Goal: Task Accomplishment & Management: Use online tool/utility

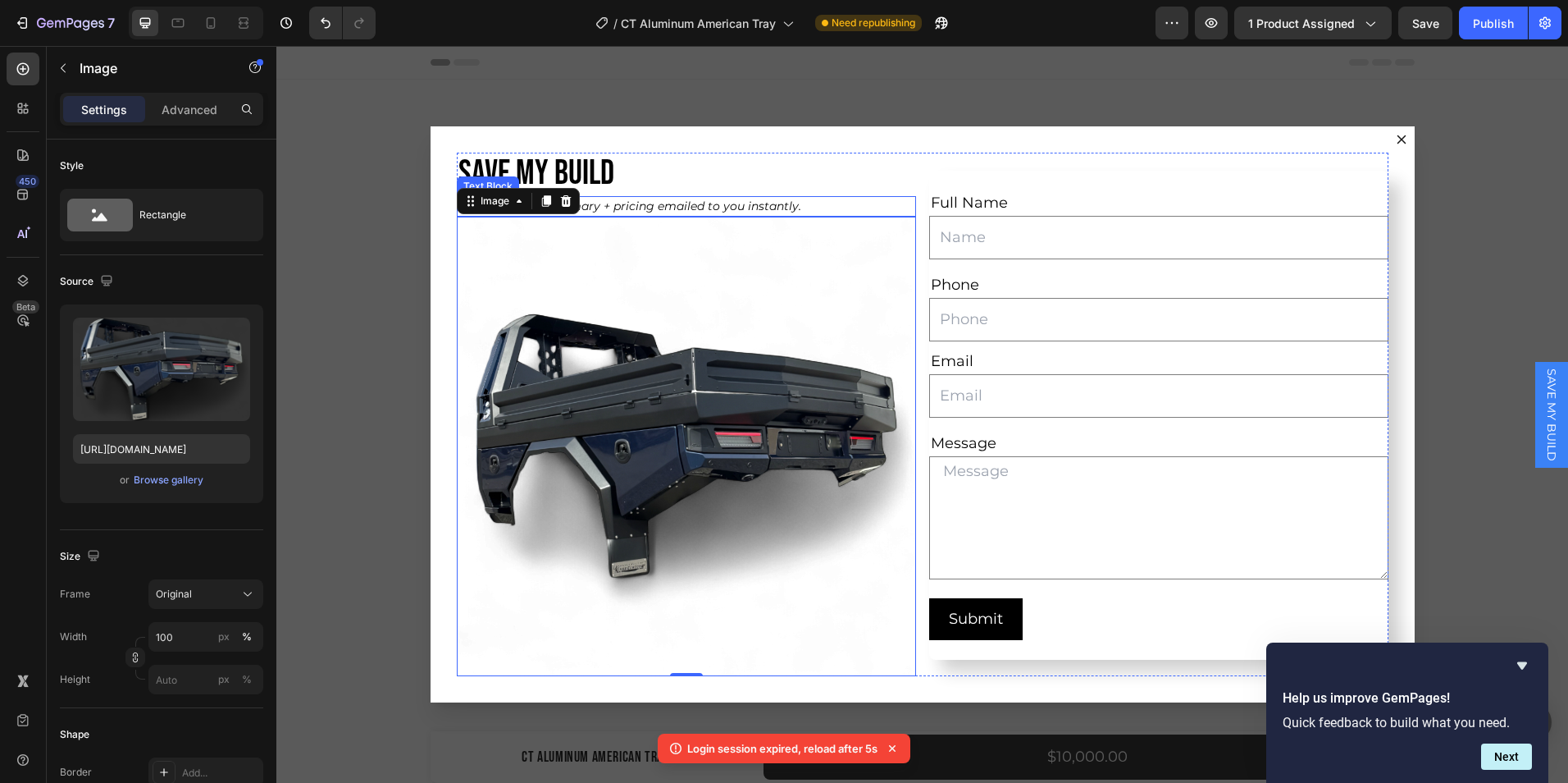
scroll to position [10858, 0]
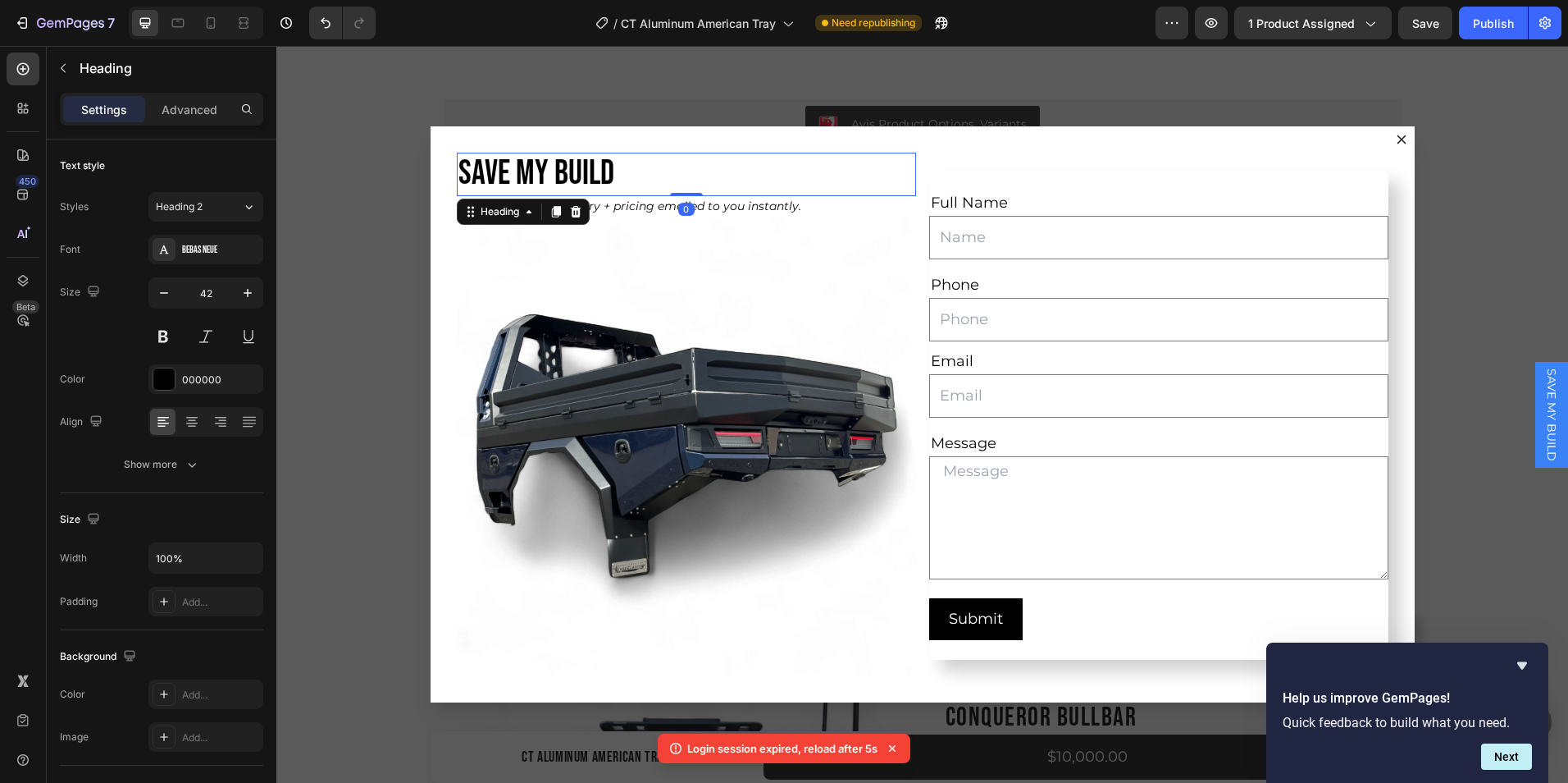
click at [695, 175] on h2 "SAVE MY BUILD" at bounding box center [686, 174] width 459 height 43
click at [459, 168] on h2 "SAVE MY BUILD" at bounding box center [686, 174] width 459 height 43
click at [598, 173] on p "SAVE MY BUILD" at bounding box center [686, 174] width 456 height 40
click at [610, 172] on p "SAVE MY BUILD" at bounding box center [686, 174] width 456 height 40
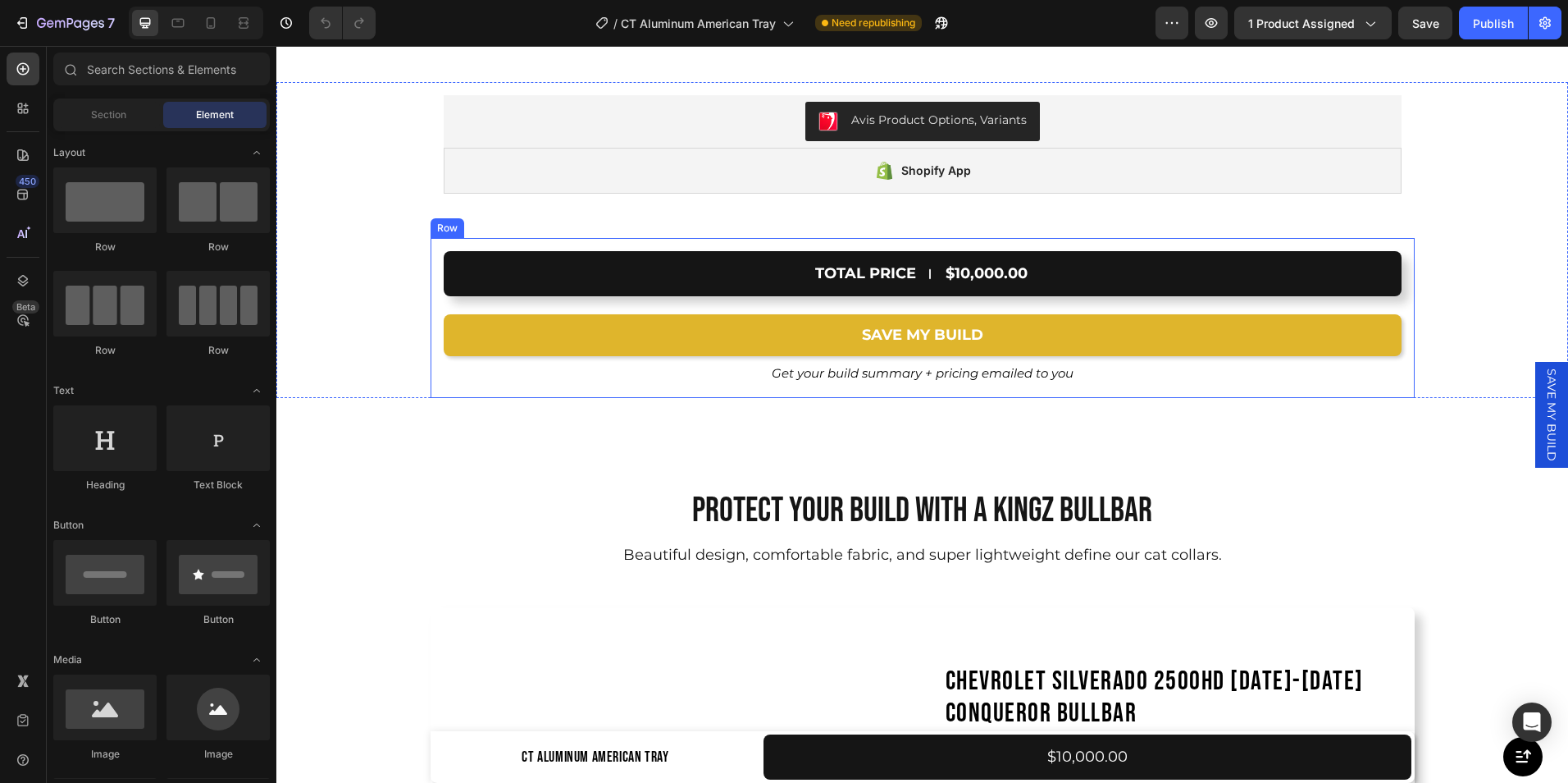
scroll to position [11089, 0]
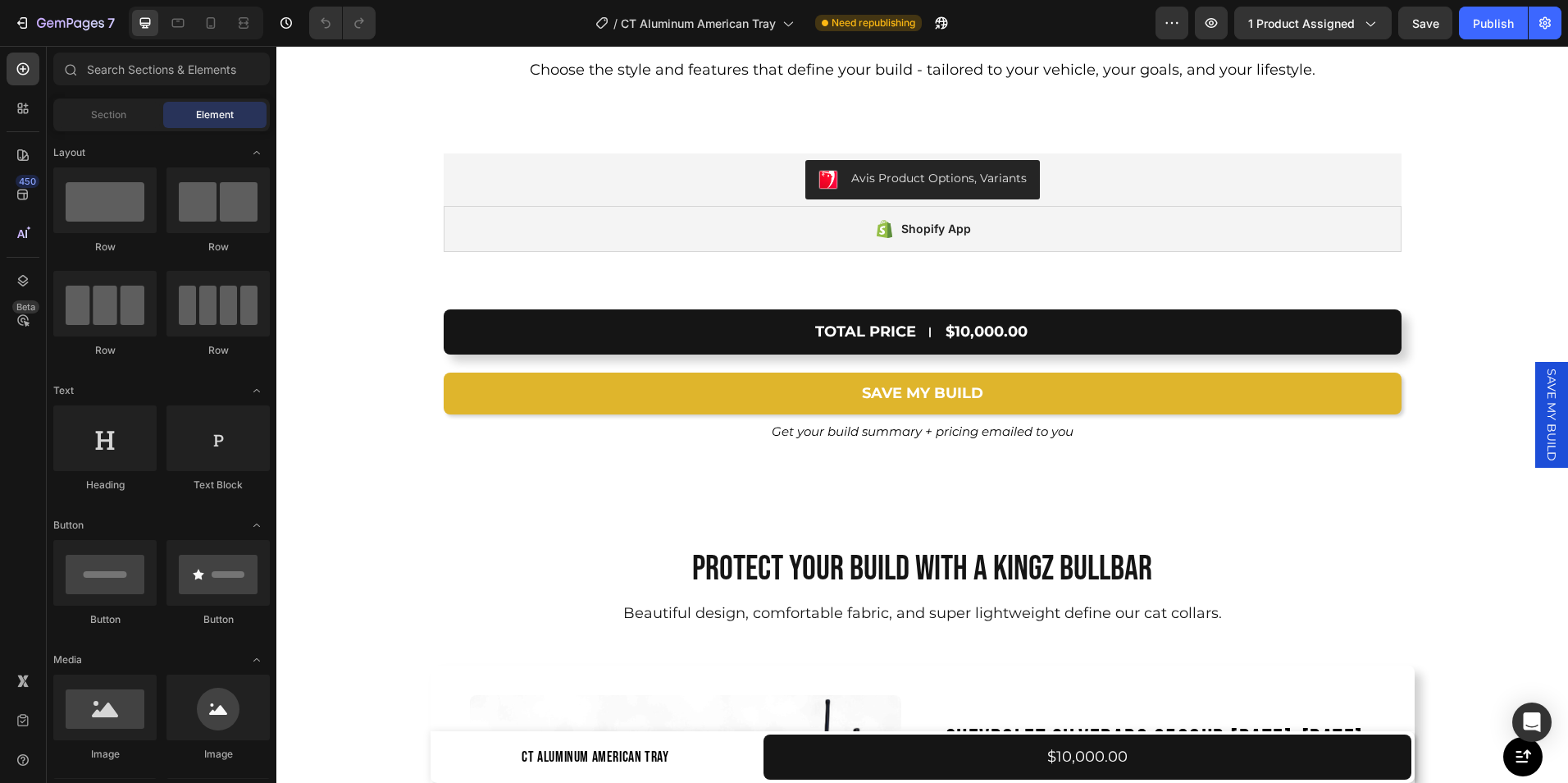
click at [1543, 415] on span "SAVE MY BUILD" at bounding box center [1552, 414] width 16 height 93
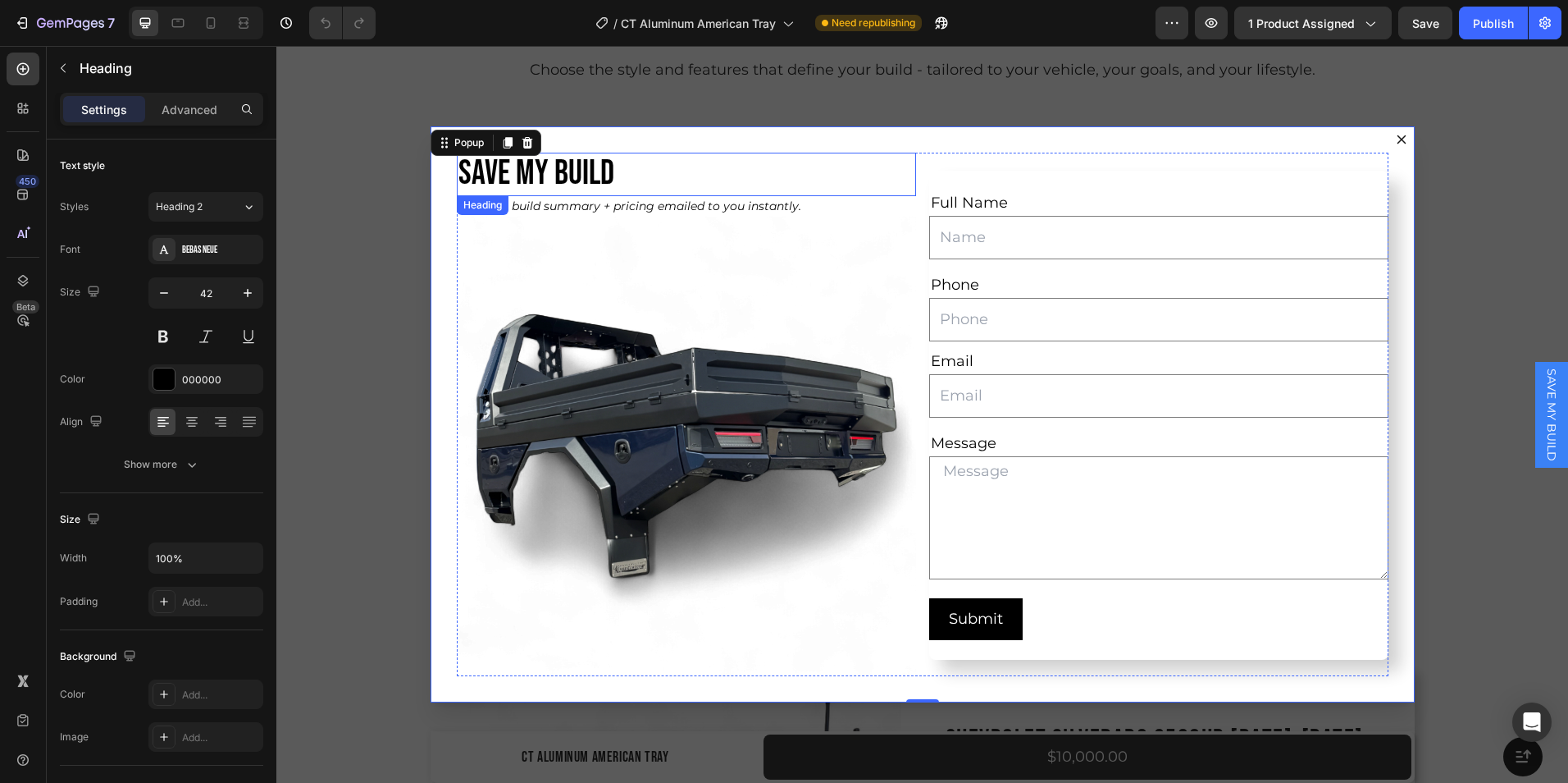
click at [652, 185] on h2 "SAVE MY BUILD" at bounding box center [686, 174] width 459 height 43
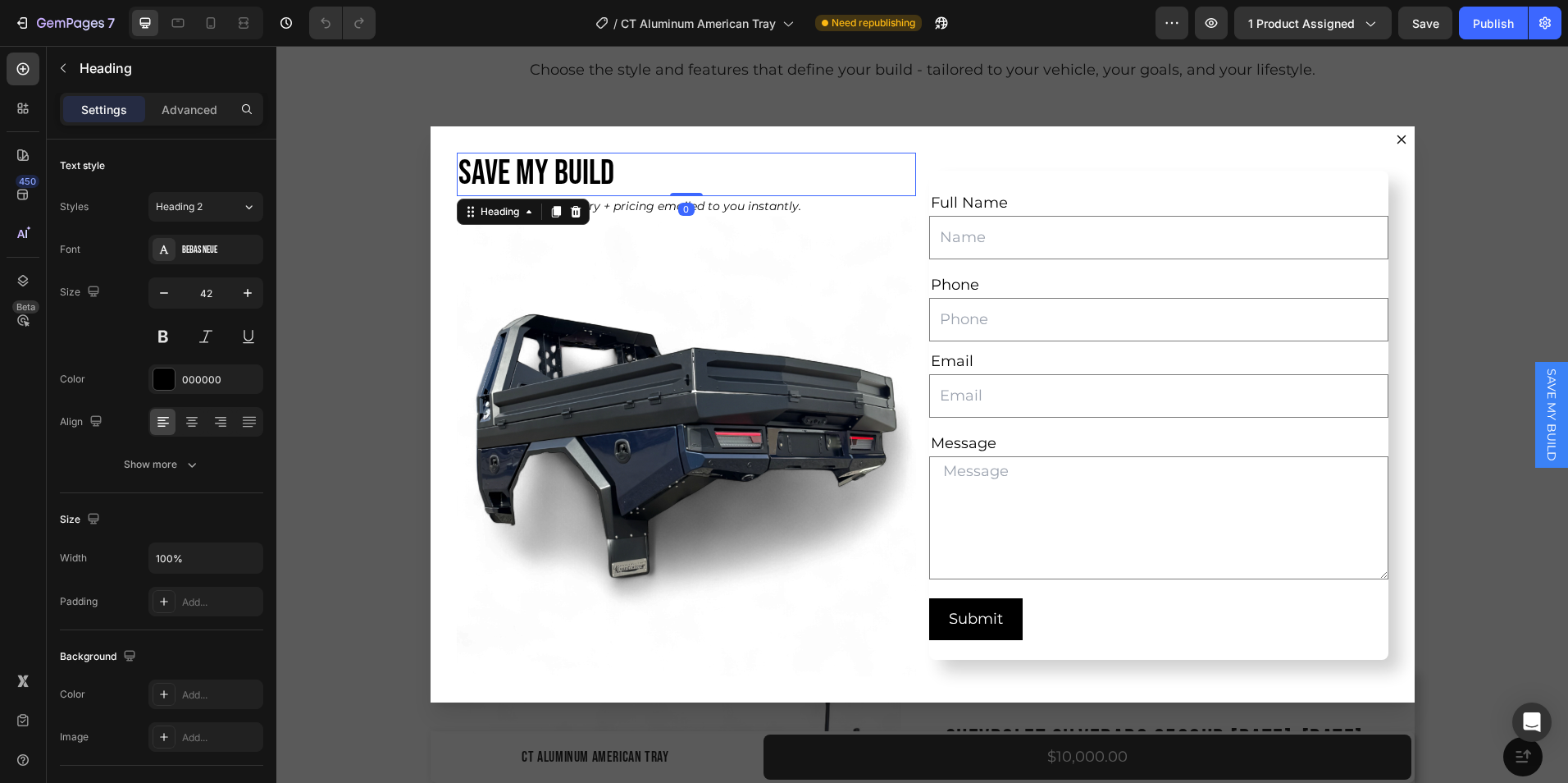
click at [643, 176] on h2 "SAVE MY BUILD" at bounding box center [686, 174] width 459 height 43
click at [772, 170] on p "SAVE MY BUILD" at bounding box center [686, 174] width 456 height 40
click at [193, 108] on p "Advanced" at bounding box center [189, 110] width 56 height 17
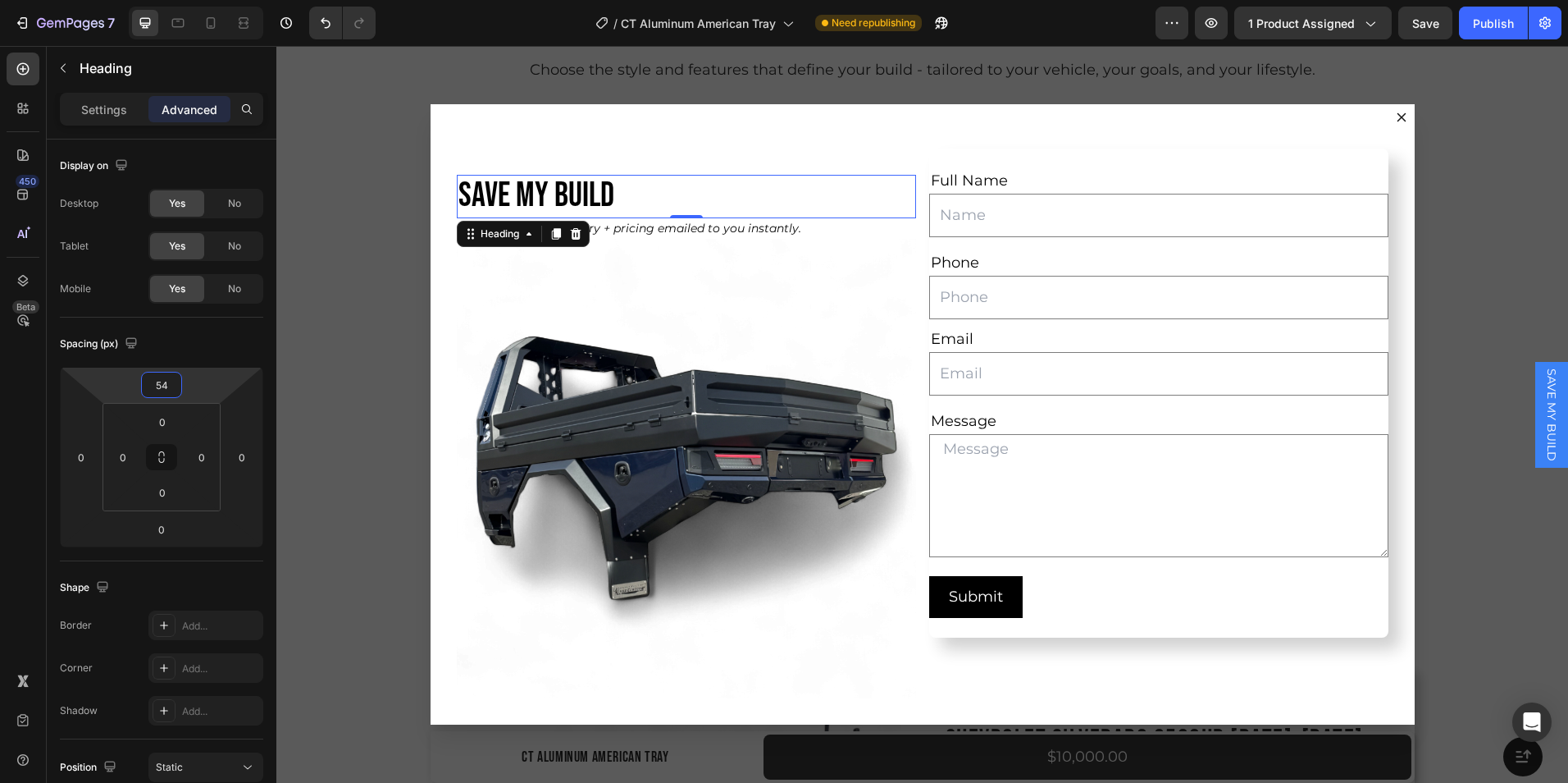
drag, startPoint x: 162, startPoint y: 370, endPoint x: 161, endPoint y: 348, distance: 22.0
click at [161, 0] on html "7 Version history / CT Aluminum American Tray Need republishing Preview 1 produ…" at bounding box center [784, 0] width 1568 height 0
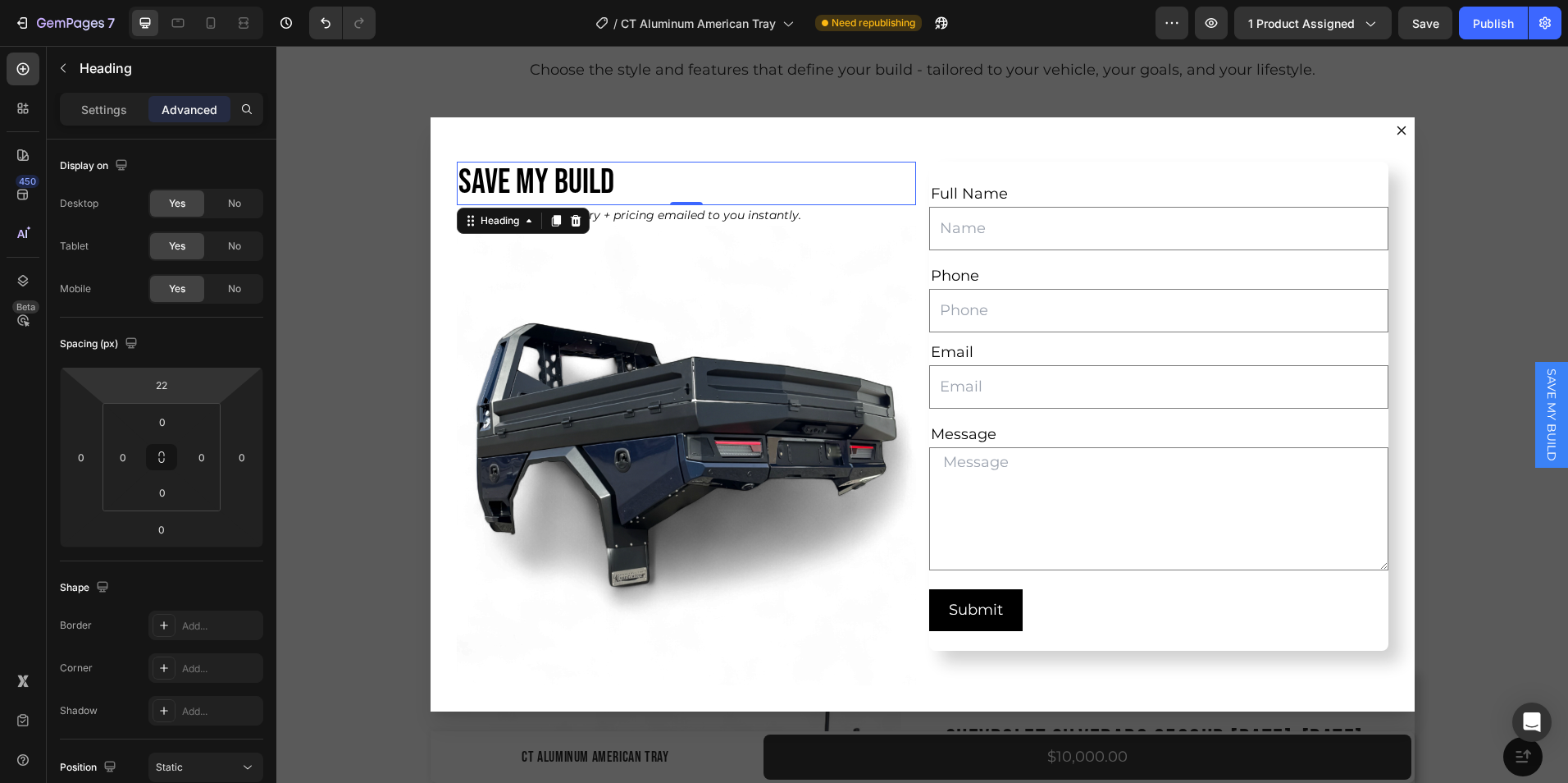
type input "24"
drag, startPoint x: 170, startPoint y: 371, endPoint x: 174, endPoint y: 383, distance: 12.6
click at [174, 0] on html "7 Version history / CT Aluminum American Tray Need republishing Preview 1 produ…" at bounding box center [784, 0] width 1568 height 0
click at [240, 585] on div "Shape" at bounding box center [161, 588] width 203 height 26
click at [1029, 144] on div "Full Name Text Block Text Field Row Phone Text Block Text Field Email Text Bloc…" at bounding box center [1159, 413] width 459 height 543
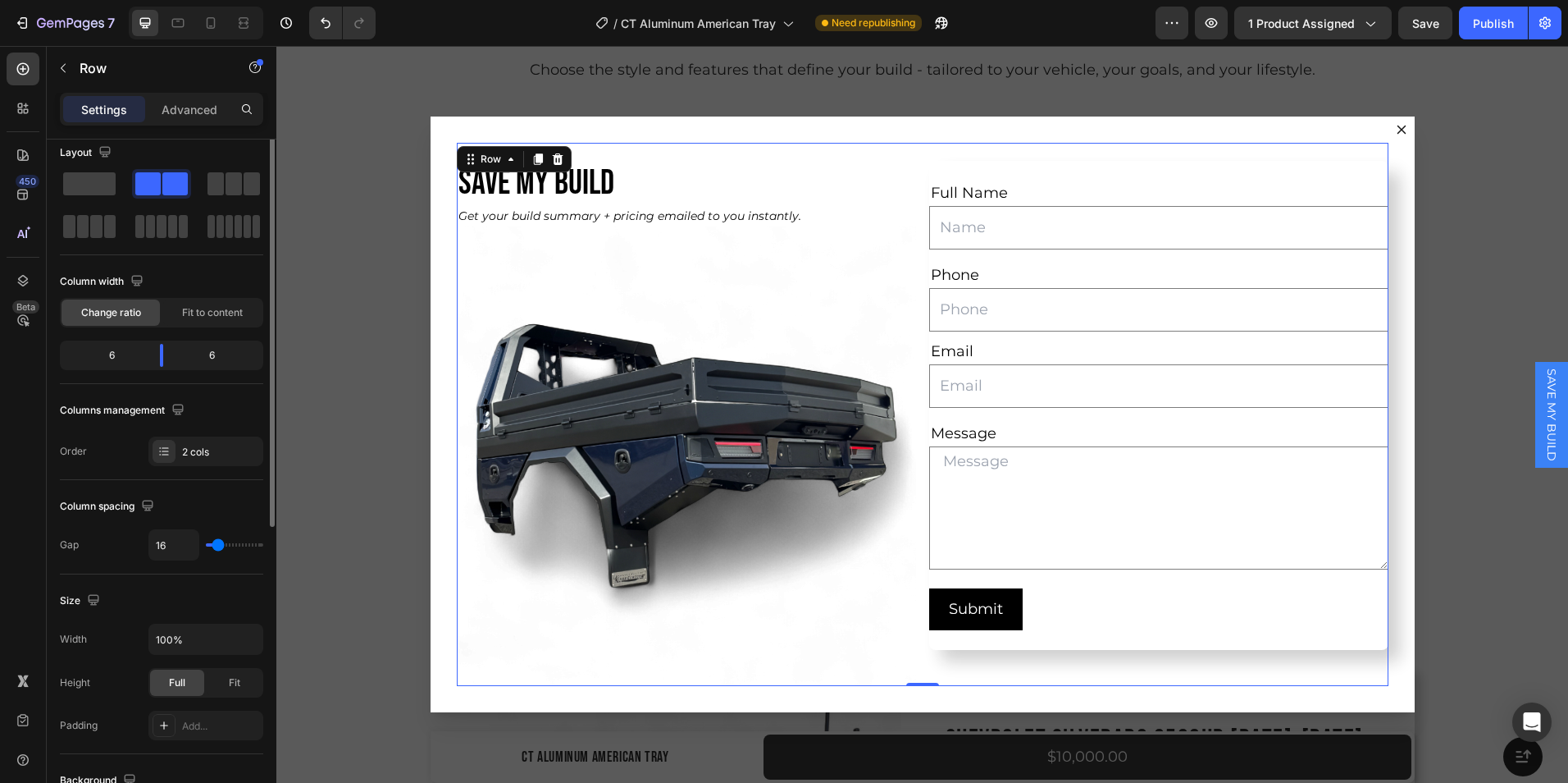
scroll to position [0, 0]
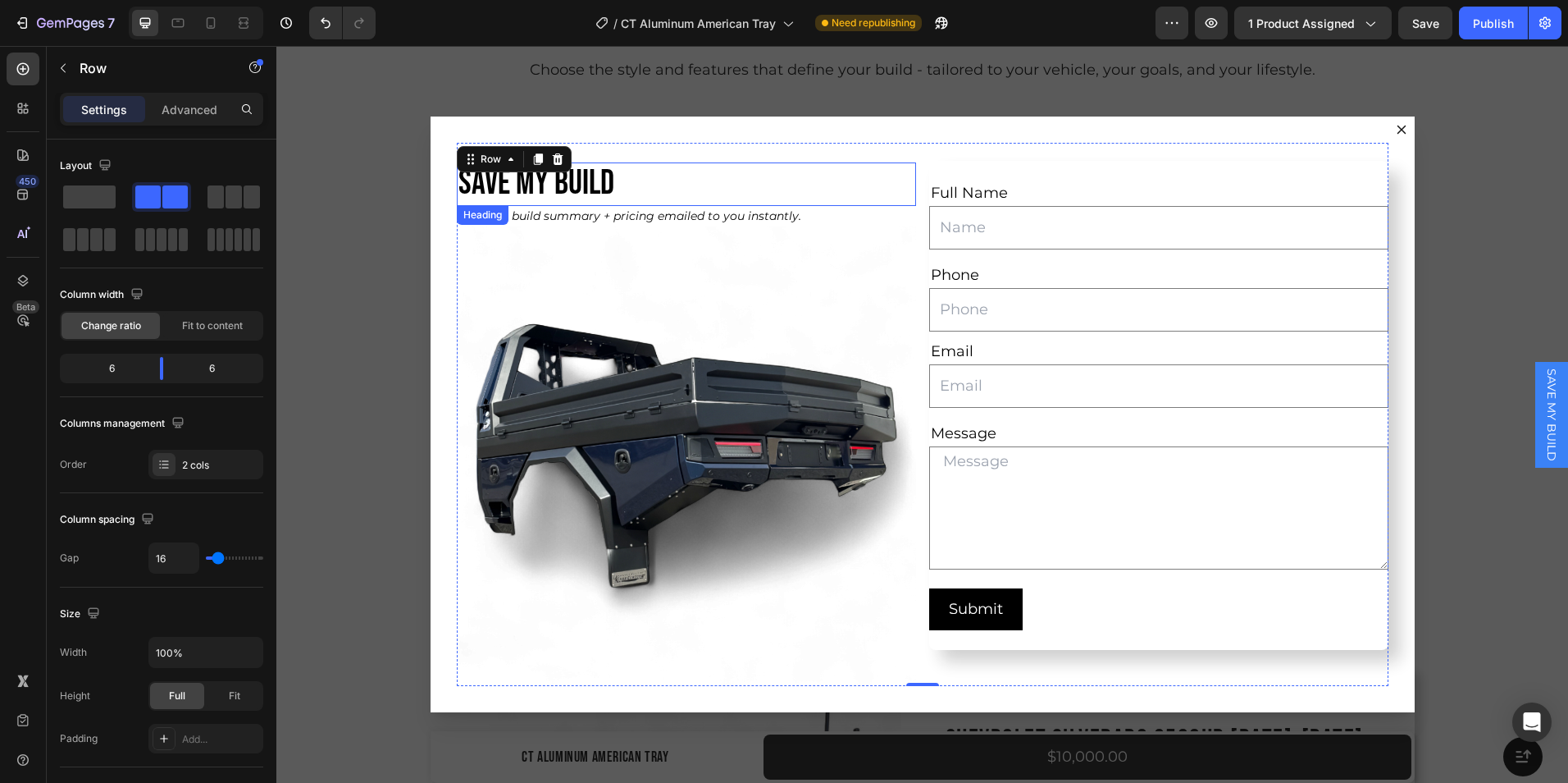
click at [493, 192] on p "SAVE MY BUILD" at bounding box center [686, 184] width 456 height 40
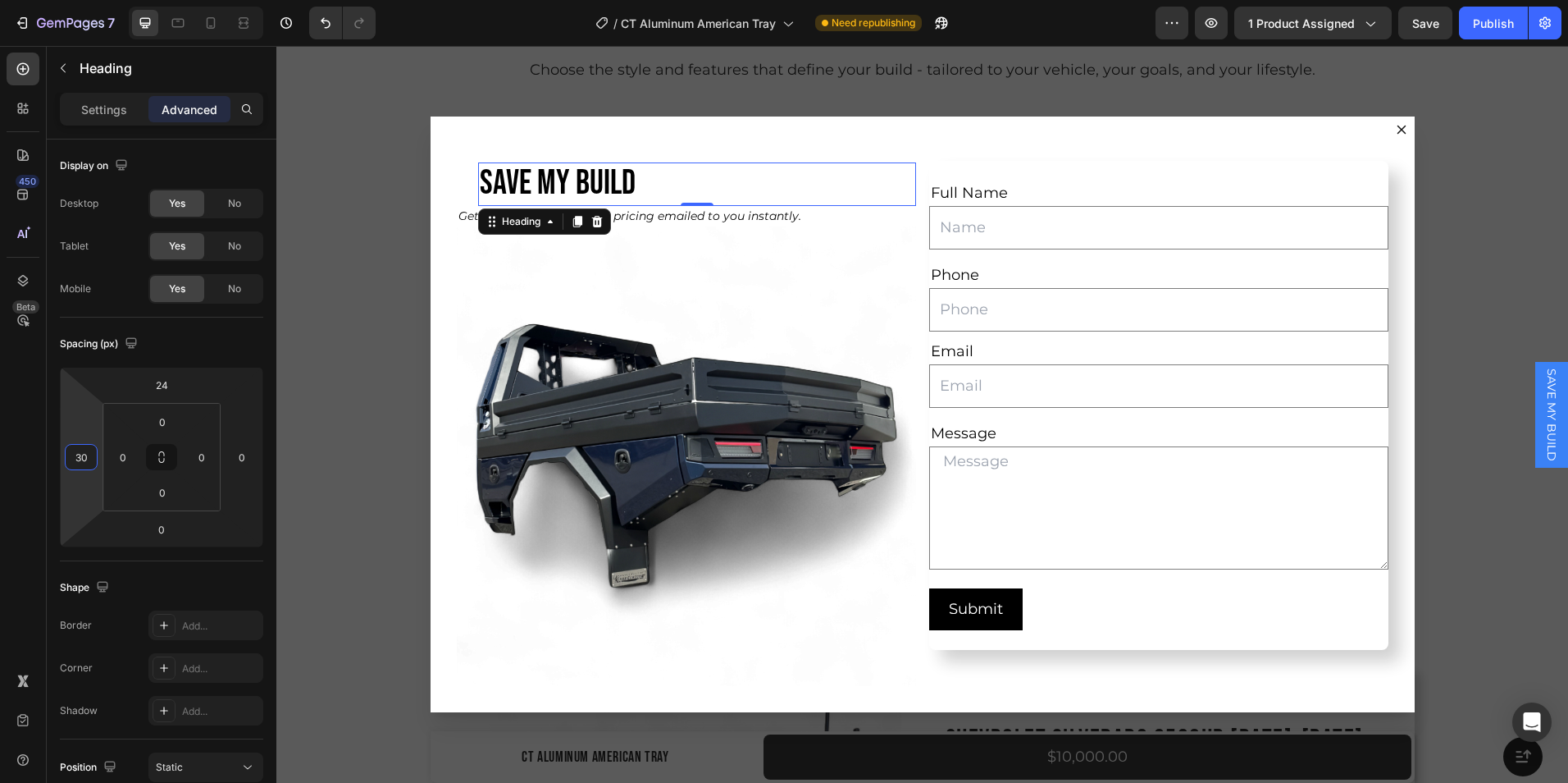
type input "32"
drag, startPoint x: 61, startPoint y: 457, endPoint x: 64, endPoint y: 444, distance: 13.3
click at [64, 0] on html "7 Version history / CT Aluminum American Tray Need republishing Preview 1 produ…" at bounding box center [784, 0] width 1568 height 0
click at [644, 220] on p "Get your build summary + pricing emailed to you instantly." at bounding box center [686, 216] width 456 height 17
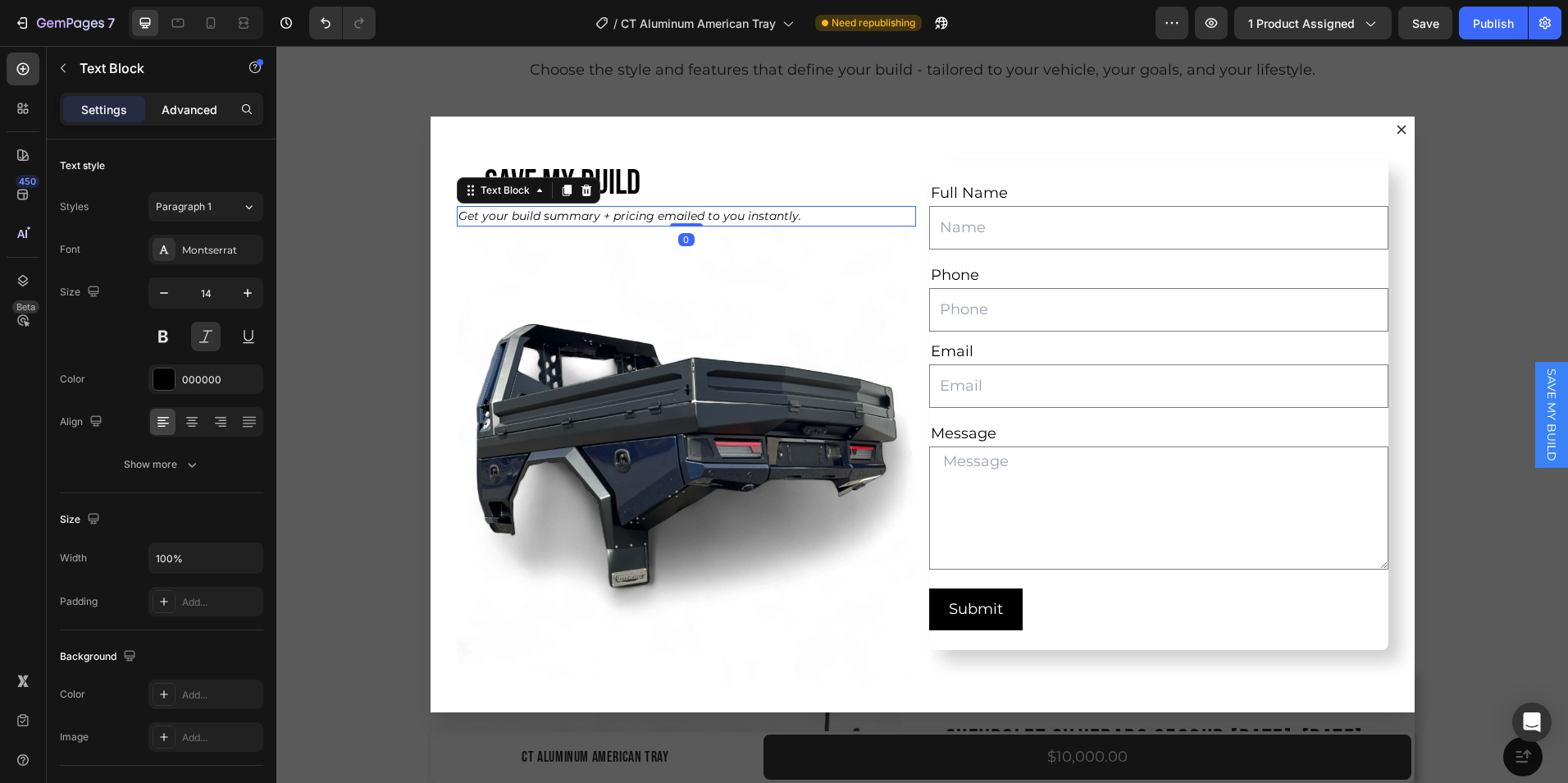
click at [191, 112] on p "Advanced" at bounding box center [189, 110] width 56 height 17
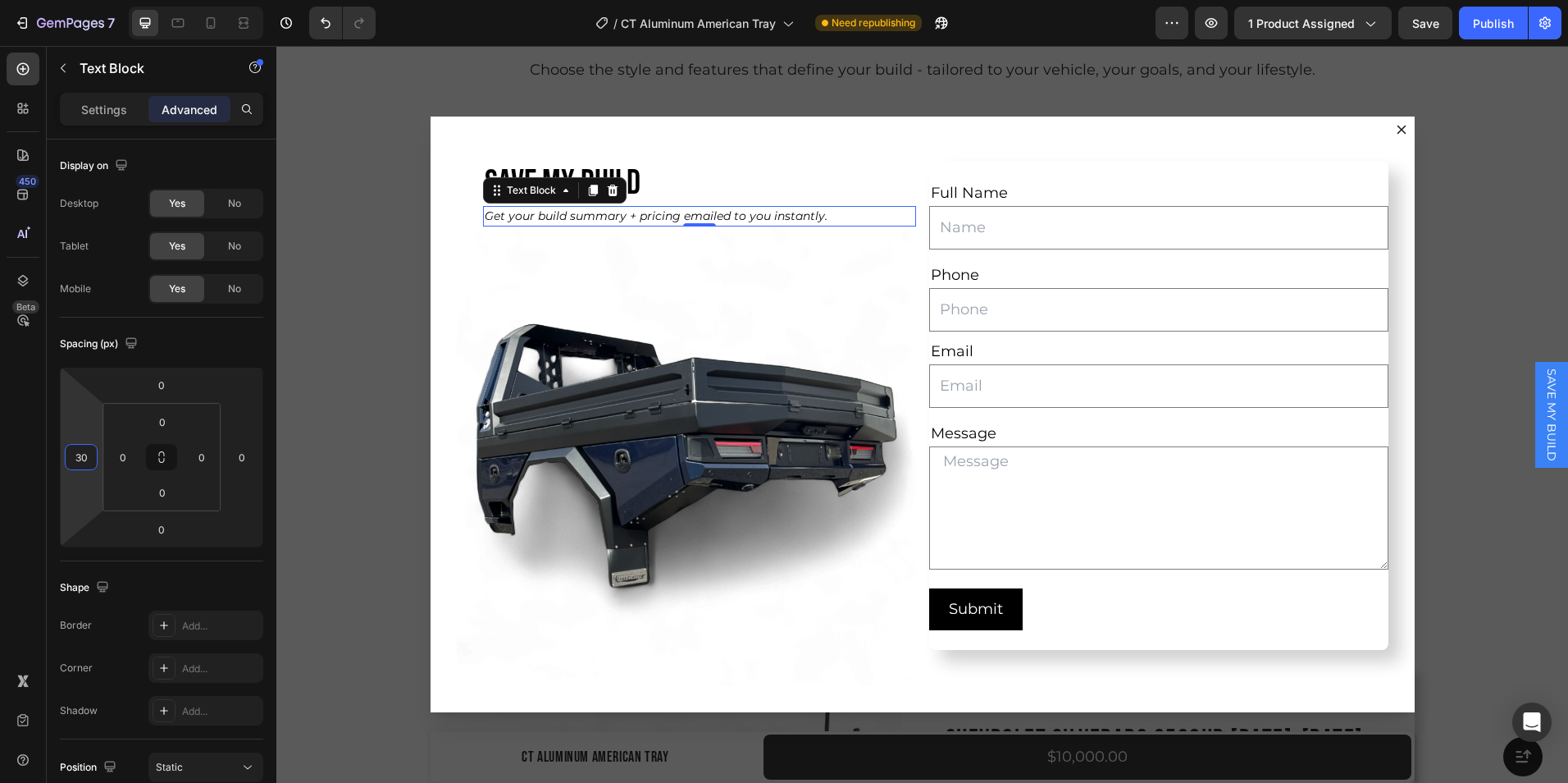
type input "32"
drag, startPoint x: 63, startPoint y: 457, endPoint x: 63, endPoint y: 444, distance: 13.0
click at [63, 0] on html "7 Version history / CT Aluminum American Tray Need republishing Preview 1 produ…" at bounding box center [784, 0] width 1568 height 0
click at [826, 187] on p "SAVE MY BUILD" at bounding box center [700, 184] width 430 height 40
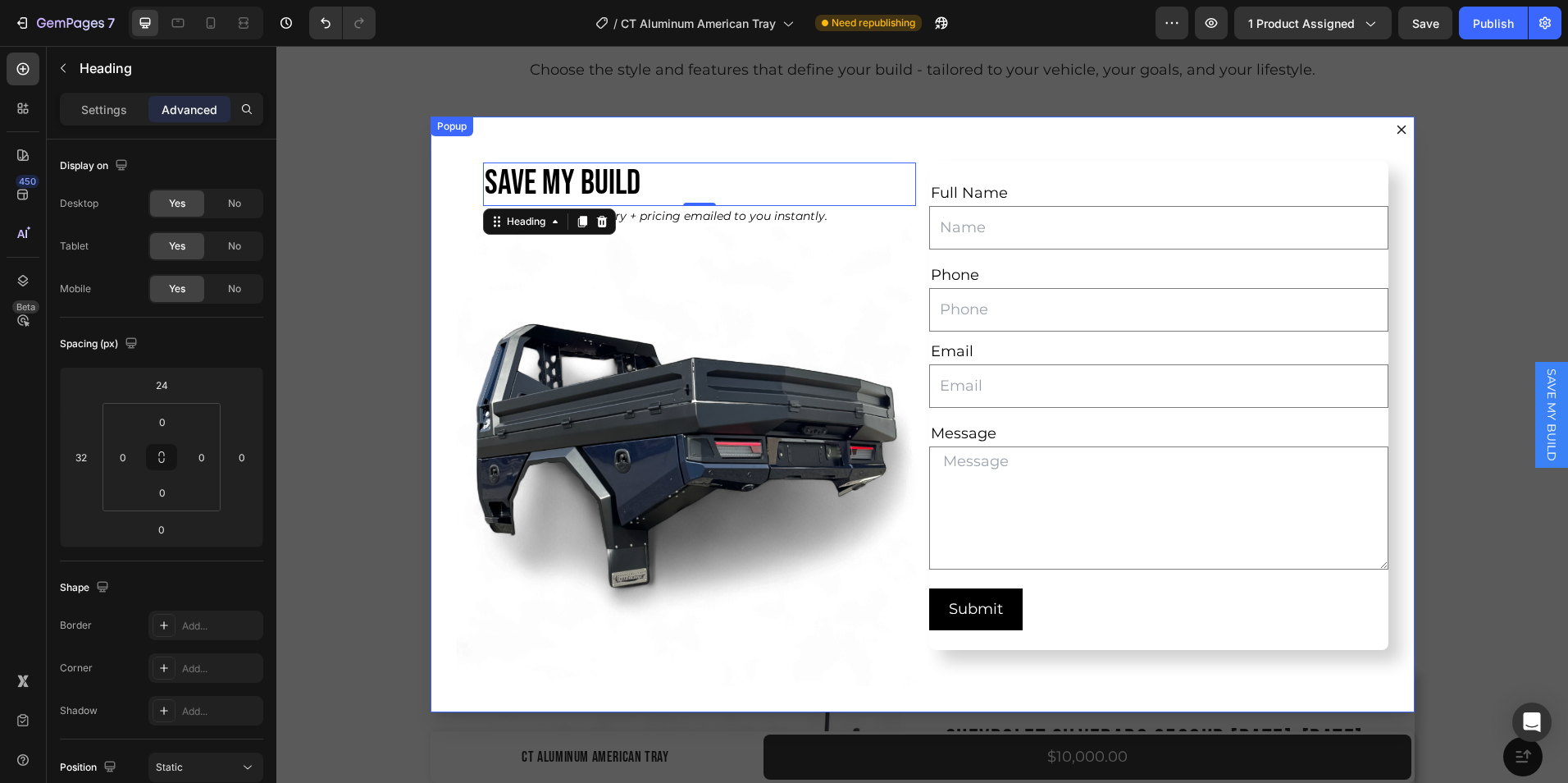
click at [430, 413] on div "SAVE MY BUILD Heading 0 Get your build summary + pricing emailed to you instant…" at bounding box center [923, 414] width 984 height 594
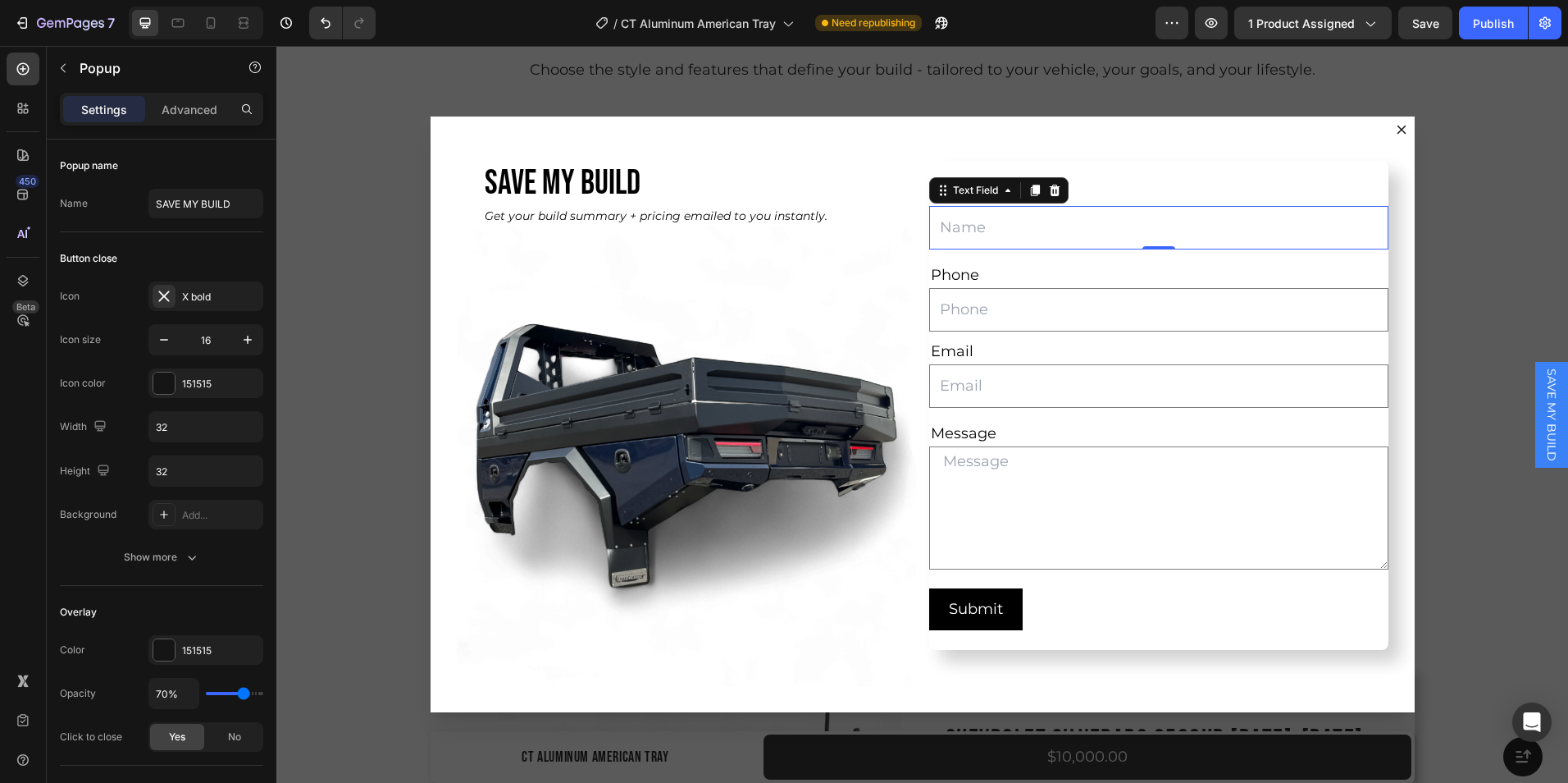
click at [971, 231] on input "Dialog body" at bounding box center [1159, 227] width 459 height 44
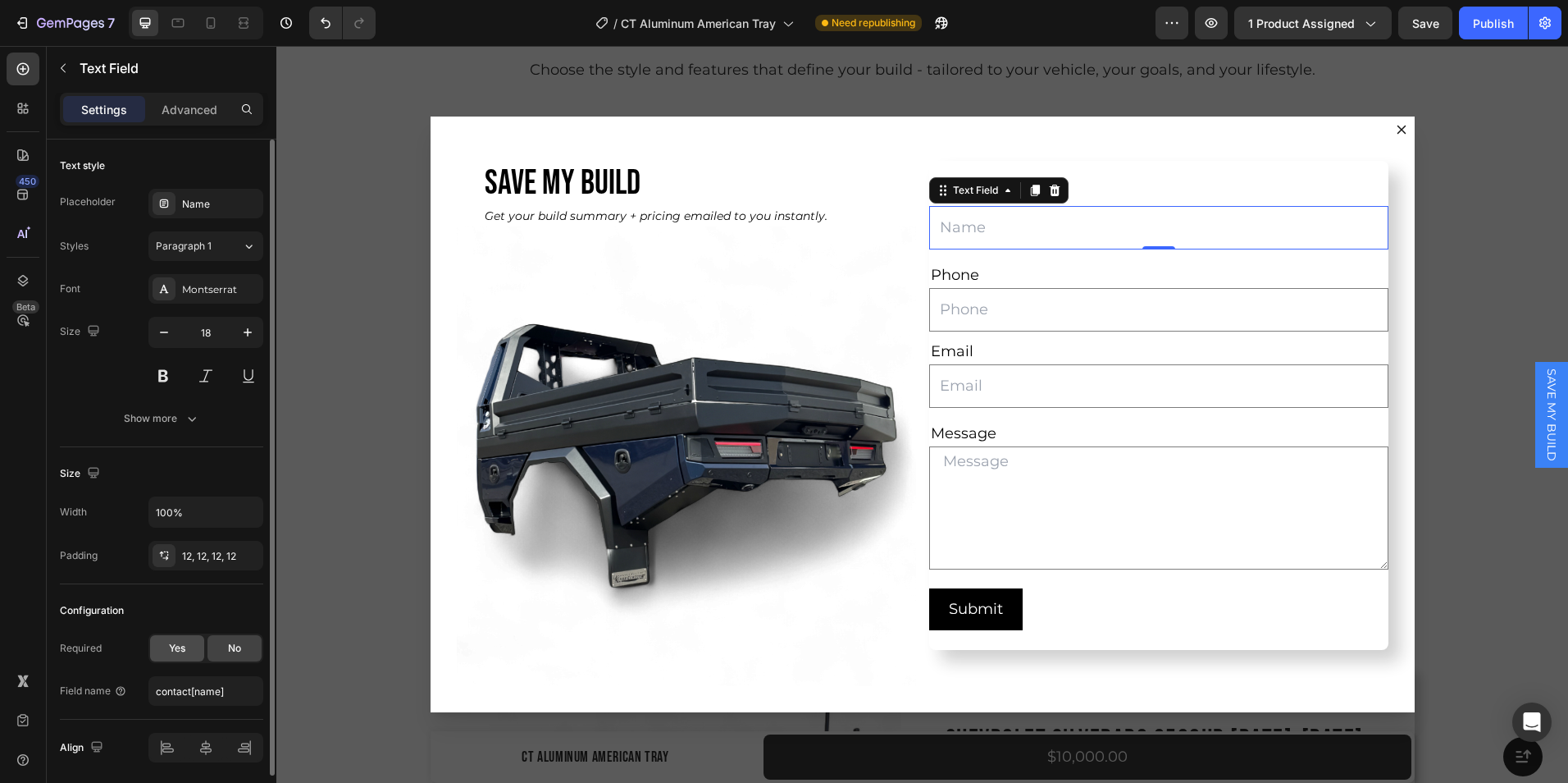
click at [191, 638] on div "Yes" at bounding box center [177, 648] width 54 height 26
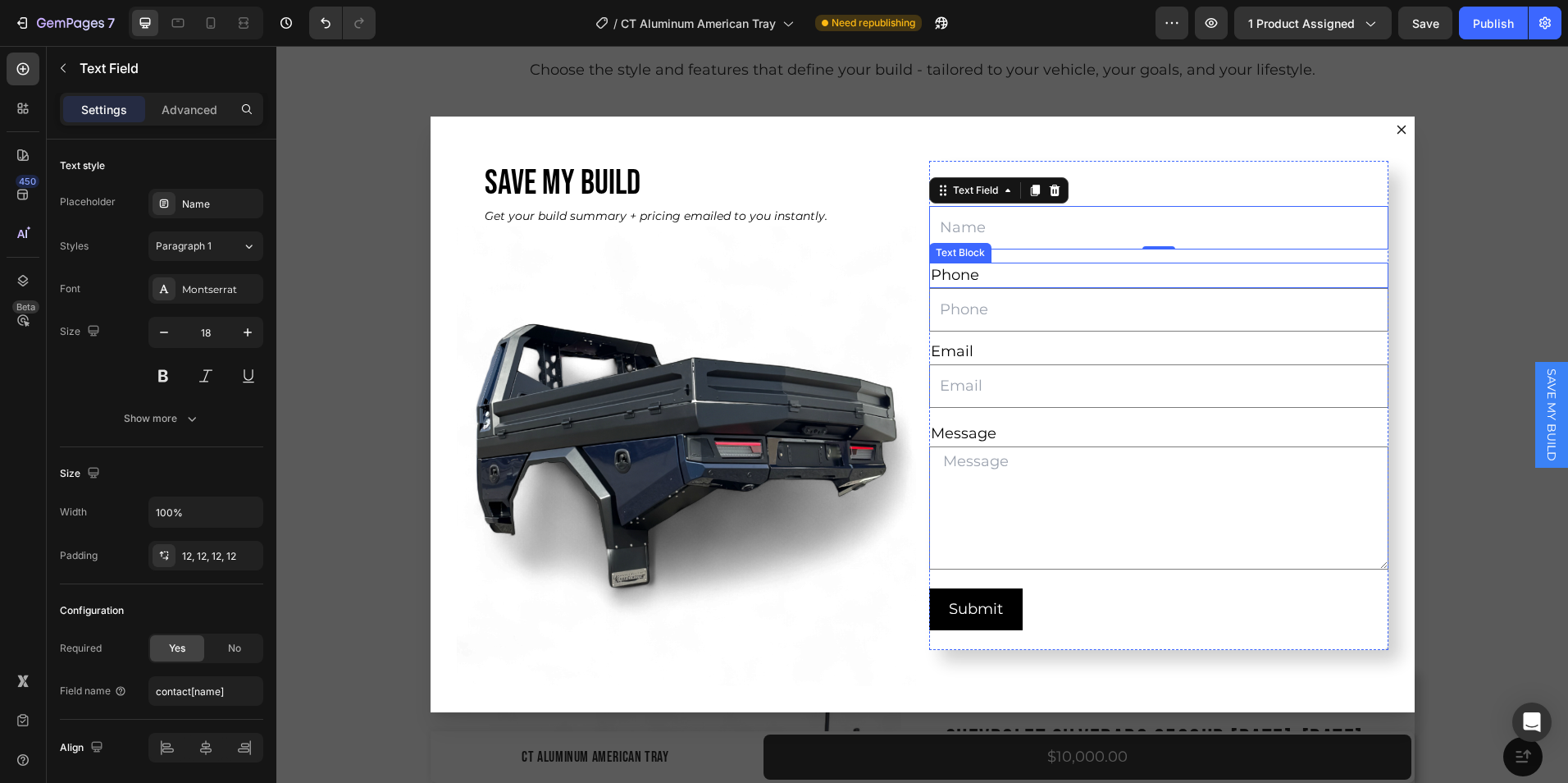
click at [958, 274] on div "Phone" at bounding box center [1159, 275] width 459 height 26
click at [1142, 236] on input "Dialog body" at bounding box center [1159, 227] width 459 height 44
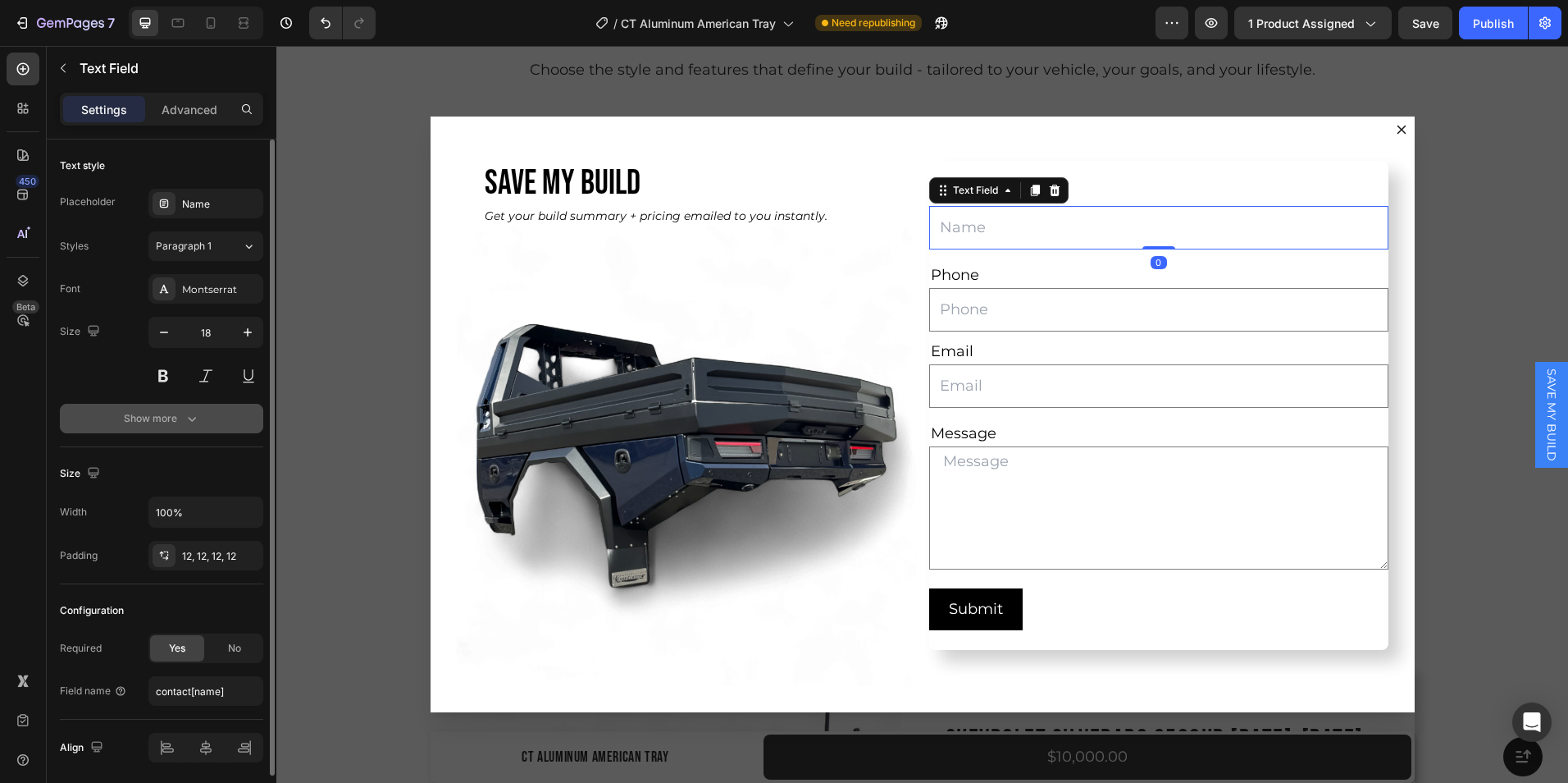
click at [179, 414] on div "Show more" at bounding box center [161, 418] width 77 height 16
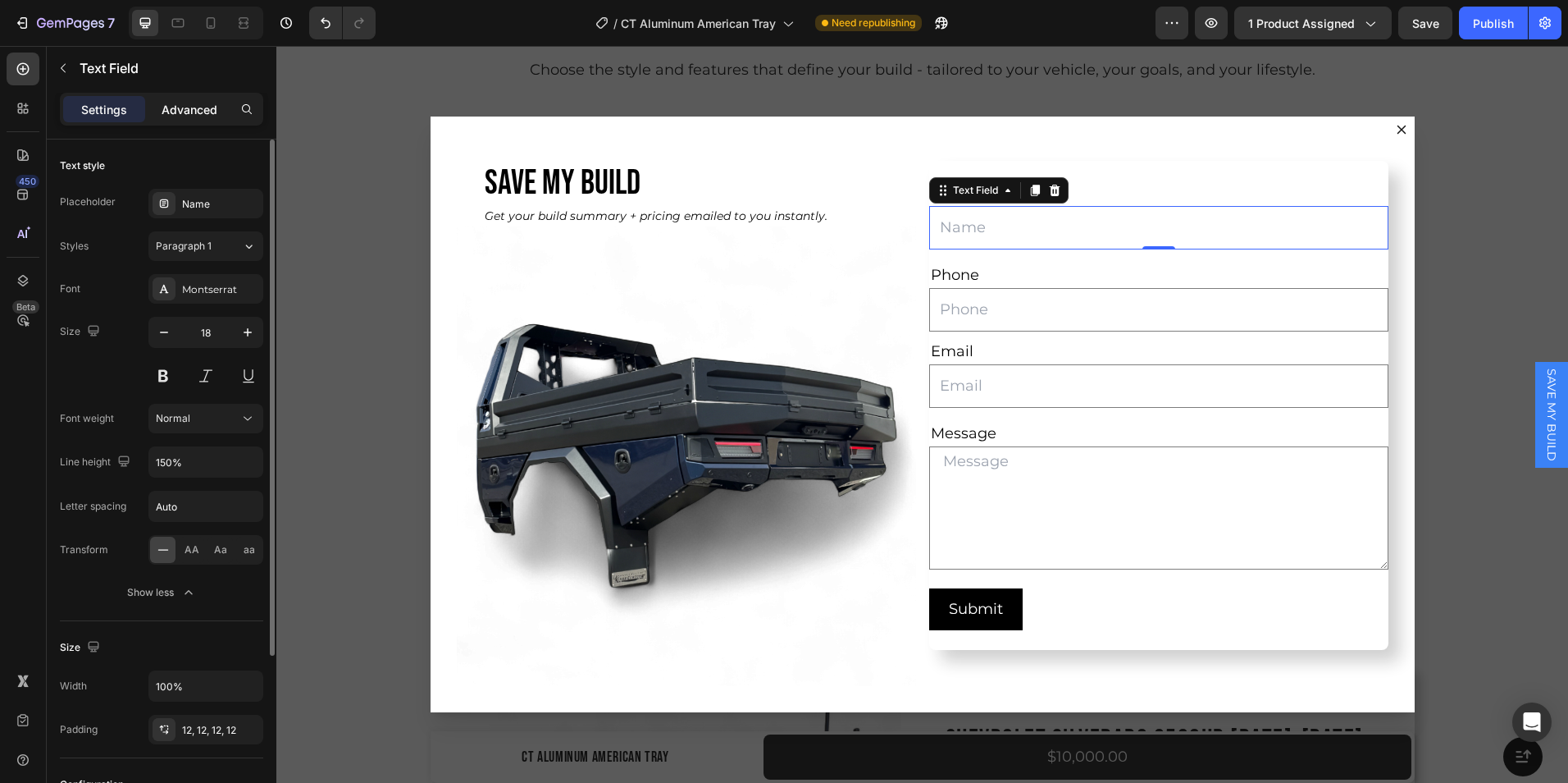
click at [191, 117] on p "Advanced" at bounding box center [189, 110] width 56 height 17
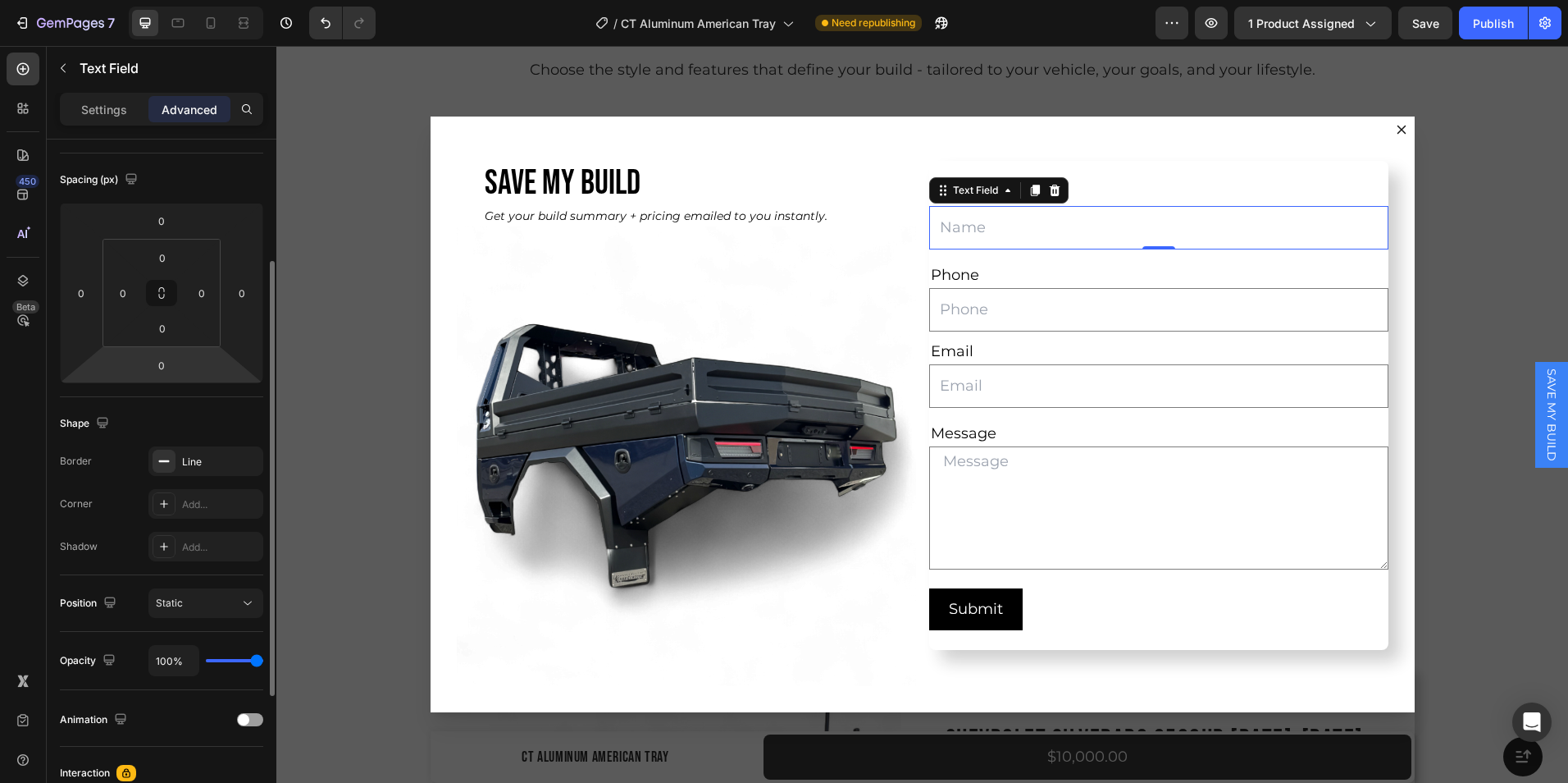
scroll to position [177, 0]
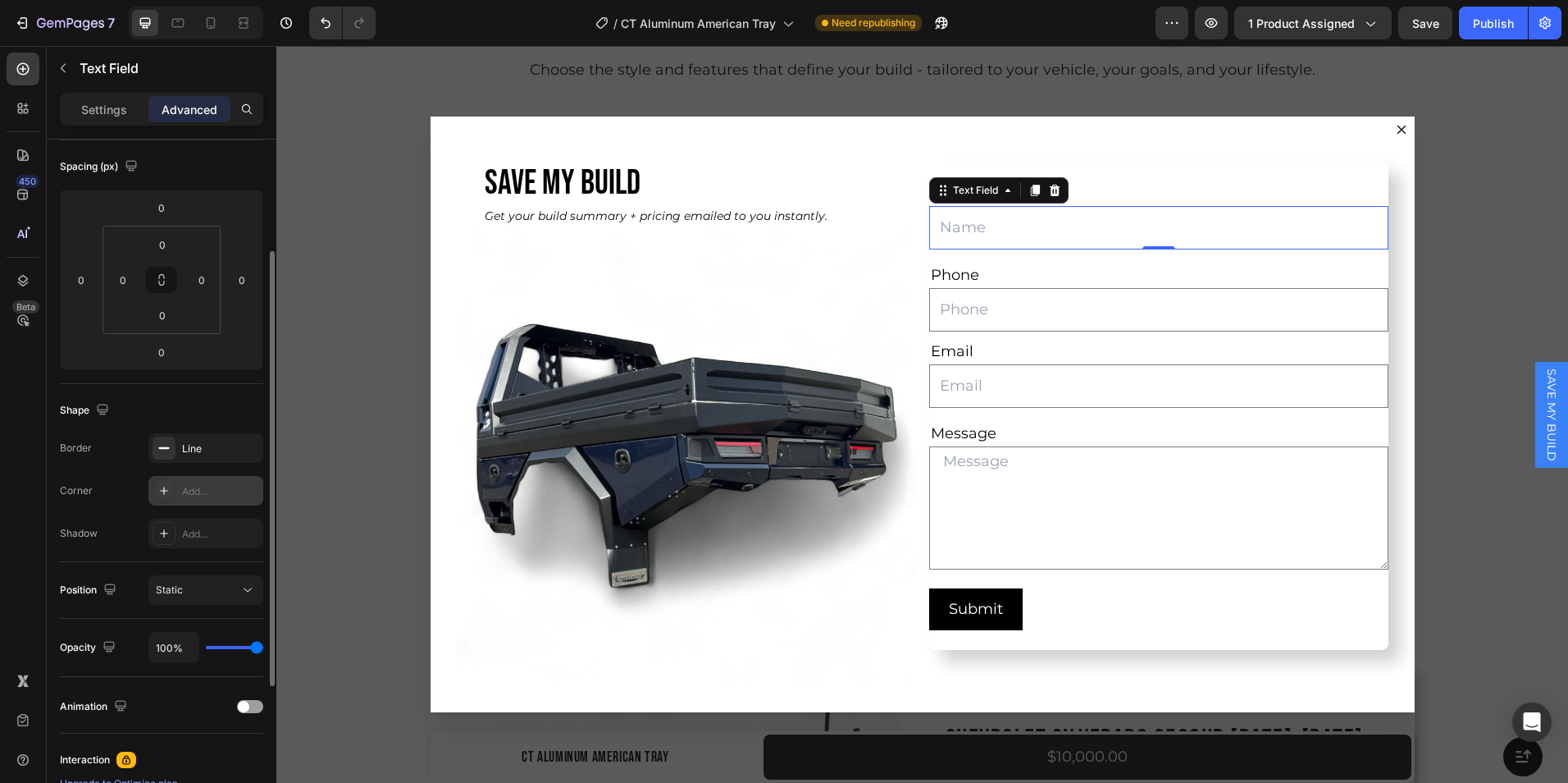
click at [165, 494] on icon at bounding box center [164, 491] width 13 height 13
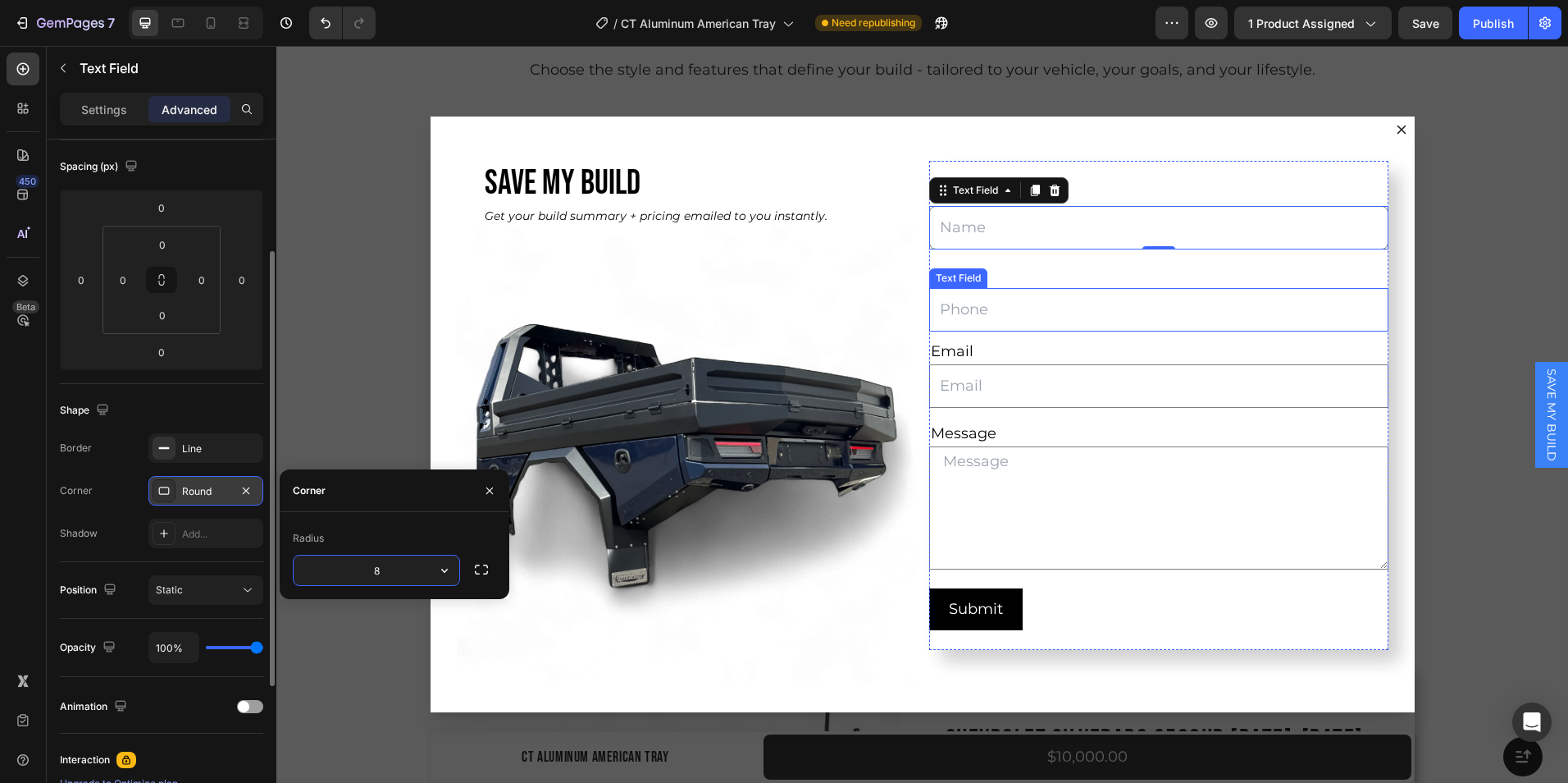
click at [980, 319] on input "Dialog body" at bounding box center [1159, 310] width 459 height 44
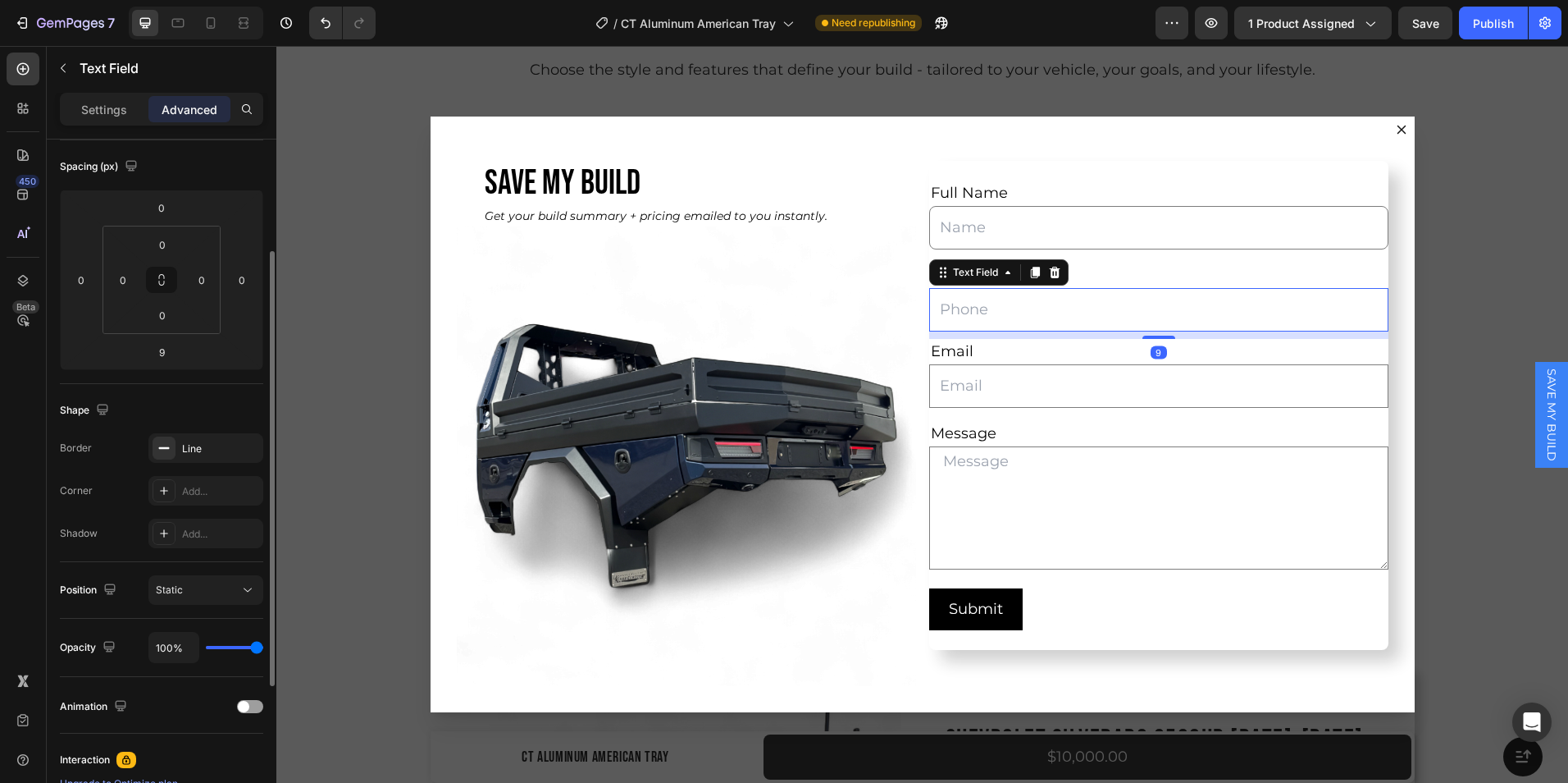
click at [147, 491] on div "Corner Add..." at bounding box center [161, 491] width 203 height 30
click at [169, 496] on icon at bounding box center [164, 491] width 13 height 13
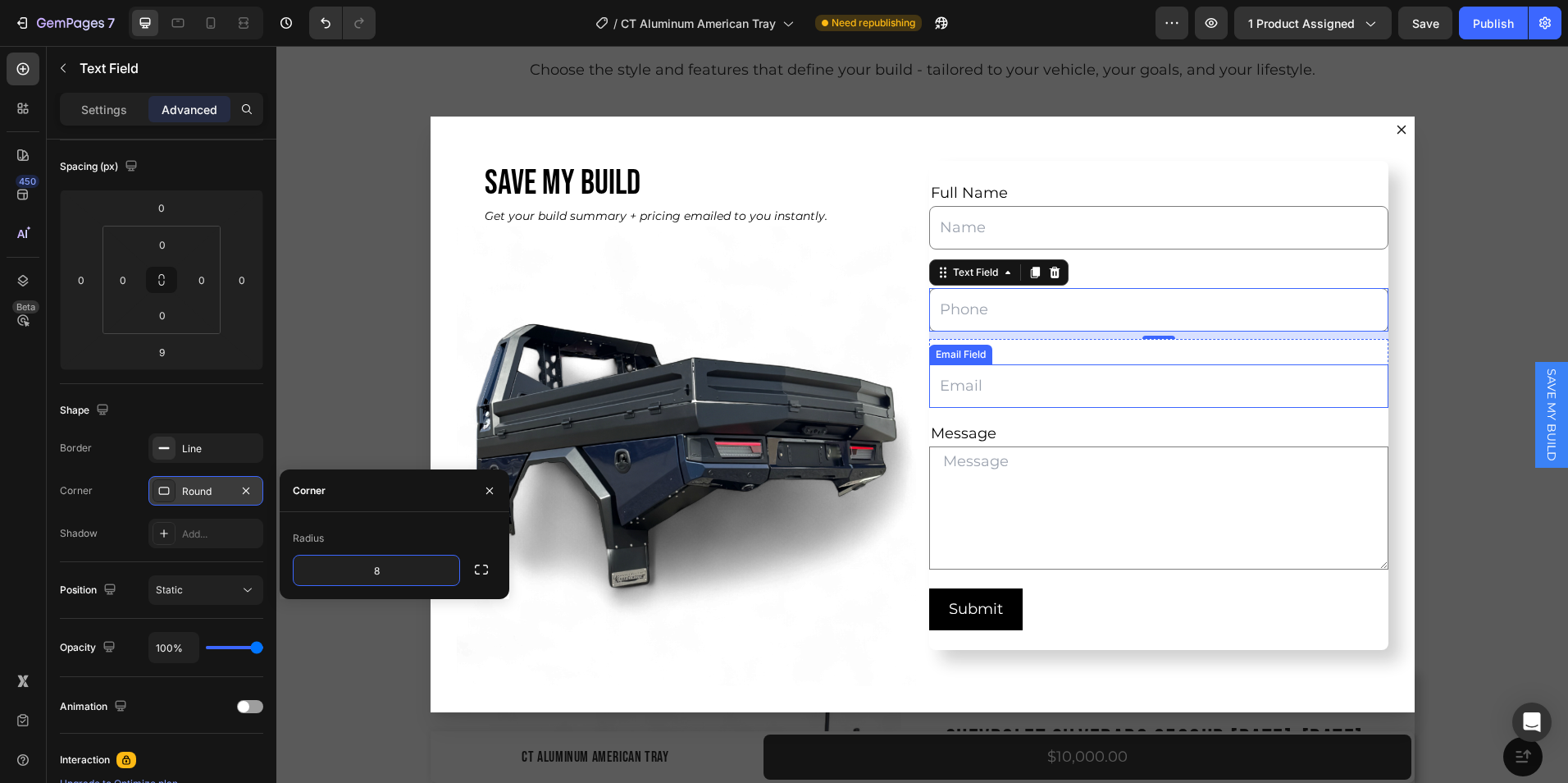
click at [1011, 407] on input "Dialog body" at bounding box center [1159, 385] width 459 height 44
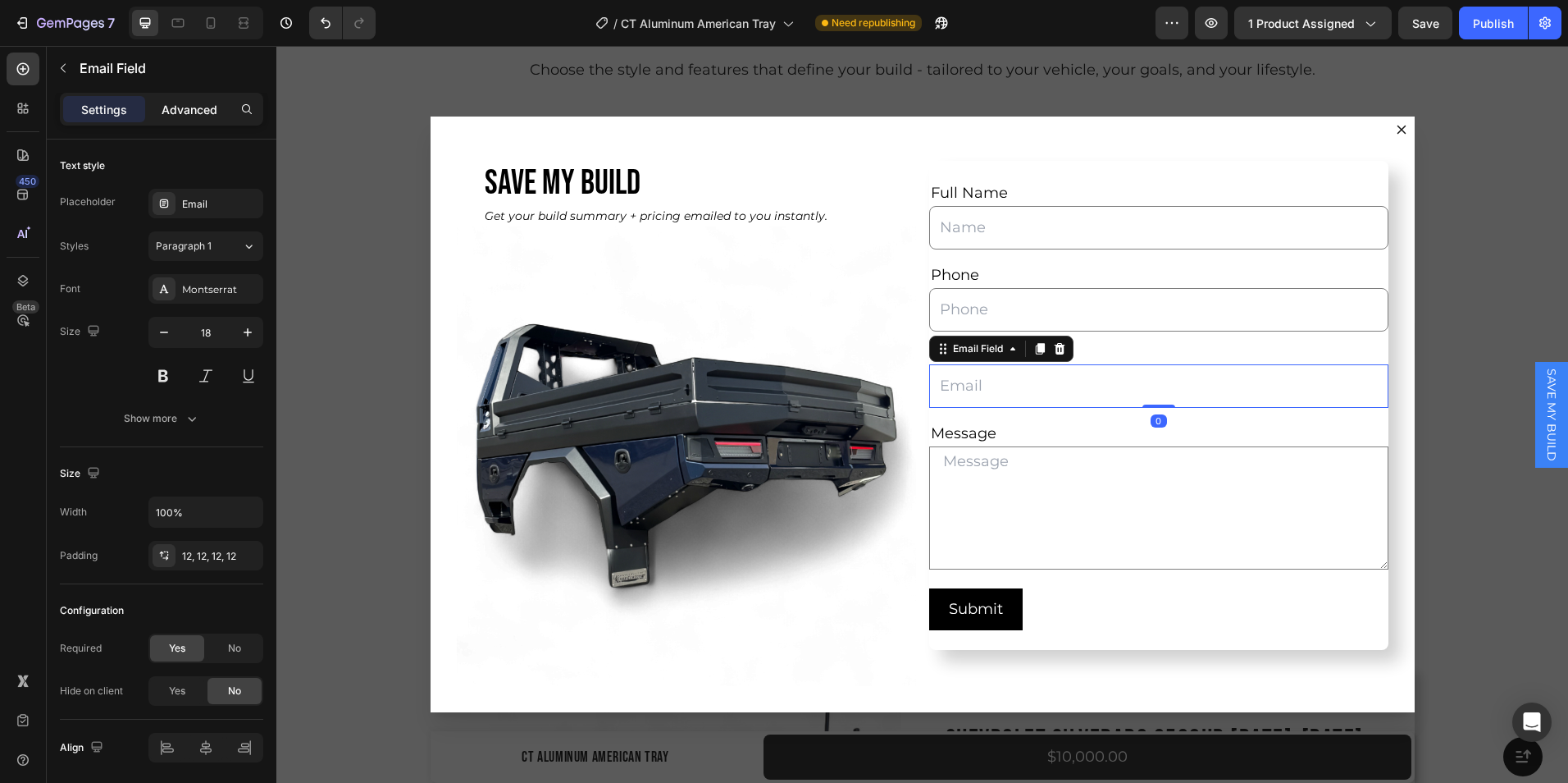
click at [196, 117] on p "Advanced" at bounding box center [189, 110] width 56 height 17
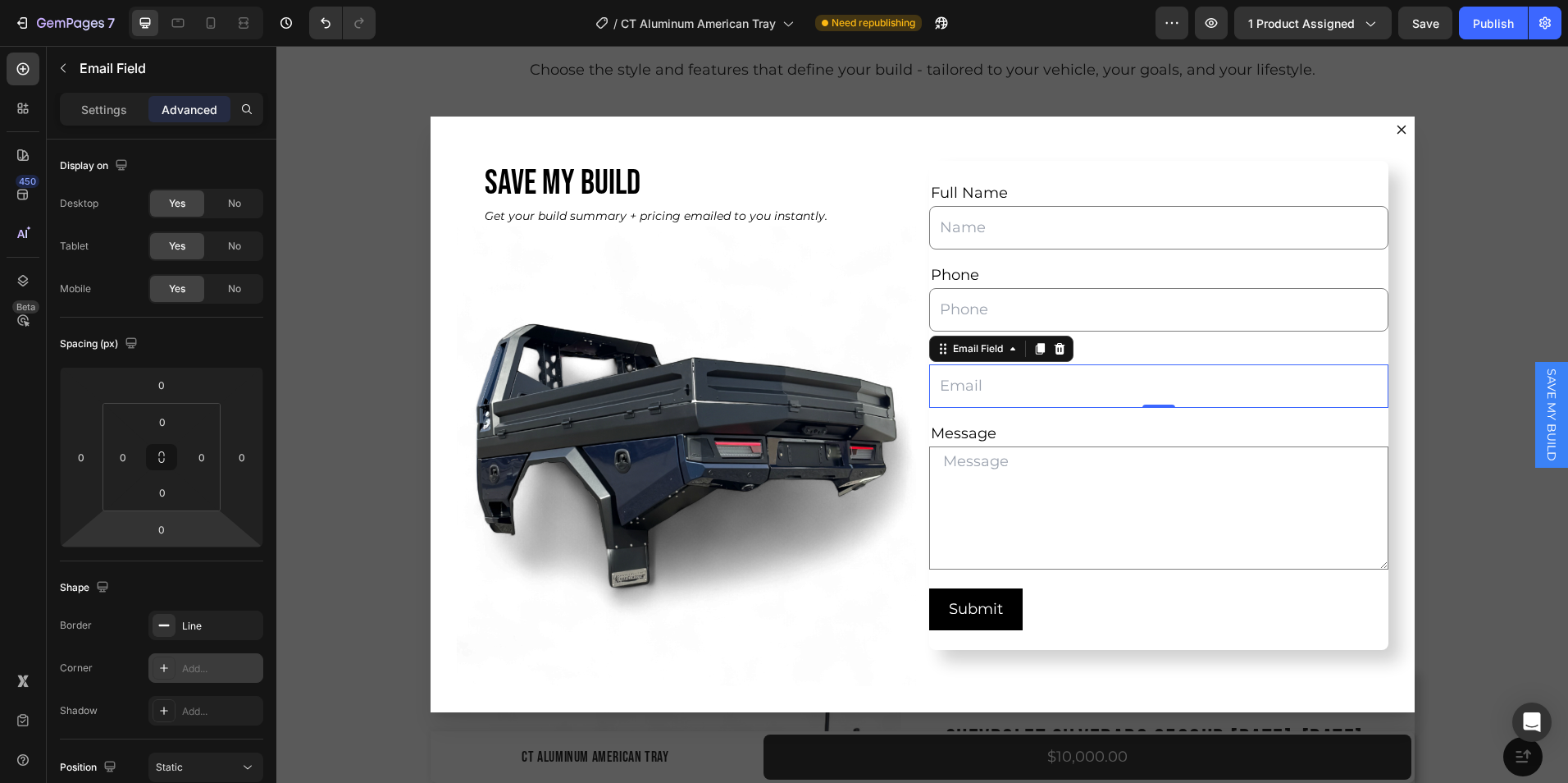
click at [184, 676] on div "Add..." at bounding box center [206, 668] width 115 height 30
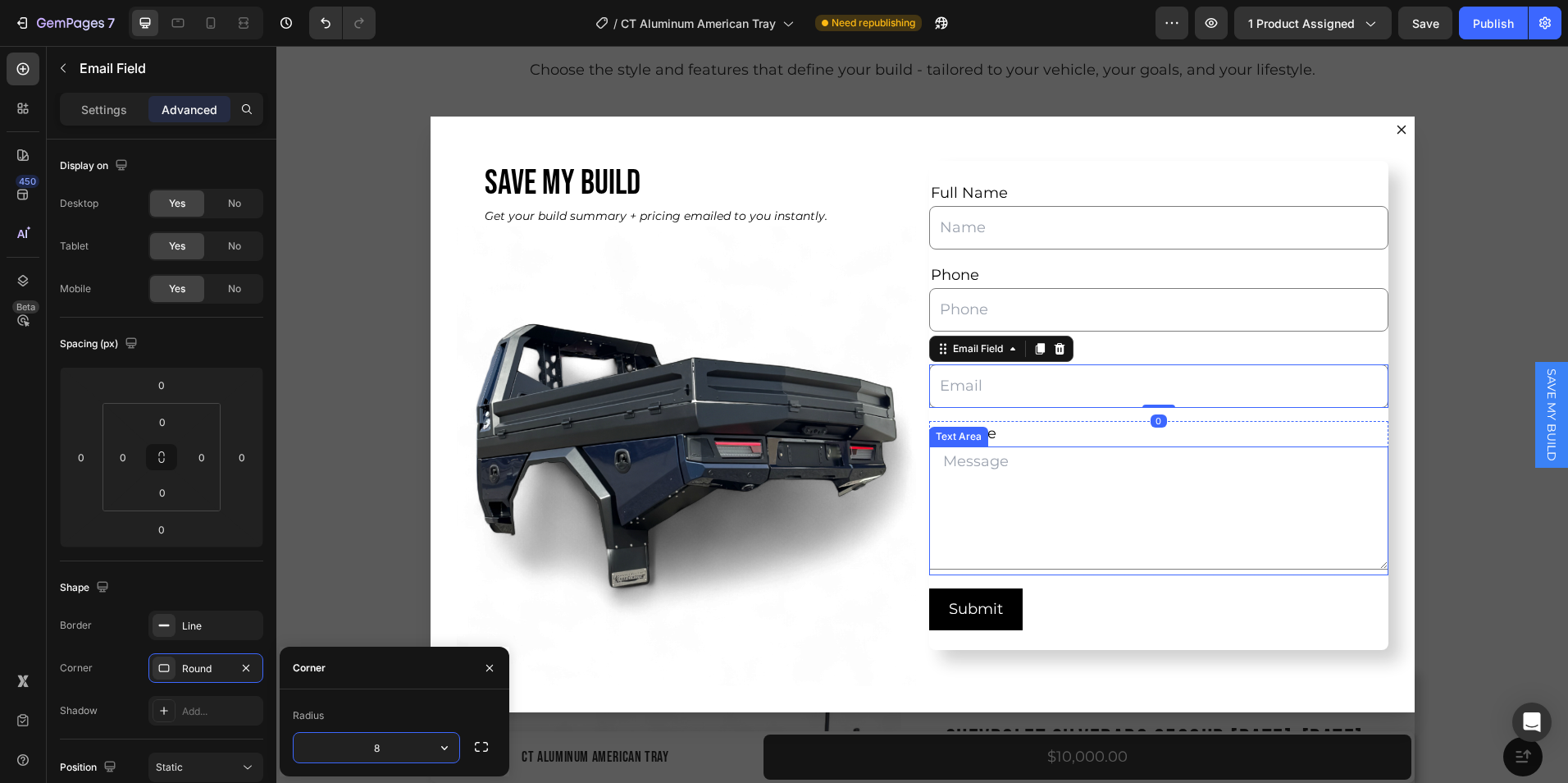
click at [1003, 508] on textarea "Dialog body" at bounding box center [1159, 507] width 459 height 123
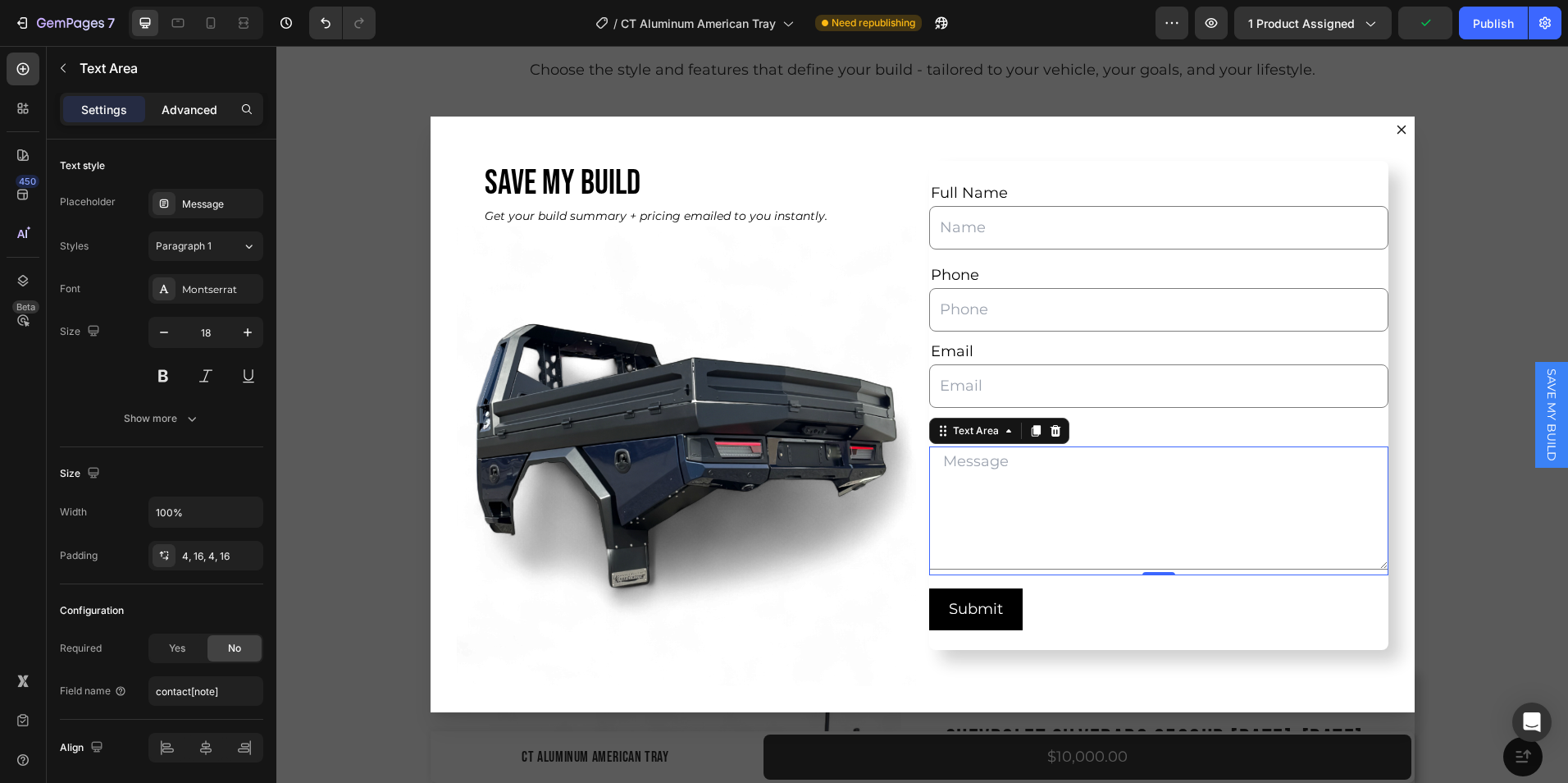
click at [191, 119] on div "Advanced" at bounding box center [189, 110] width 82 height 26
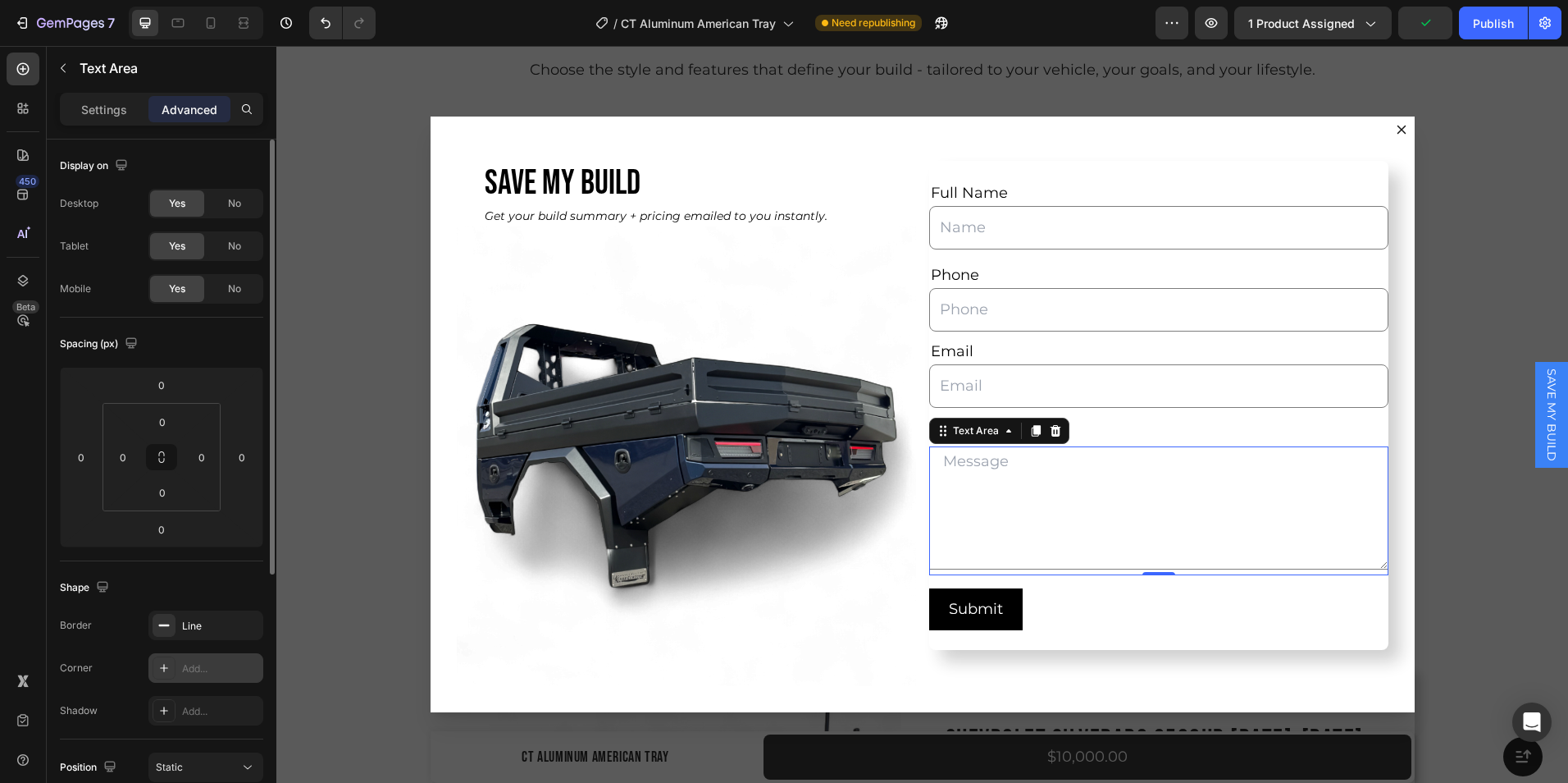
click at [186, 671] on div "Add..." at bounding box center [221, 669] width 77 height 15
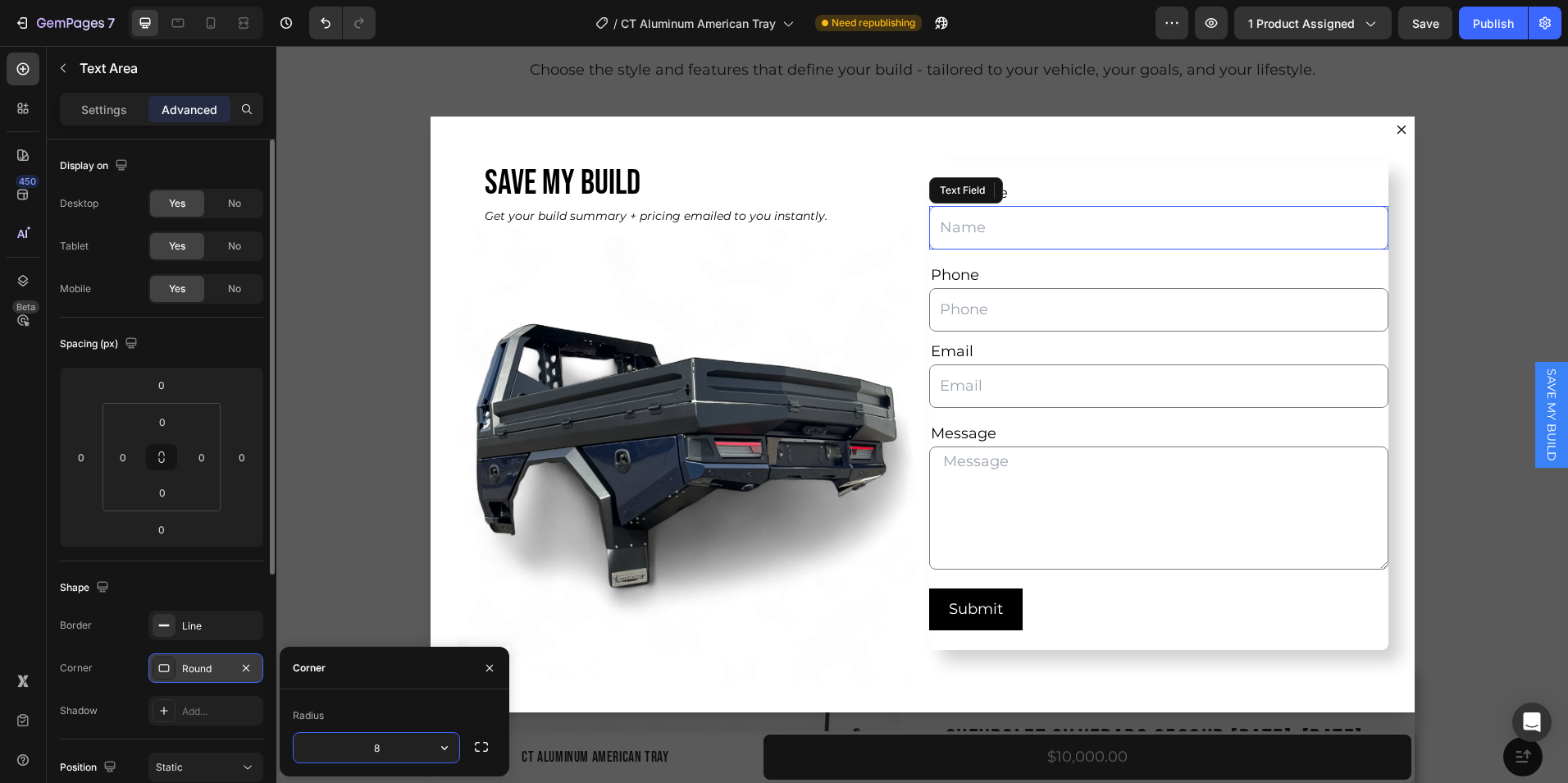
click at [1007, 221] on input "Dialog body" at bounding box center [1159, 227] width 459 height 44
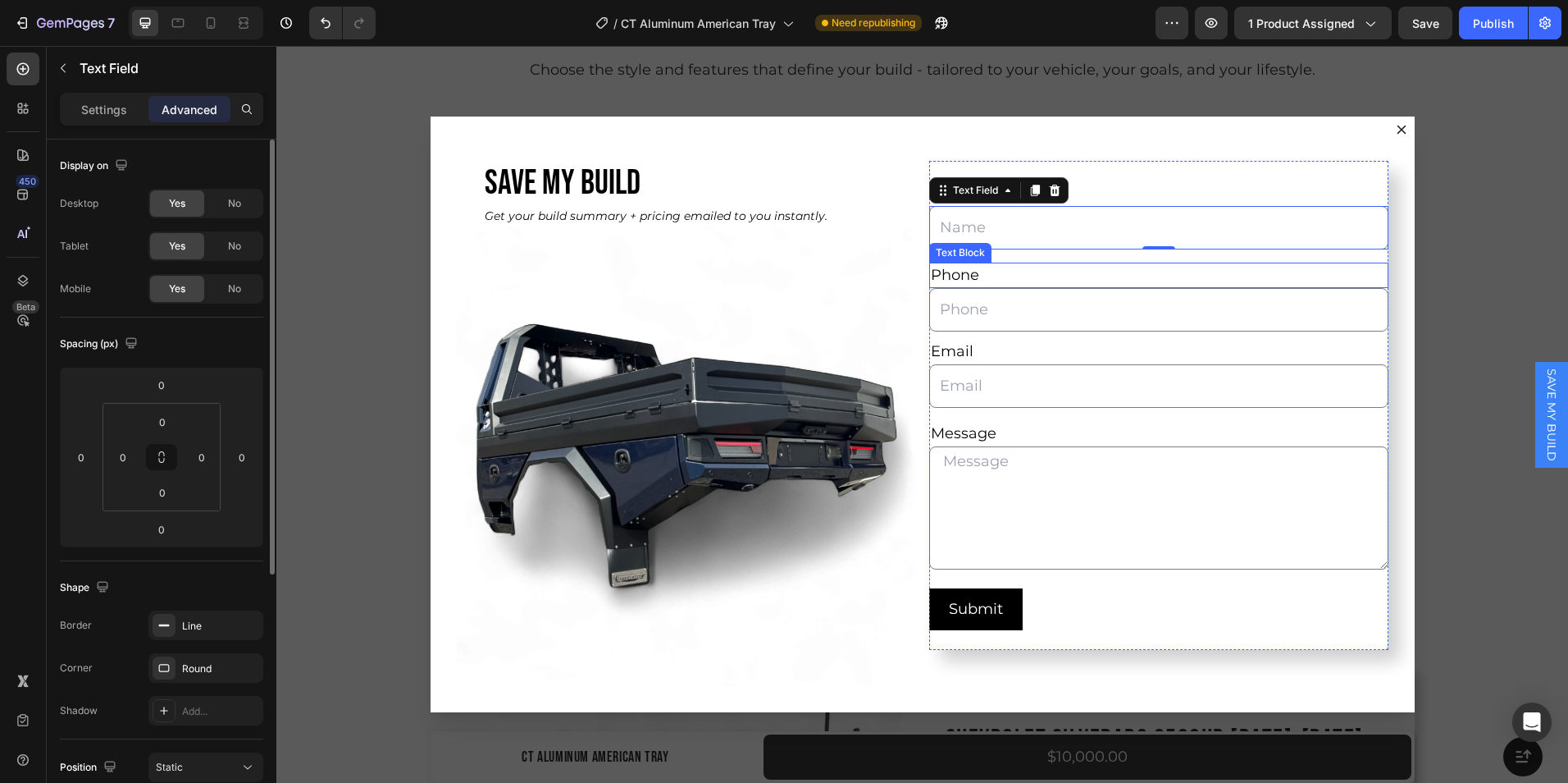
click at [936, 273] on div "Phone" at bounding box center [1159, 275] width 459 height 26
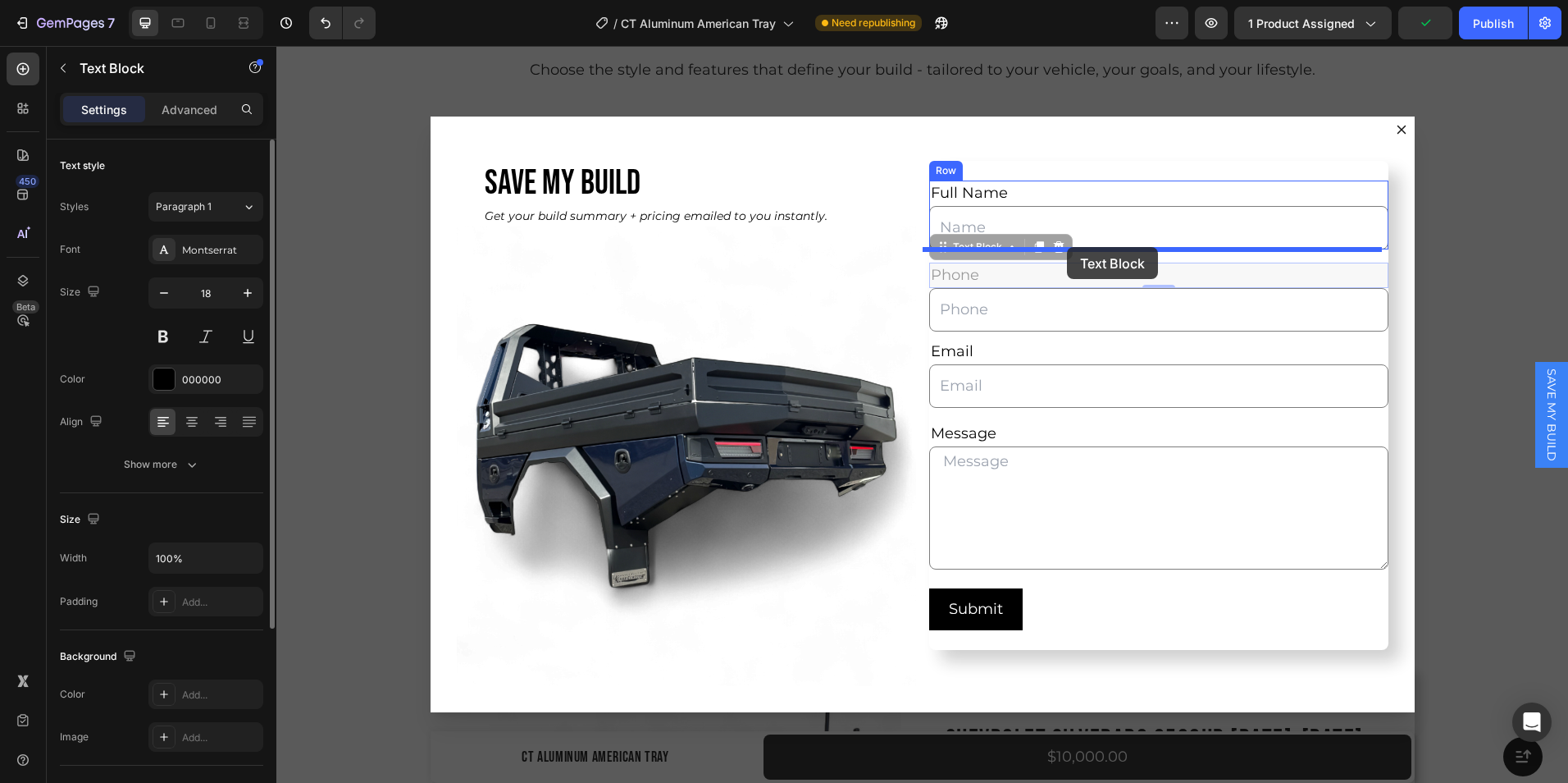
drag, startPoint x: 938, startPoint y: 251, endPoint x: 1067, endPoint y: 247, distance: 129.1
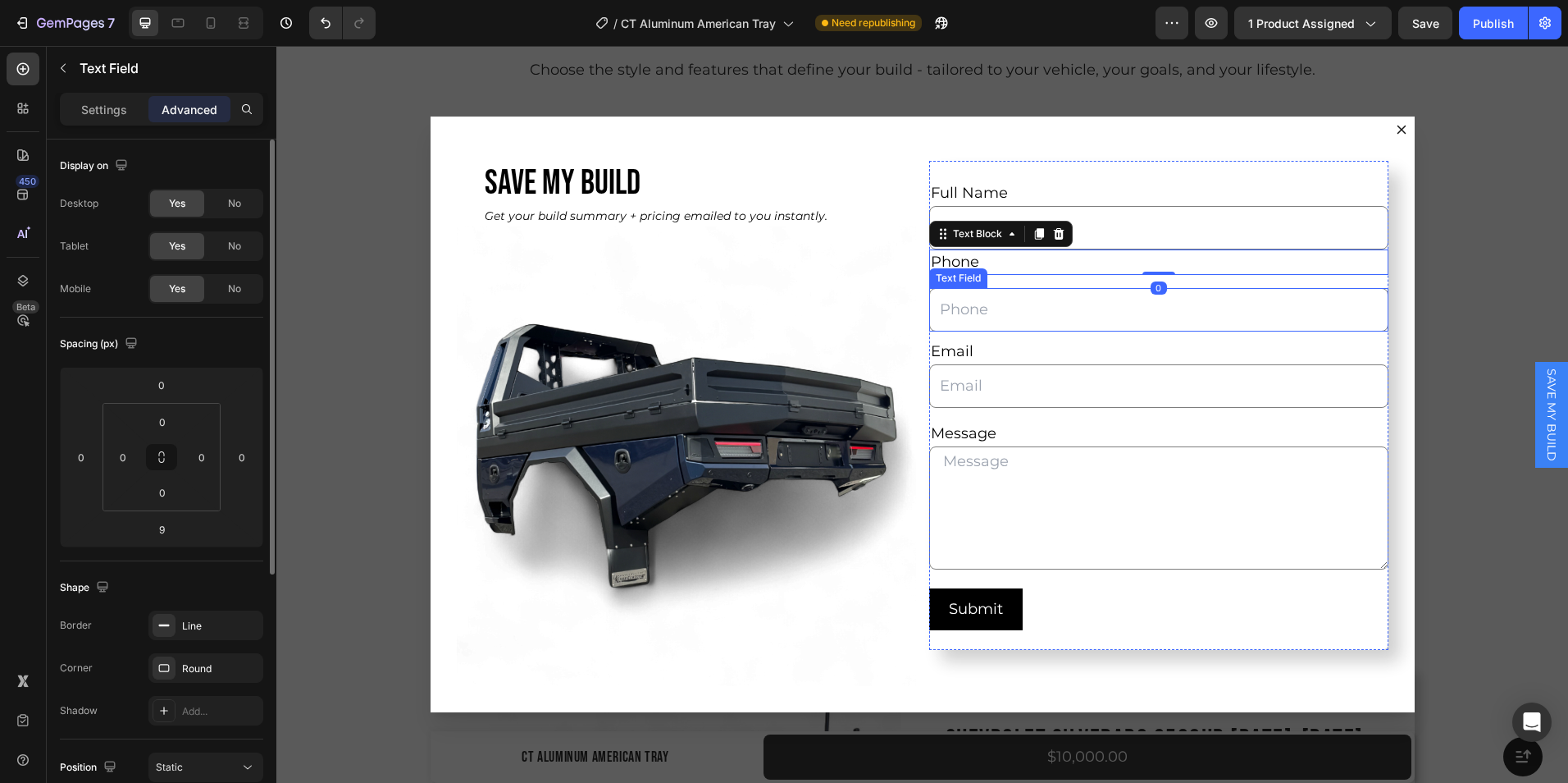
click at [958, 302] on input "Dialog body" at bounding box center [1159, 310] width 459 height 44
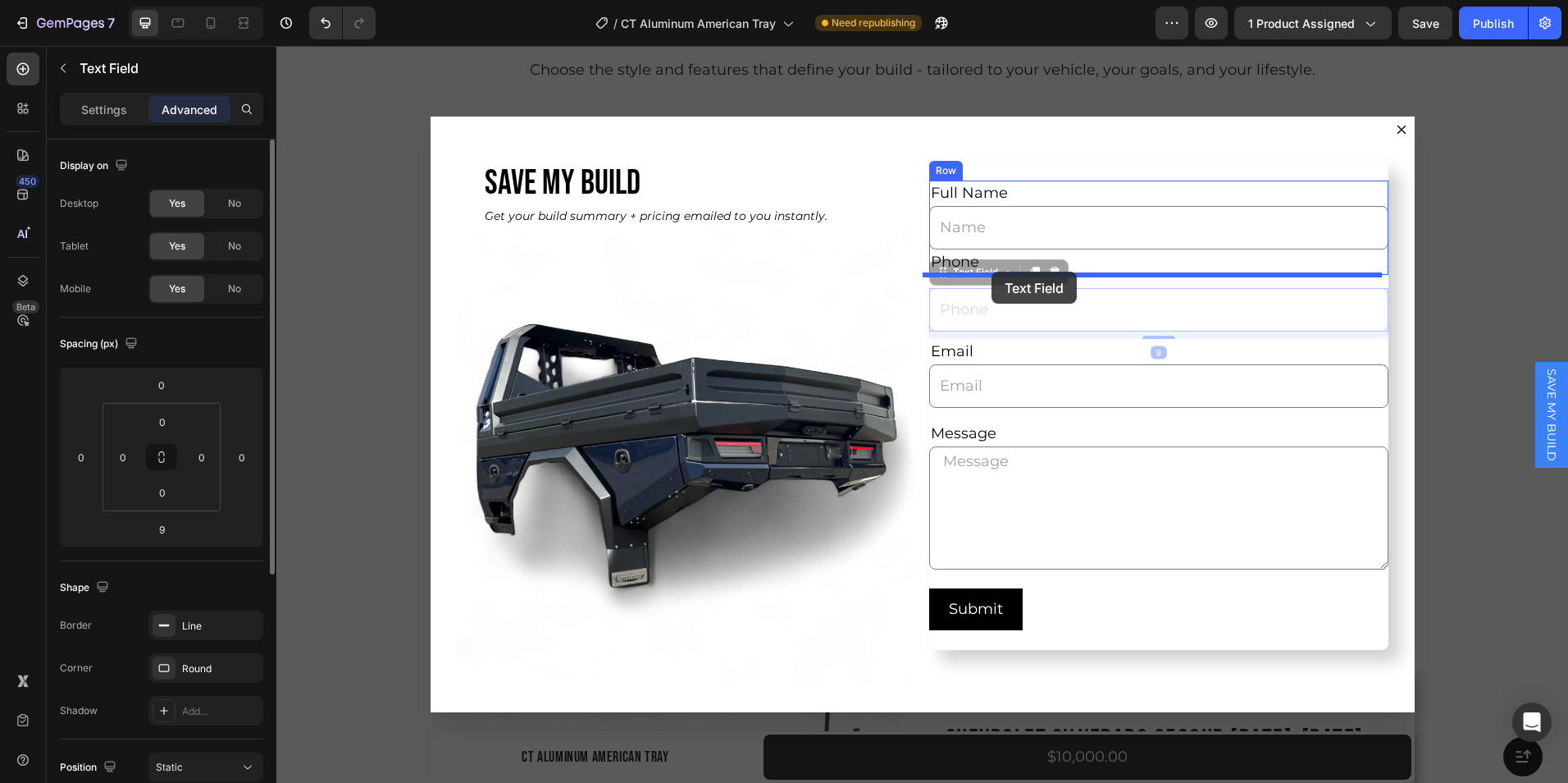
drag, startPoint x: 933, startPoint y: 280, endPoint x: 993, endPoint y: 272, distance: 60.5
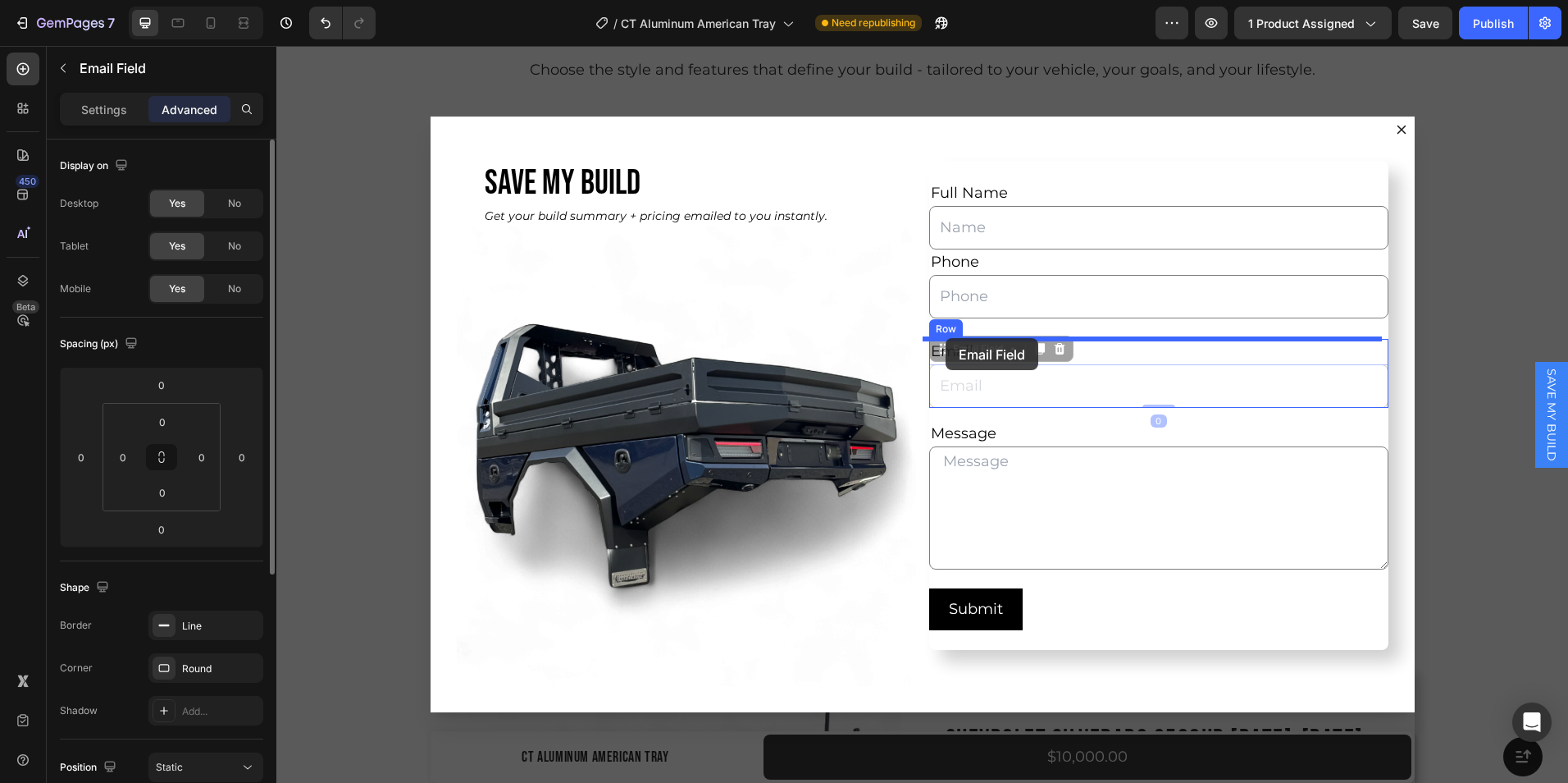
drag, startPoint x: 946, startPoint y: 351, endPoint x: 946, endPoint y: 338, distance: 13.0
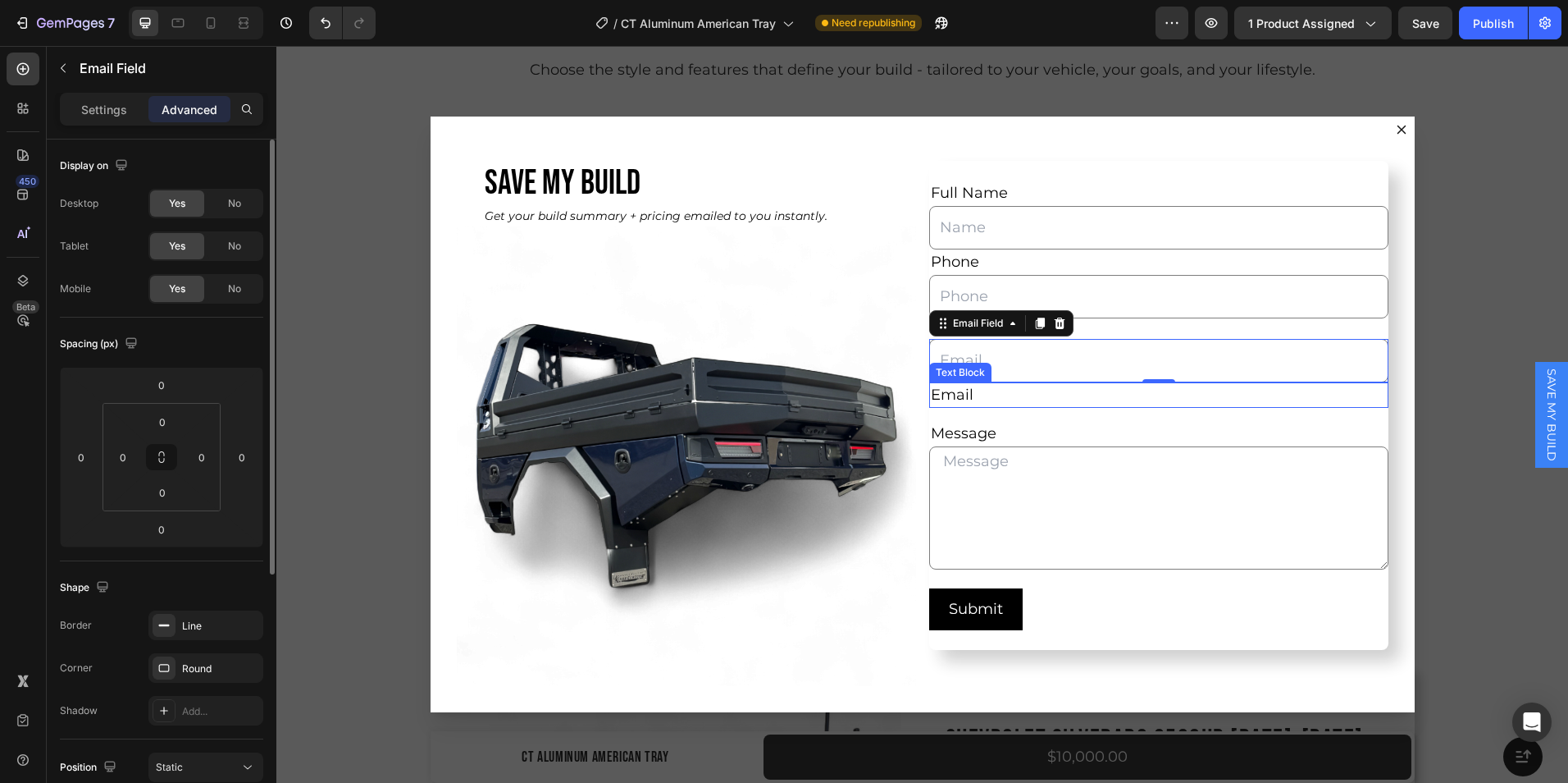
click at [941, 392] on div "Email" at bounding box center [1159, 394] width 459 height 26
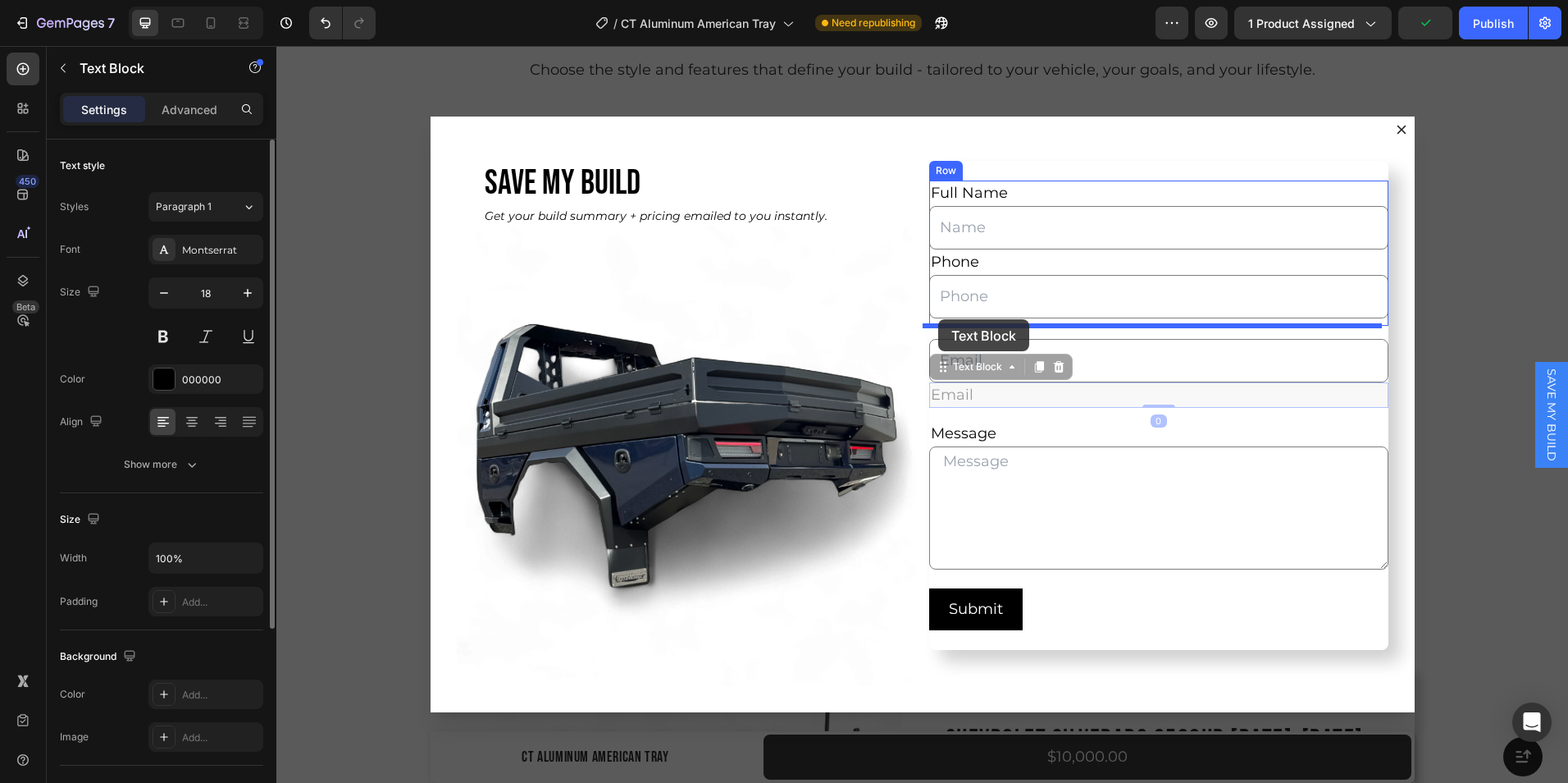
drag, startPoint x: 931, startPoint y: 371, endPoint x: 938, endPoint y: 319, distance: 52.5
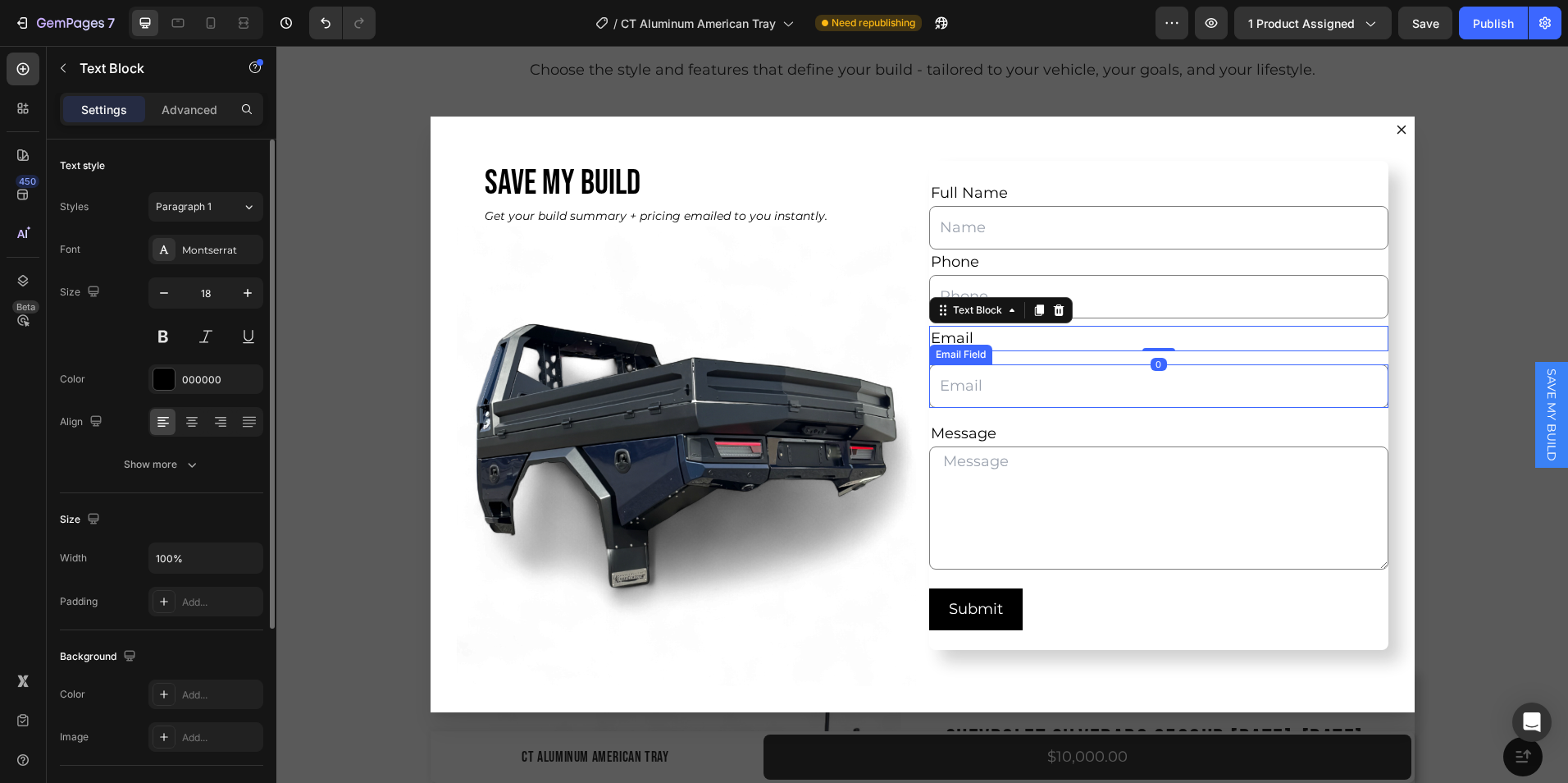
click at [942, 399] on input "Dialog body" at bounding box center [1159, 385] width 459 height 44
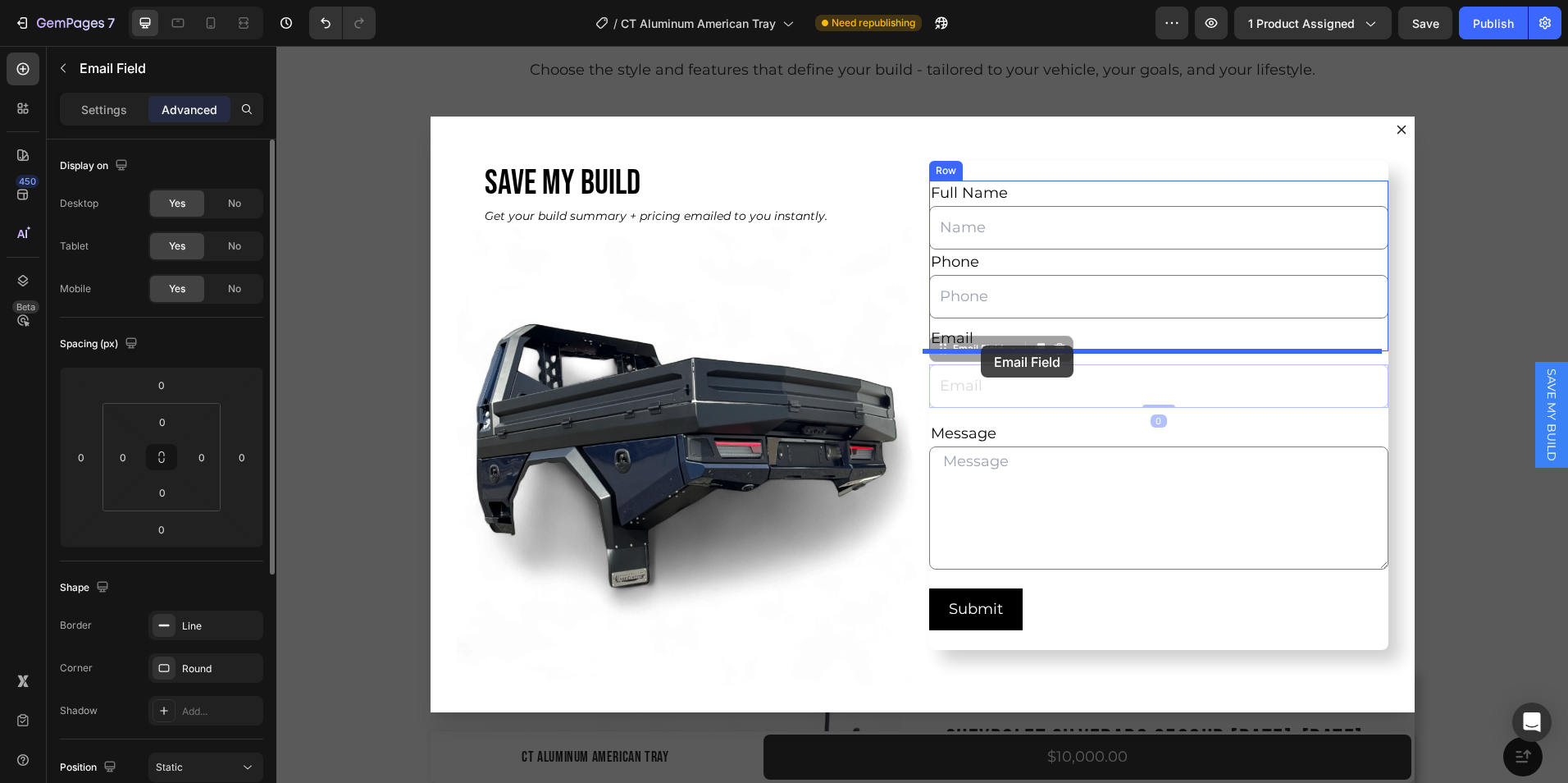
drag, startPoint x: 933, startPoint y: 357, endPoint x: 981, endPoint y: 346, distance: 49.2
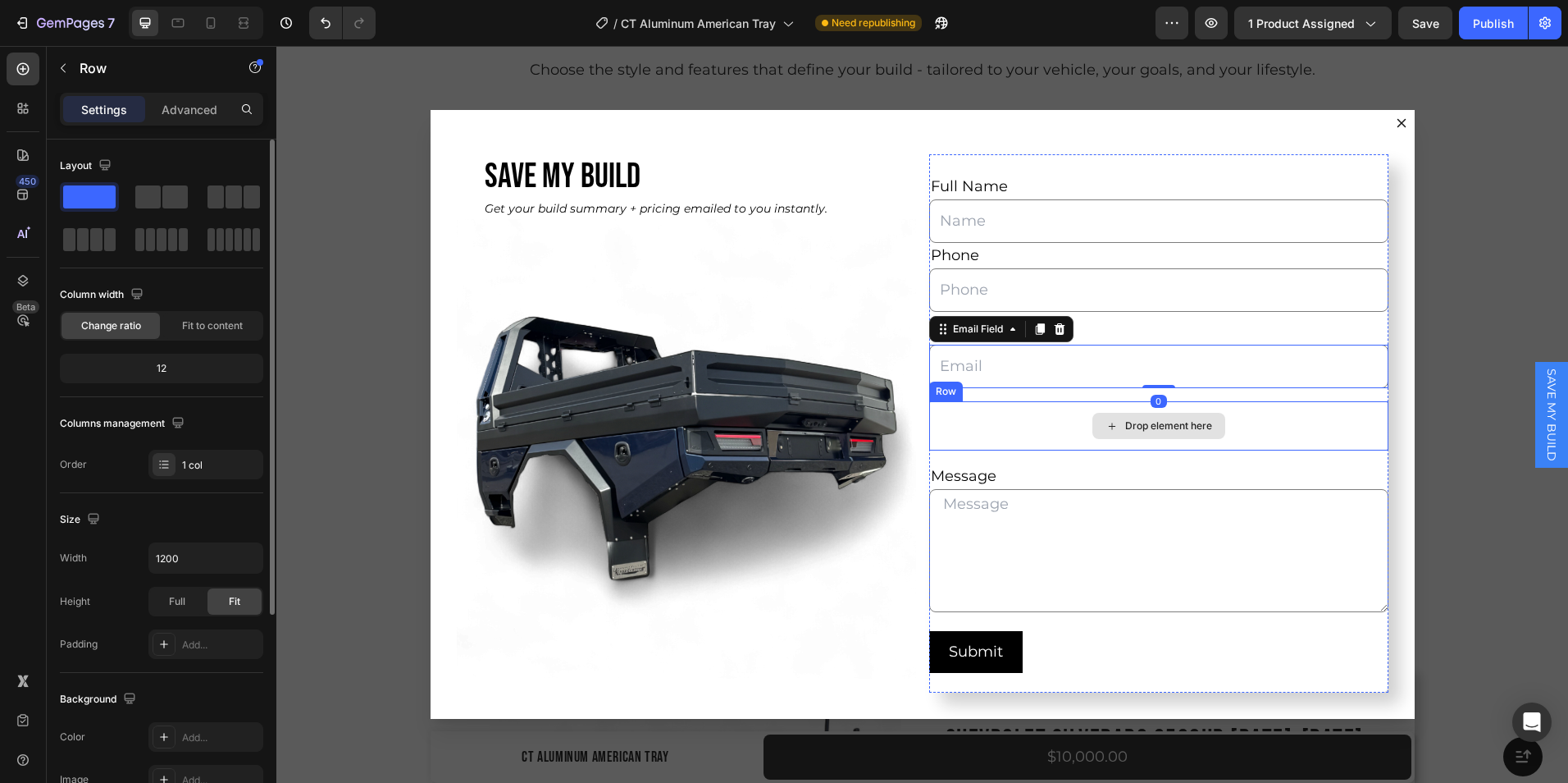
click at [1027, 441] on div "Drop element here" at bounding box center [1159, 426] width 459 height 49
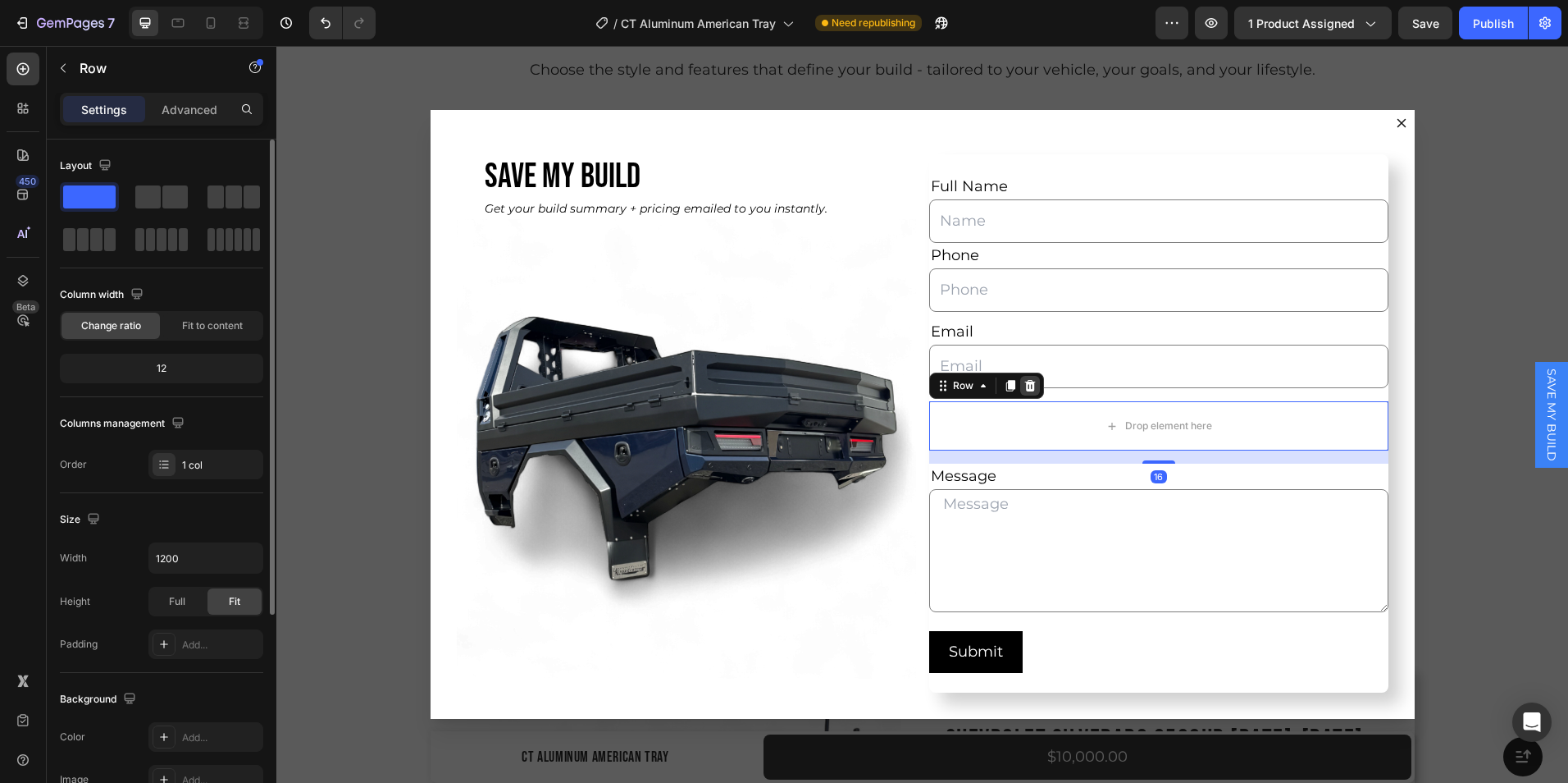
click at [1025, 380] on icon "Dialog body" at bounding box center [1031, 385] width 13 height 13
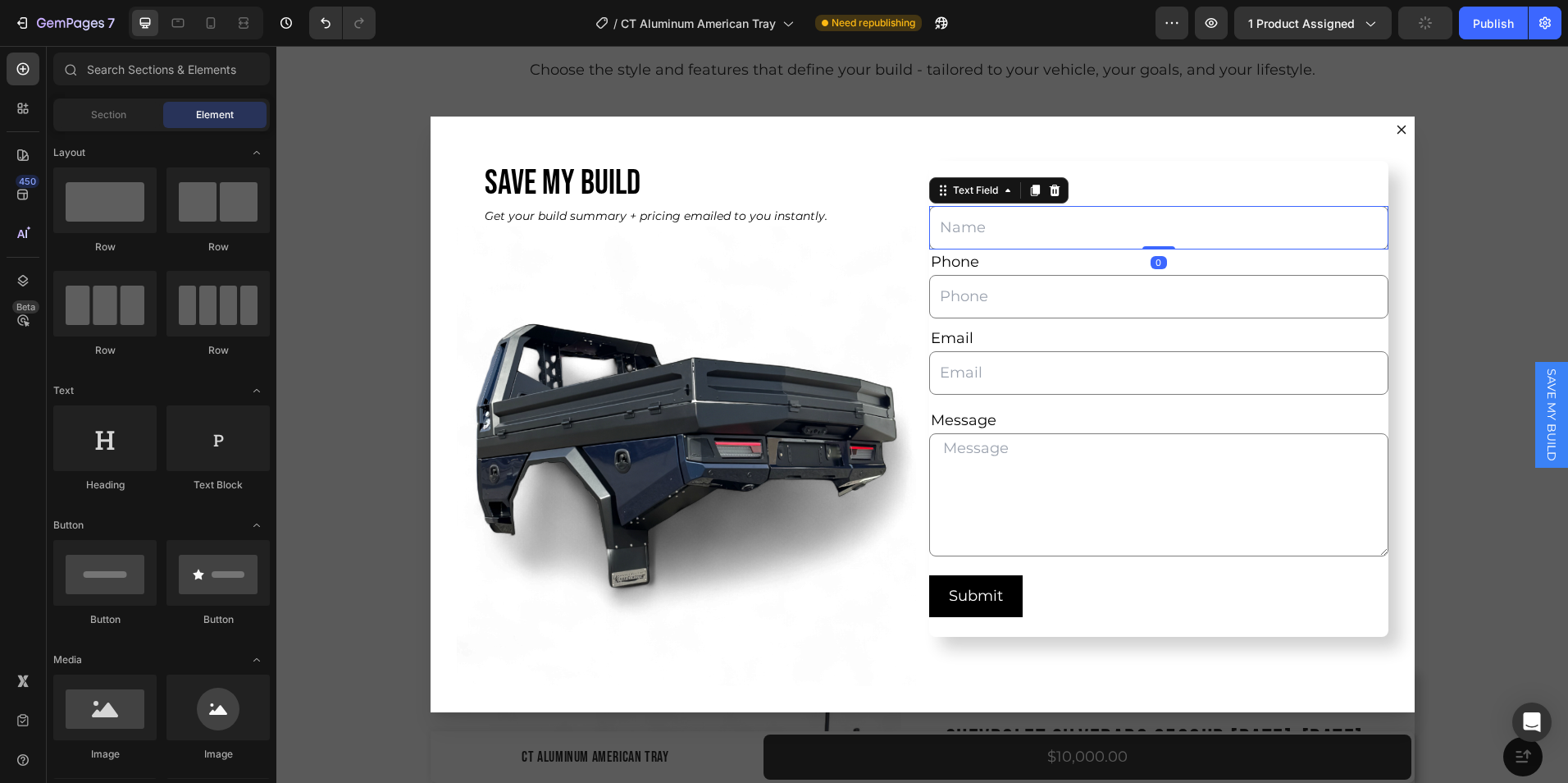
click at [1116, 228] on input "Dialog body" at bounding box center [1159, 227] width 459 height 44
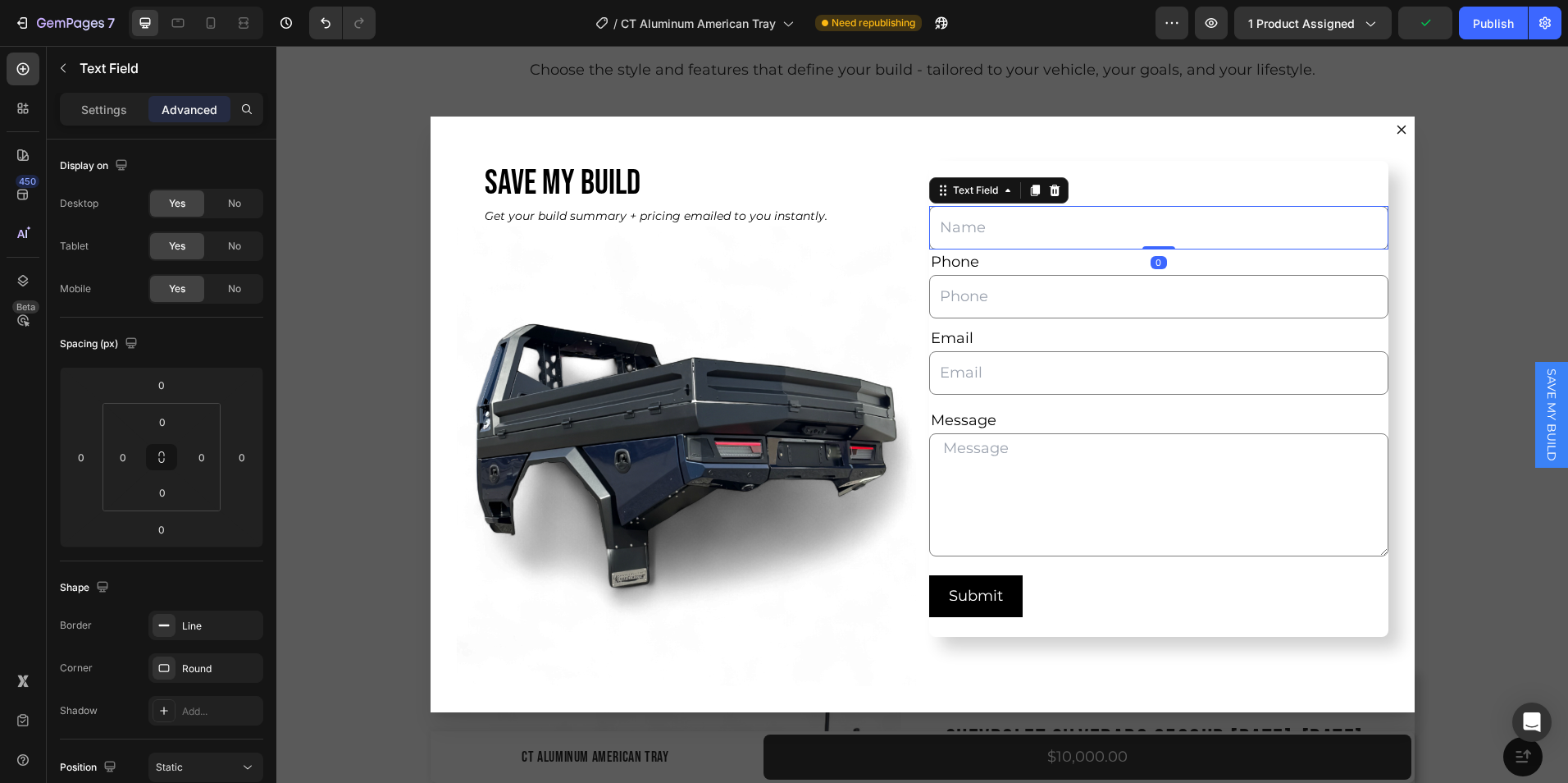
click at [1150, 244] on input "Dialog body" at bounding box center [1159, 227] width 459 height 44
click at [1254, 245] on input "Dialog body" at bounding box center [1159, 227] width 459 height 44
click at [1160, 251] on div "Dialog body" at bounding box center [1159, 251] width 33 height 5
type input "5"
click at [1140, 305] on input "Dialog body" at bounding box center [1159, 301] width 459 height 44
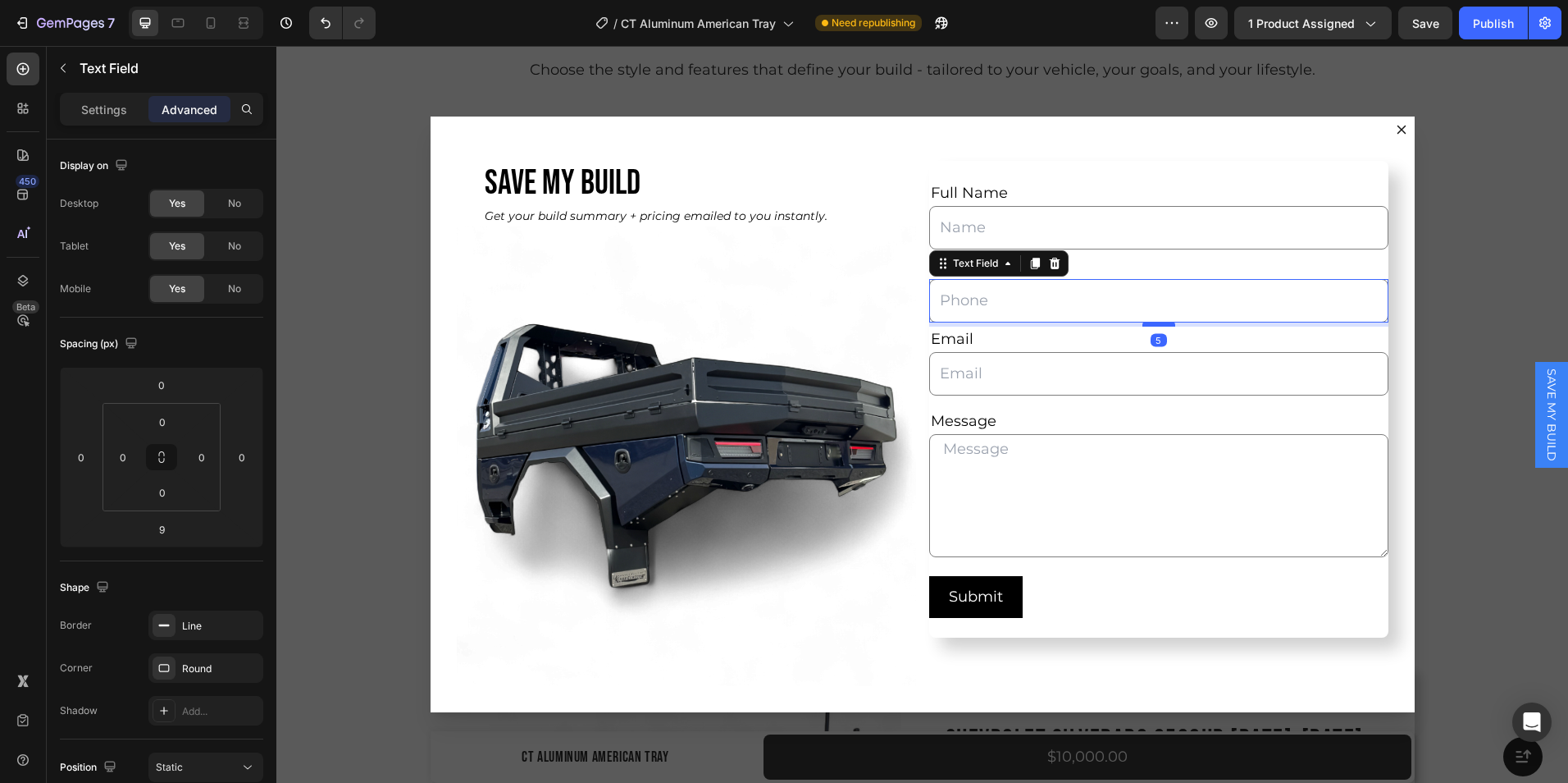
click at [1159, 324] on div "Dialog body" at bounding box center [1159, 324] width 33 height 5
type input "5"
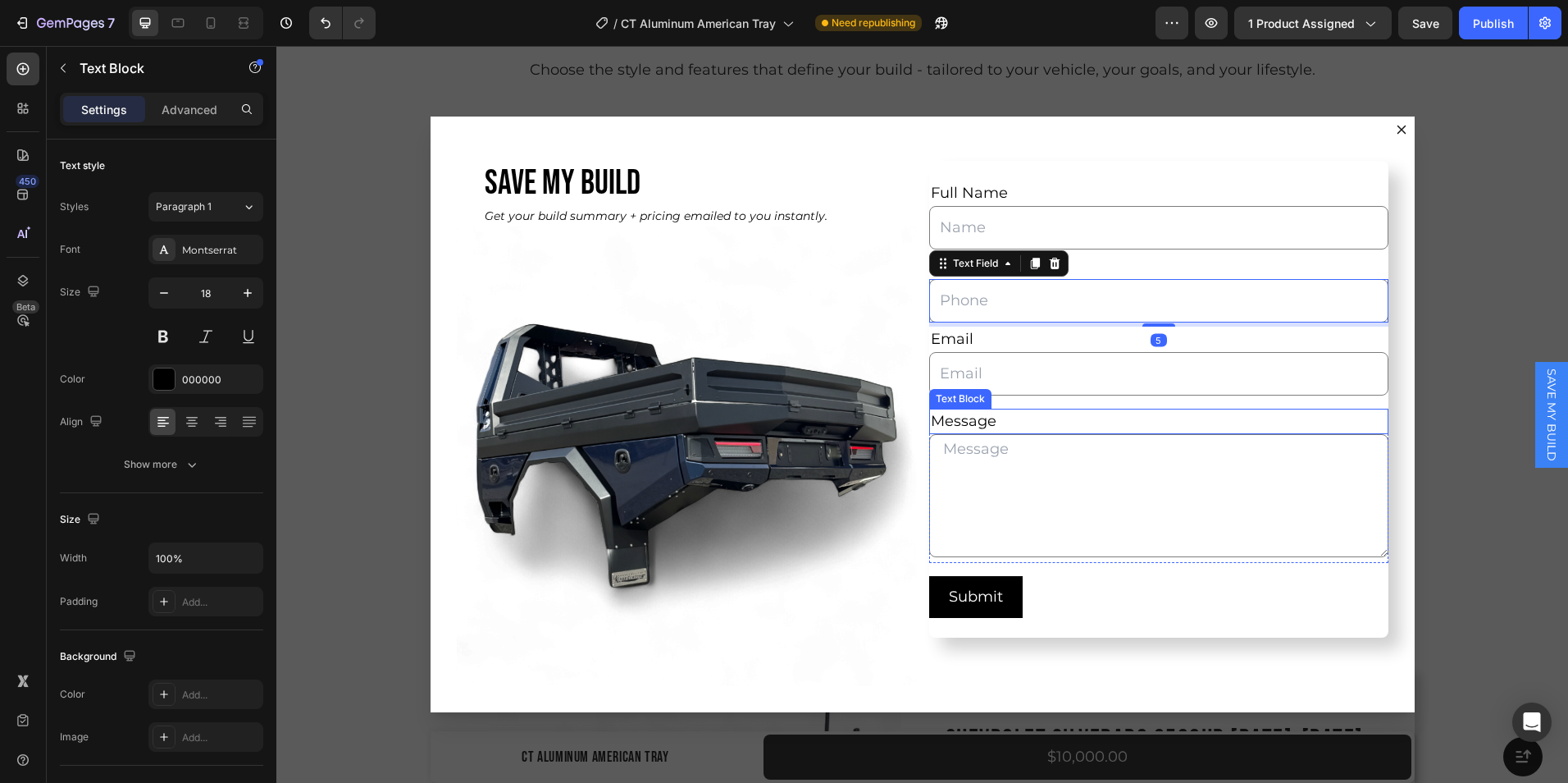
click at [1228, 422] on div "Message" at bounding box center [1159, 421] width 459 height 26
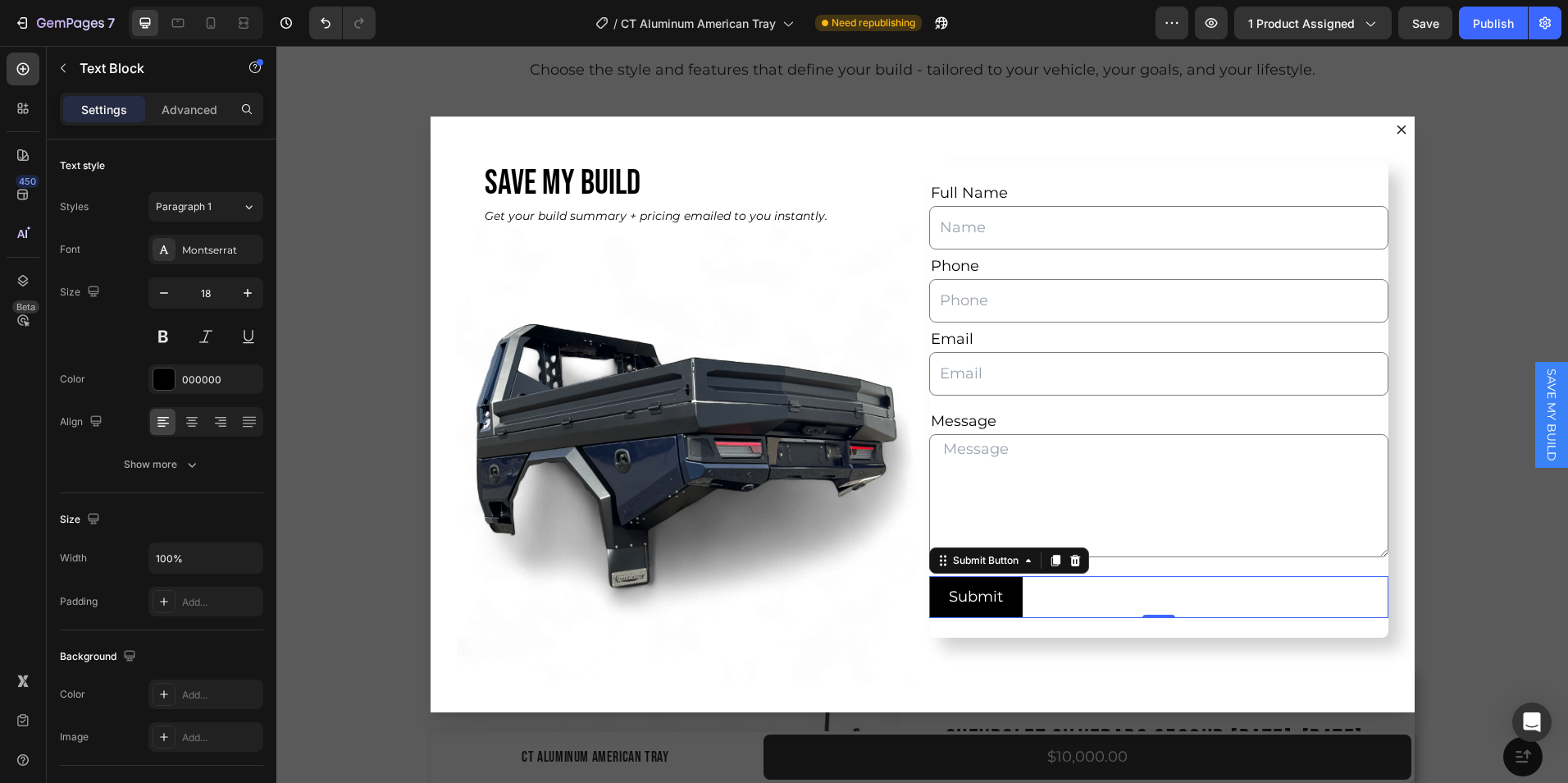
click at [1116, 594] on div "Submit Submit Button 0" at bounding box center [1159, 597] width 459 height 42
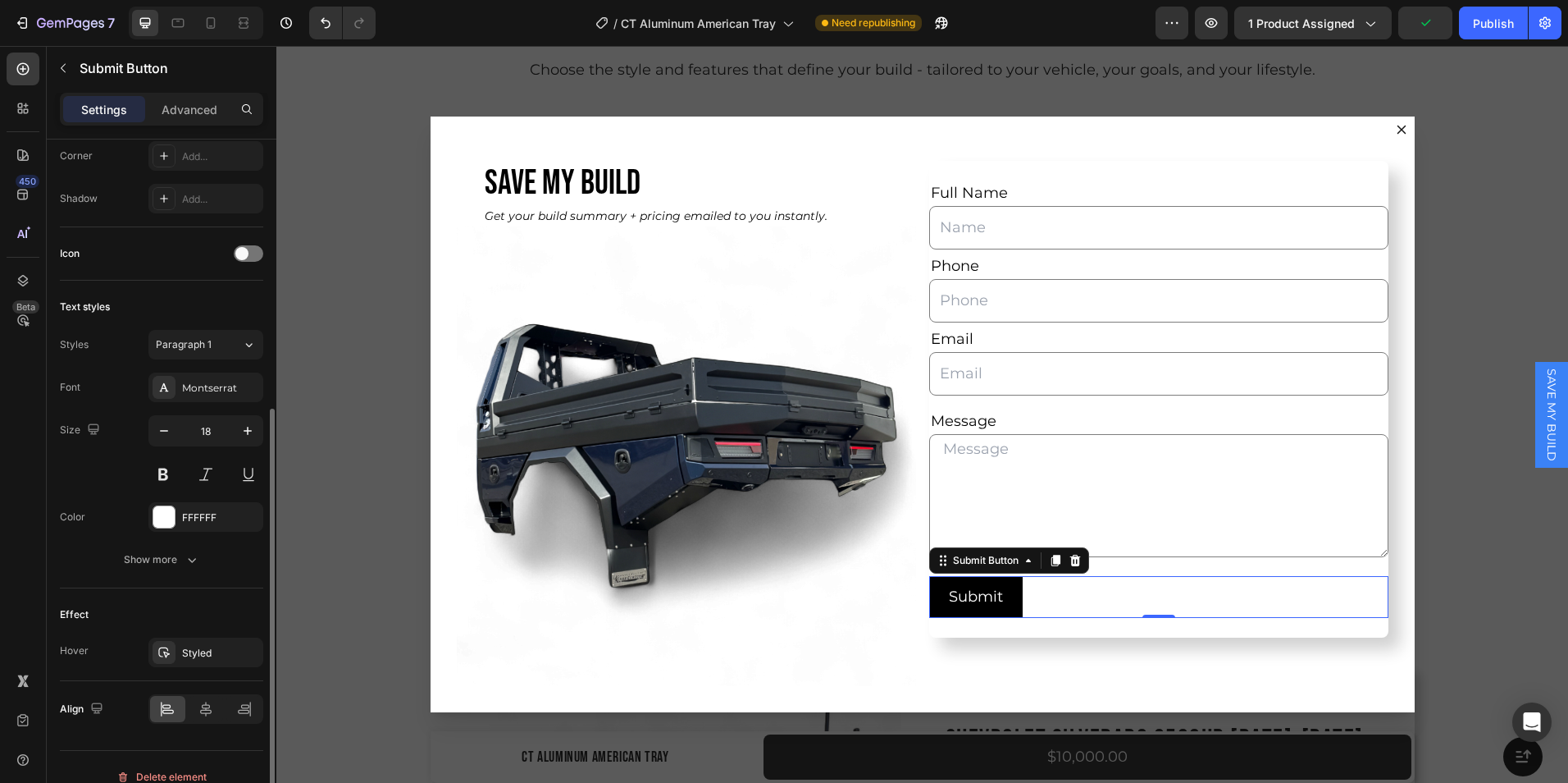
scroll to position [455, 0]
click at [202, 705] on icon at bounding box center [206, 707] width 12 height 15
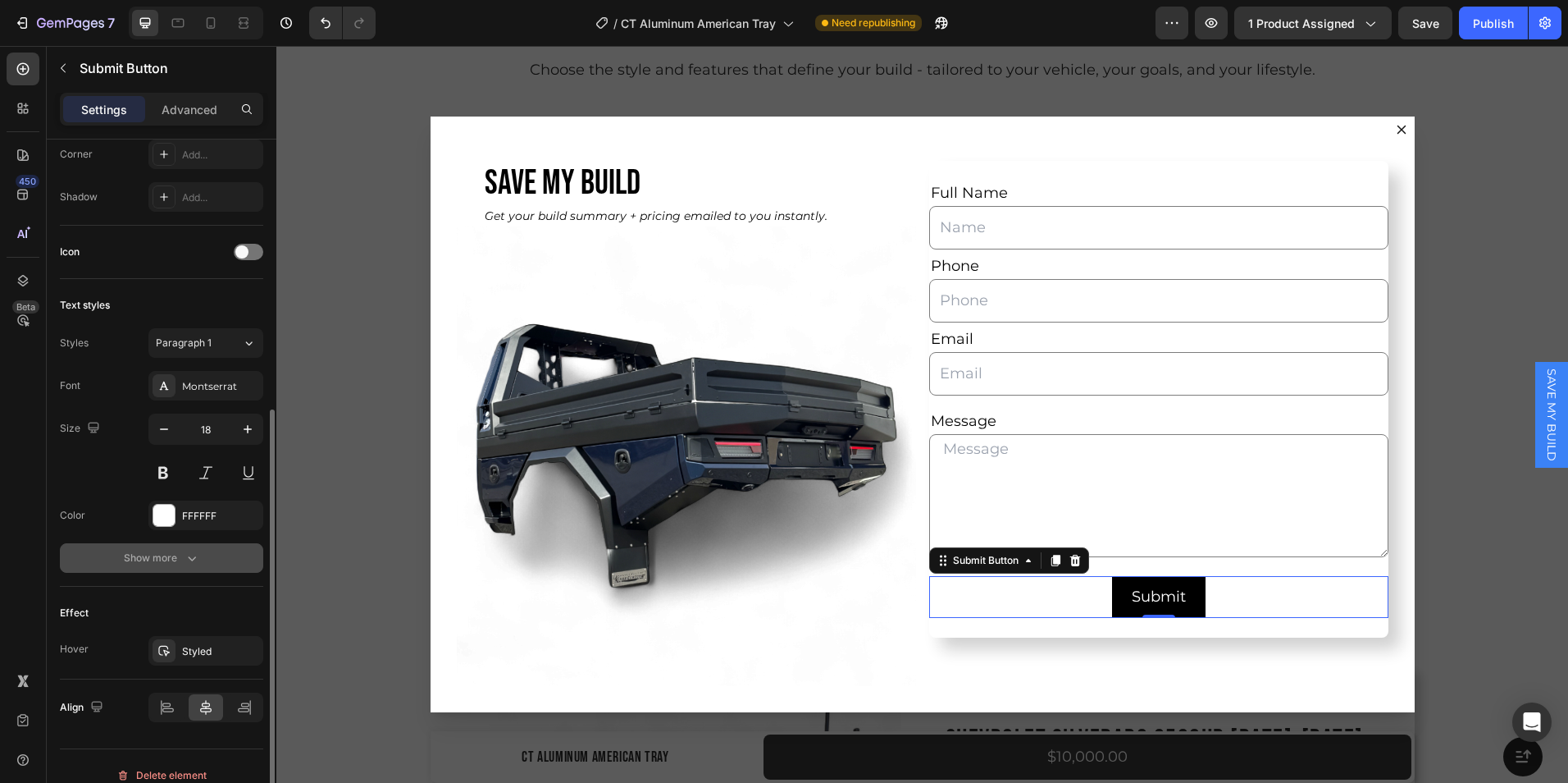
click at [193, 554] on icon "button" at bounding box center [192, 558] width 16 height 16
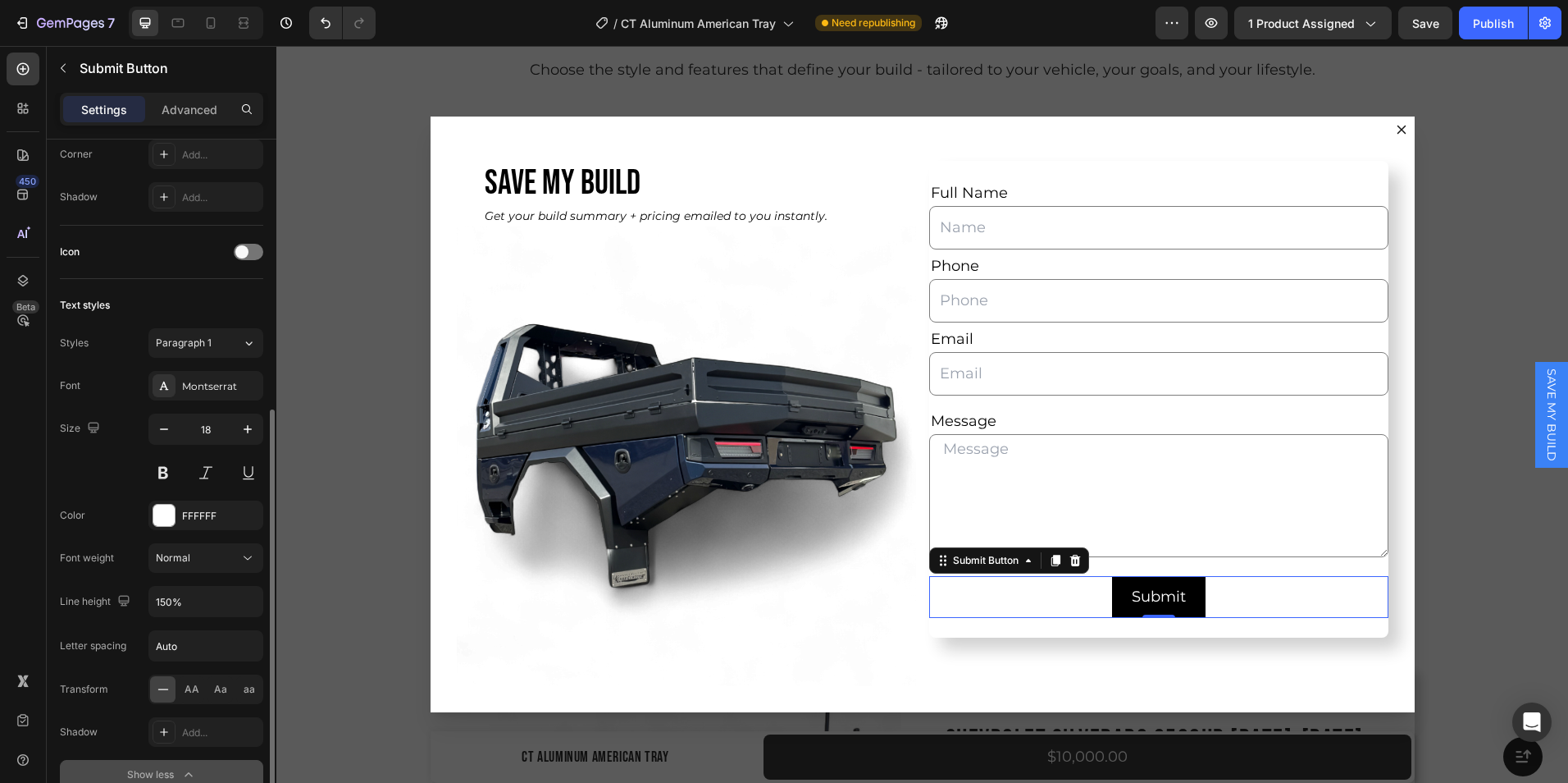
scroll to position [240, 0]
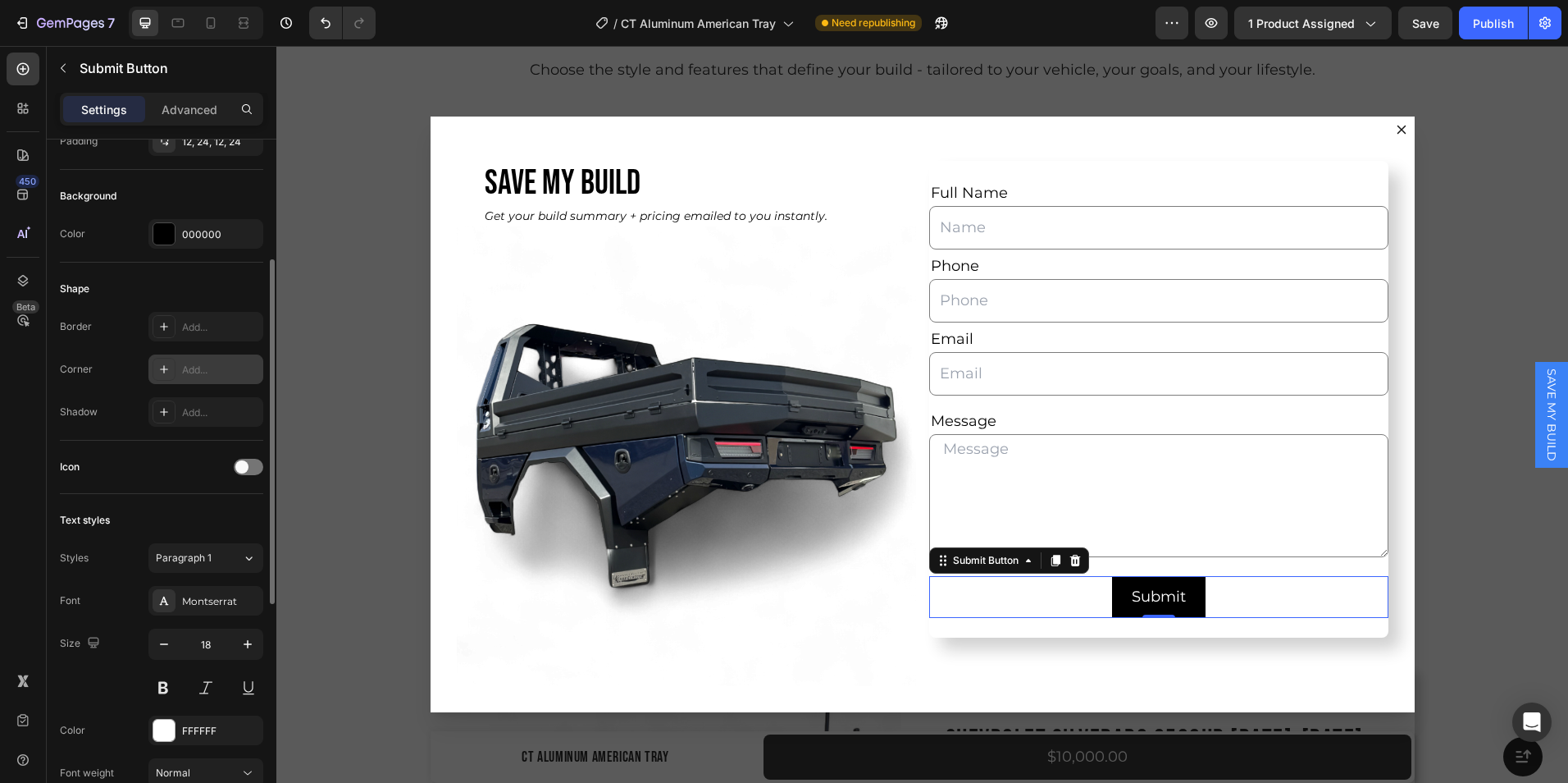
click at [179, 361] on div "Add..." at bounding box center [206, 370] width 115 height 30
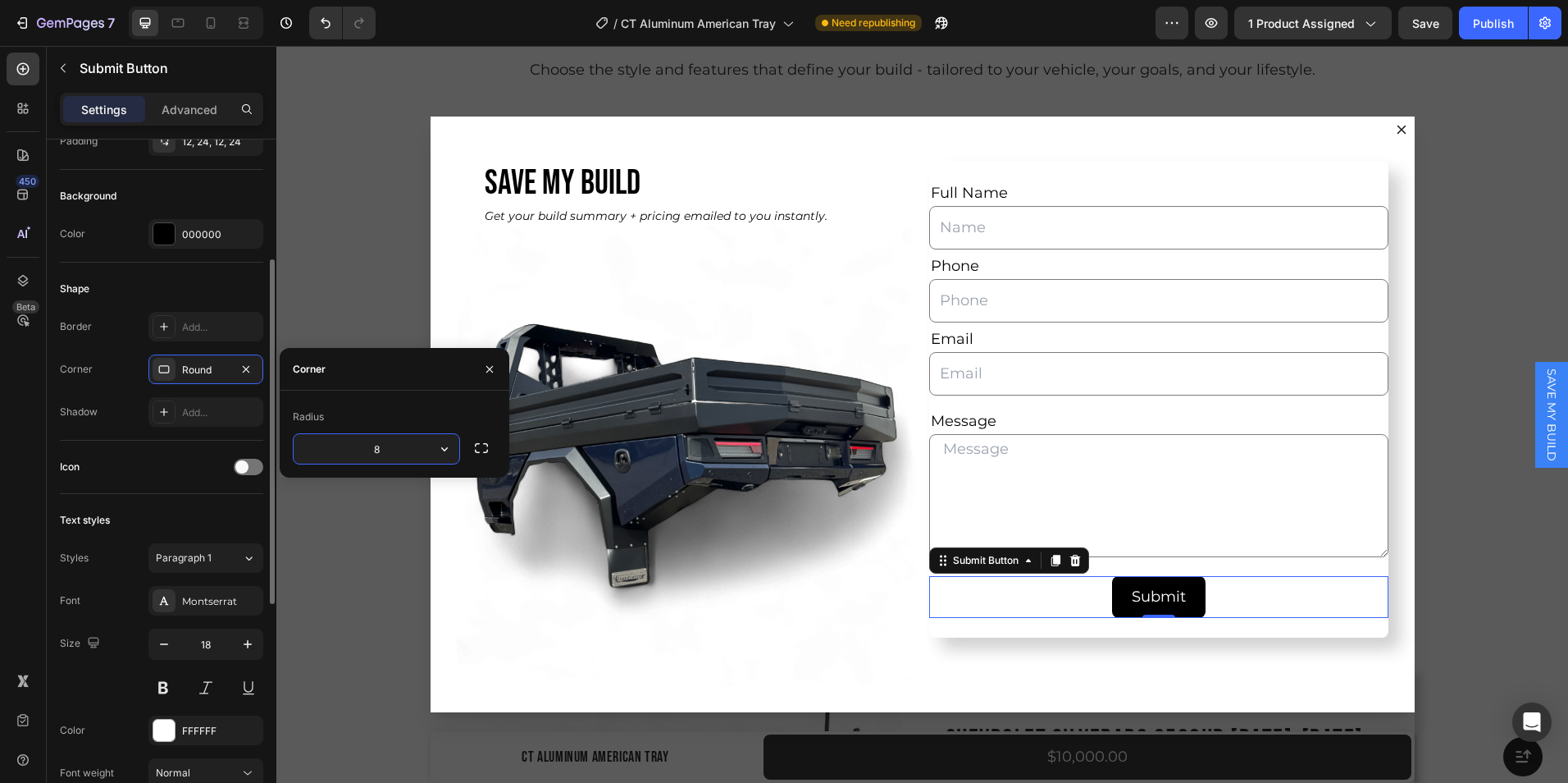
click at [148, 454] on div "Icon" at bounding box center [161, 467] width 203 height 26
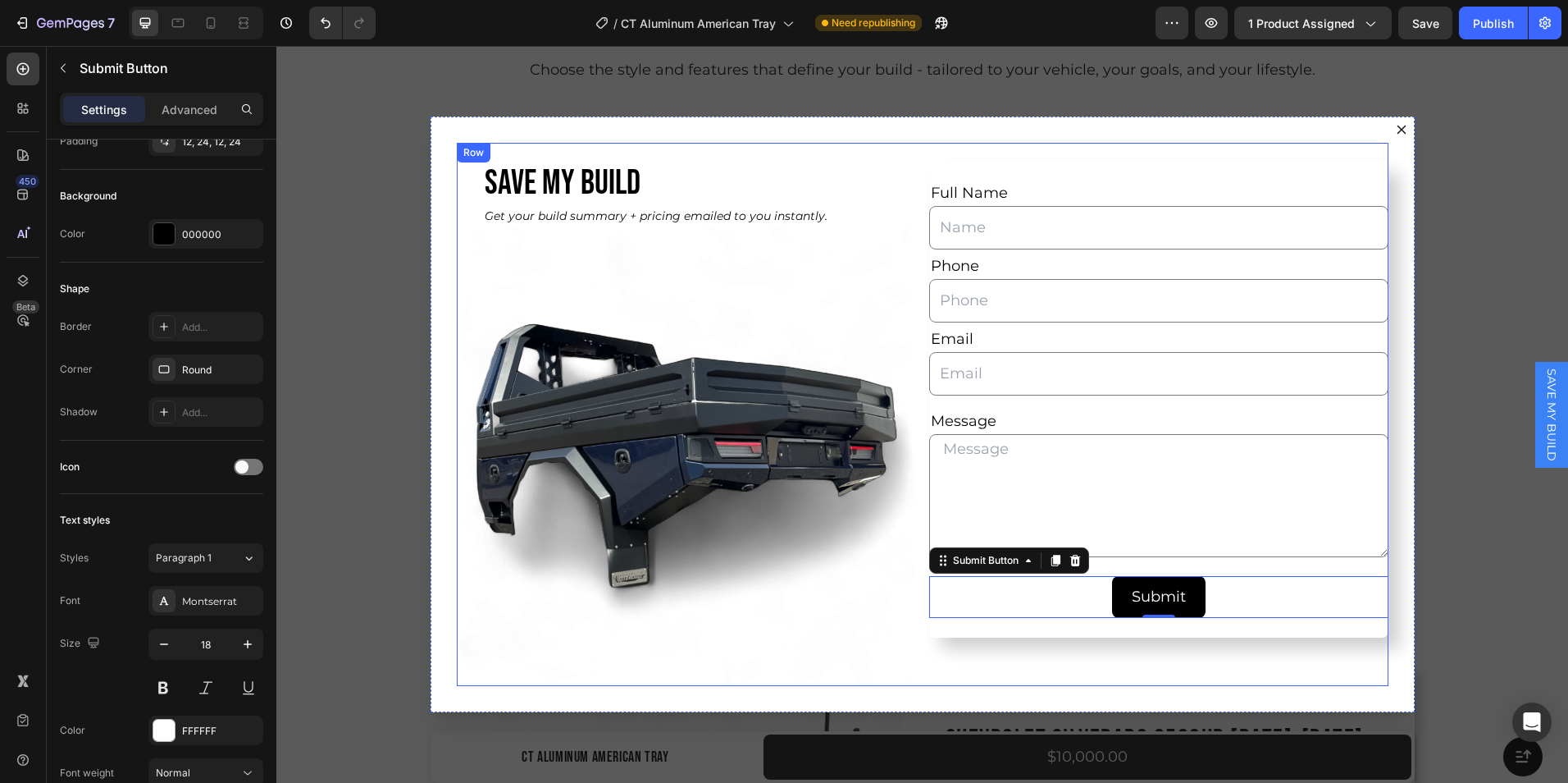
click at [922, 668] on div "SAVE MY BUILD Heading Get your build summary + pricing emailed to you instantly…" at bounding box center [923, 413] width 932 height 543
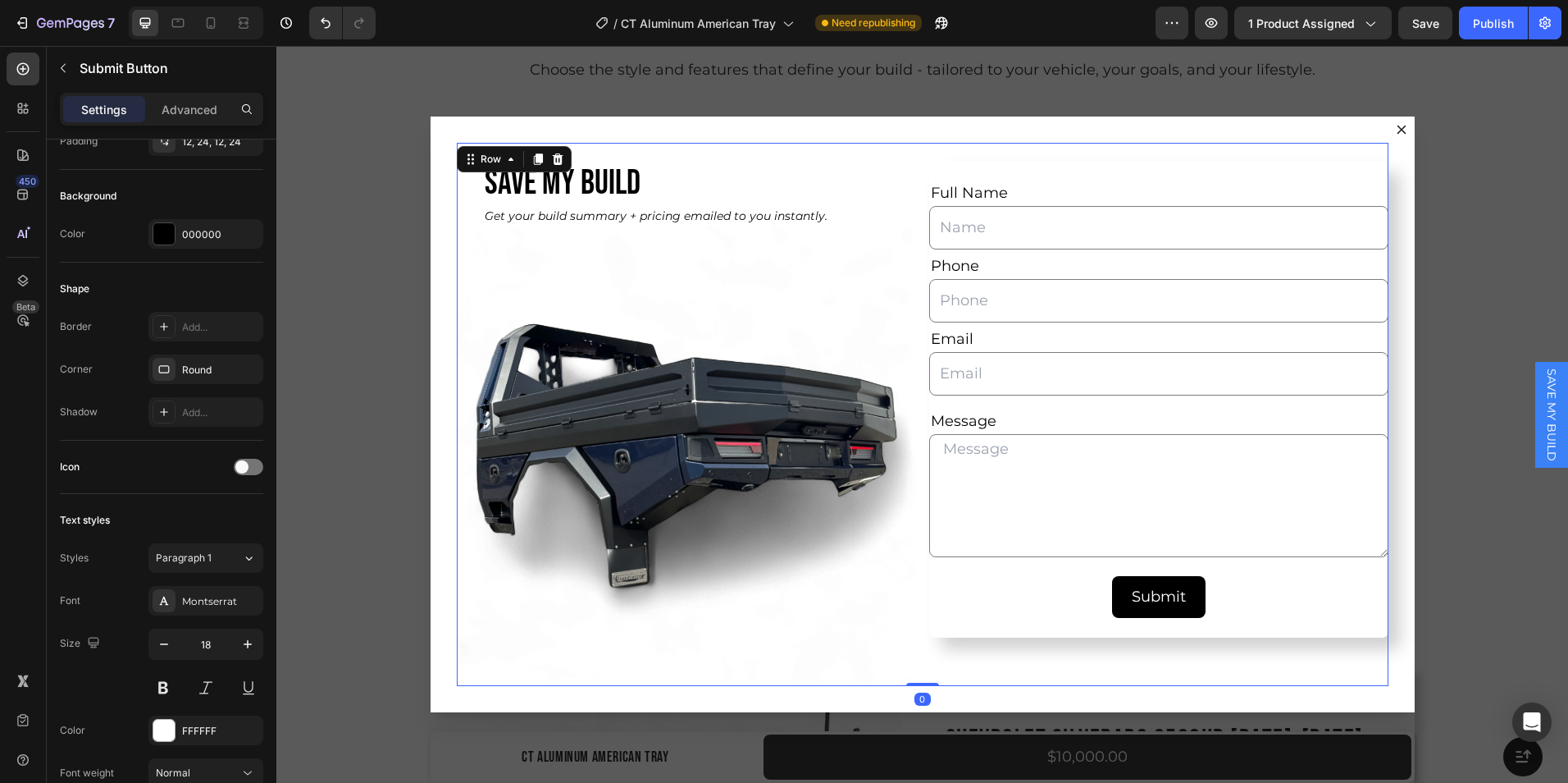
scroll to position [0, 0]
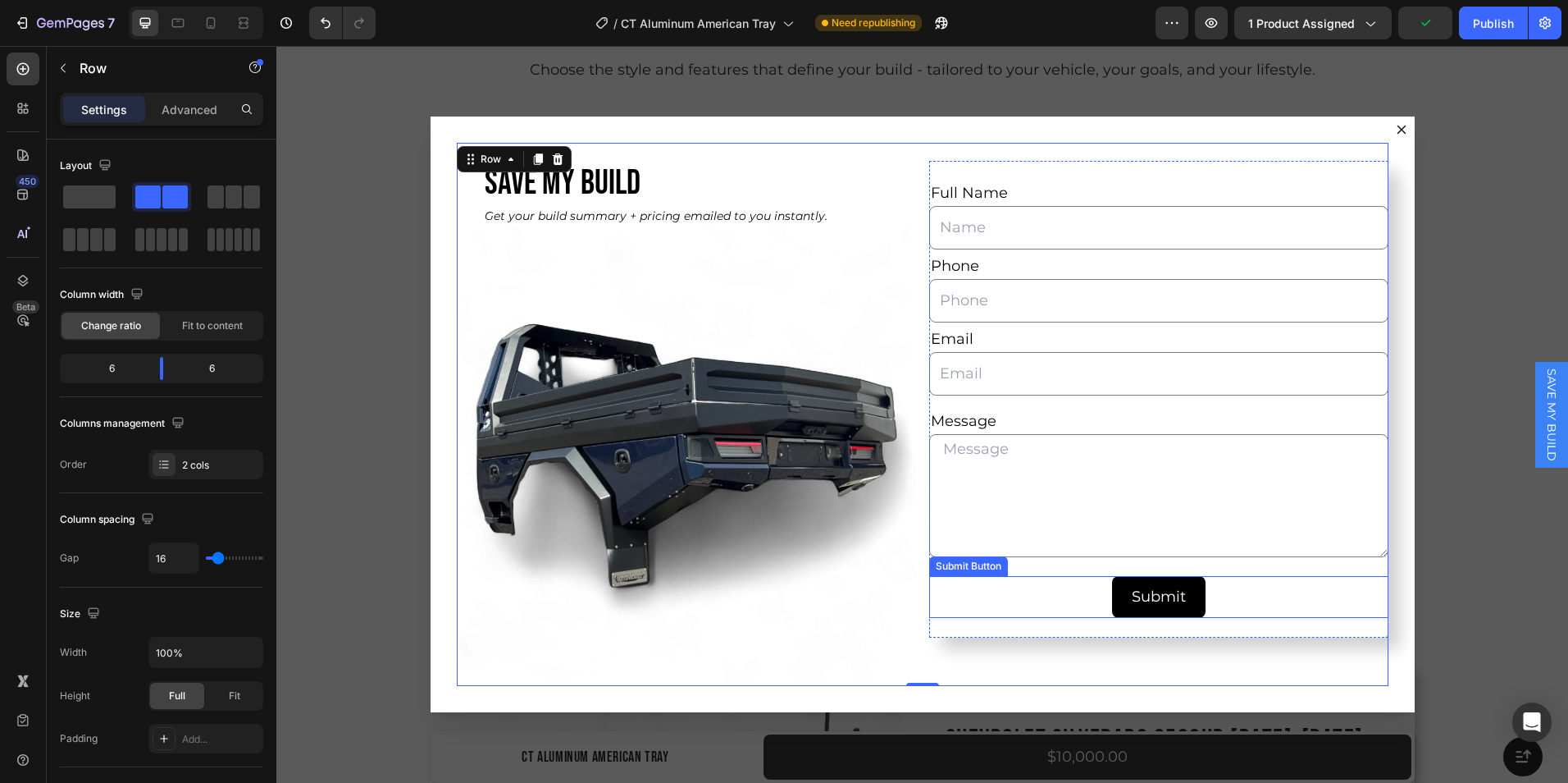
click at [1293, 605] on div "Submit Submit Button" at bounding box center [1159, 597] width 459 height 42
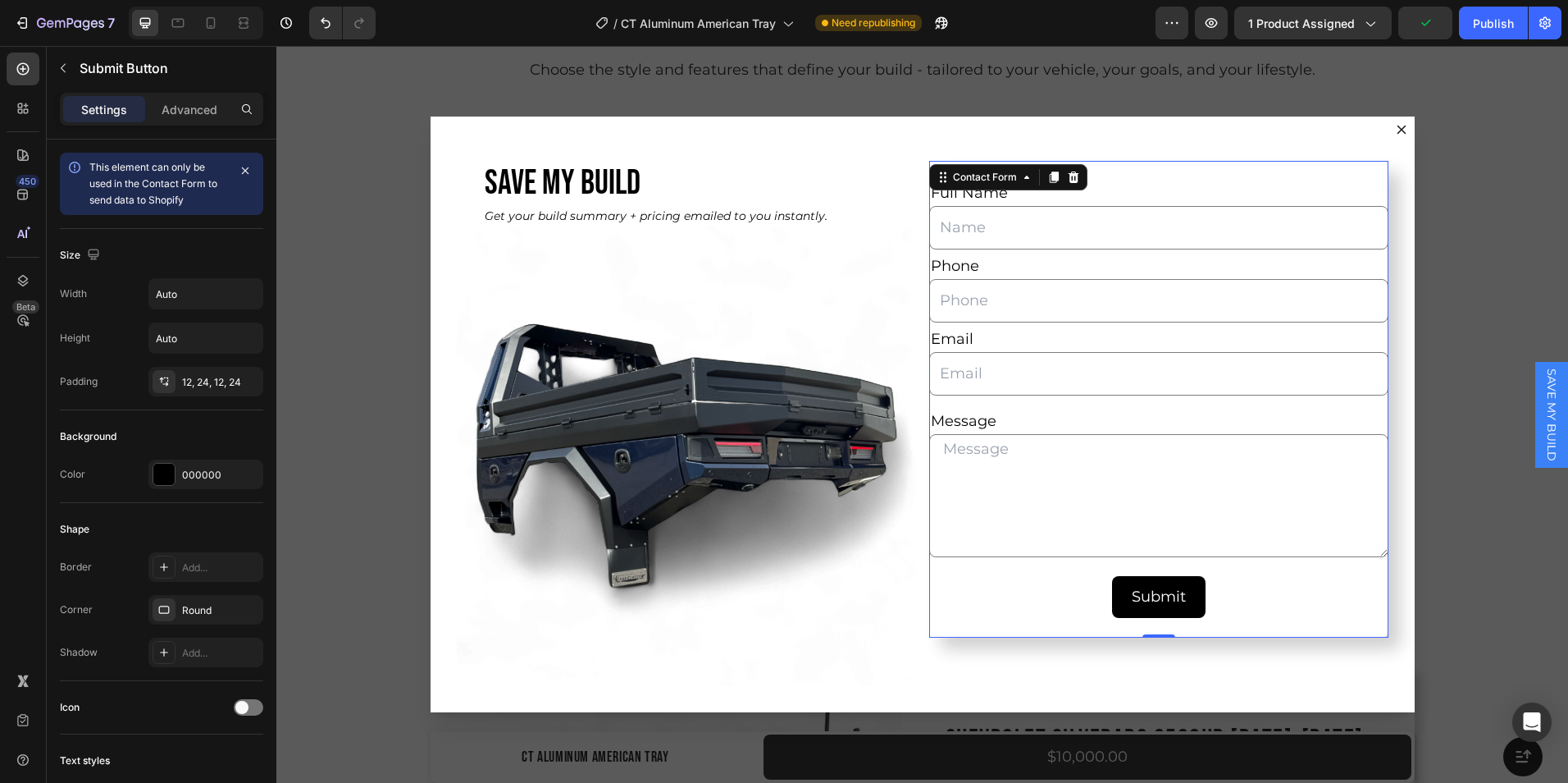
click at [1291, 627] on div "Full Name Text Block Text Field Phone Text Block Text Field Email Text Block Em…" at bounding box center [1159, 398] width 459 height 477
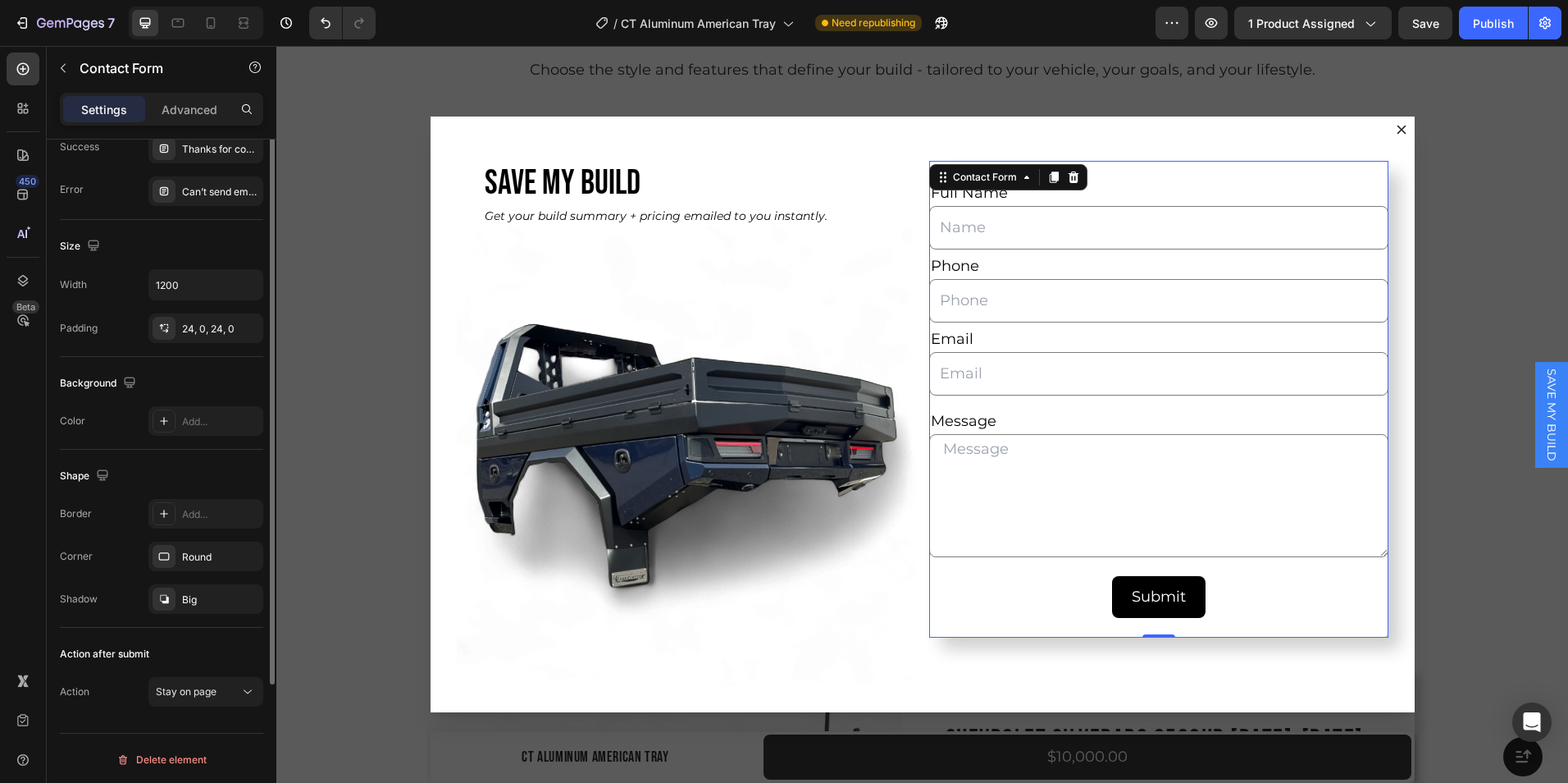
scroll to position [147, 0]
click at [249, 553] on icon "button" at bounding box center [246, 554] width 13 height 13
click at [248, 600] on icon "button" at bounding box center [246, 597] width 13 height 13
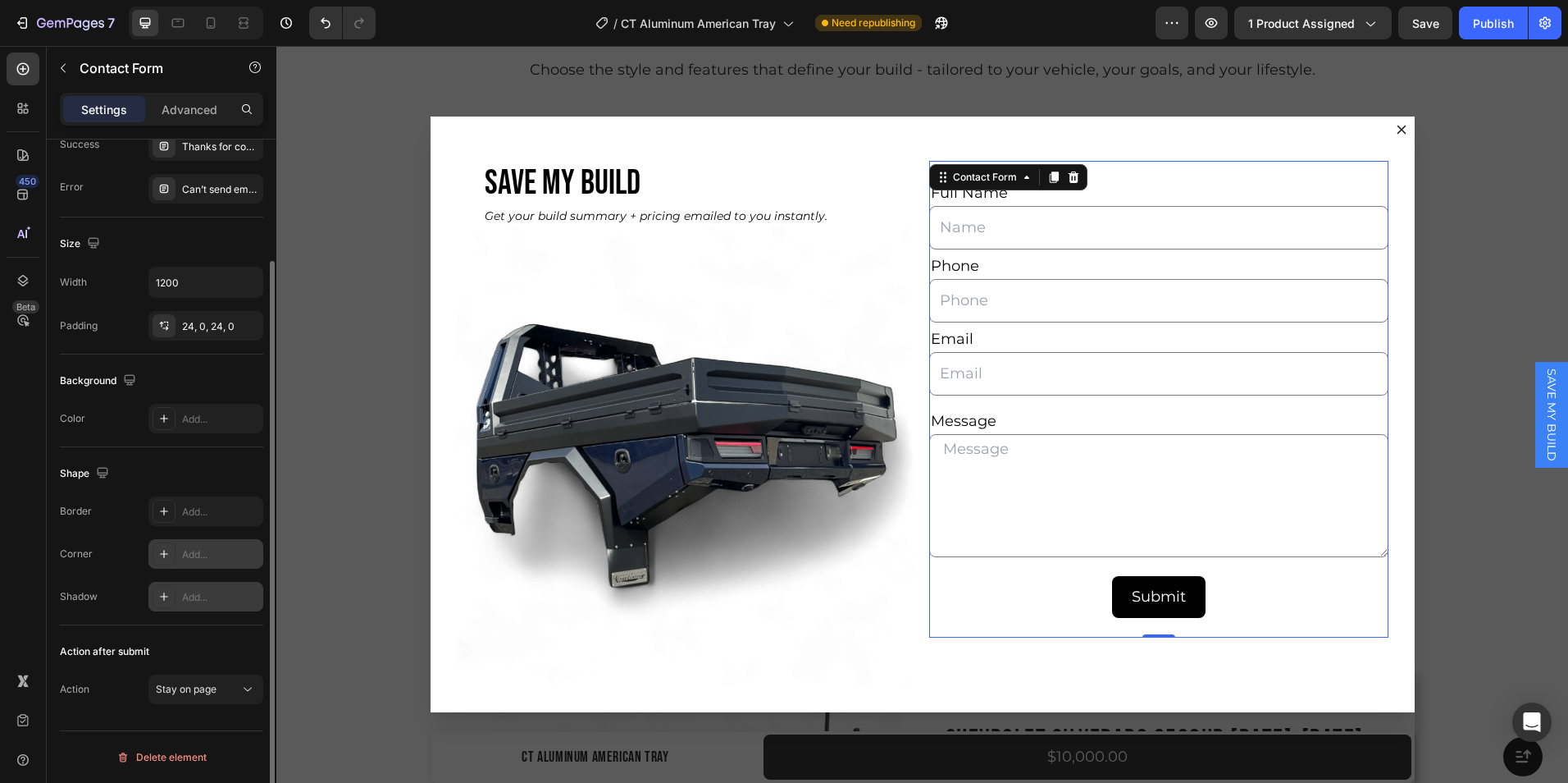
click at [225, 470] on div "Shape" at bounding box center [161, 473] width 203 height 26
click at [423, 543] on div "Backdrop" at bounding box center [923, 414] width 1292 height 737
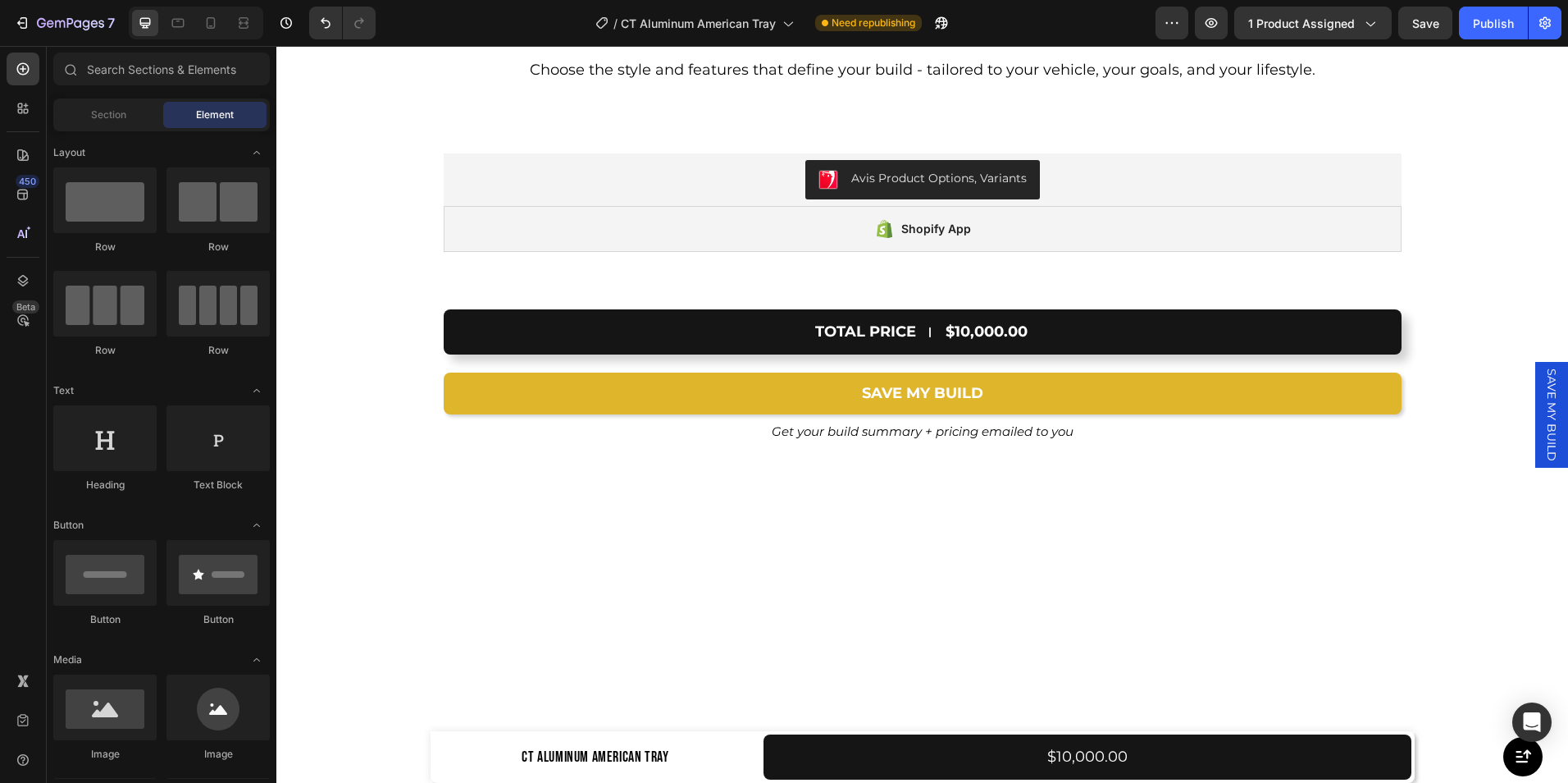
scroll to position [10609, 0]
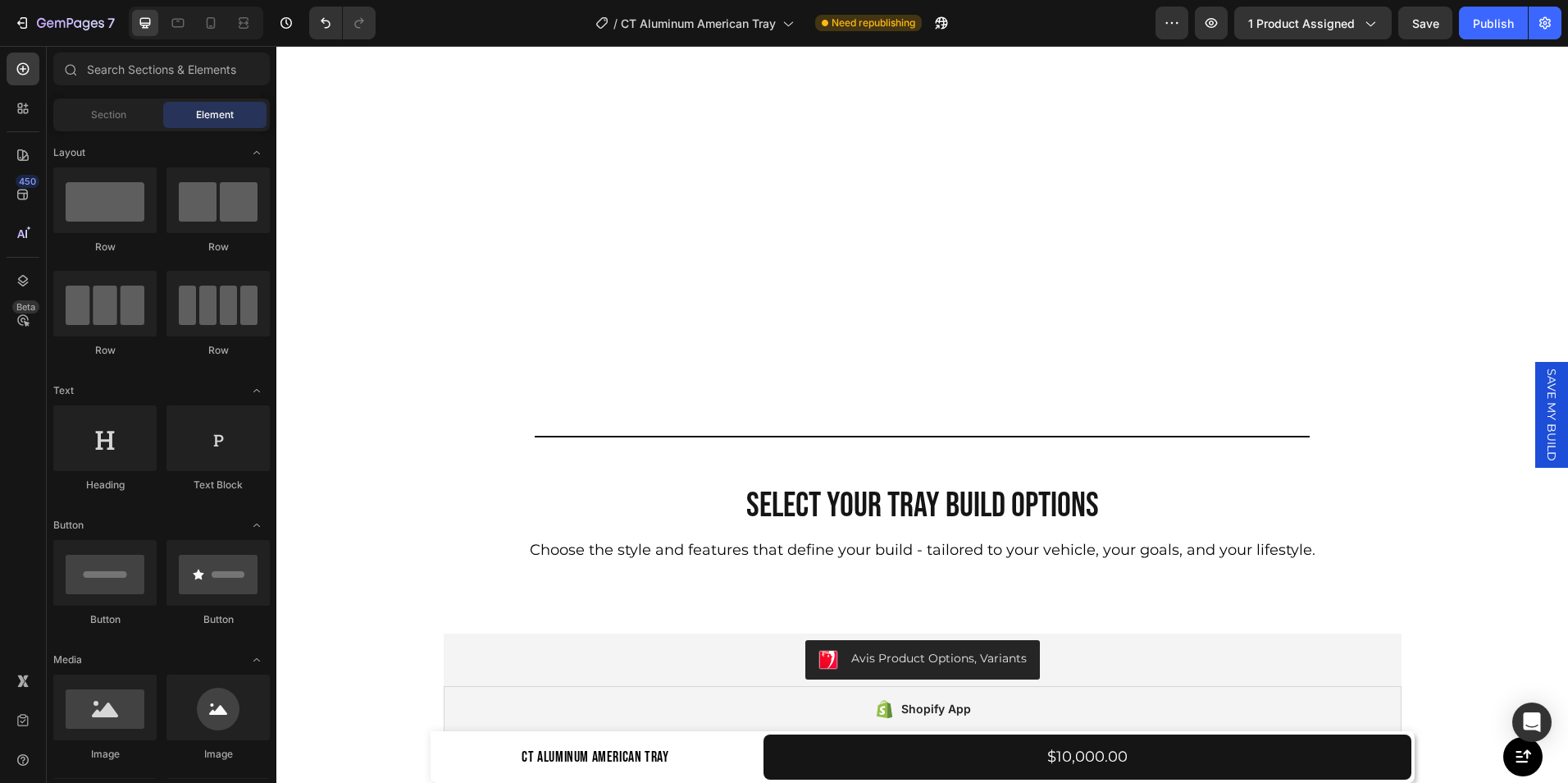
click at [1544, 408] on span "SAVE MY BUILD" at bounding box center [1552, 414] width 16 height 93
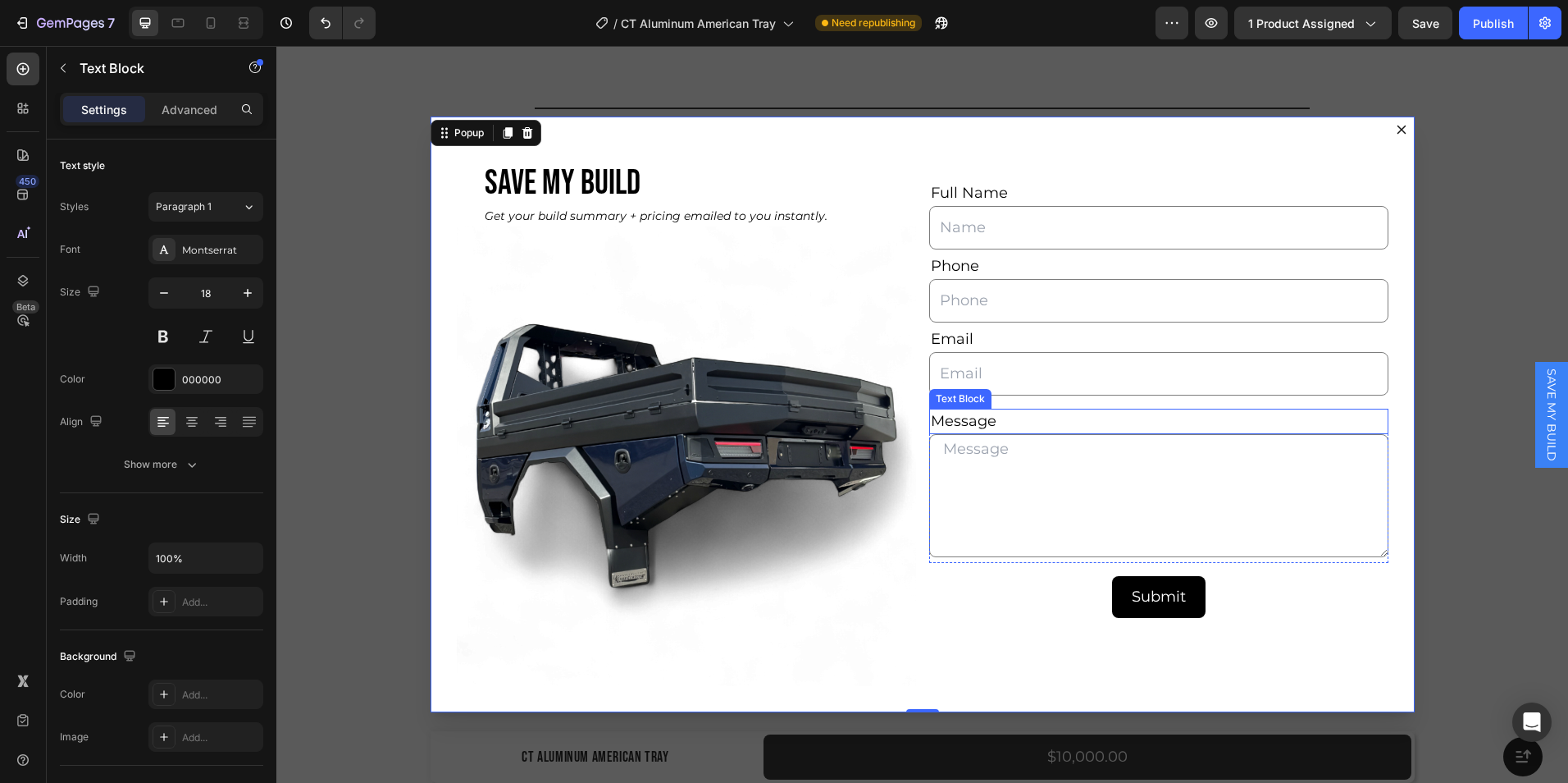
click at [1017, 422] on div "Message" at bounding box center [1159, 421] width 459 height 26
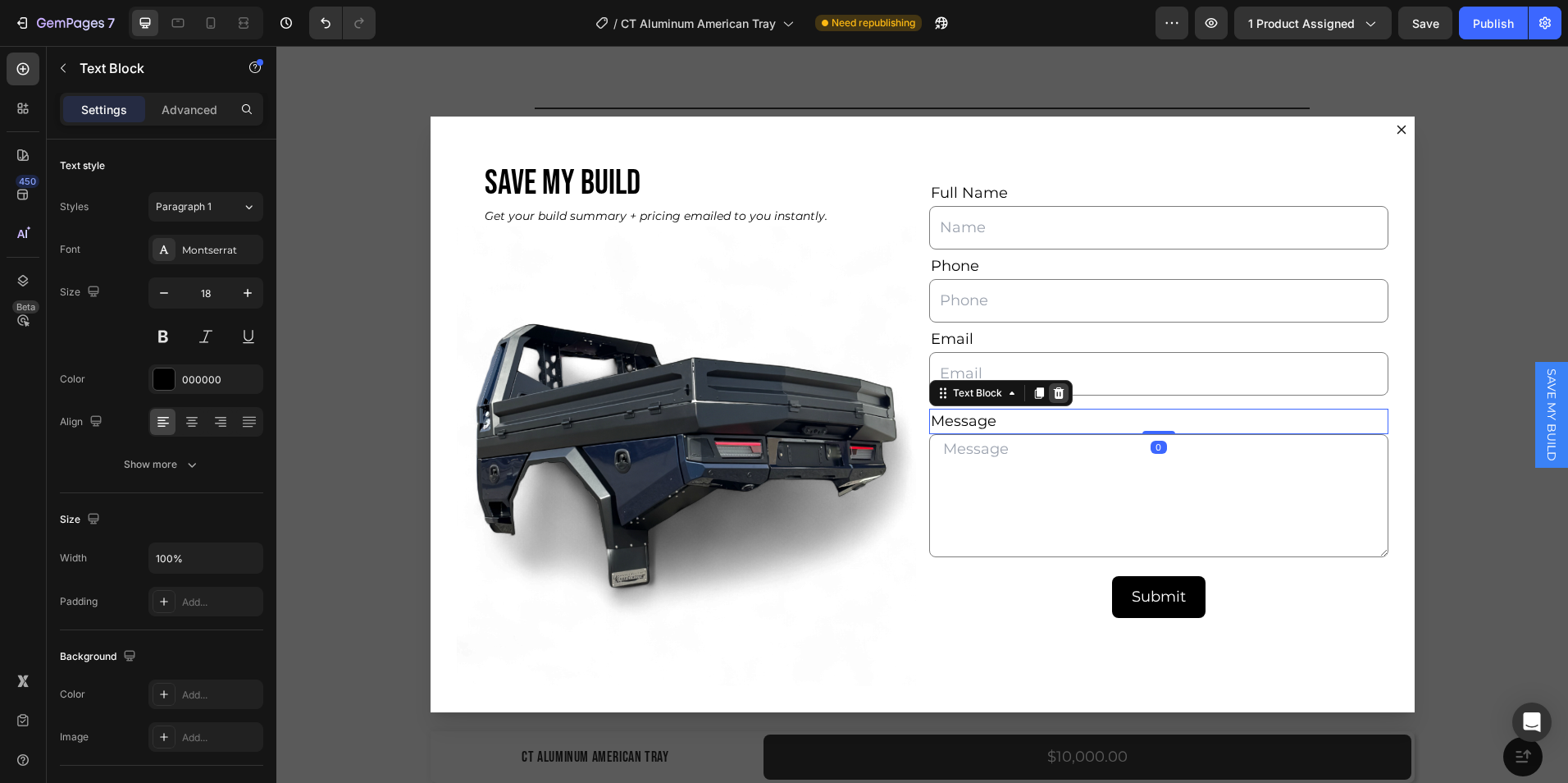
click at [1053, 392] on icon "Dialog body" at bounding box center [1059, 393] width 13 height 13
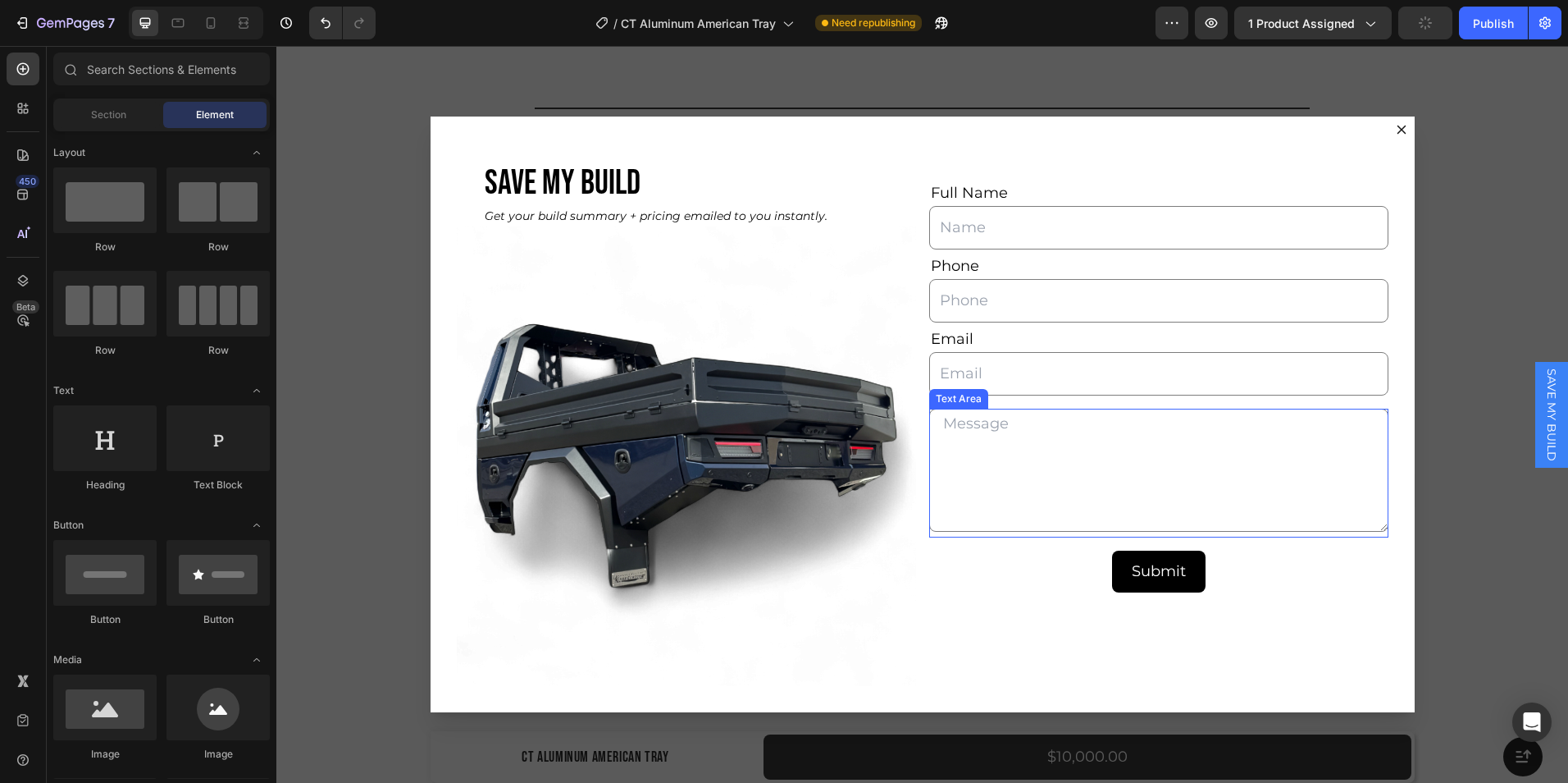
click at [1003, 440] on textarea "Dialog body" at bounding box center [1159, 469] width 459 height 123
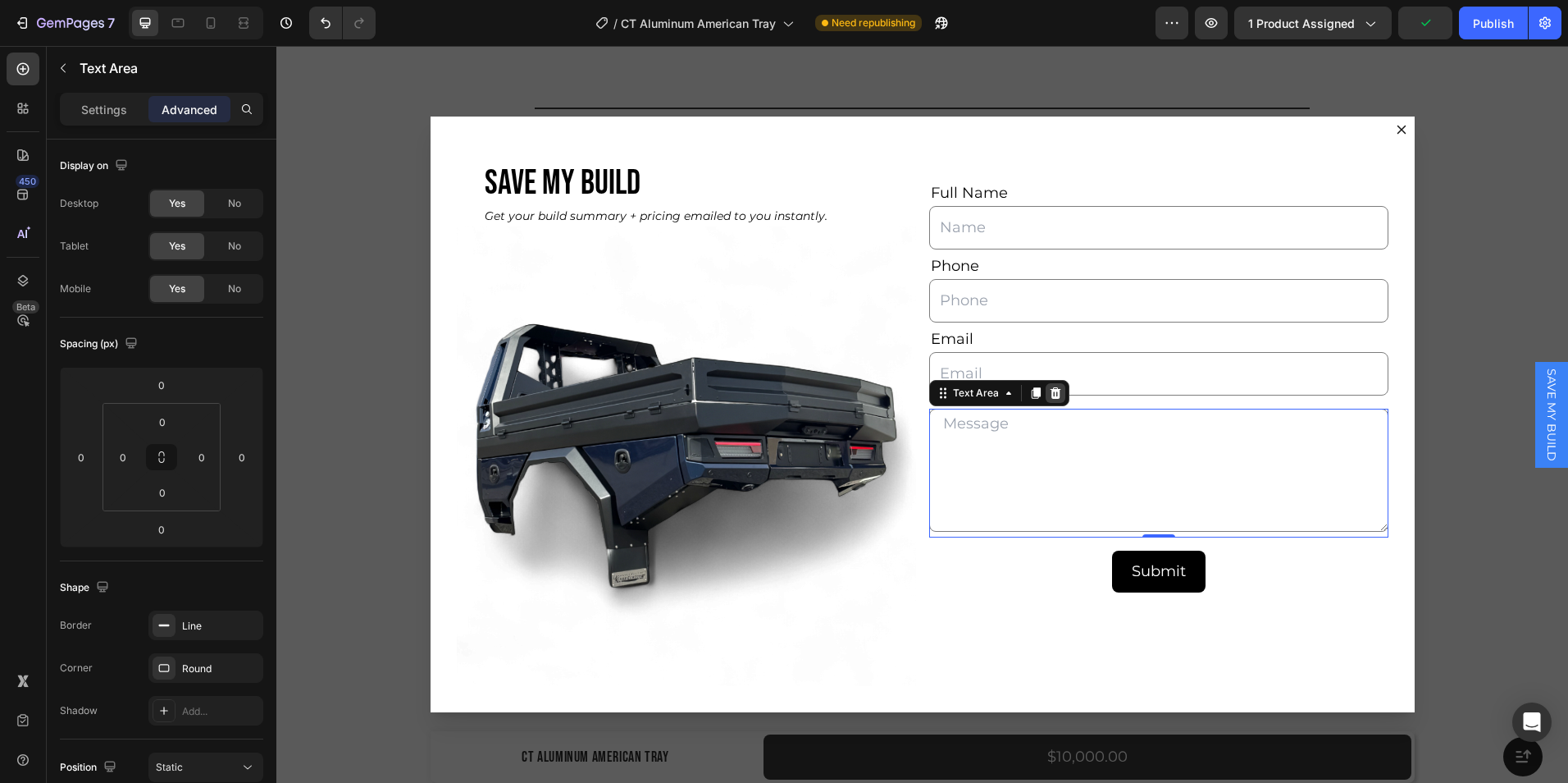
click at [1052, 395] on icon "Dialog body" at bounding box center [1055, 393] width 11 height 12
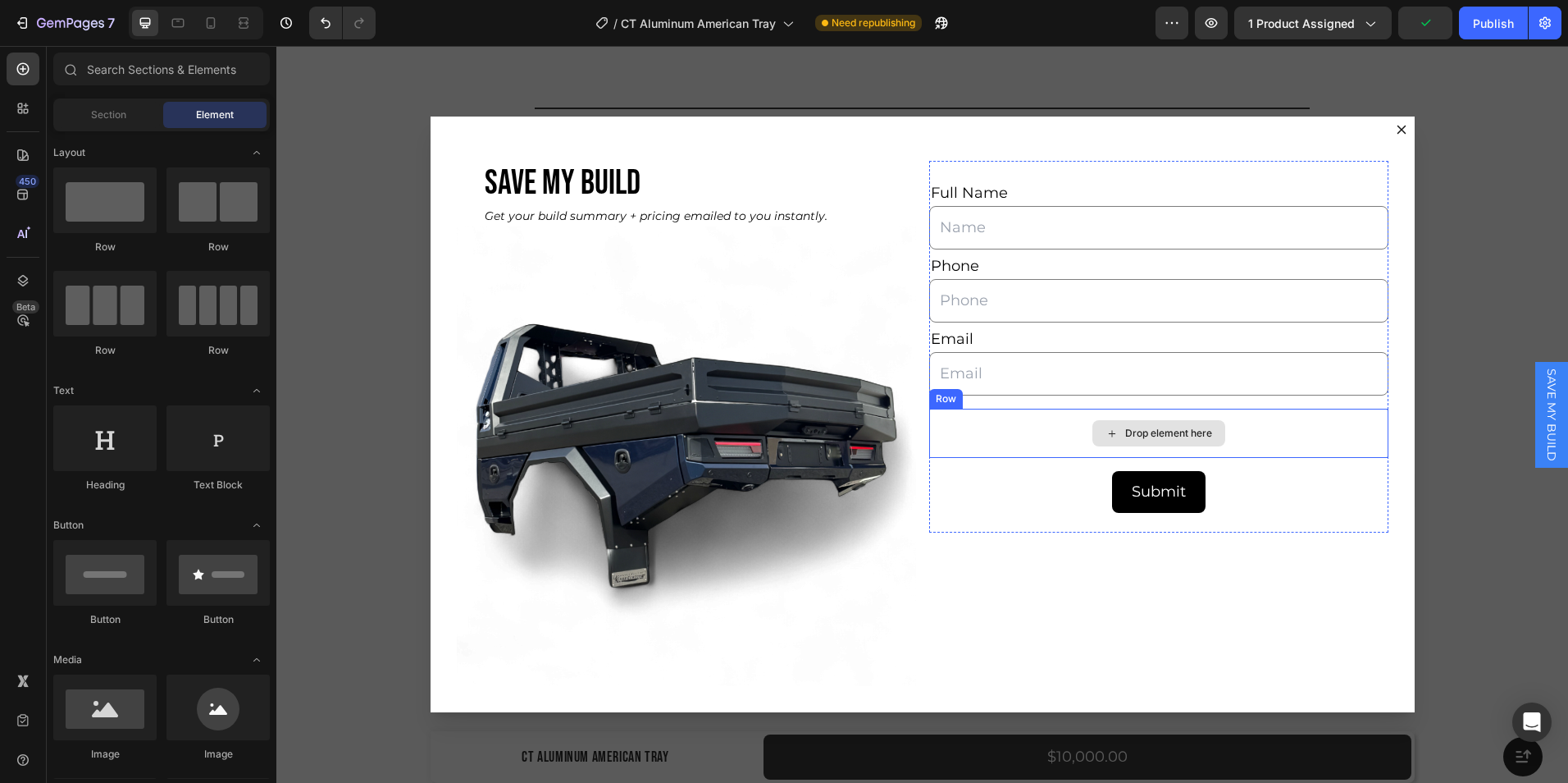
click at [995, 435] on div "Drop element here" at bounding box center [1159, 433] width 459 height 49
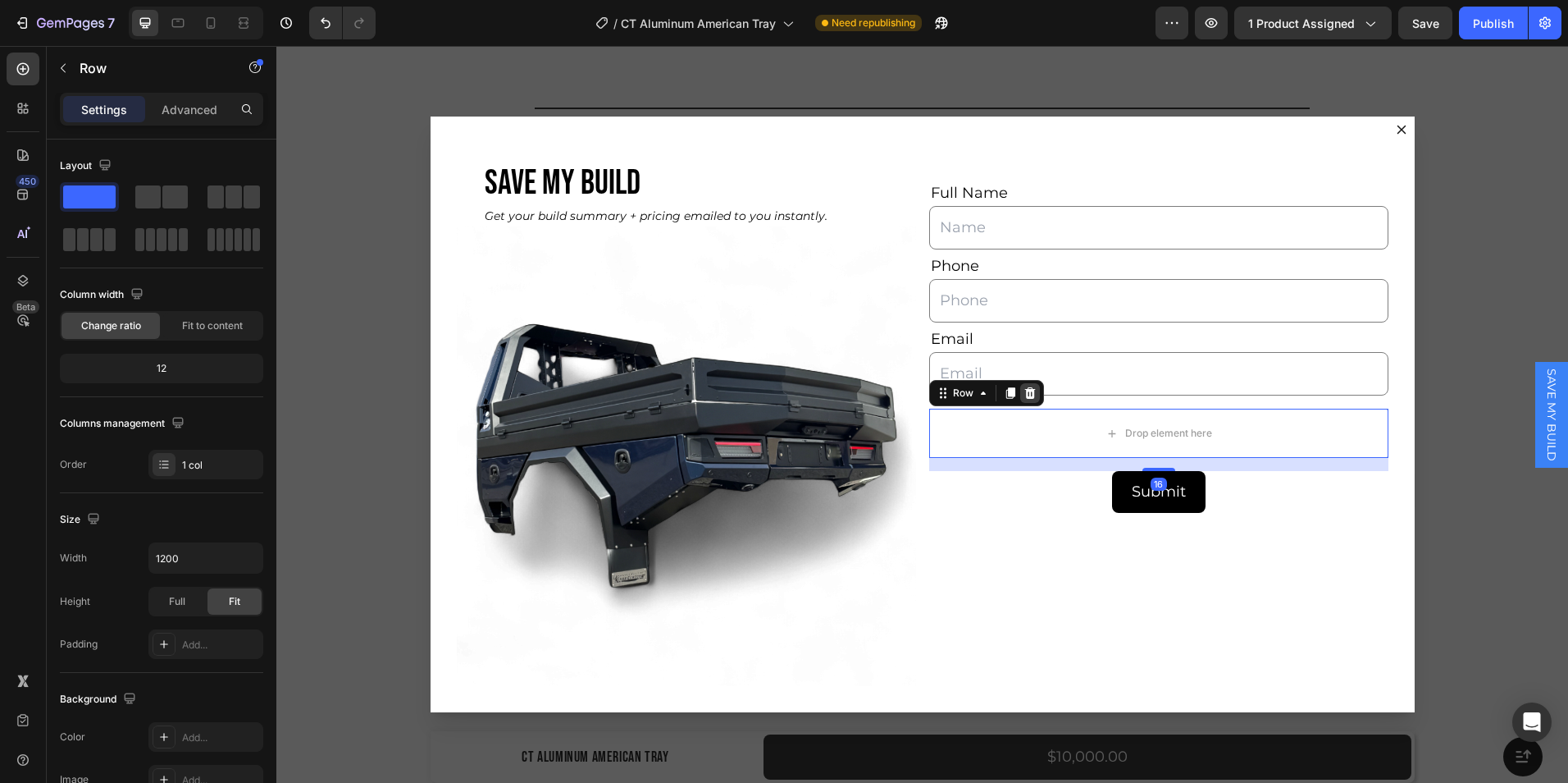
click at [1028, 390] on icon "Dialog body" at bounding box center [1031, 393] width 13 height 13
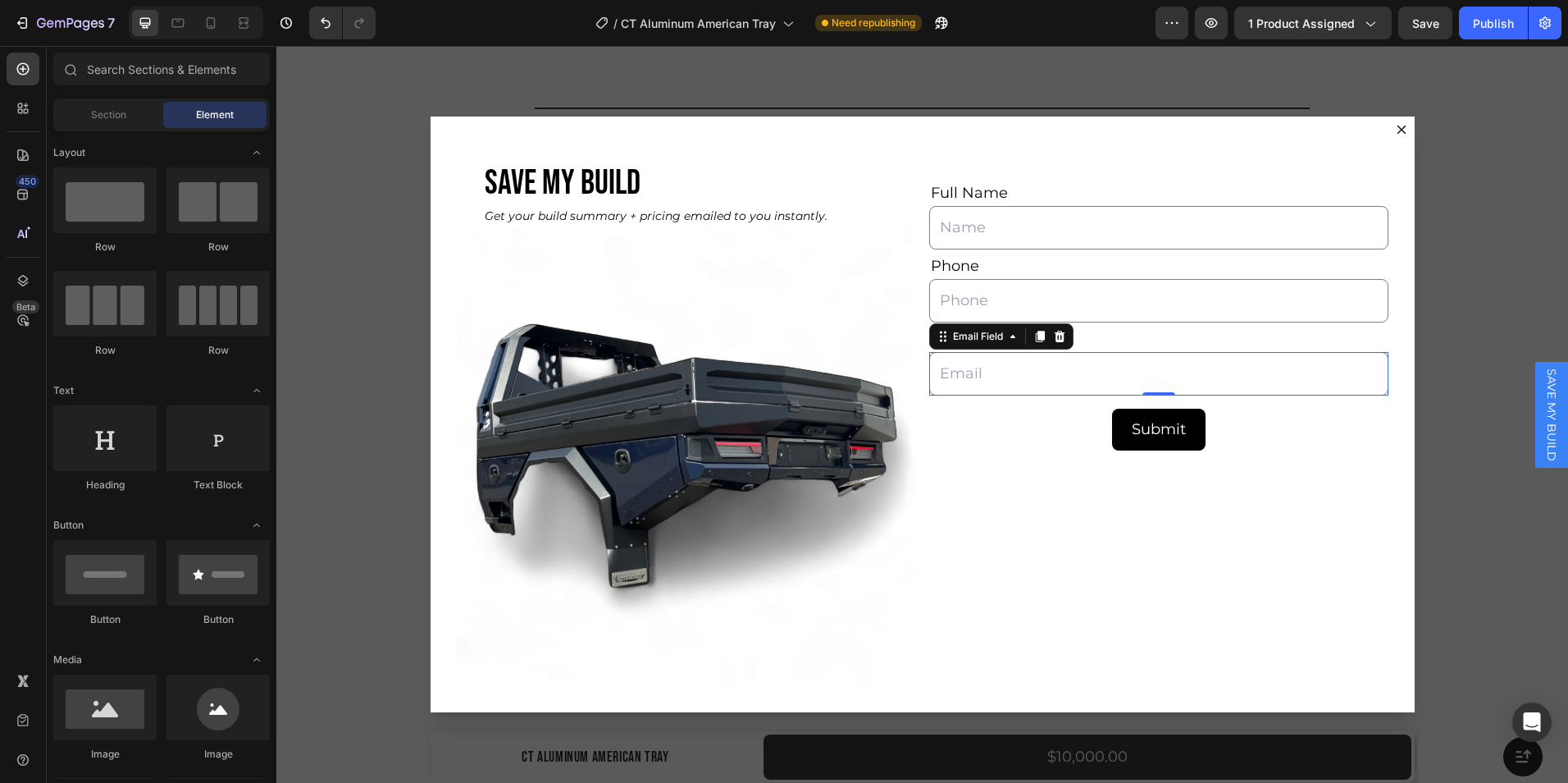
click at [1076, 394] on input "Dialog body" at bounding box center [1159, 374] width 459 height 44
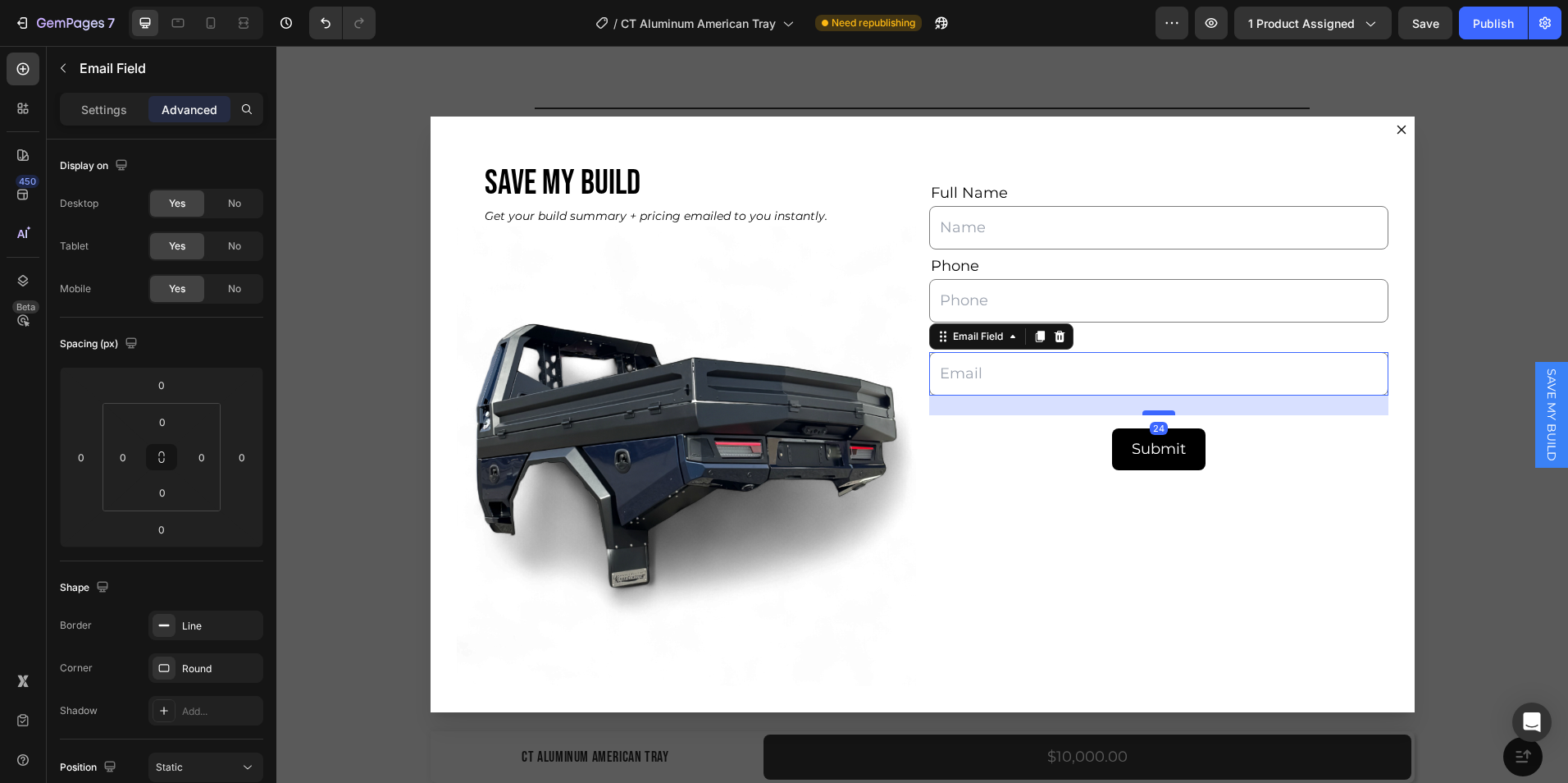
drag, startPoint x: 1163, startPoint y: 397, endPoint x: 1166, endPoint y: 413, distance: 16.3
click at [1166, 413] on div "Dialog body" at bounding box center [1159, 412] width 33 height 5
type input "24"
click at [1012, 527] on div "Full Name Text Block Text Field Phone Text Block Text Field Email Text Block Em…" at bounding box center [1159, 413] width 459 height 543
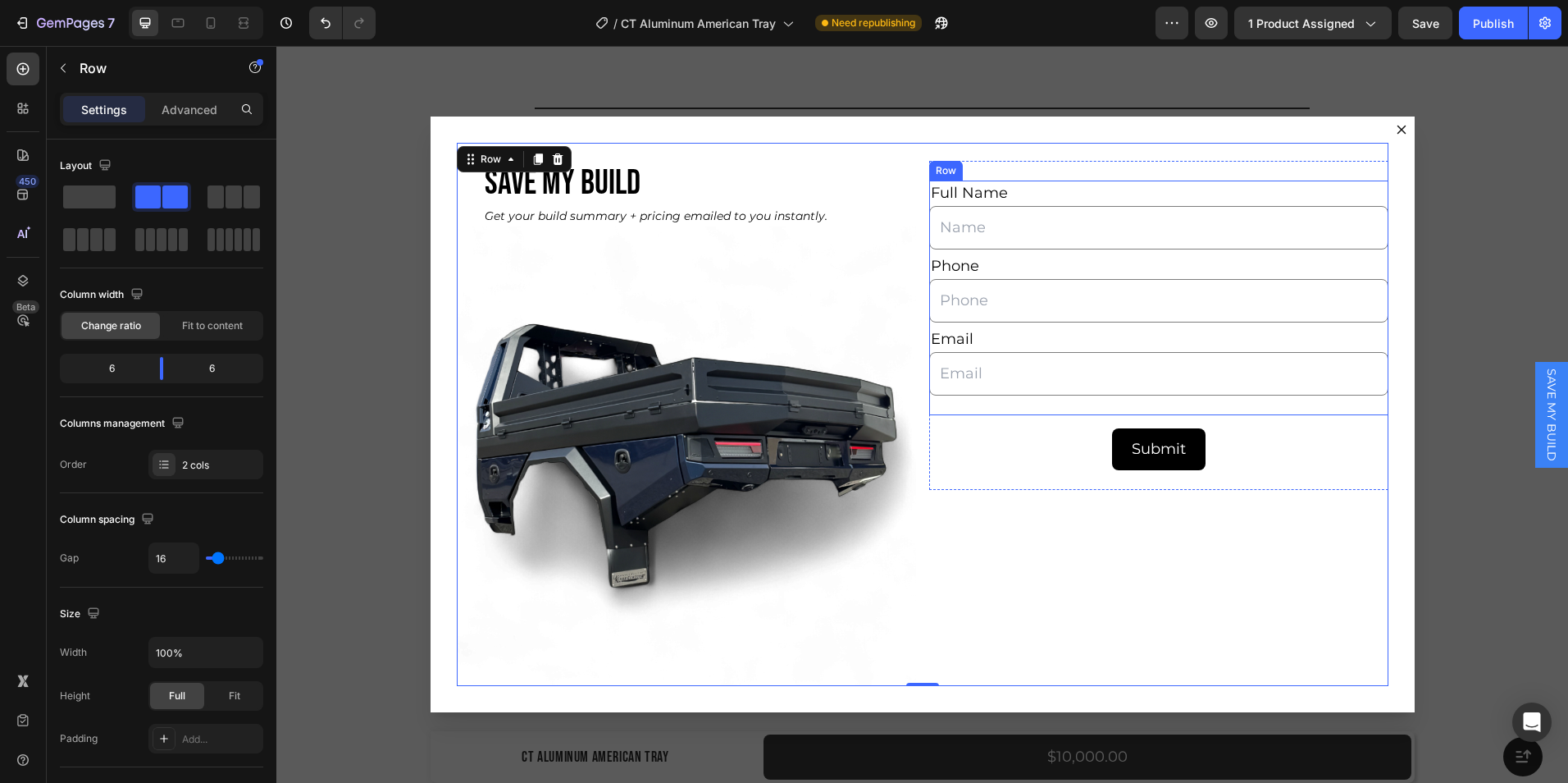
click at [1105, 410] on div "Full Name Text Block Text Field Phone Text Block Text Field Email Text Block Em…" at bounding box center [1159, 297] width 459 height 235
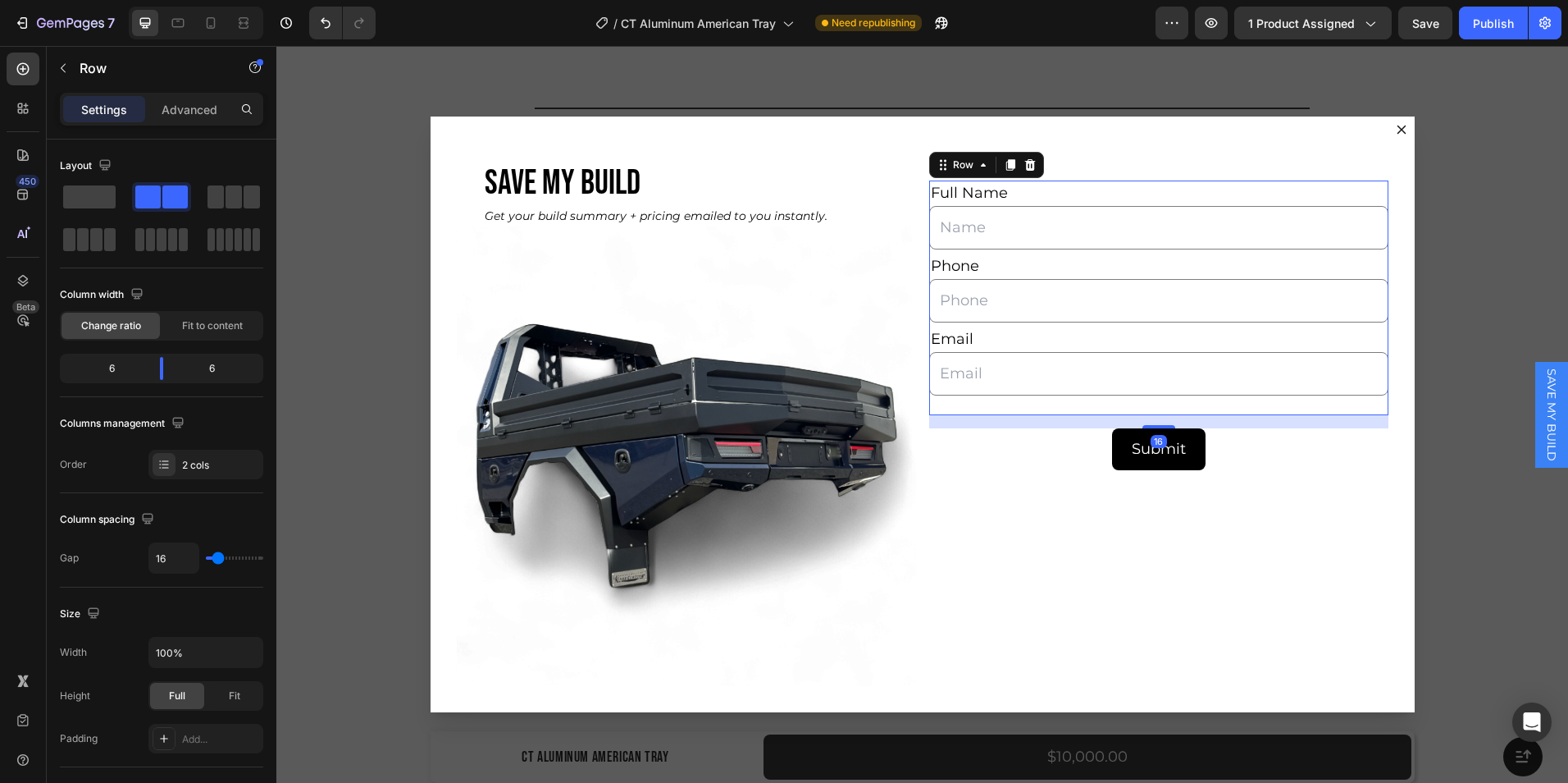
scroll to position [147, 0]
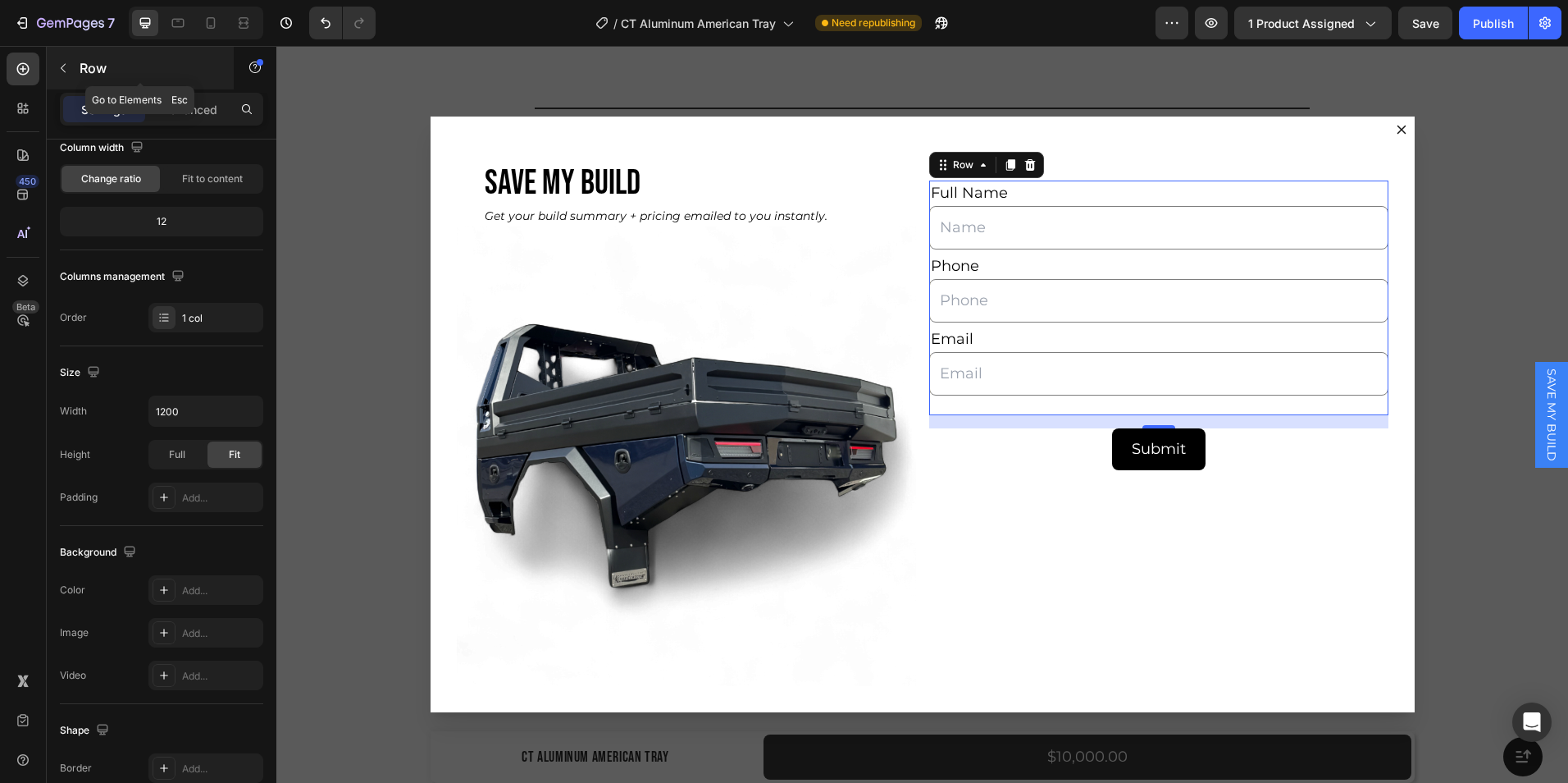
click at [65, 69] on icon "button" at bounding box center [63, 68] width 13 height 13
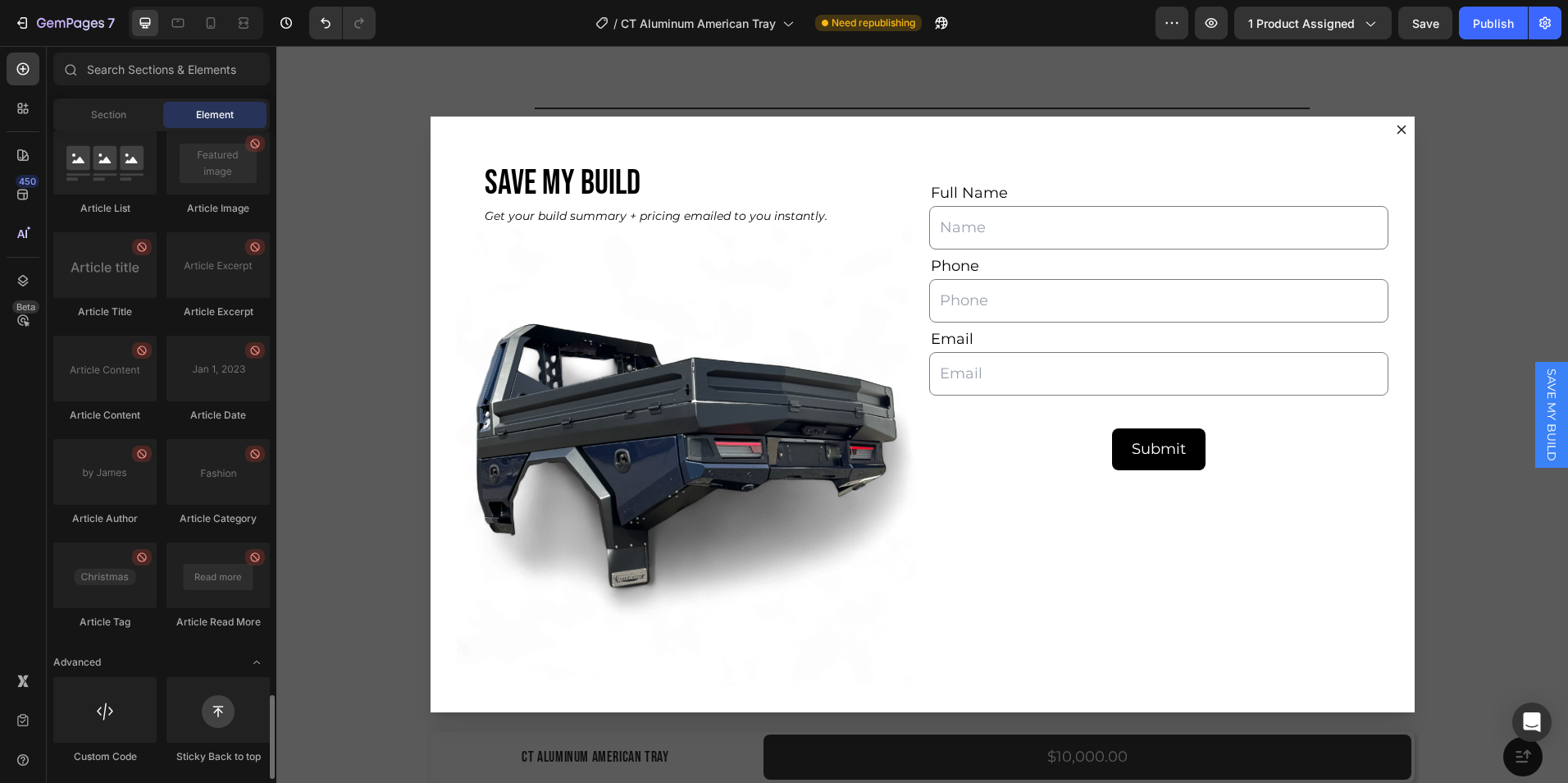
scroll to position [4323, 0]
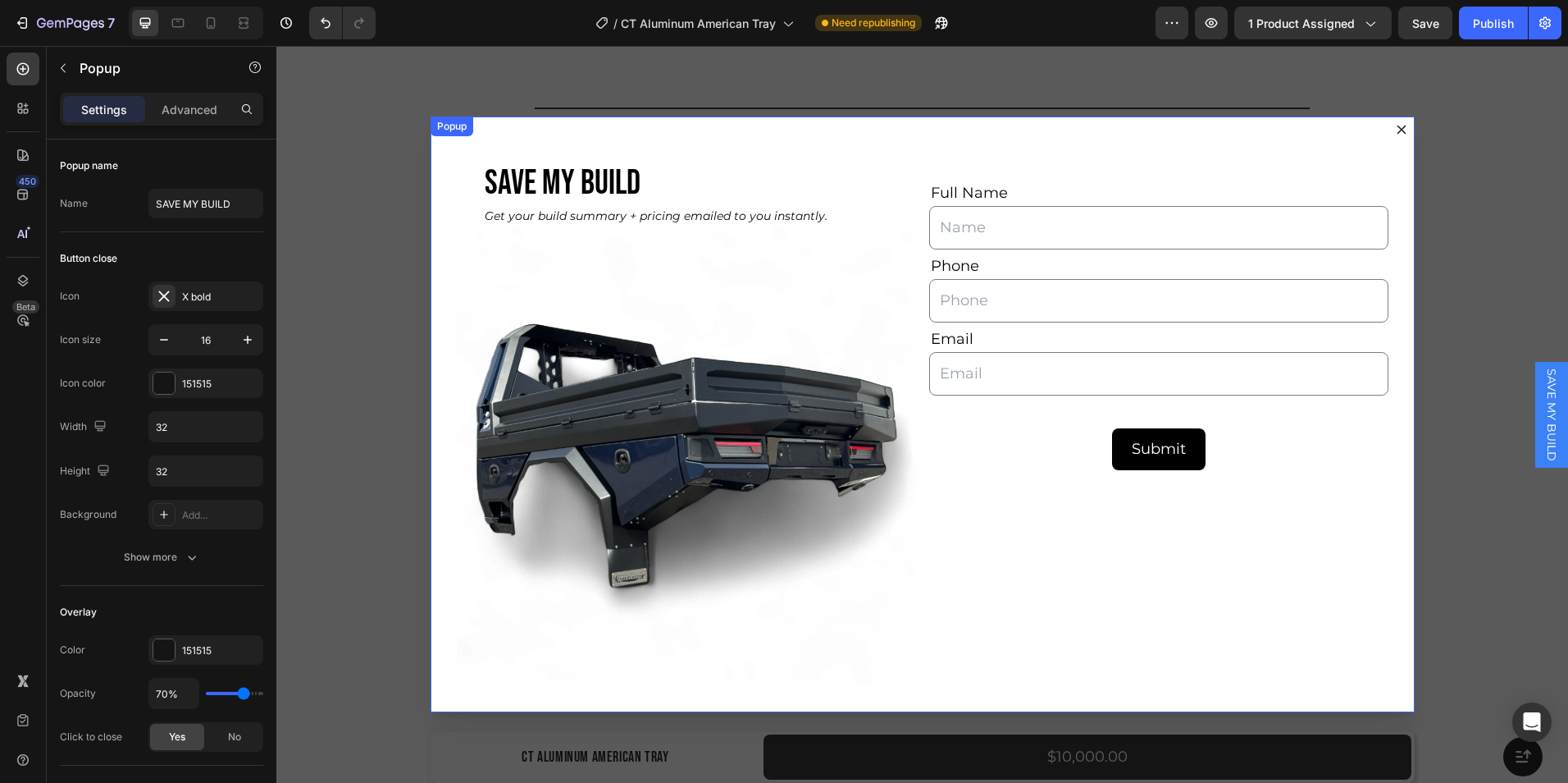
click at [1051, 124] on div "SAVE MY BUILD Heading Get your build summary + pricing emailed to you instantly…" at bounding box center [923, 414] width 984 height 594
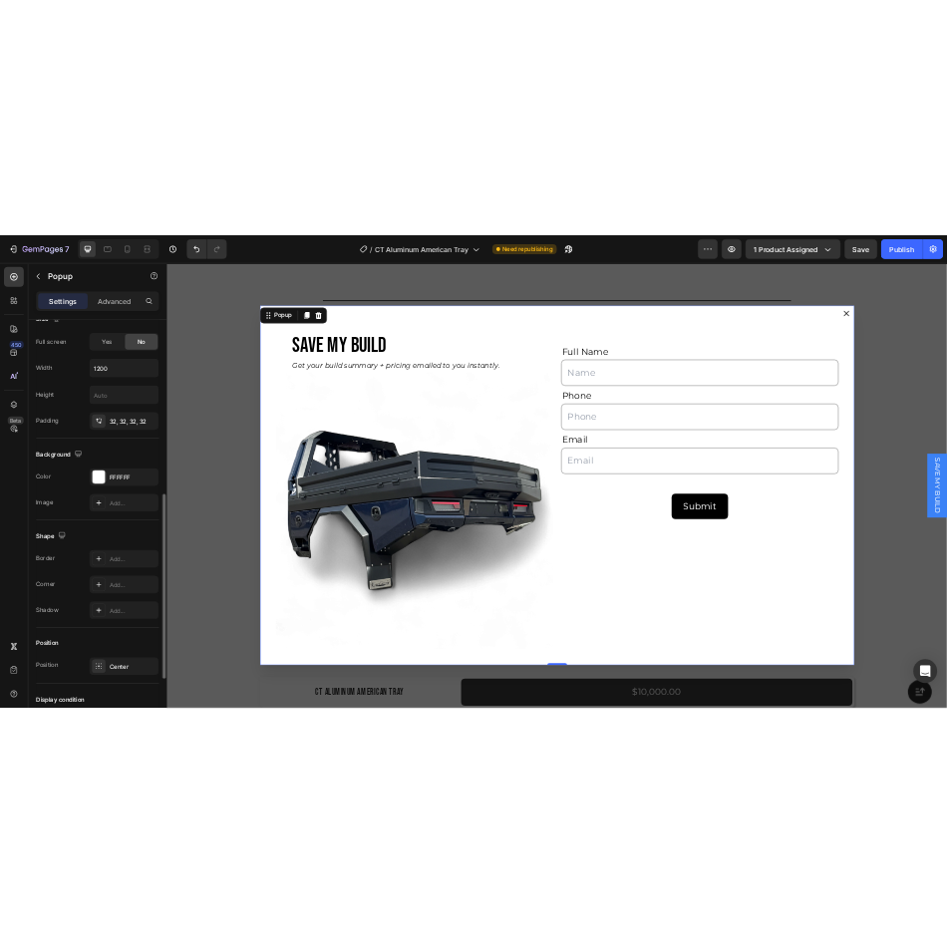
scroll to position [794, 0]
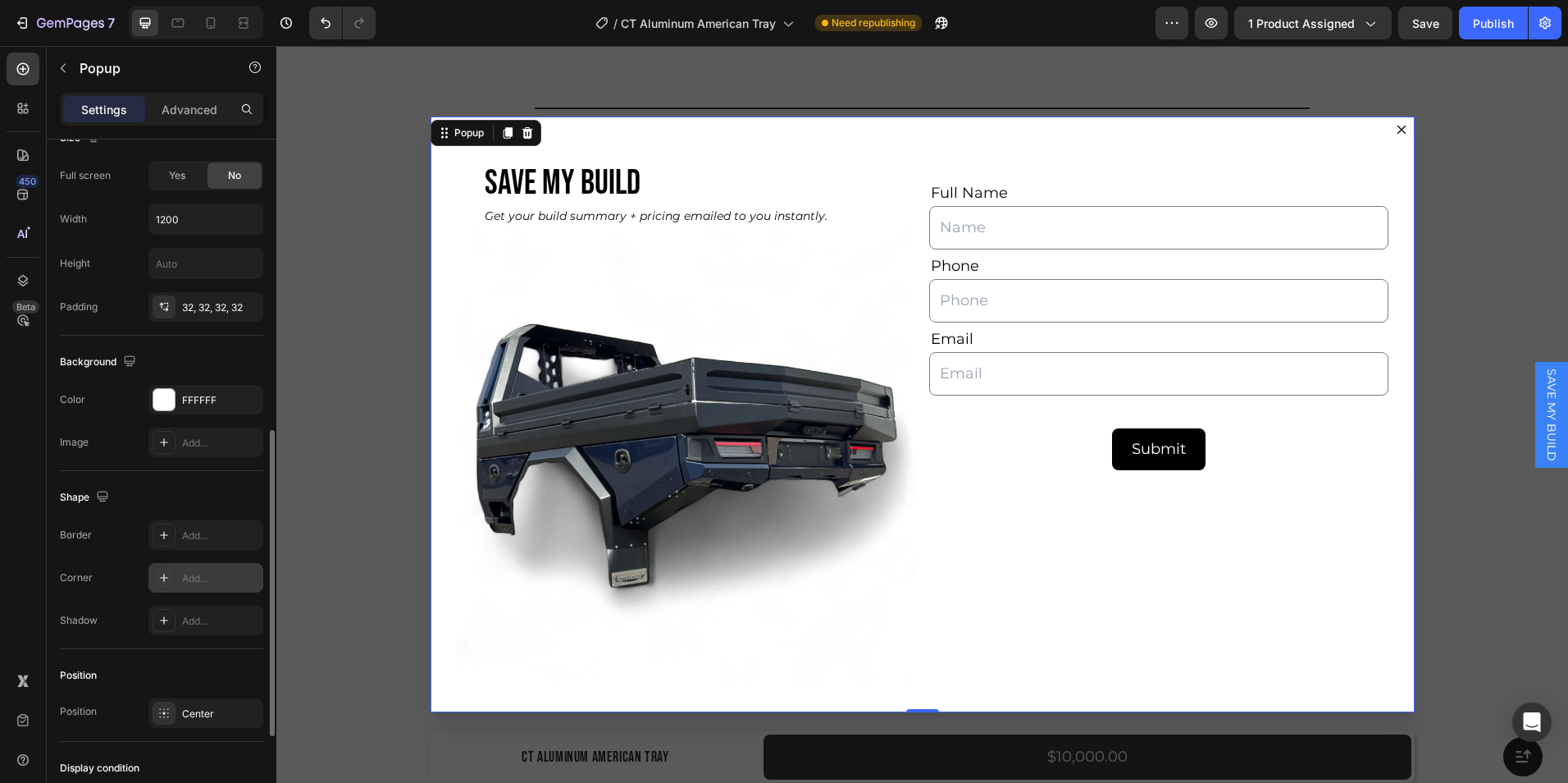
click at [188, 577] on div "Add..." at bounding box center [221, 579] width 77 height 15
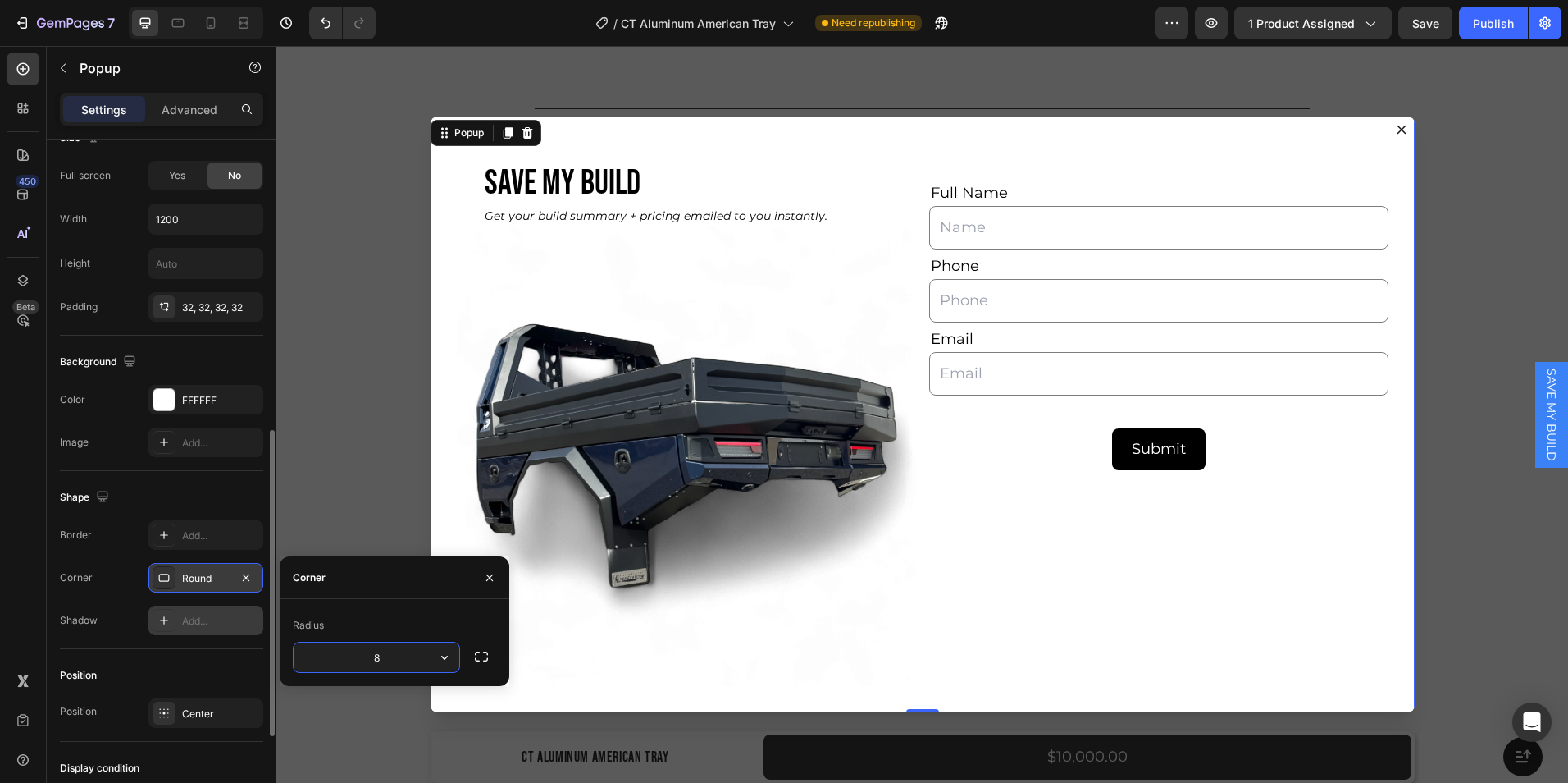
click at [174, 623] on div at bounding box center [164, 620] width 23 height 23
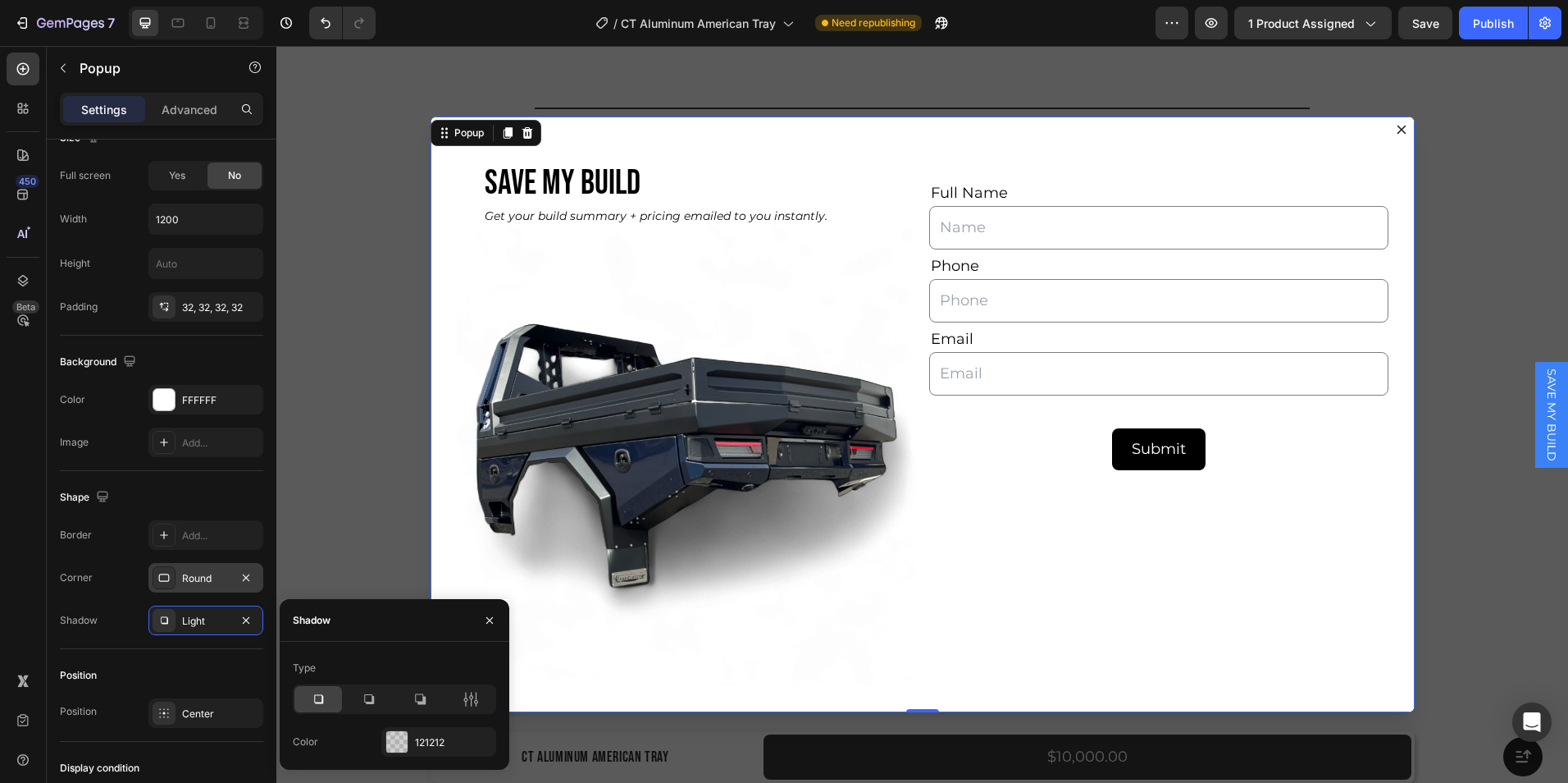
click at [131, 588] on div "Corner Round" at bounding box center [161, 578] width 203 height 30
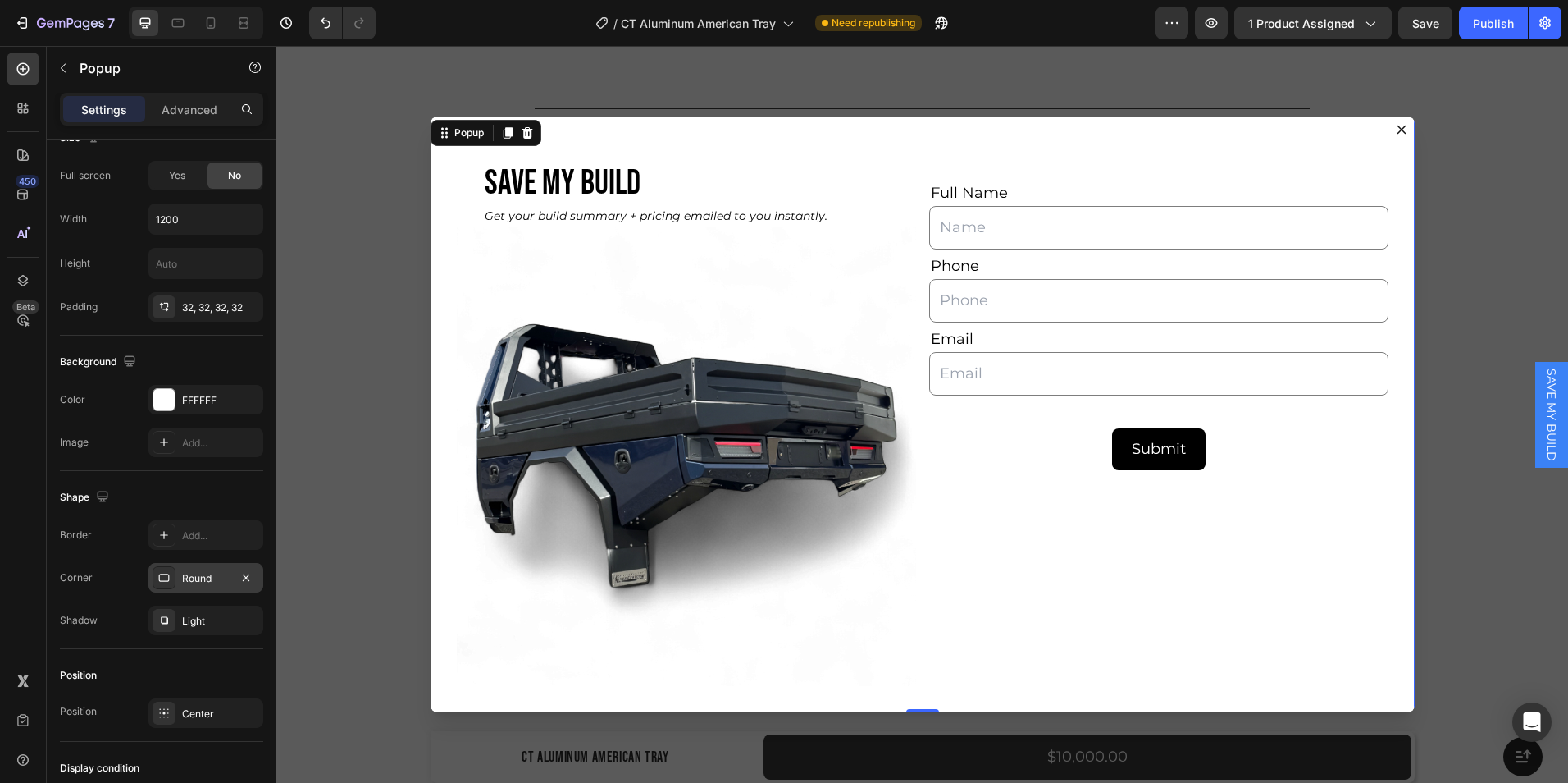
click at [112, 561] on div "Border Add... Corner Round Shadow Light" at bounding box center [161, 578] width 203 height 115
click at [309, 540] on div "Backdrop" at bounding box center [923, 414] width 1292 height 737
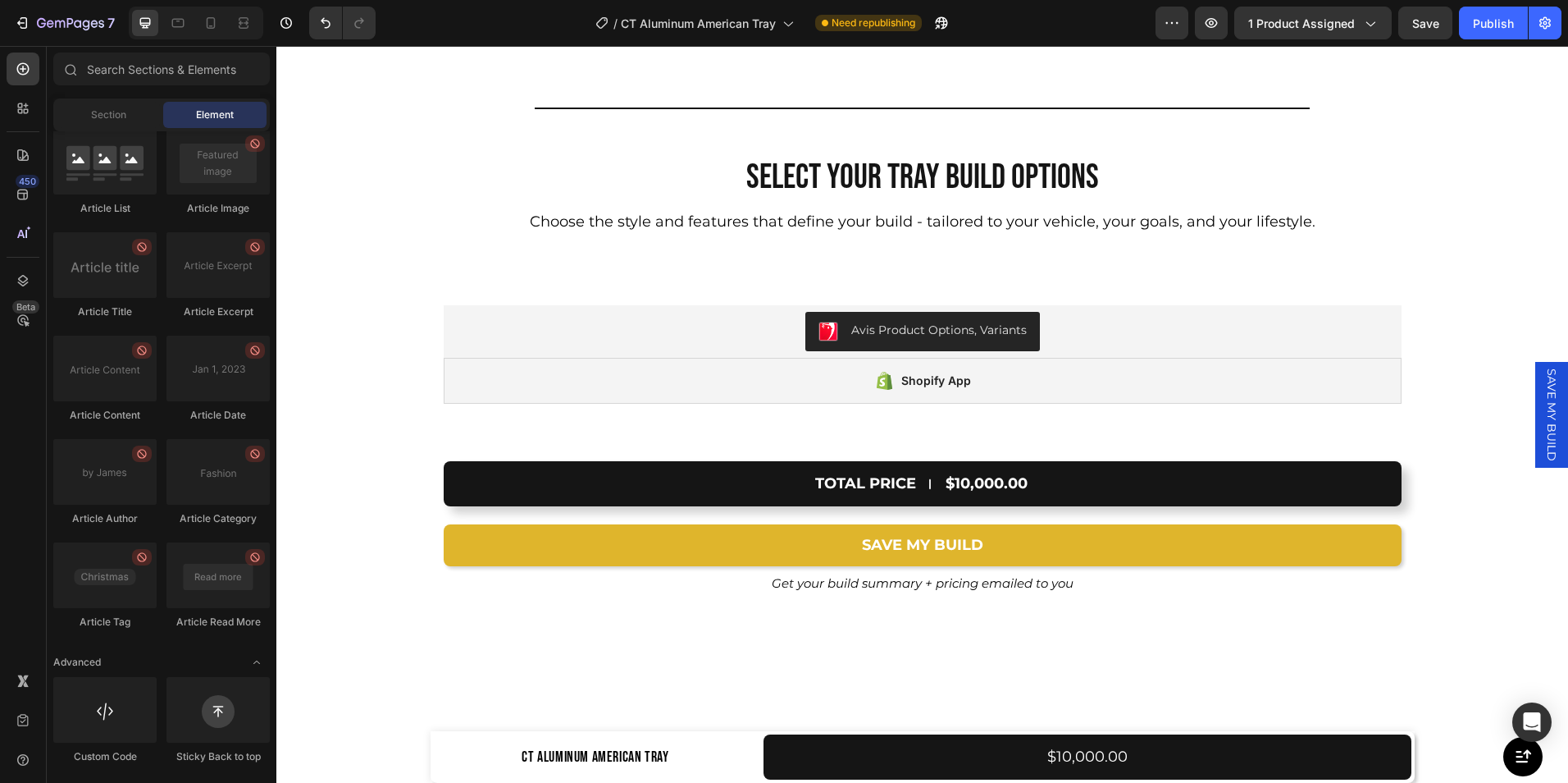
click at [1543, 399] on span "SAVE MY BUILD" at bounding box center [1552, 414] width 16 height 93
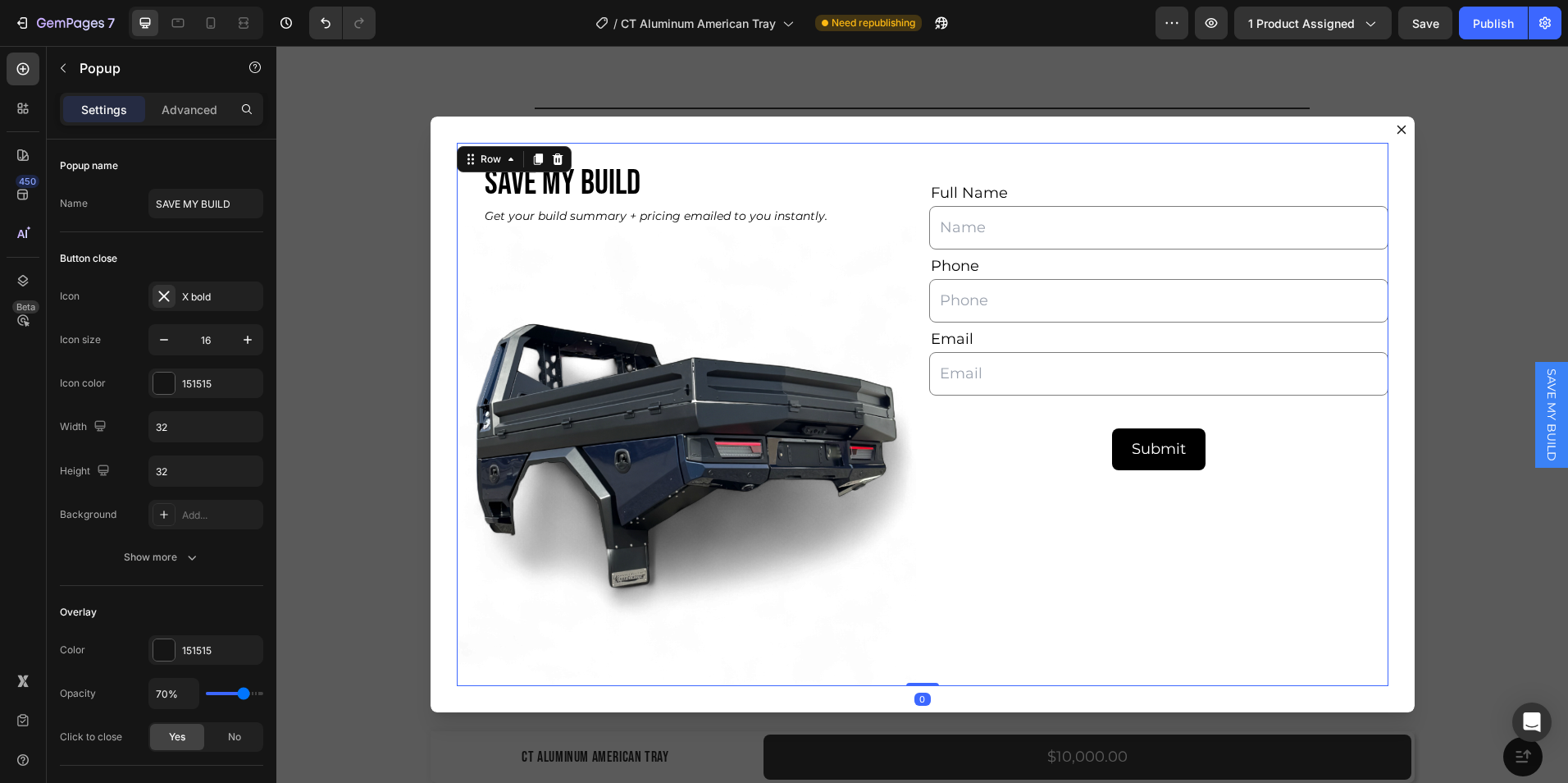
click at [1286, 592] on div "Full Name Text Block Text Field Phone Text Block Text Field Email Text Block Em…" at bounding box center [1159, 413] width 459 height 543
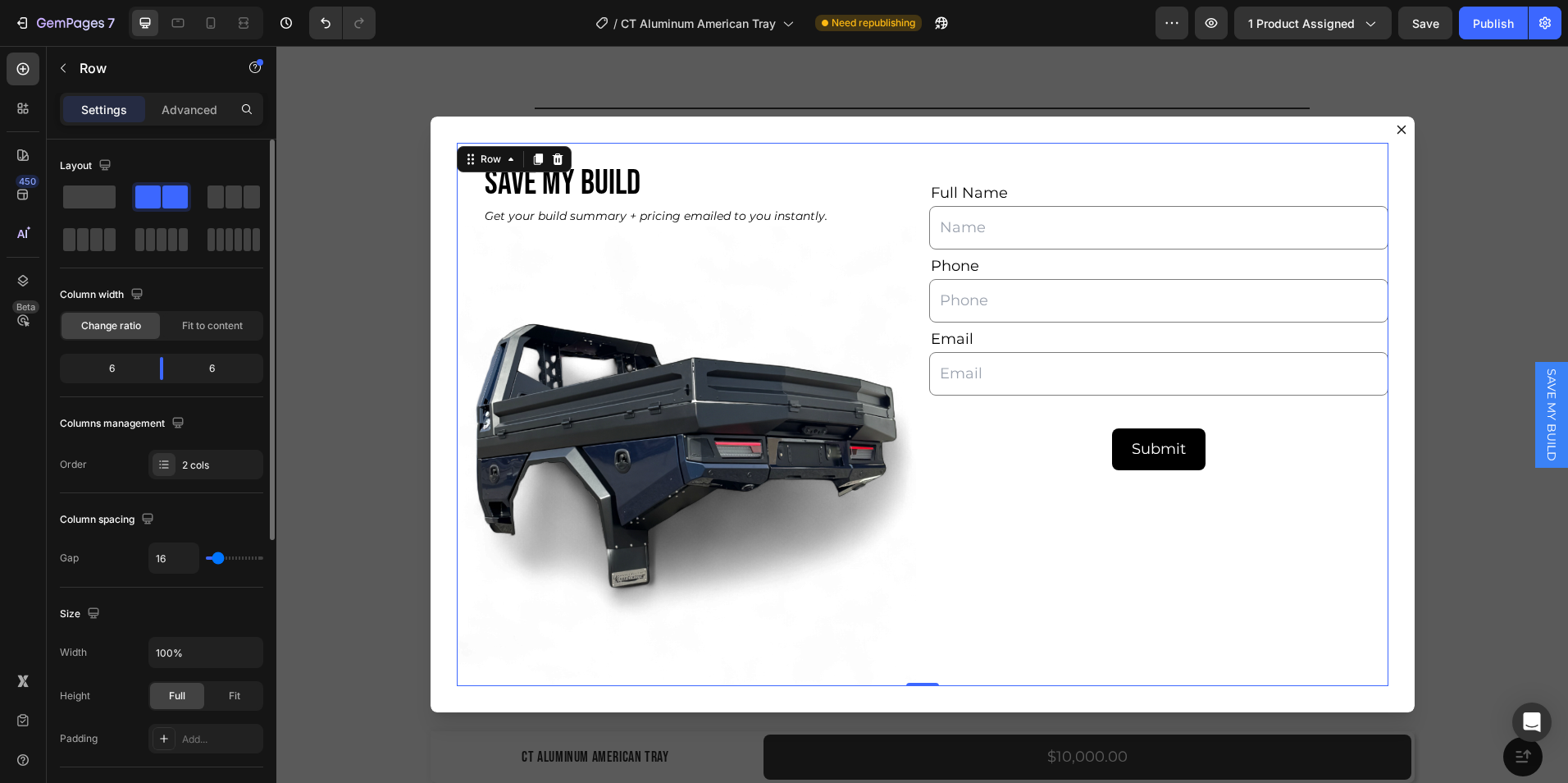
drag, startPoint x: 225, startPoint y: 560, endPoint x: 245, endPoint y: 564, distance: 20.4
click at [245, 564] on div "16" at bounding box center [206, 558] width 115 height 31
type input "18"
type input "20"
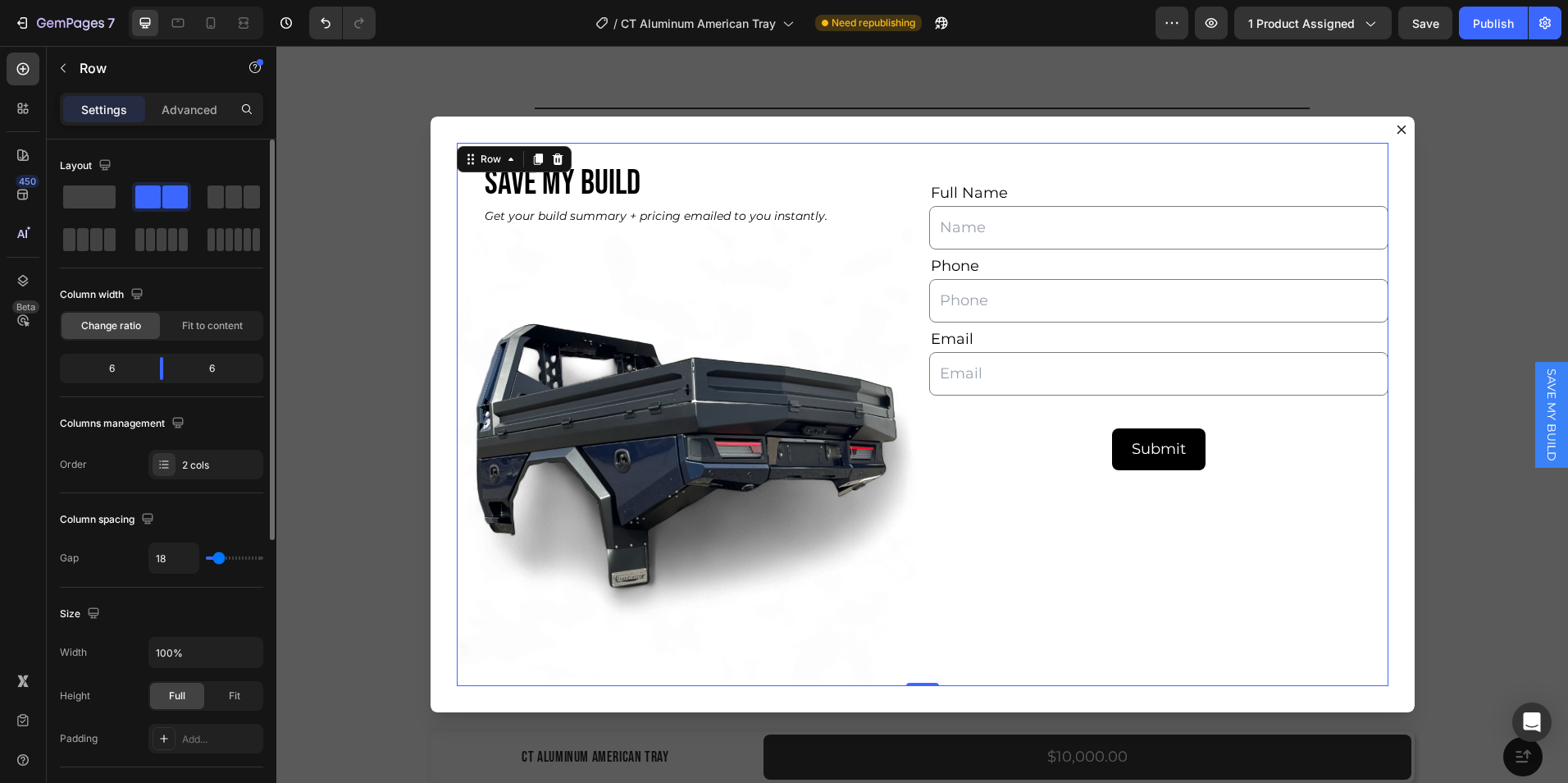
type input "20"
type input "22"
type input "29"
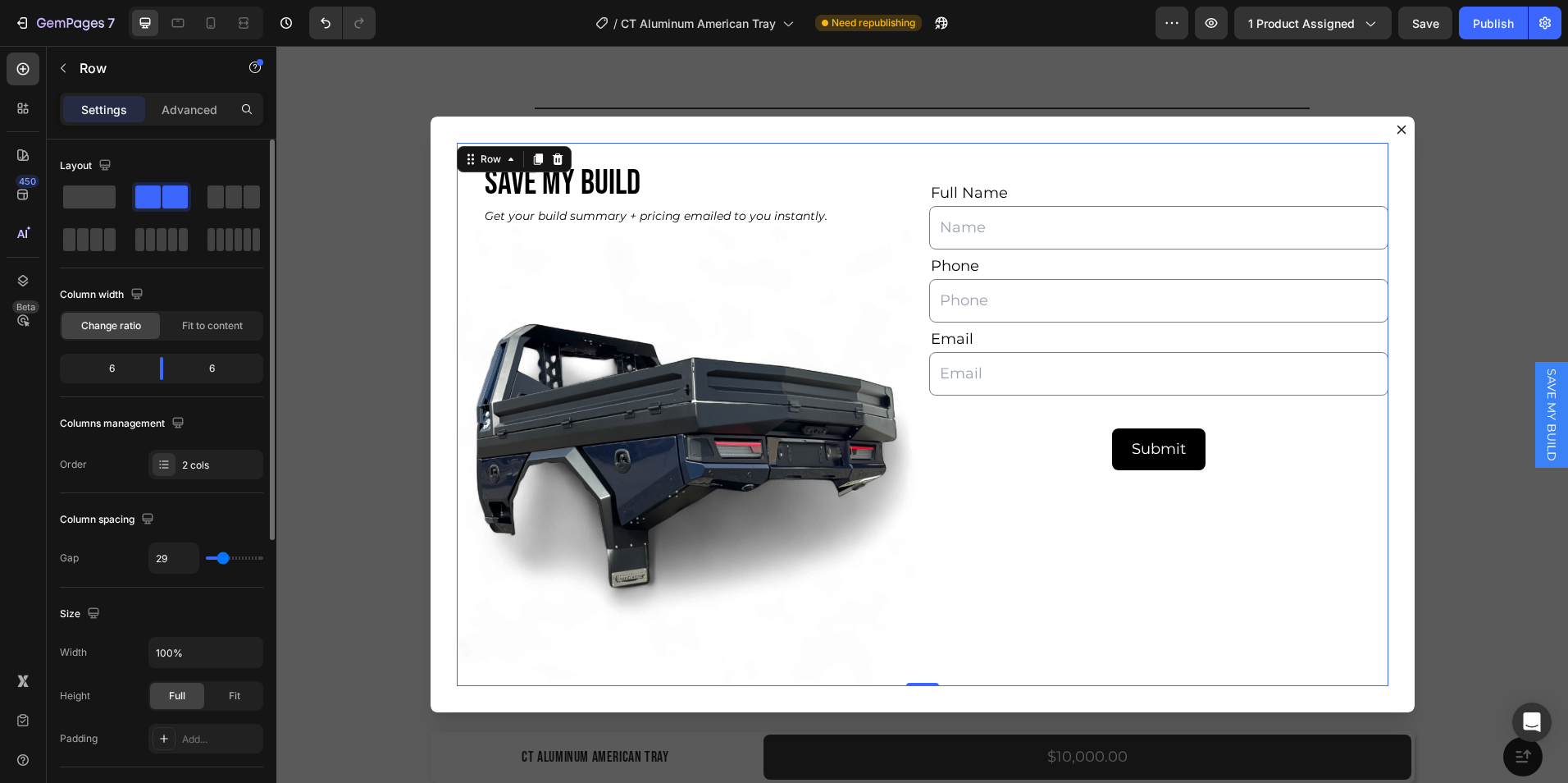
type input "47"
type input "53"
type input "56"
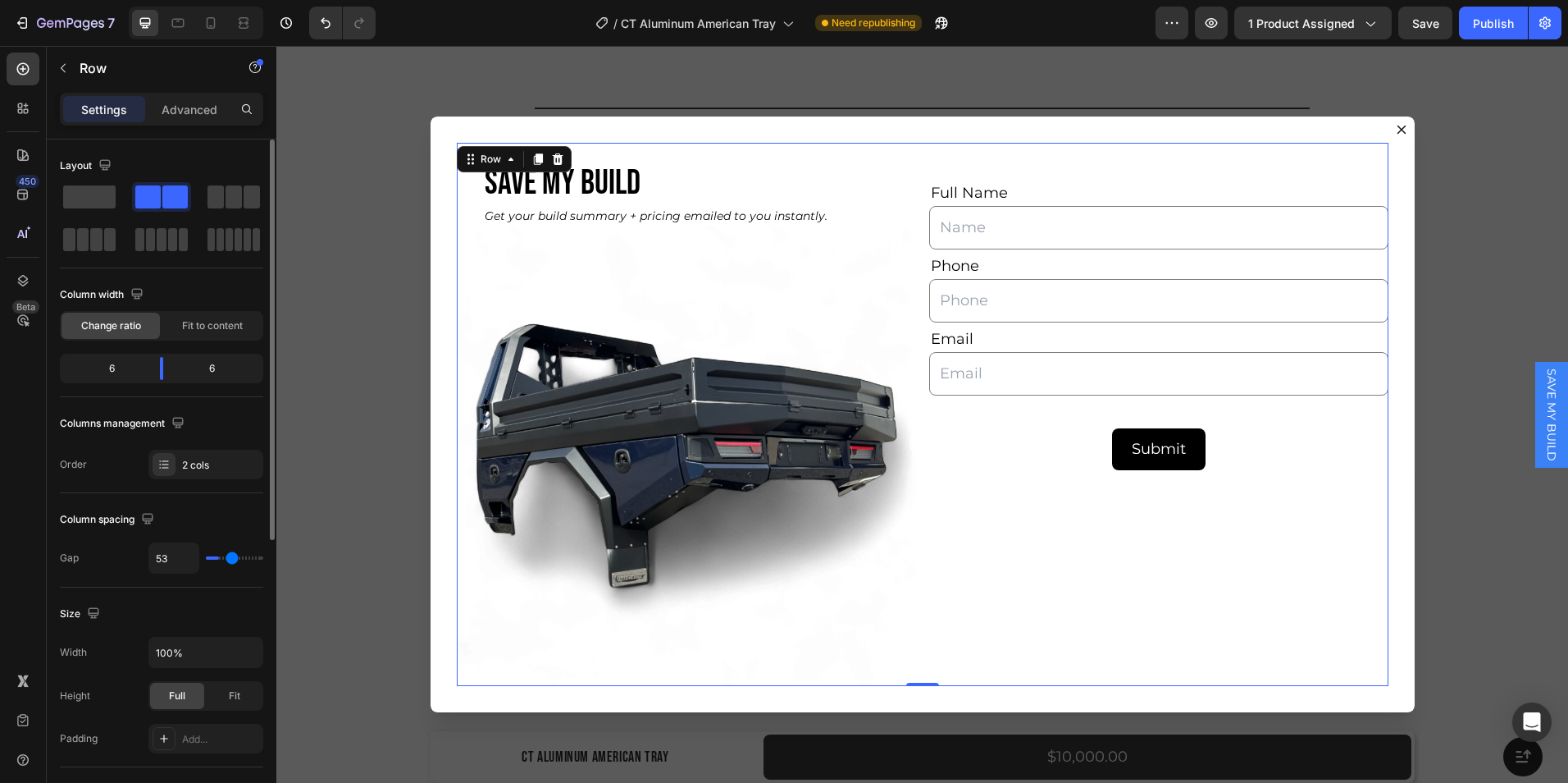
type input "56"
type input "58"
type input "60"
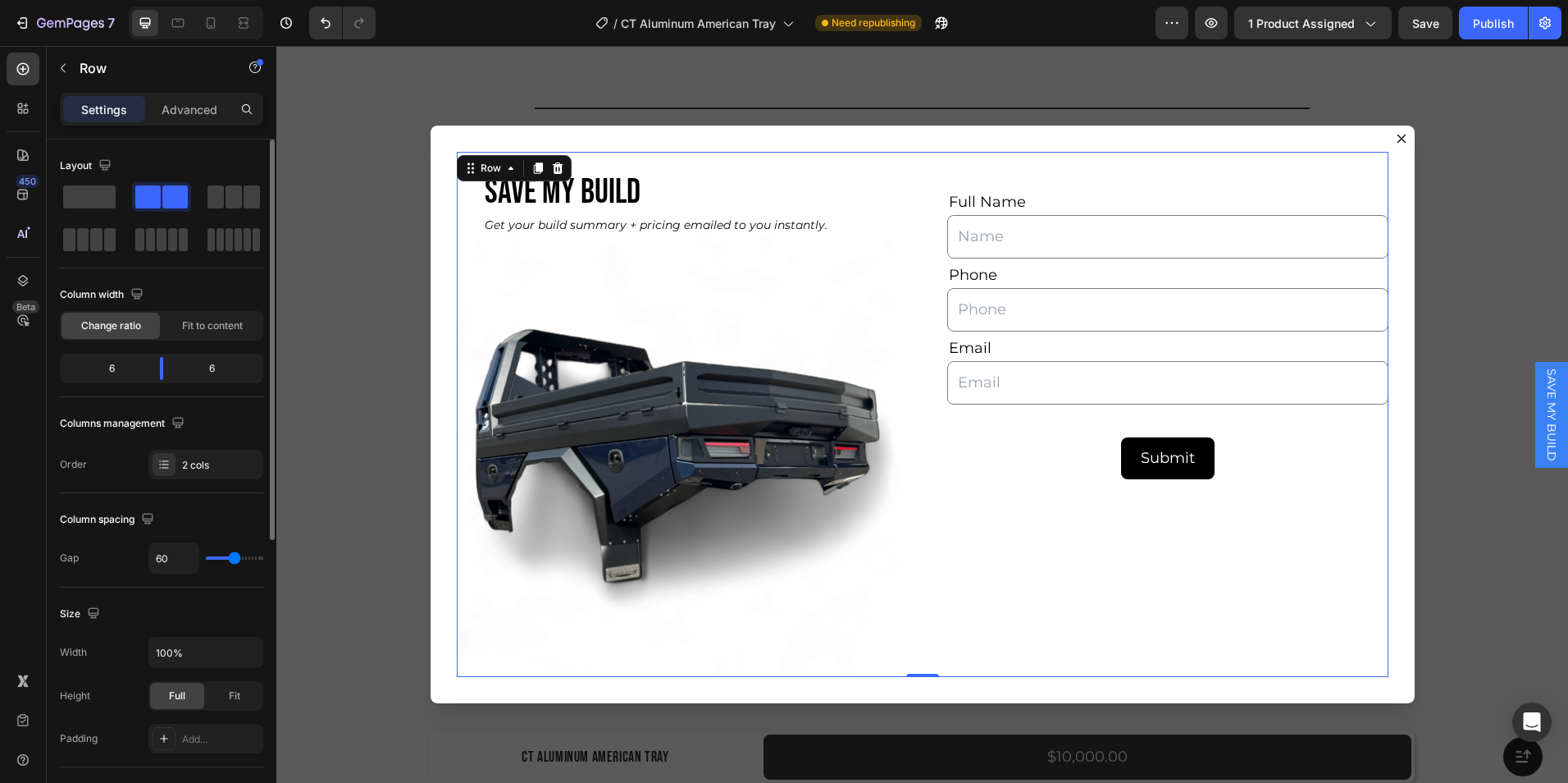
type input "62"
type input "60"
type input "58"
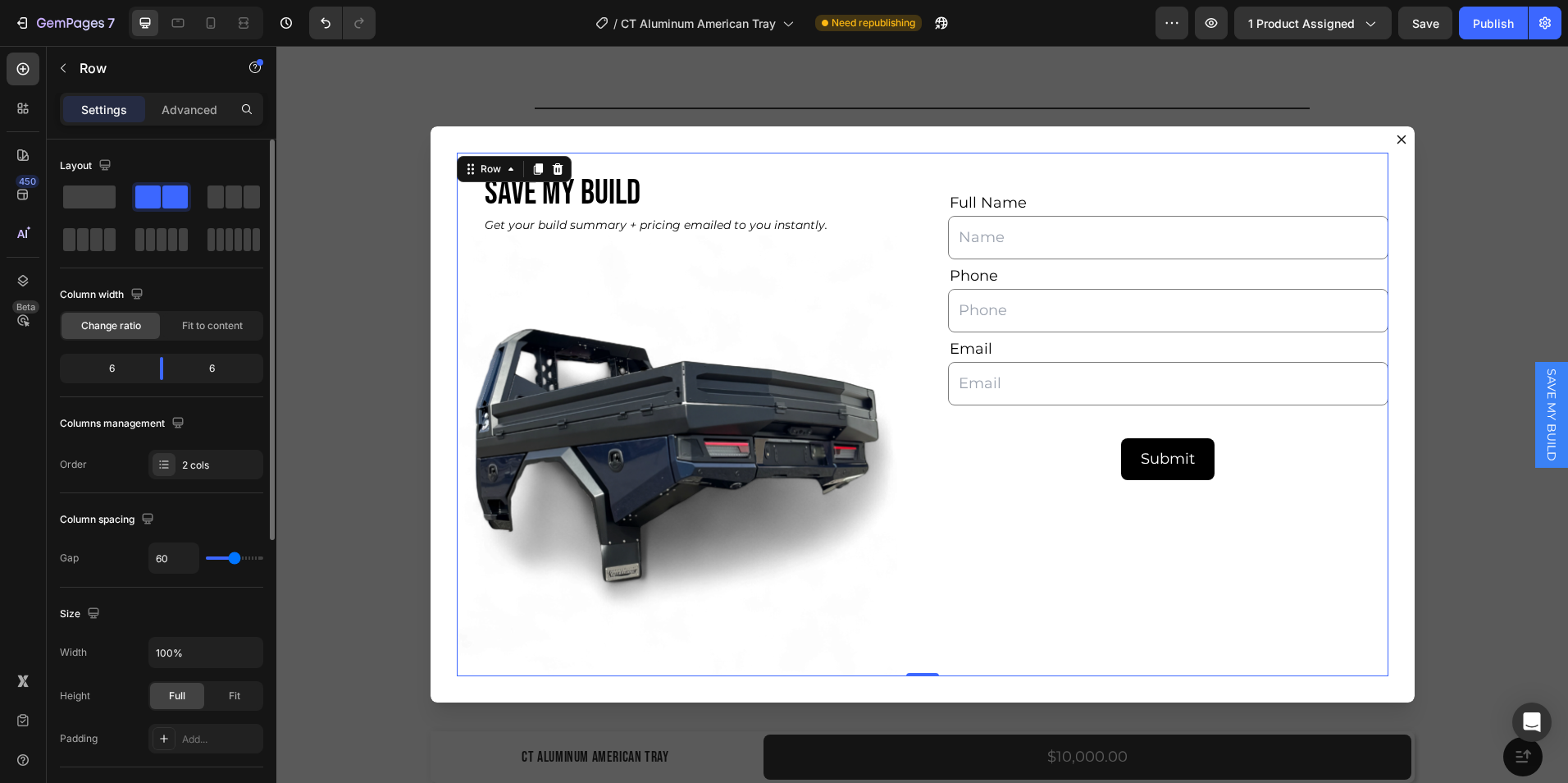
type input "58"
type input "56"
type input "53"
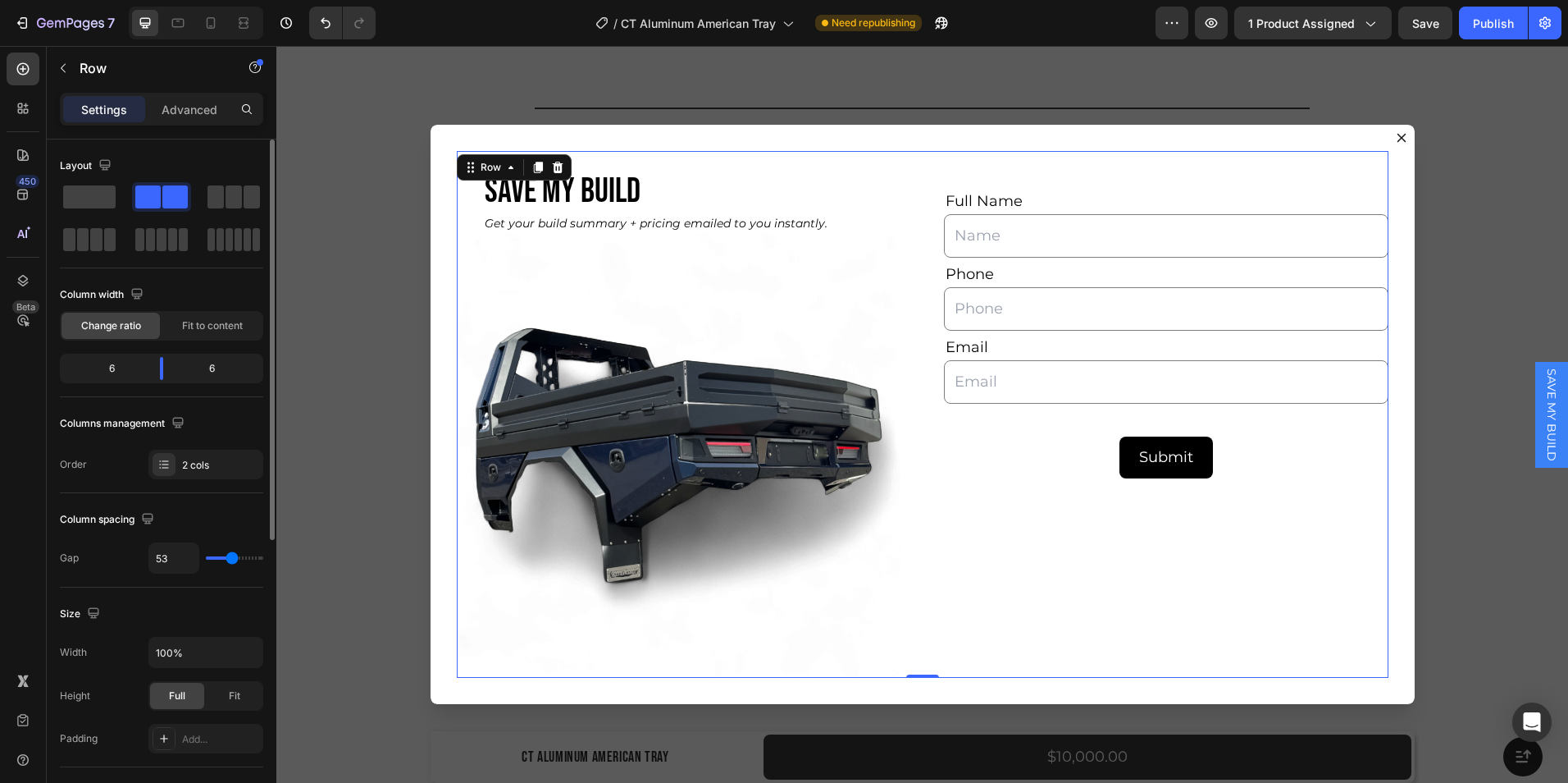
type input "56"
type input "58"
type input "60"
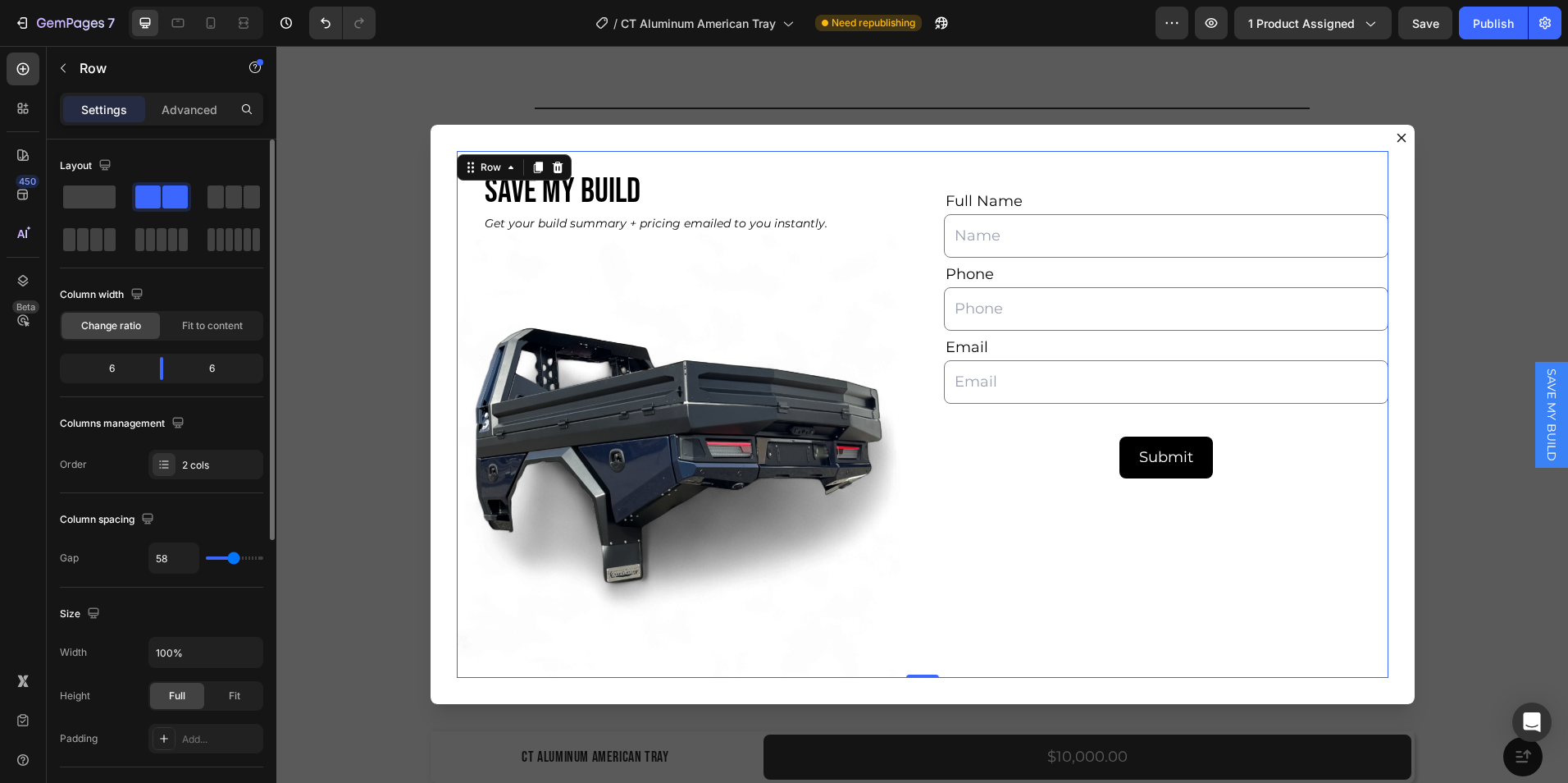
type input "60"
type input "62"
type input "64"
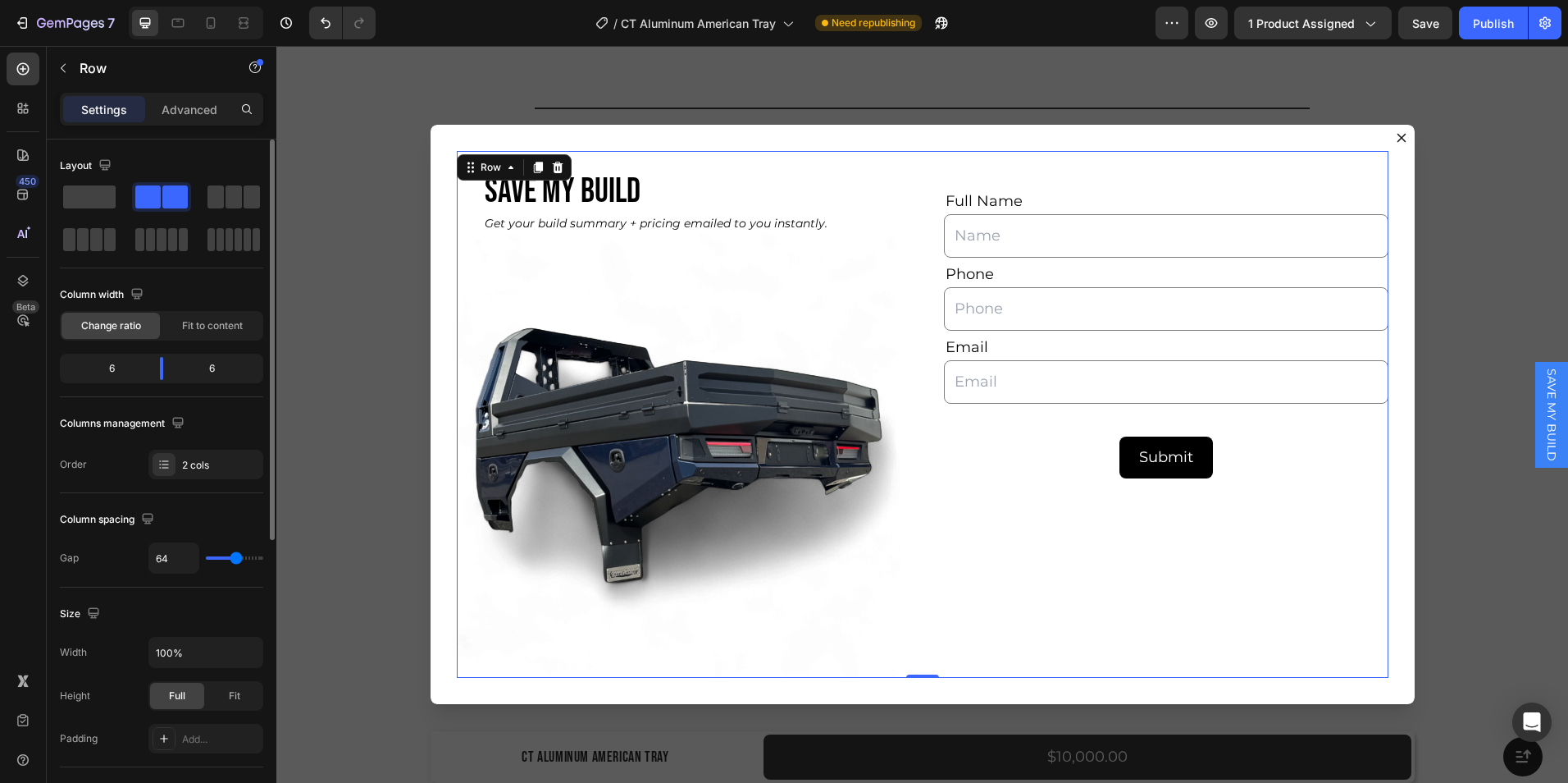
type input "67"
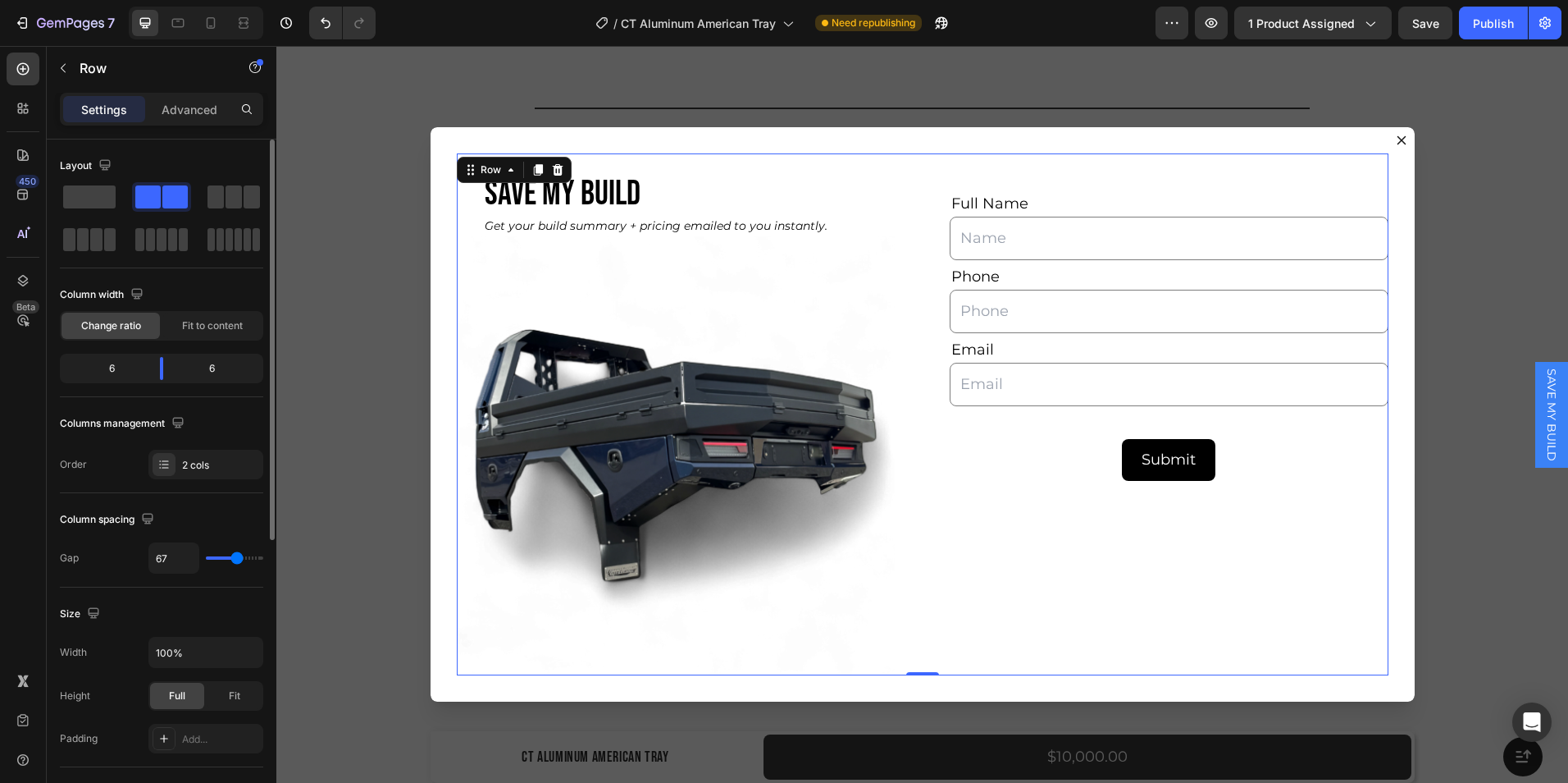
type input "64"
type input "62"
type input "60"
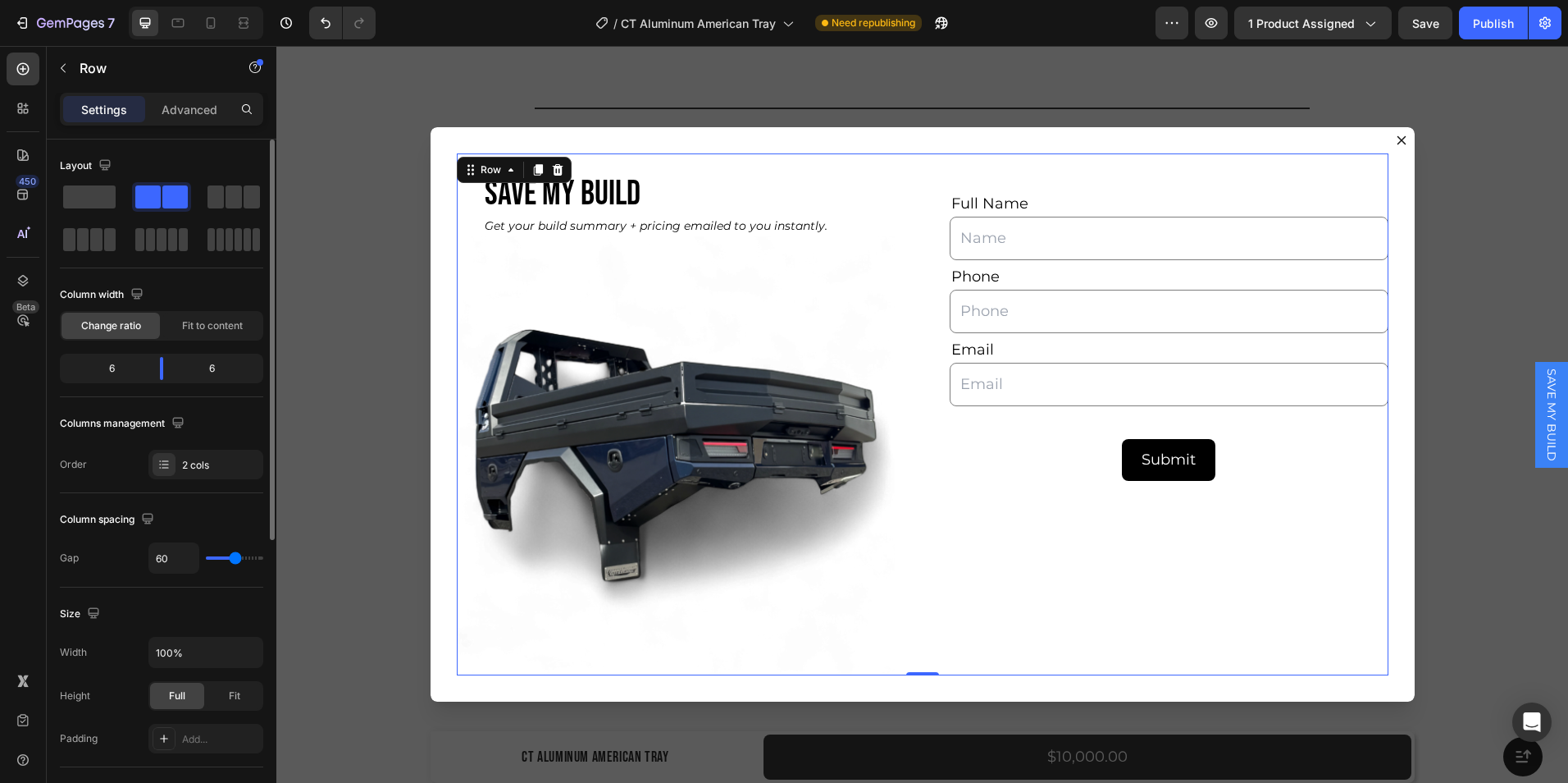
type input "60"
type input "58"
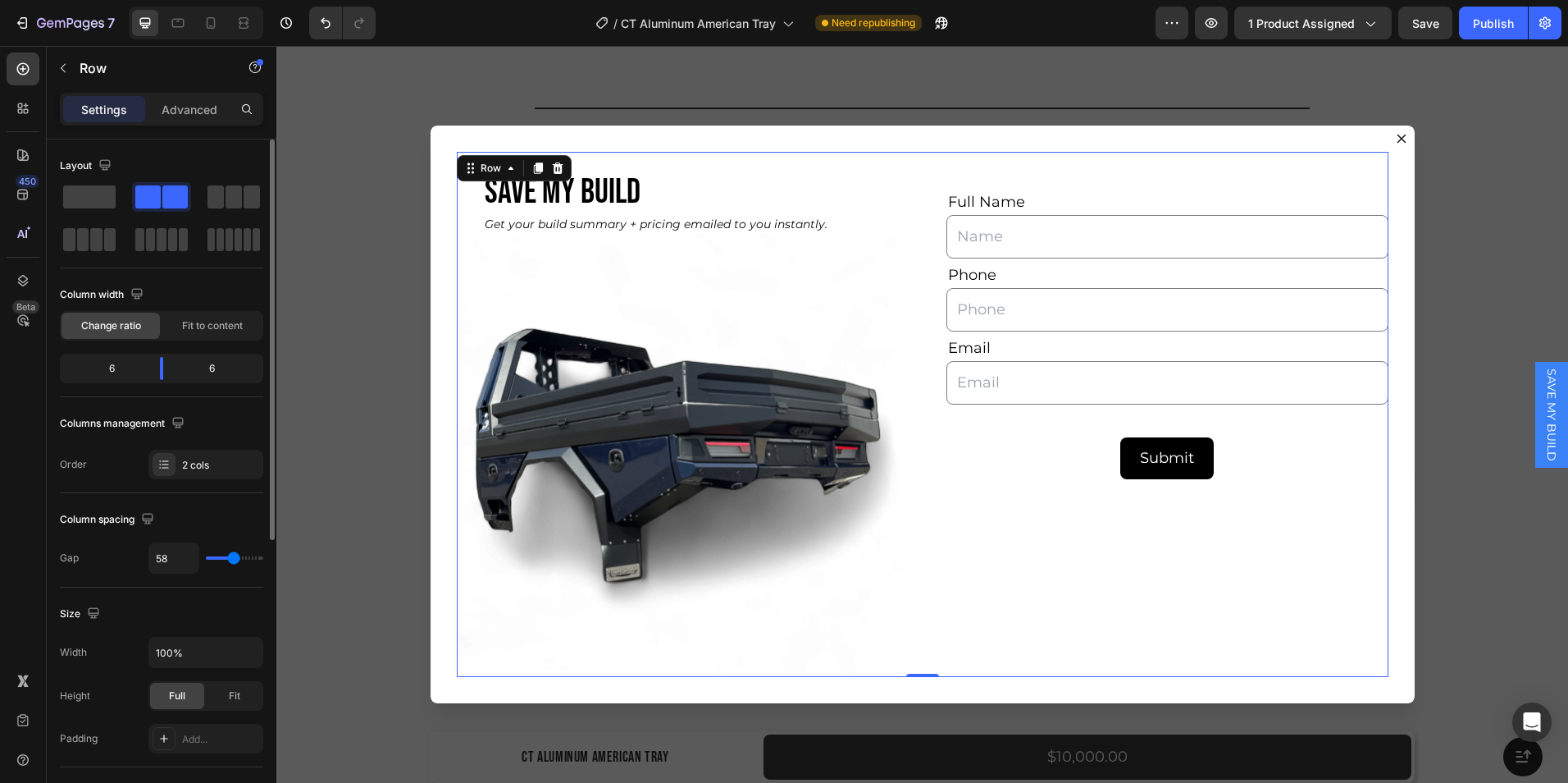
type input "56"
type input "53"
type input "51"
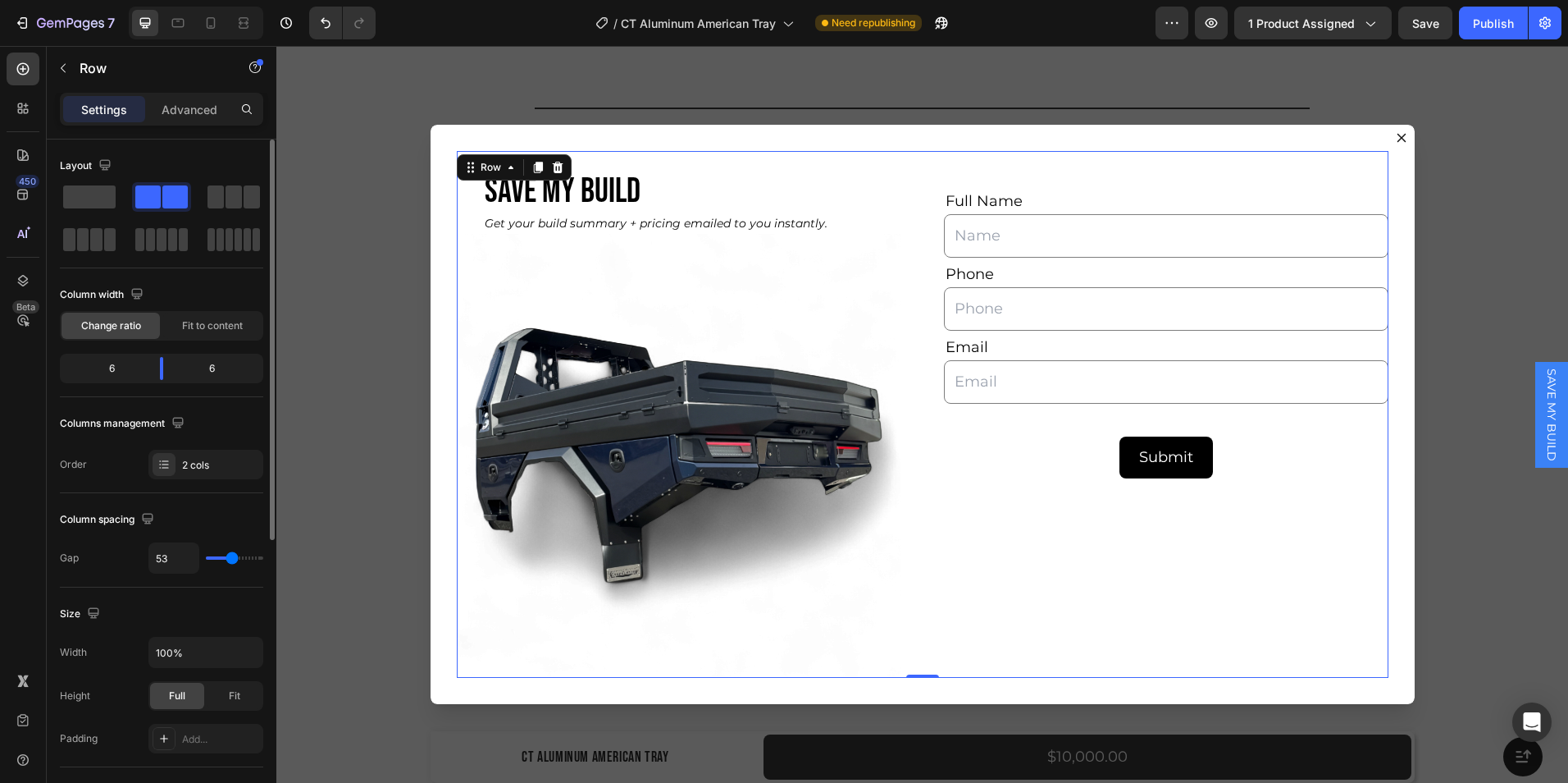
type input "51"
type input "49"
type input "47"
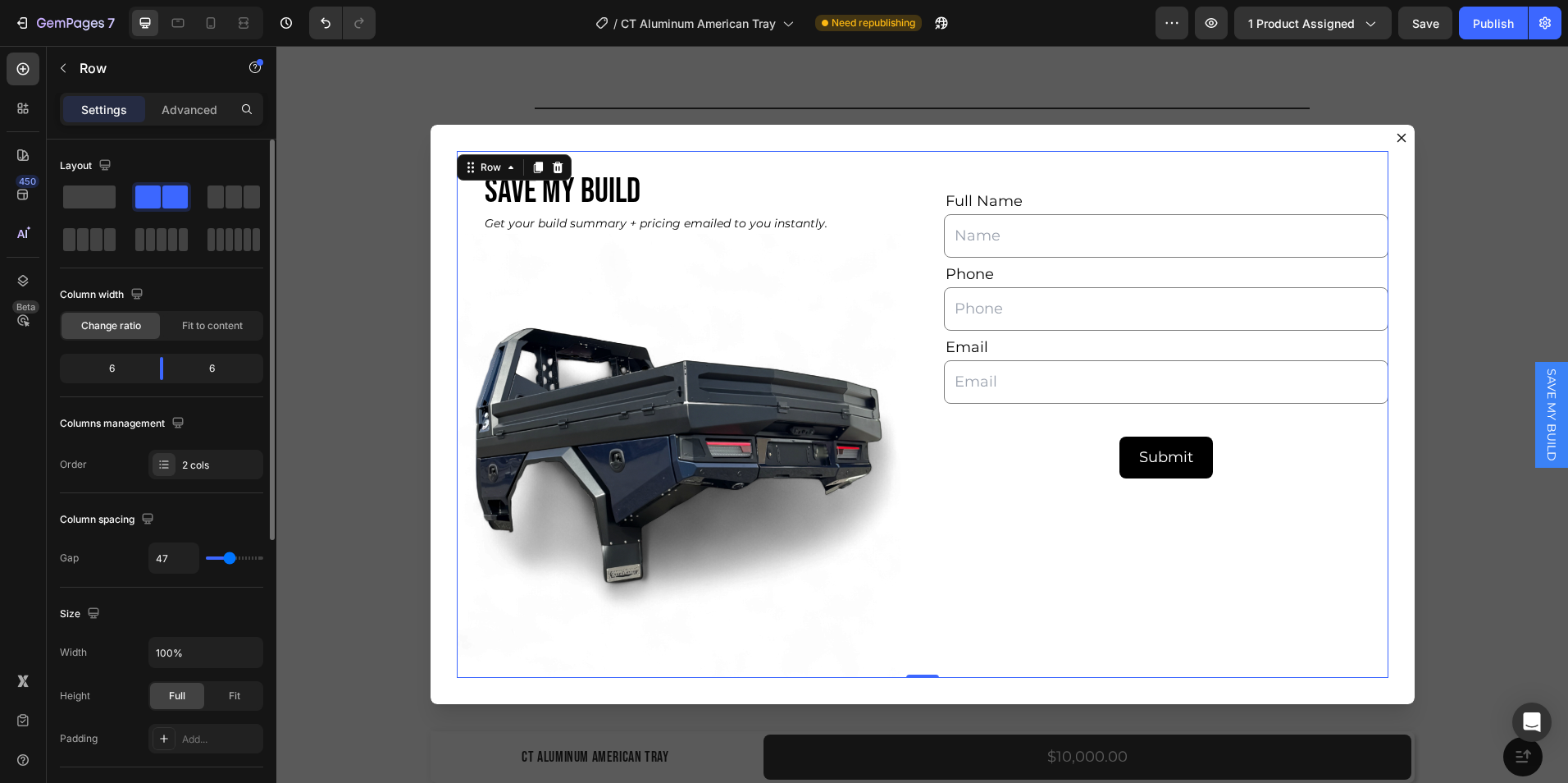
type input "44"
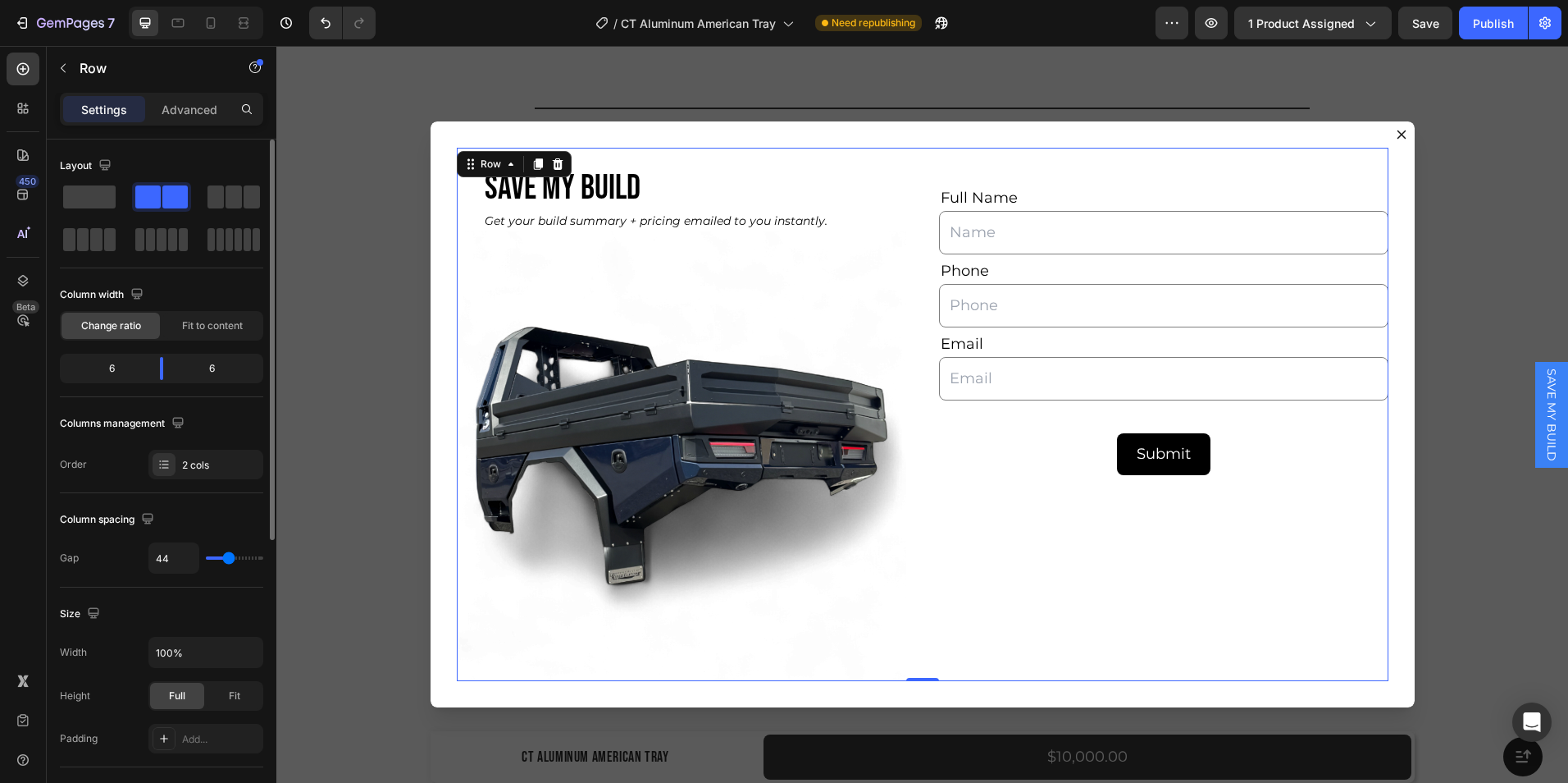
type input "38"
type input "29"
type input "27"
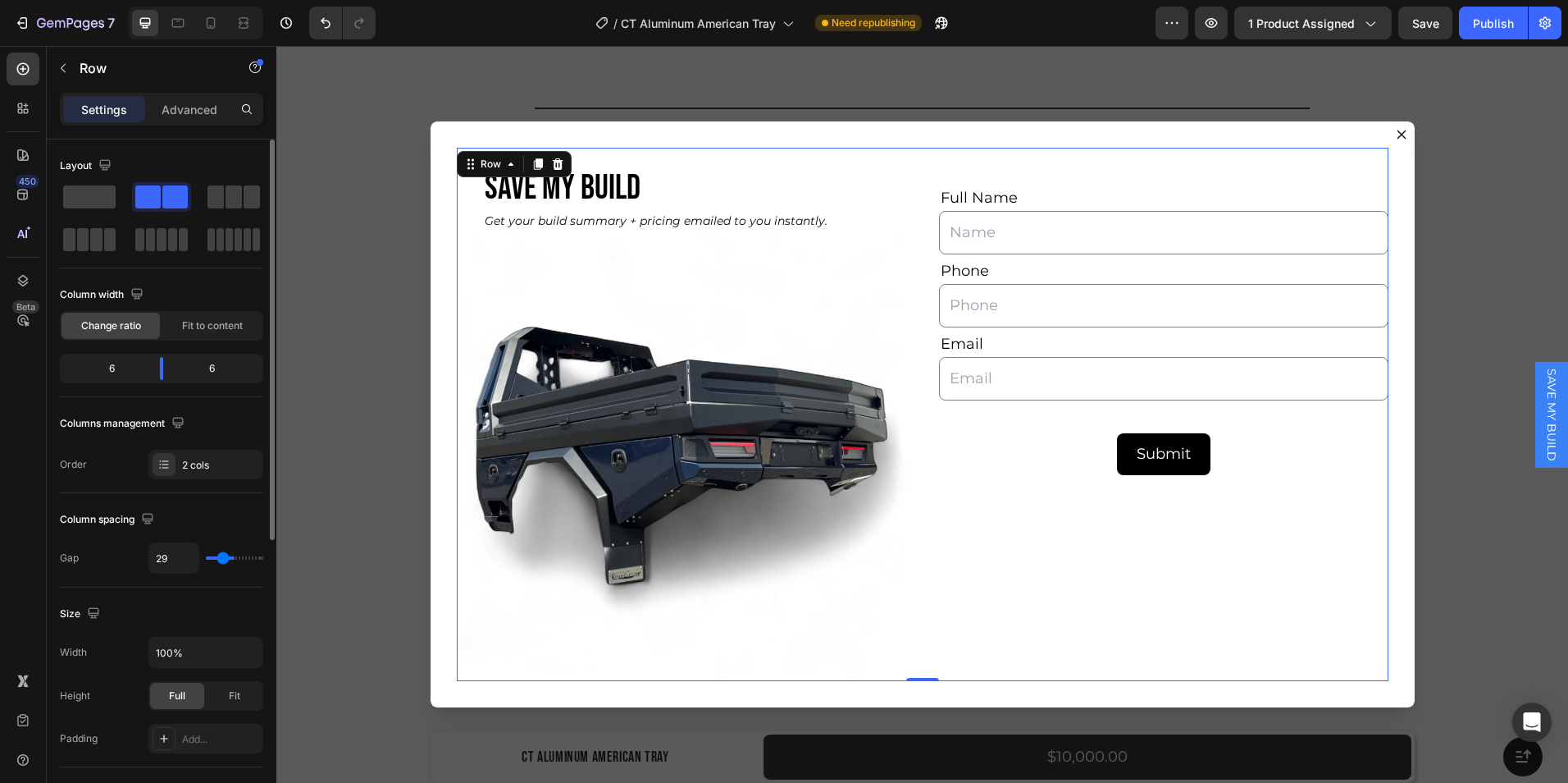
type input "27"
type input "24"
type input "22"
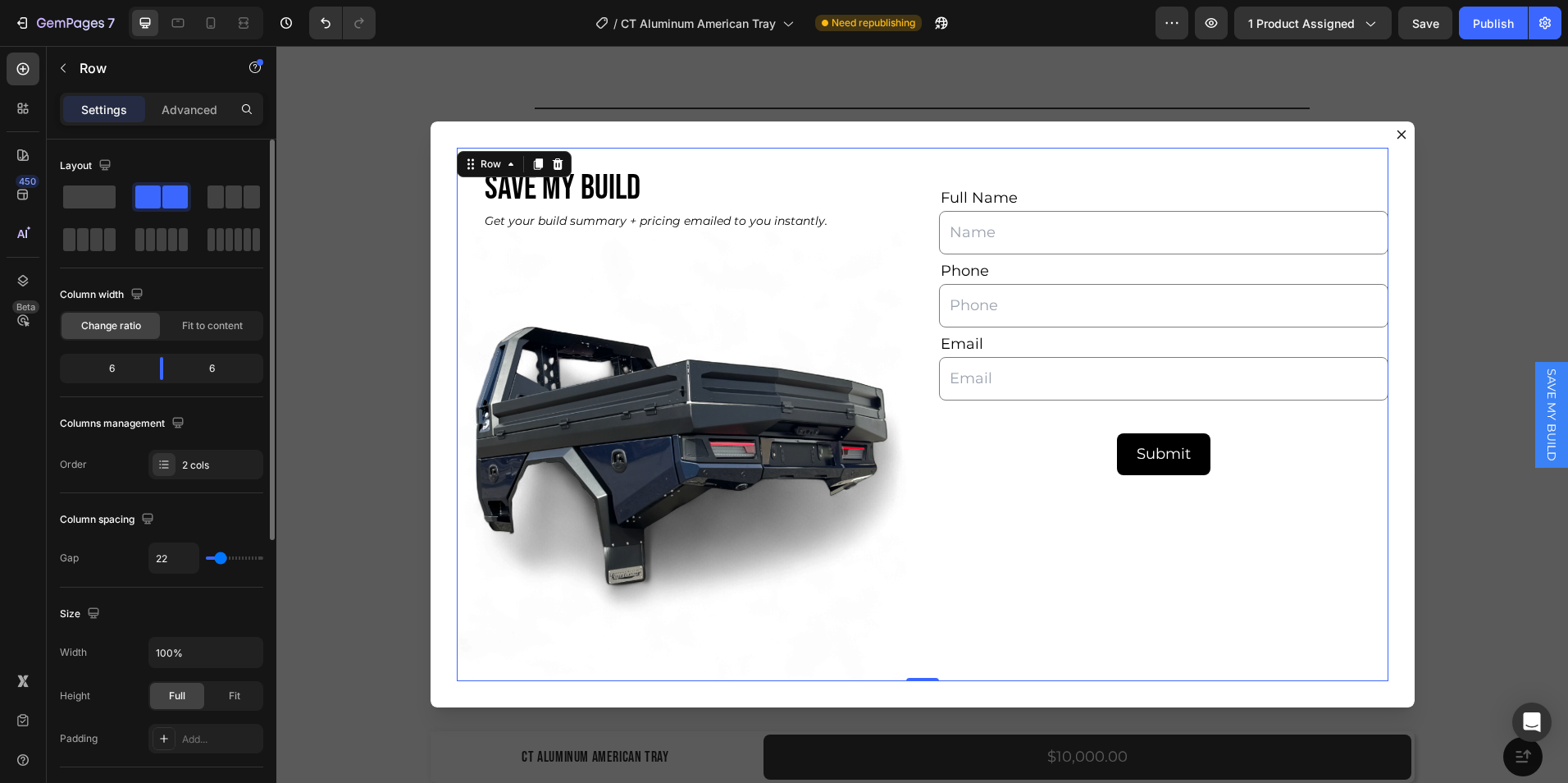
type input "20"
type input "16"
type input "13"
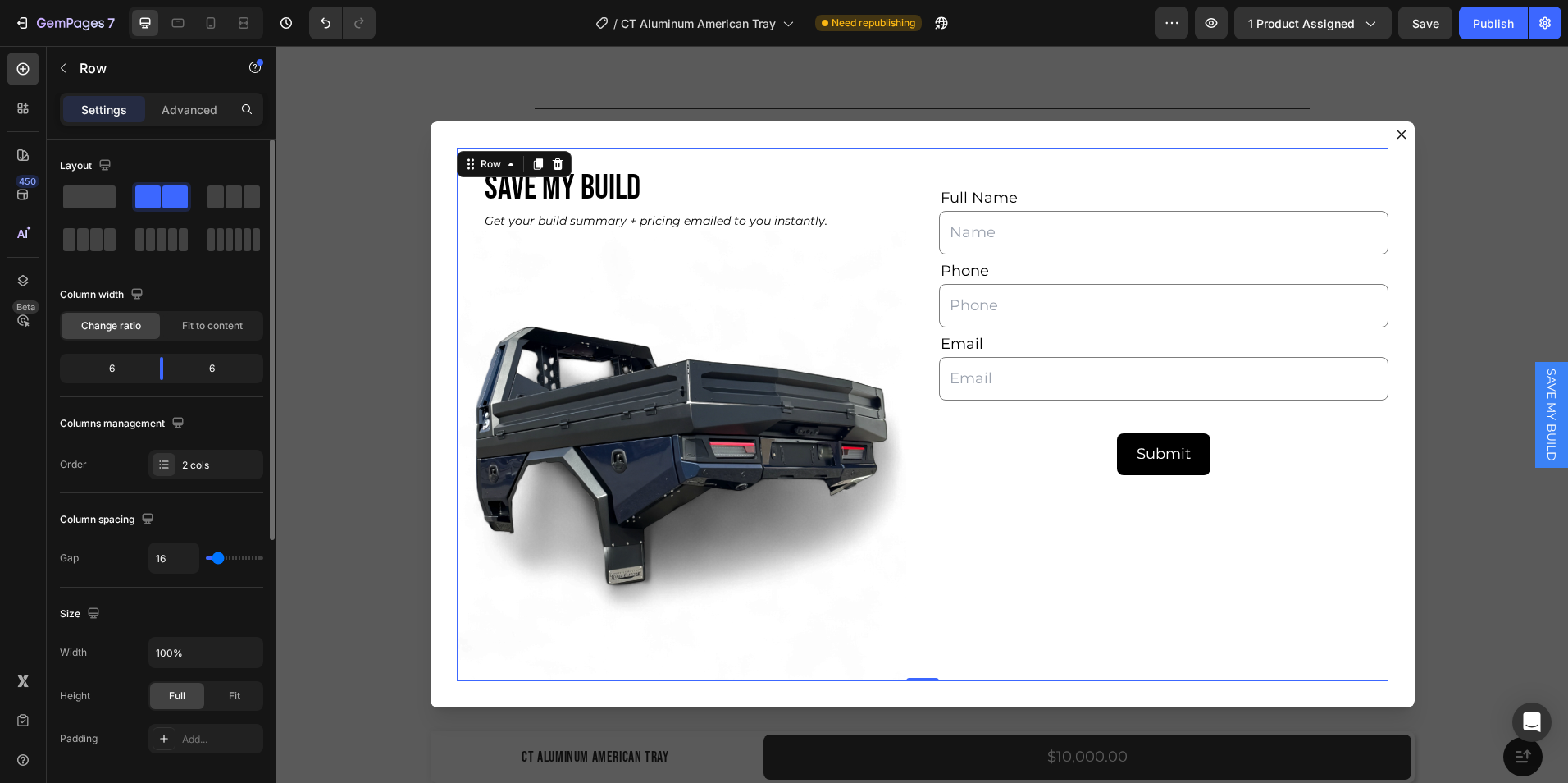
type input "13"
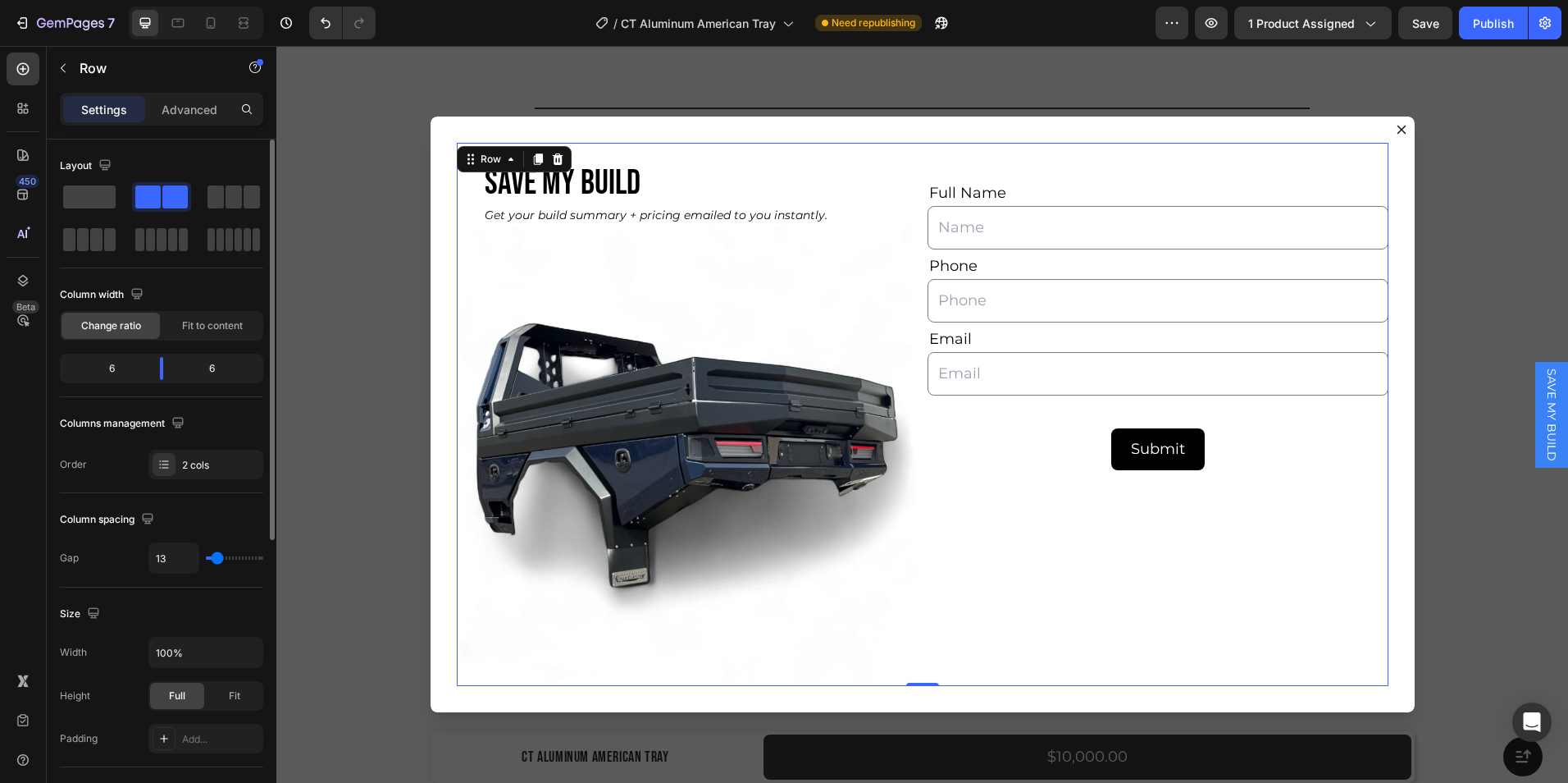
type input "11"
type input "9"
type input "7"
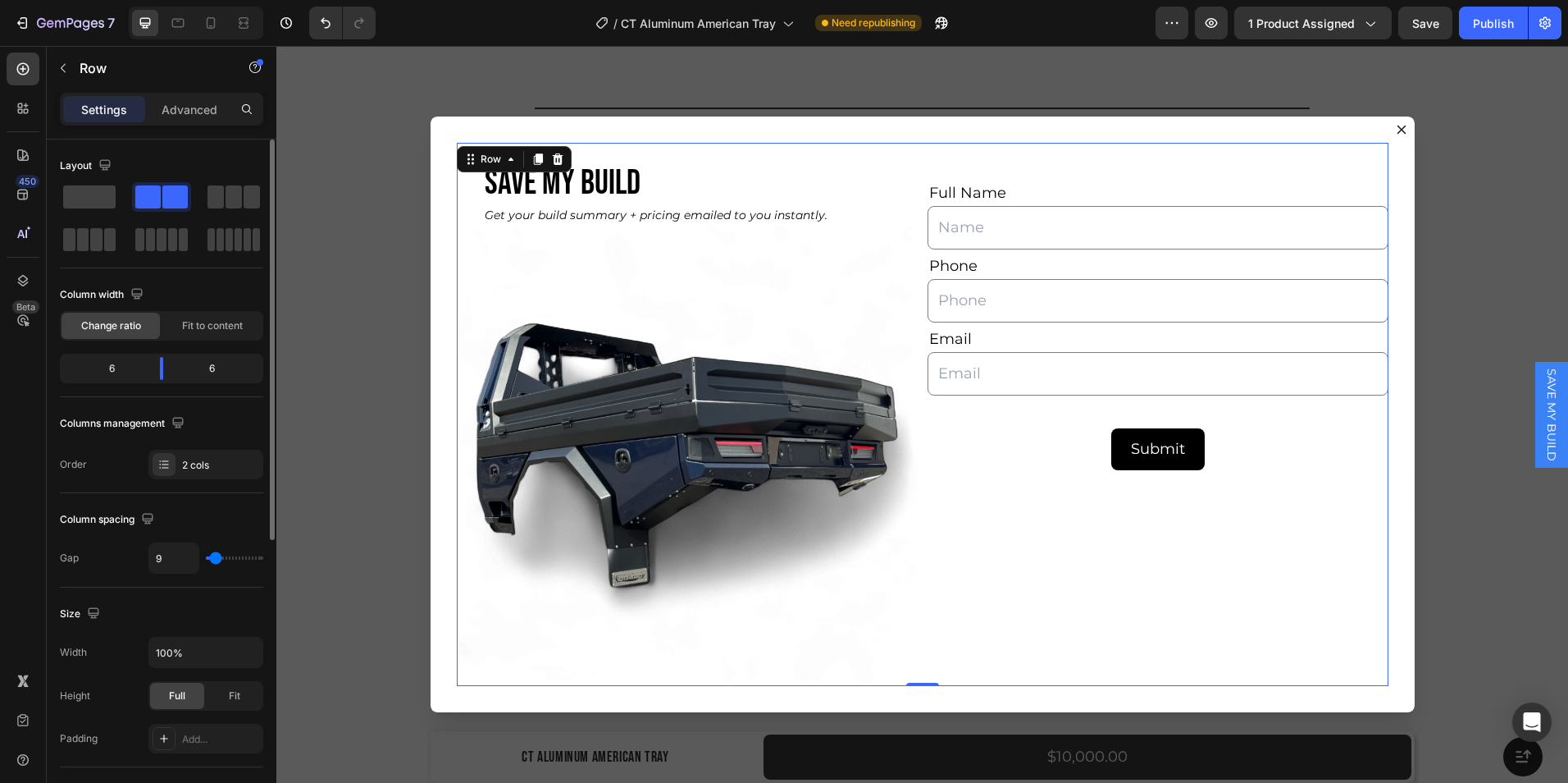
type input "7"
type input "4"
type input "2"
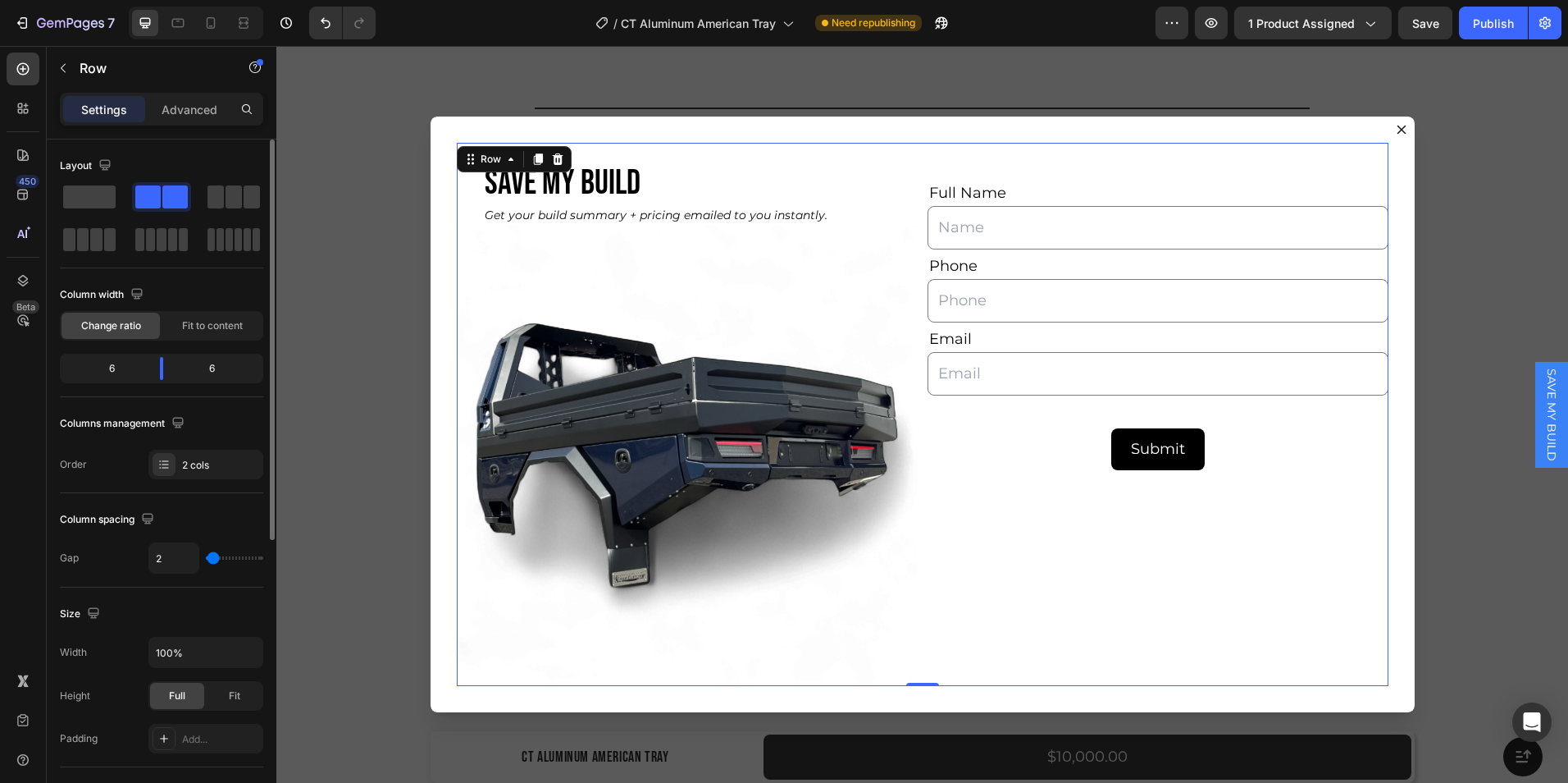
type input "0"
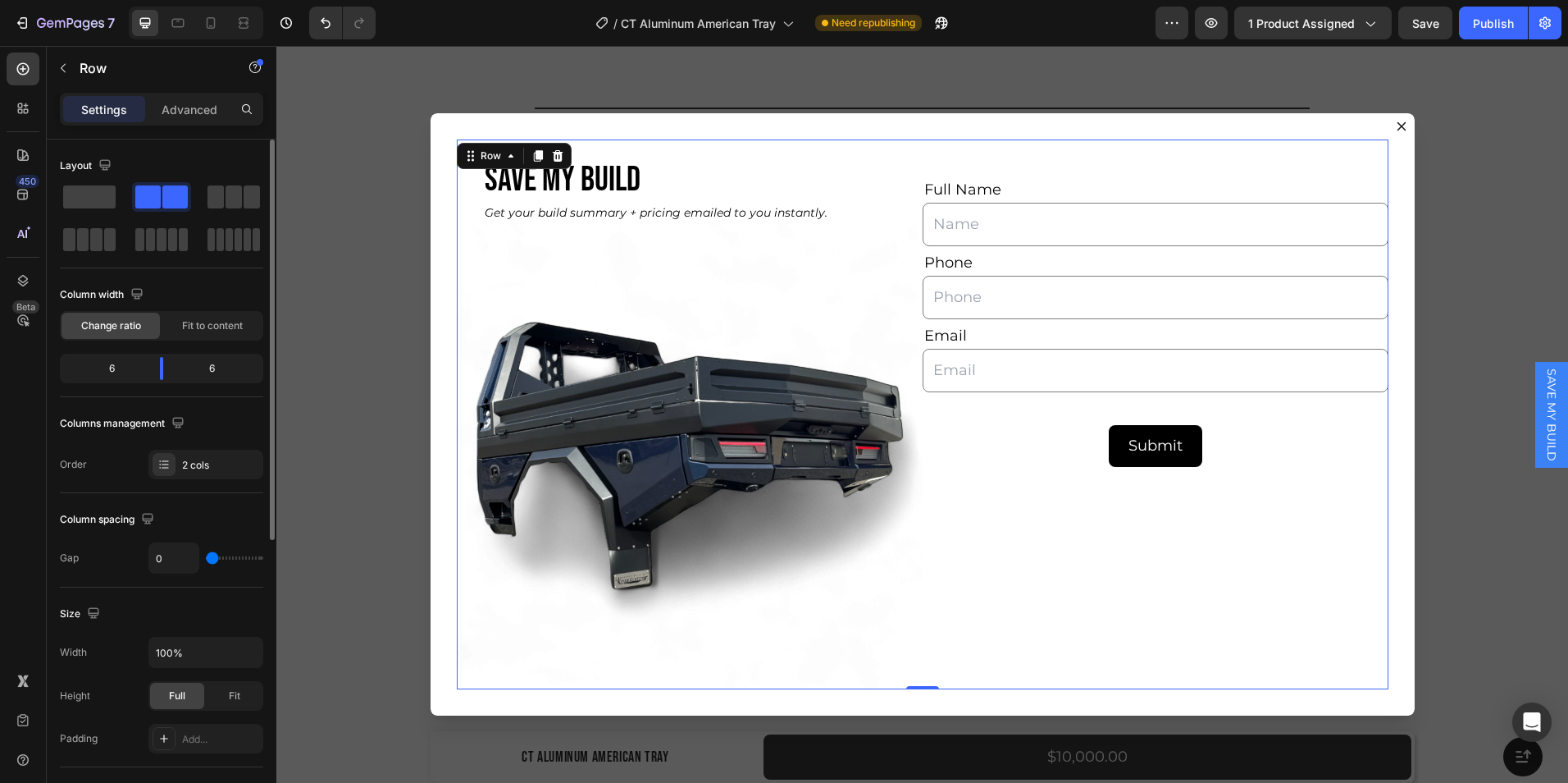
type input "2"
type input "4"
type input "7"
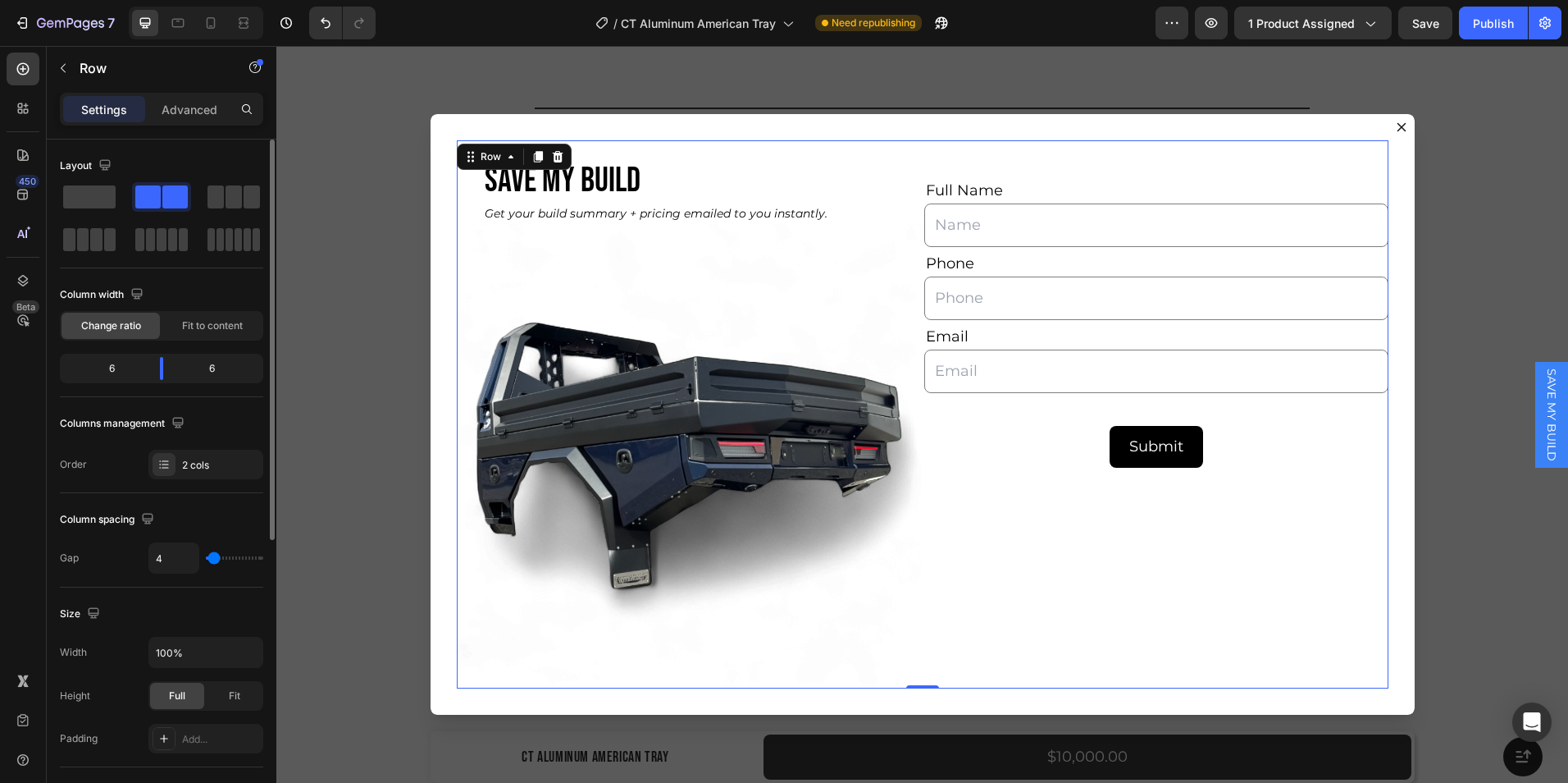
type input "7"
type input "9"
type input "11"
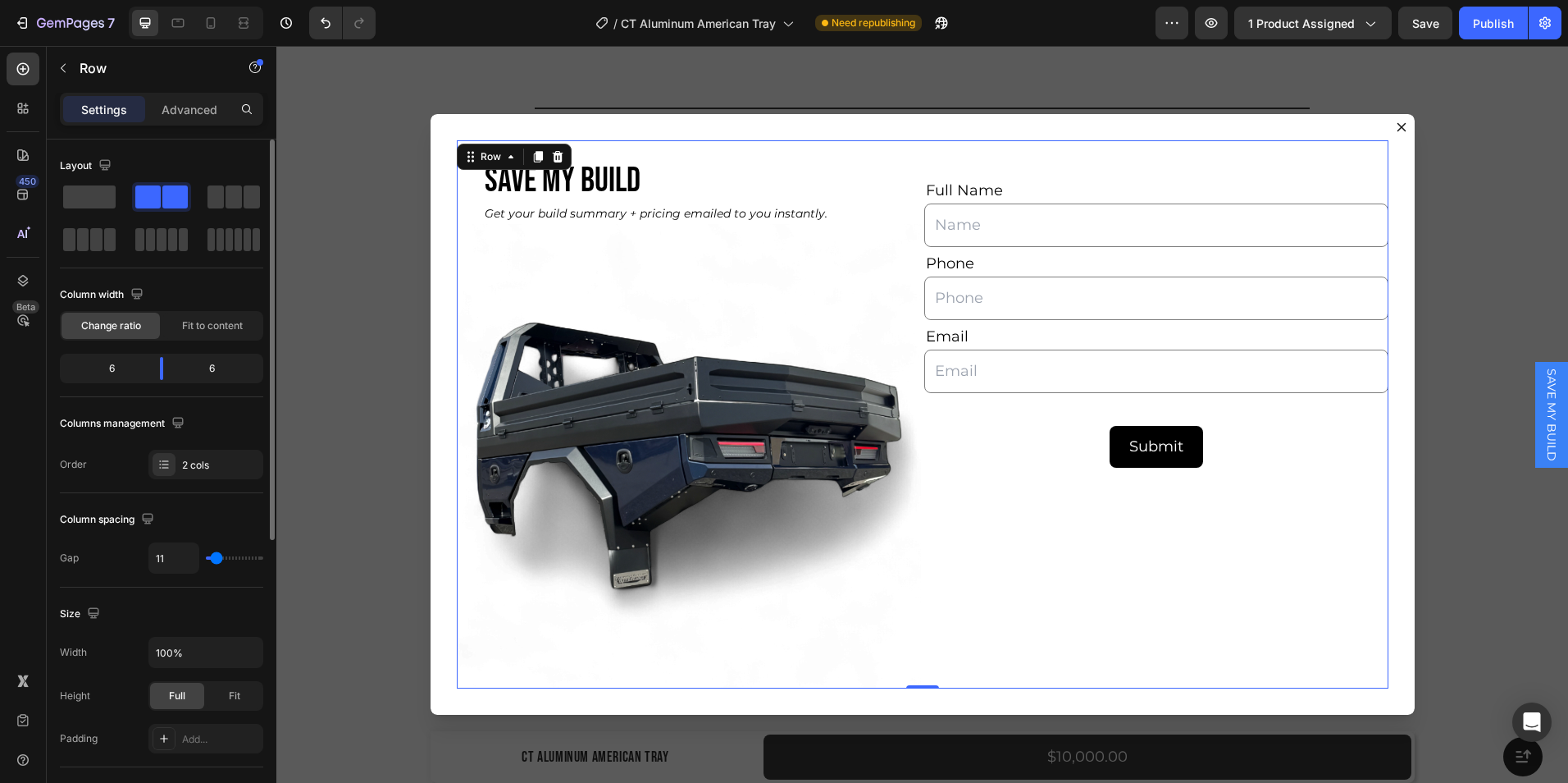
type input "13"
type input "16"
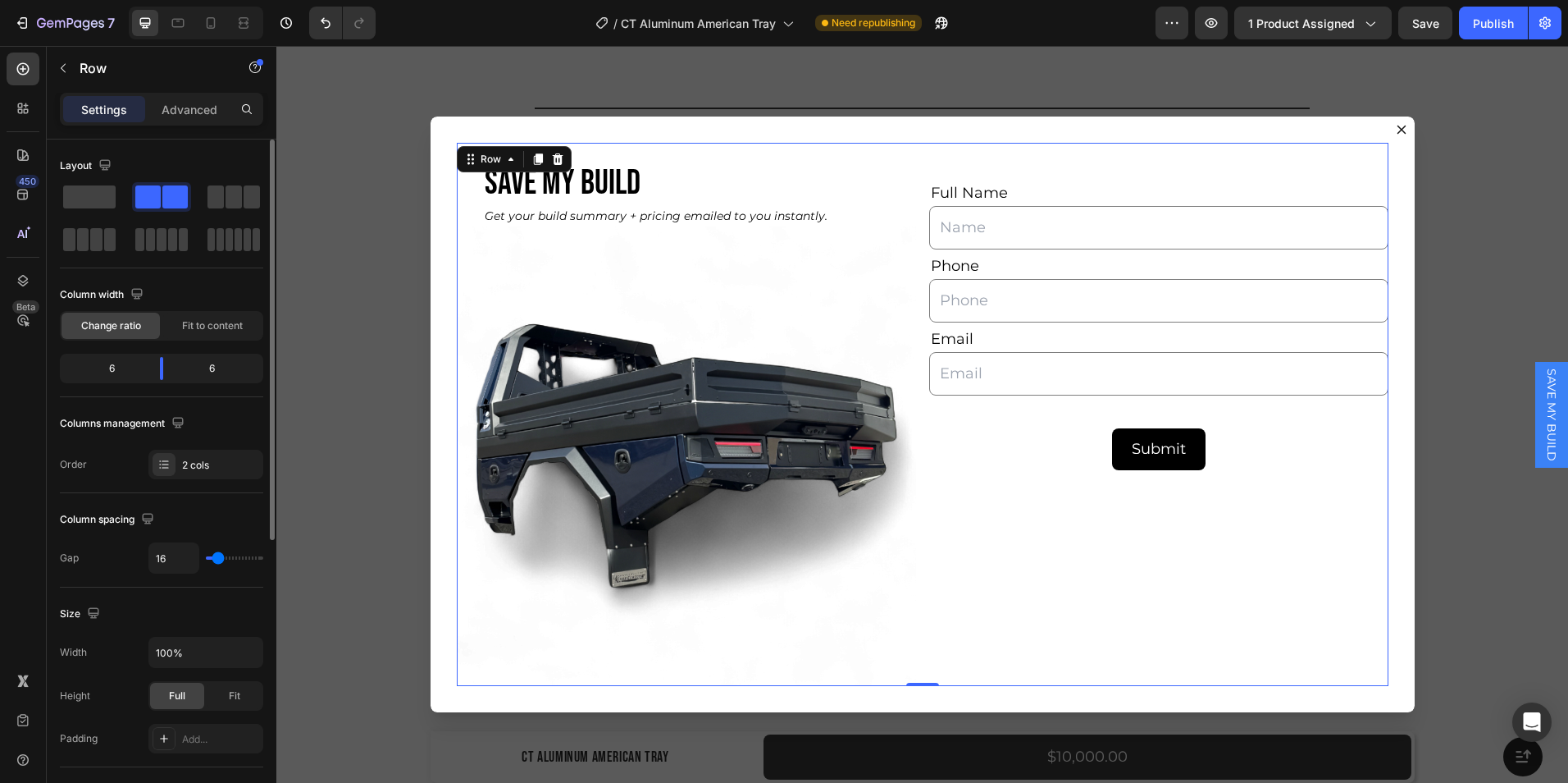
click at [218, 560] on input "range" at bounding box center [235, 558] width 58 height 3
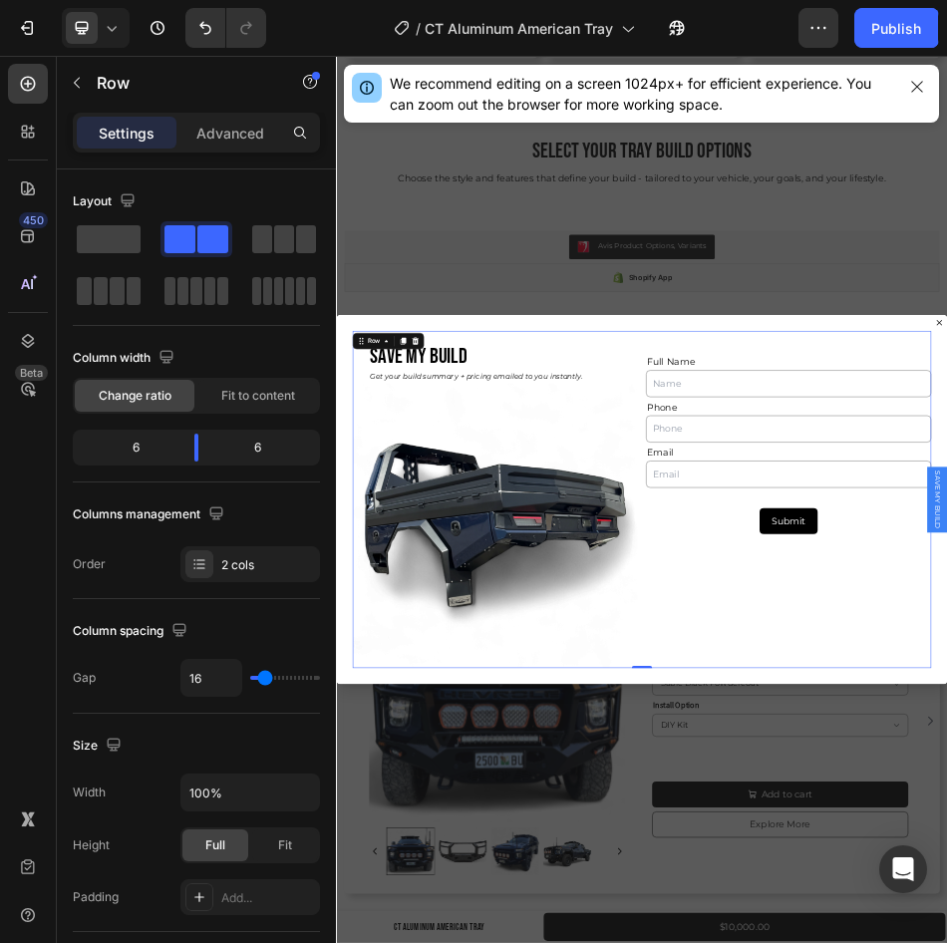
scroll to position [12909, 0]
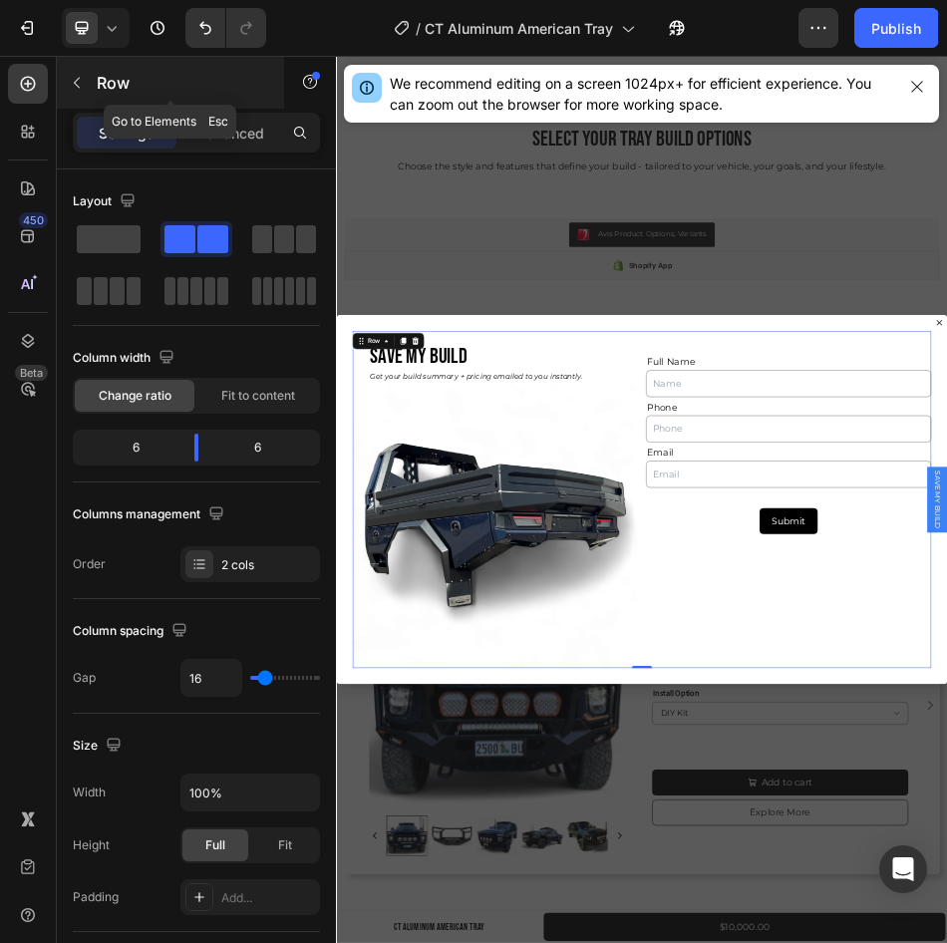
click at [71, 76] on icon "button" at bounding box center [77, 83] width 16 height 16
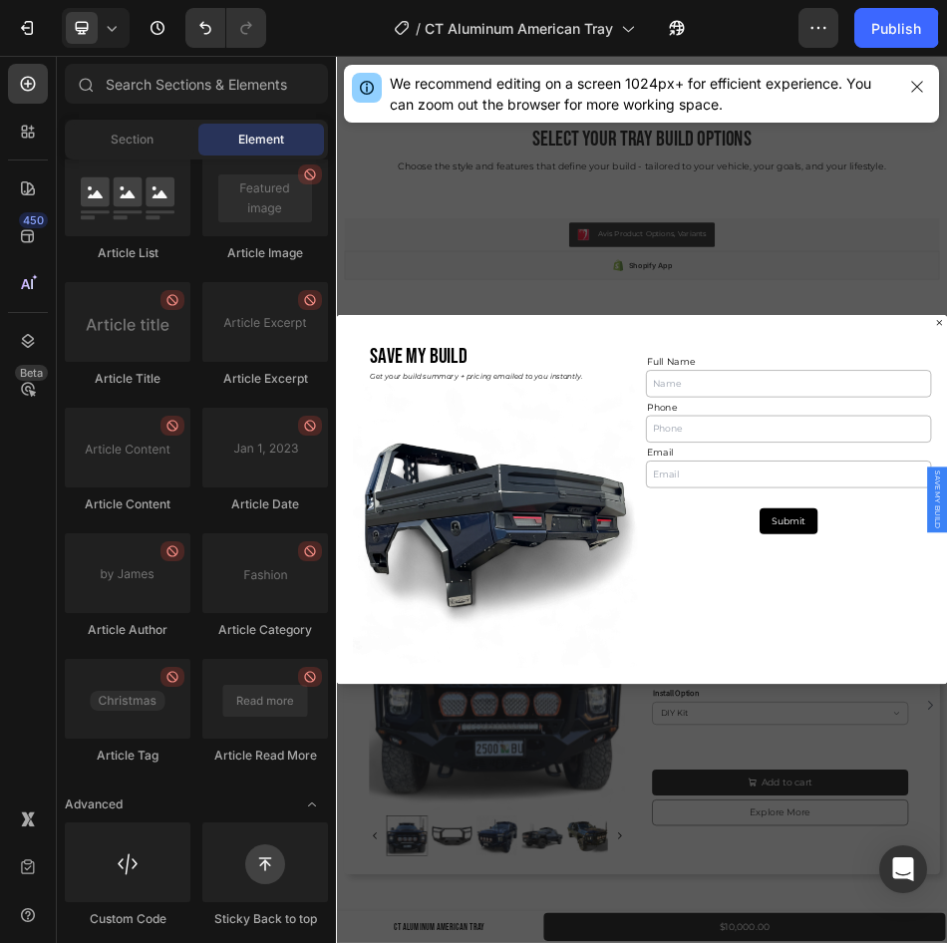
click at [624, 106] on div "We recommend editing on a screen 1024px+ for efficient experience. You can zoom…" at bounding box center [642, 94] width 505 height 42
click at [910, 87] on icon "button" at bounding box center [917, 87] width 16 height 16
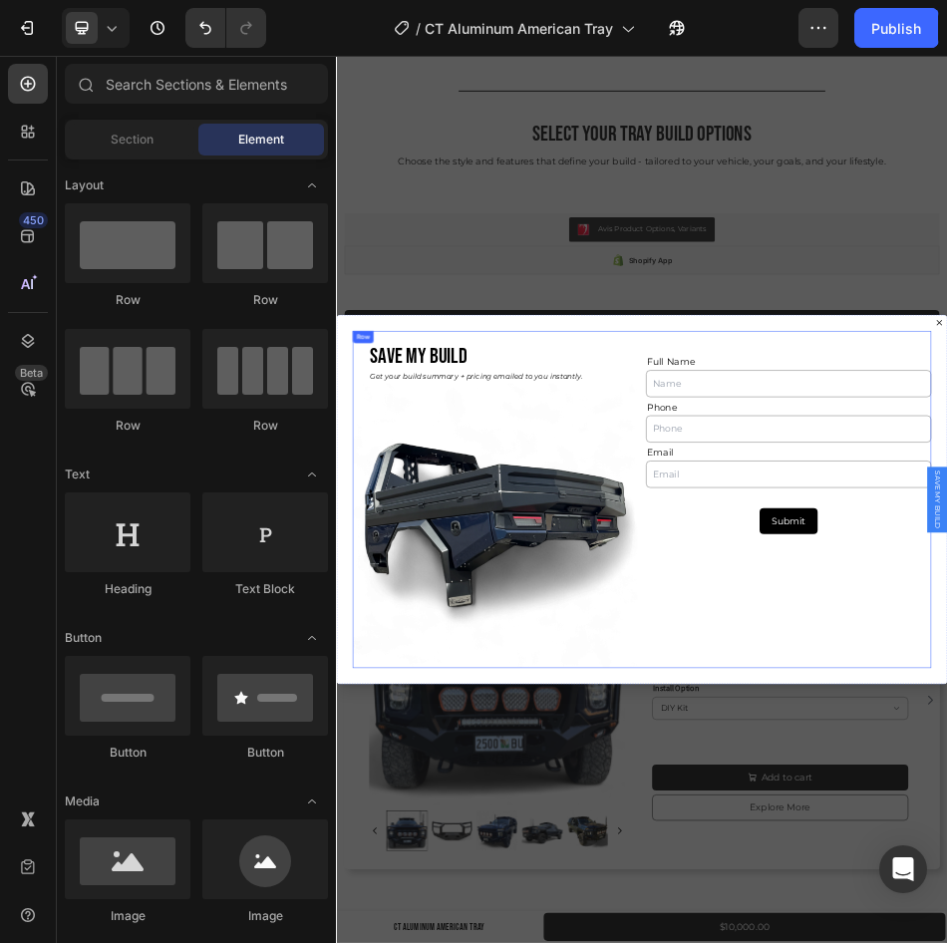
scroll to position [12920, 0]
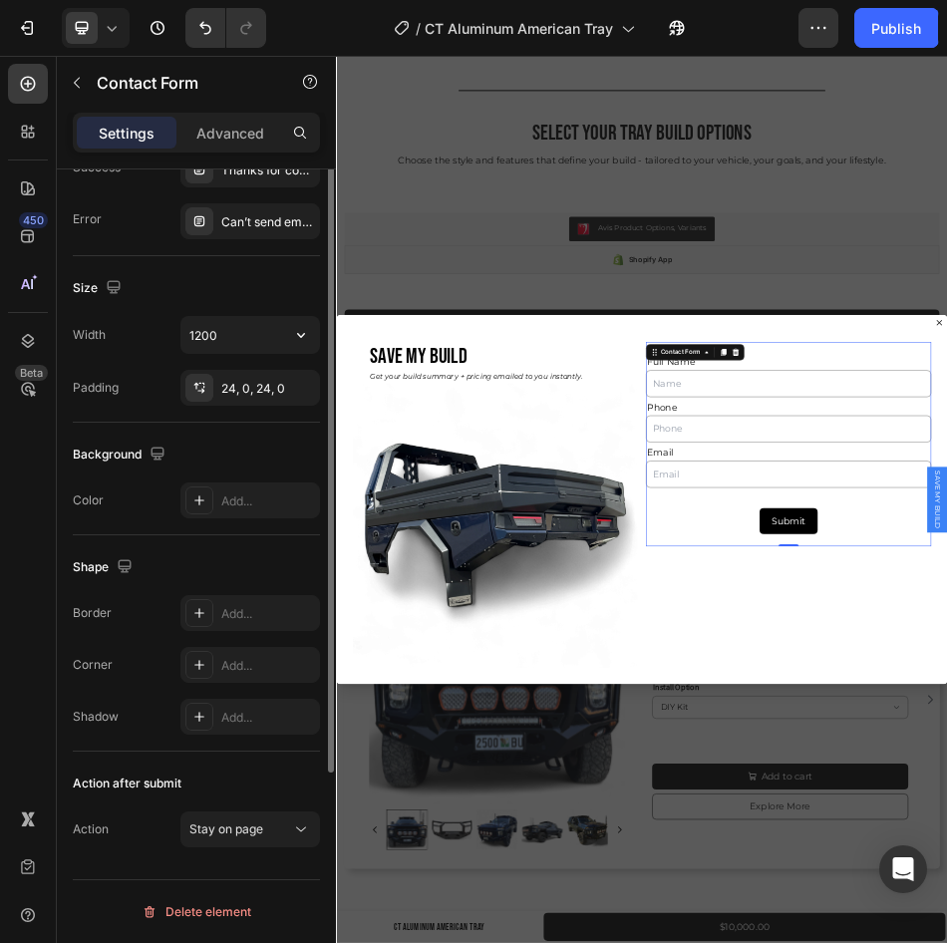
scroll to position [0, 0]
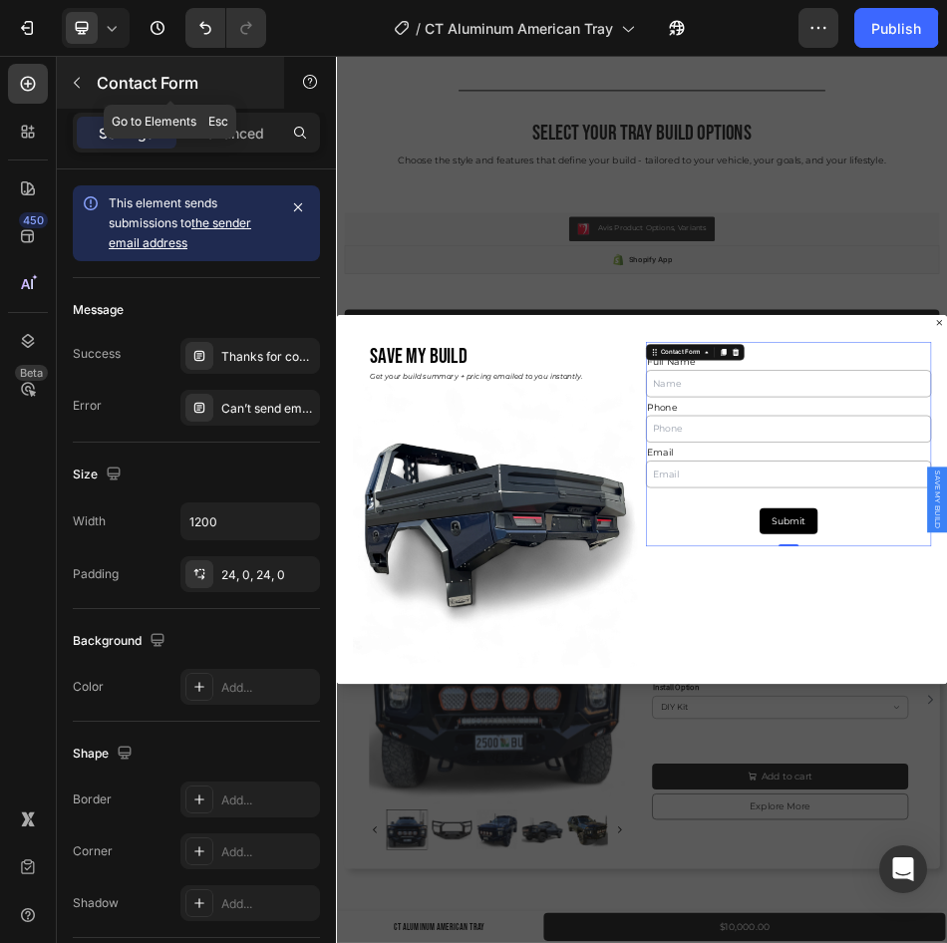
click at [79, 78] on icon "button" at bounding box center [77, 83] width 6 height 11
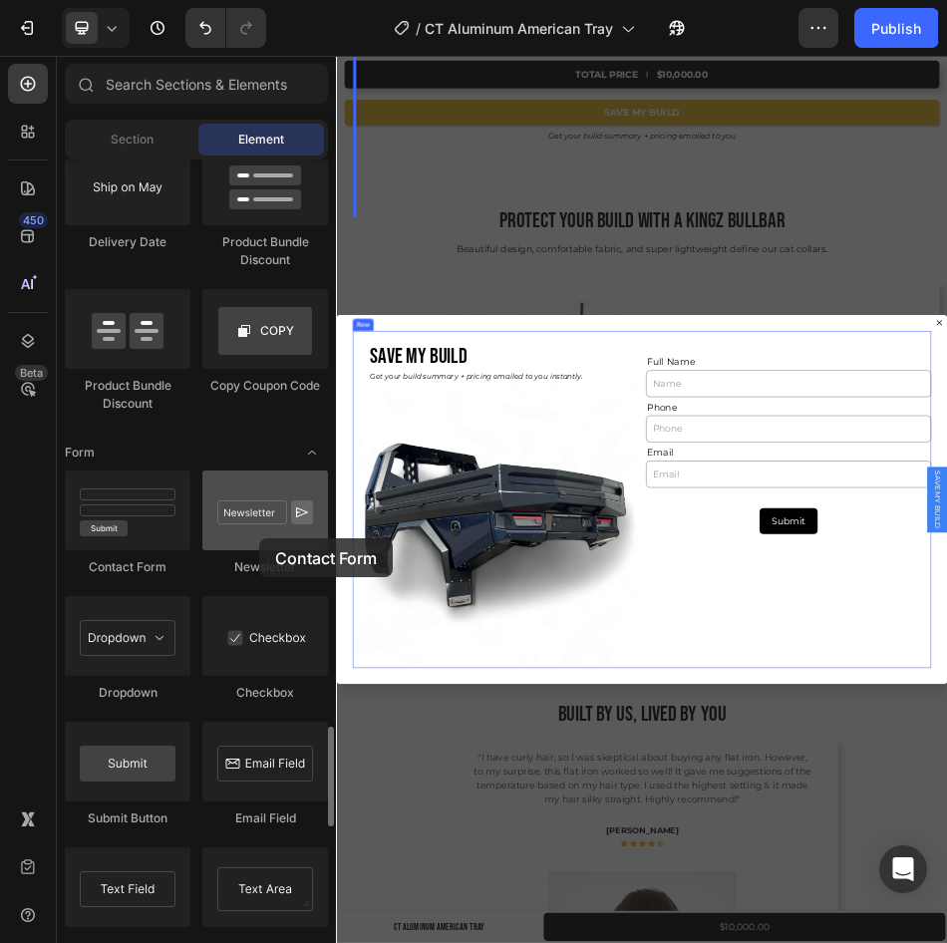
scroll to position [13829, 0]
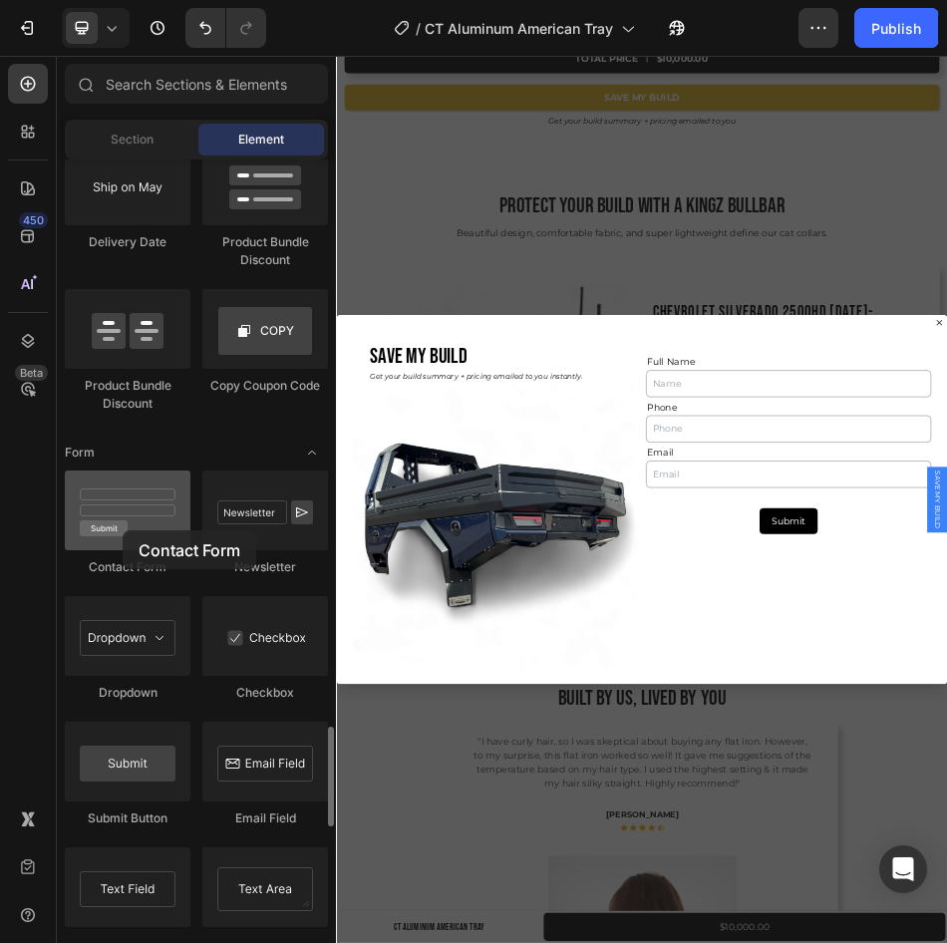
drag, startPoint x: 112, startPoint y: 523, endPoint x: 125, endPoint y: 529, distance: 14.3
click at [125, 529] on div at bounding box center [128, 510] width 126 height 80
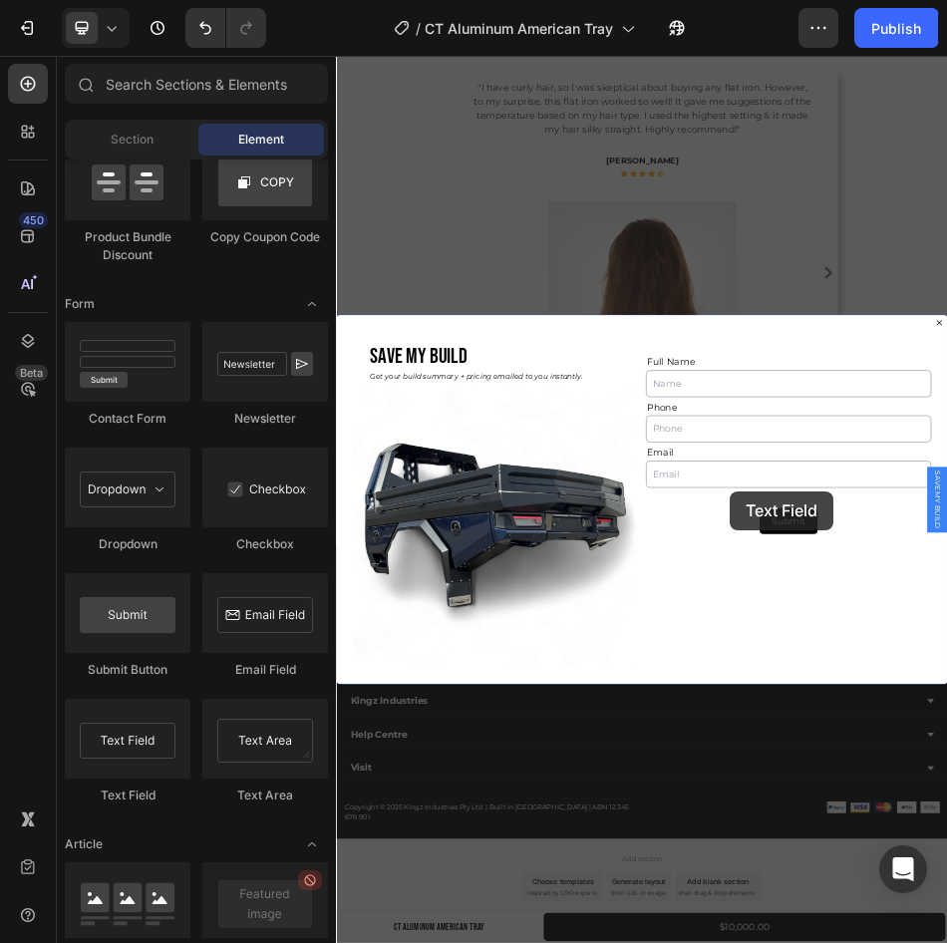
scroll to position [15173, 0]
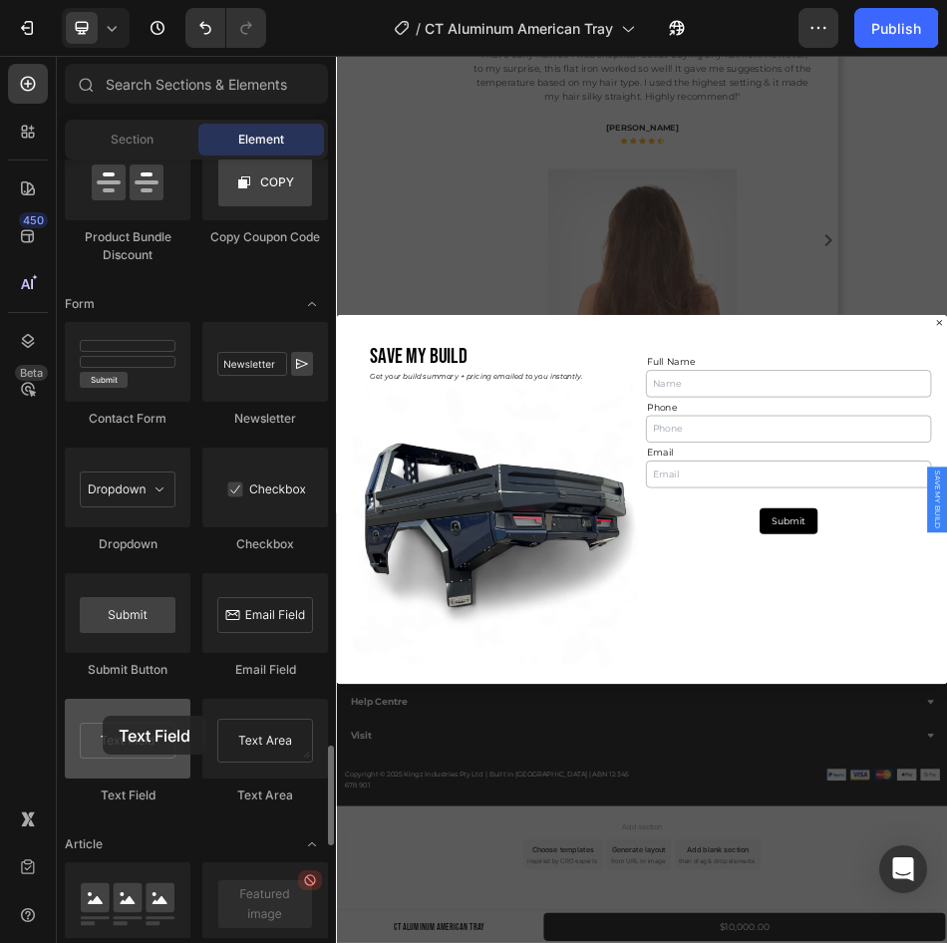
drag, startPoint x: 142, startPoint y: 751, endPoint x: 103, endPoint y: 716, distance: 52.9
click at [103, 716] on div at bounding box center [128, 739] width 126 height 80
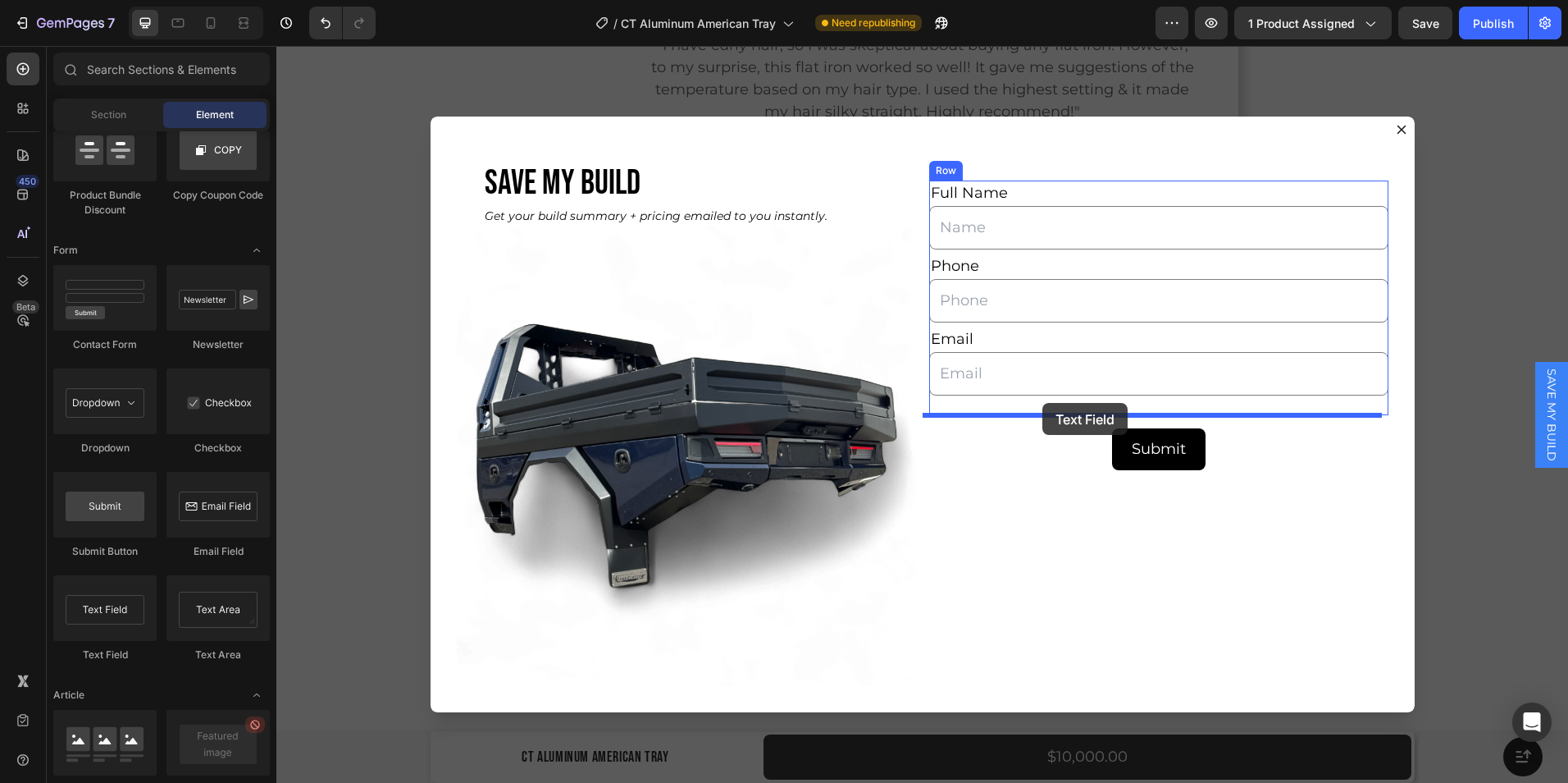
drag, startPoint x: 391, startPoint y: 659, endPoint x: 1045, endPoint y: 403, distance: 702.3
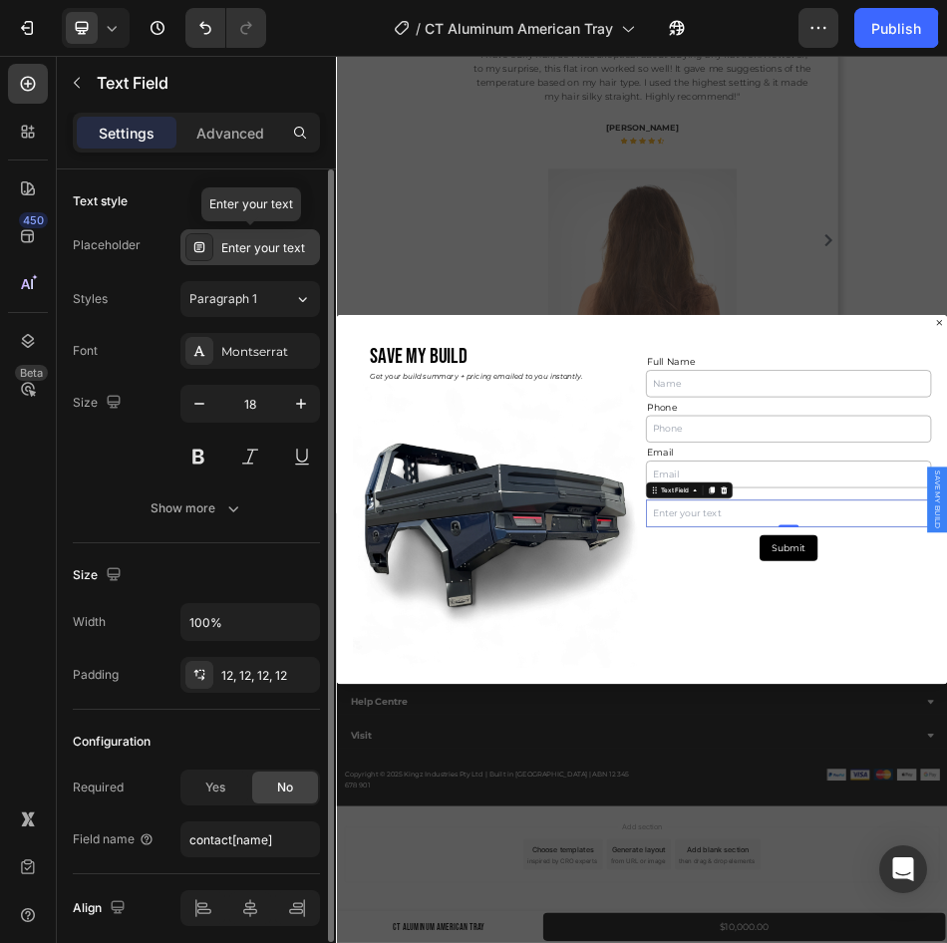
click at [230, 246] on div "Enter your text" at bounding box center [268, 248] width 94 height 18
click at [145, 568] on div "Size" at bounding box center [196, 575] width 247 height 32
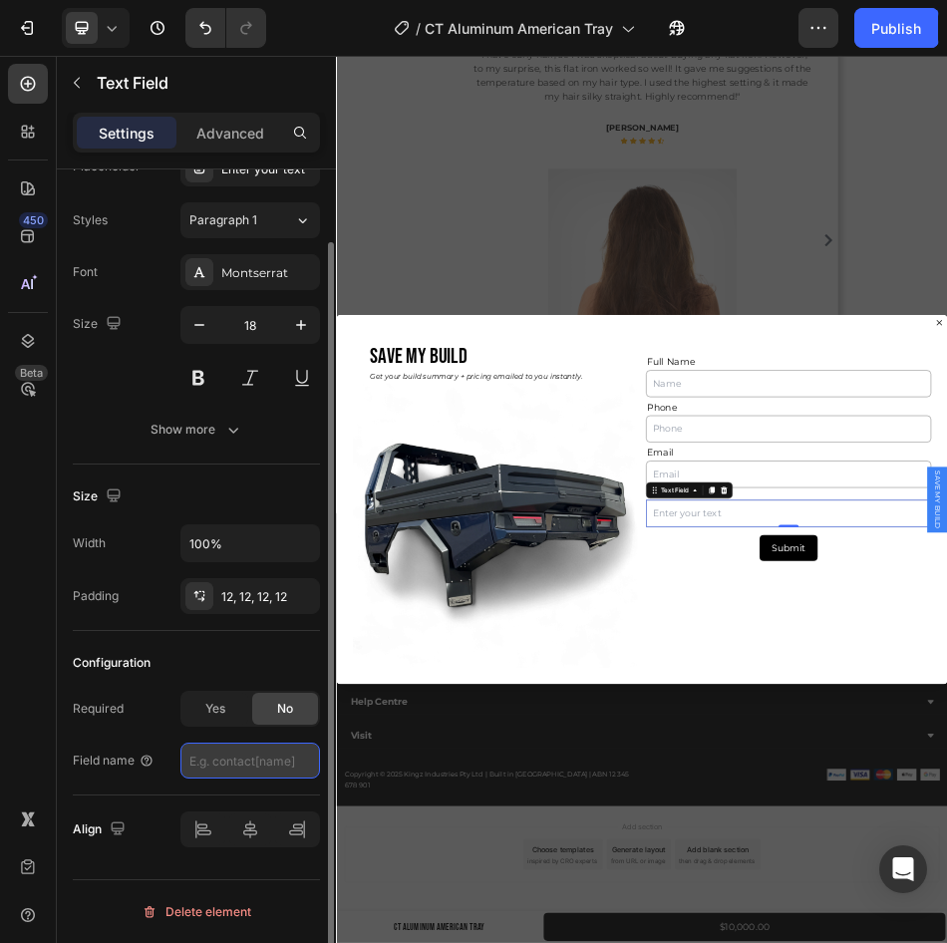
click at [202, 764] on input "text" at bounding box center [250, 760] width 140 height 36
click at [146, 684] on div "Configuration Required Yes No Field name" at bounding box center [196, 713] width 247 height 164
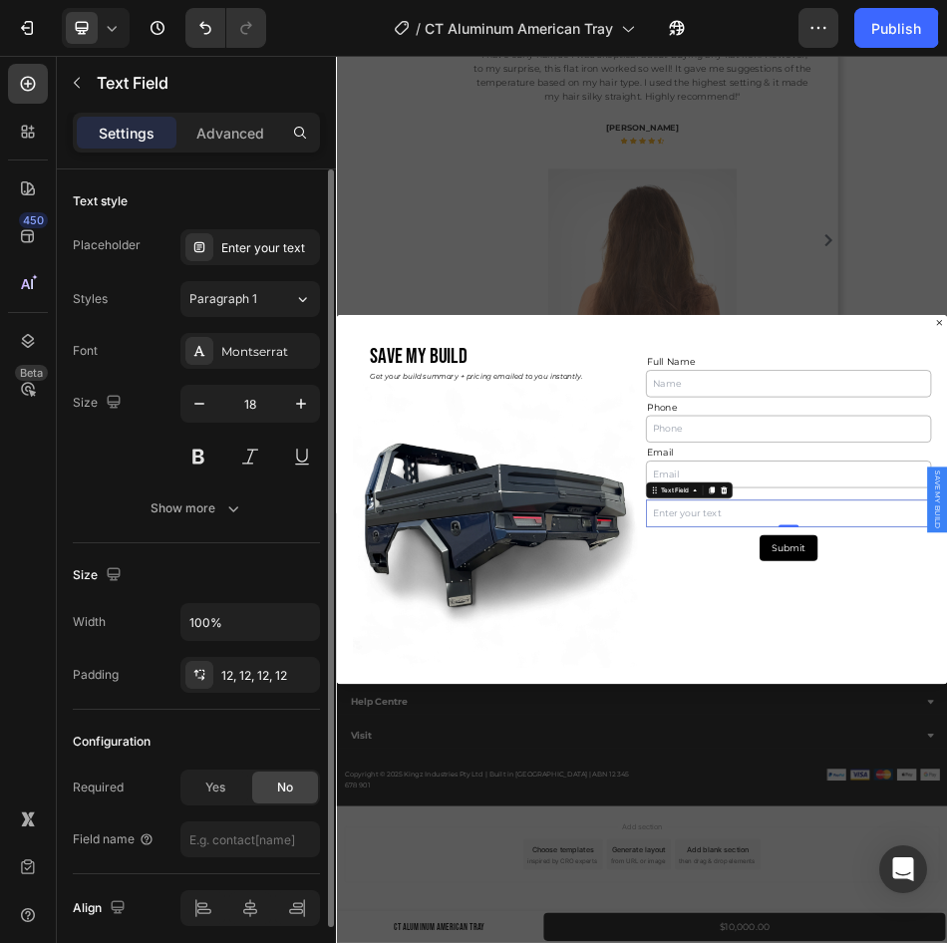
click at [215, 487] on div "Font Montserrat Size 18 Show more" at bounding box center [196, 429] width 247 height 193
click at [217, 497] on button "Show more" at bounding box center [196, 508] width 247 height 36
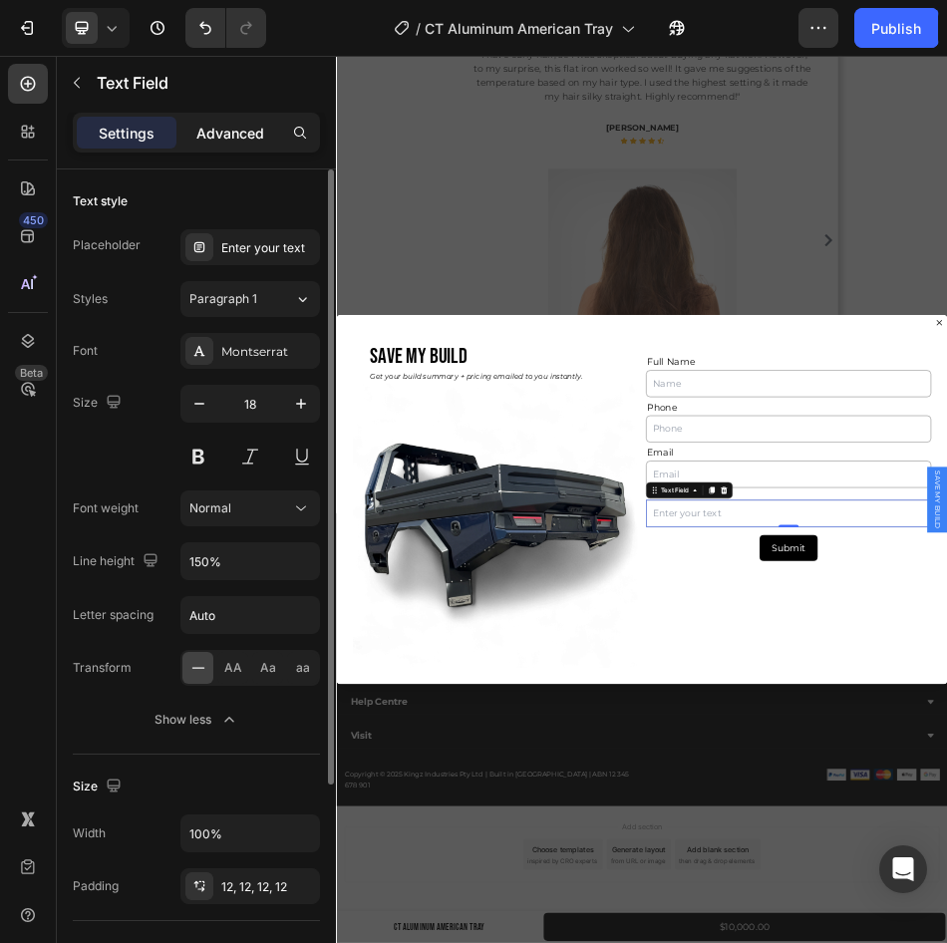
click at [215, 126] on p "Advanced" at bounding box center [230, 133] width 68 height 21
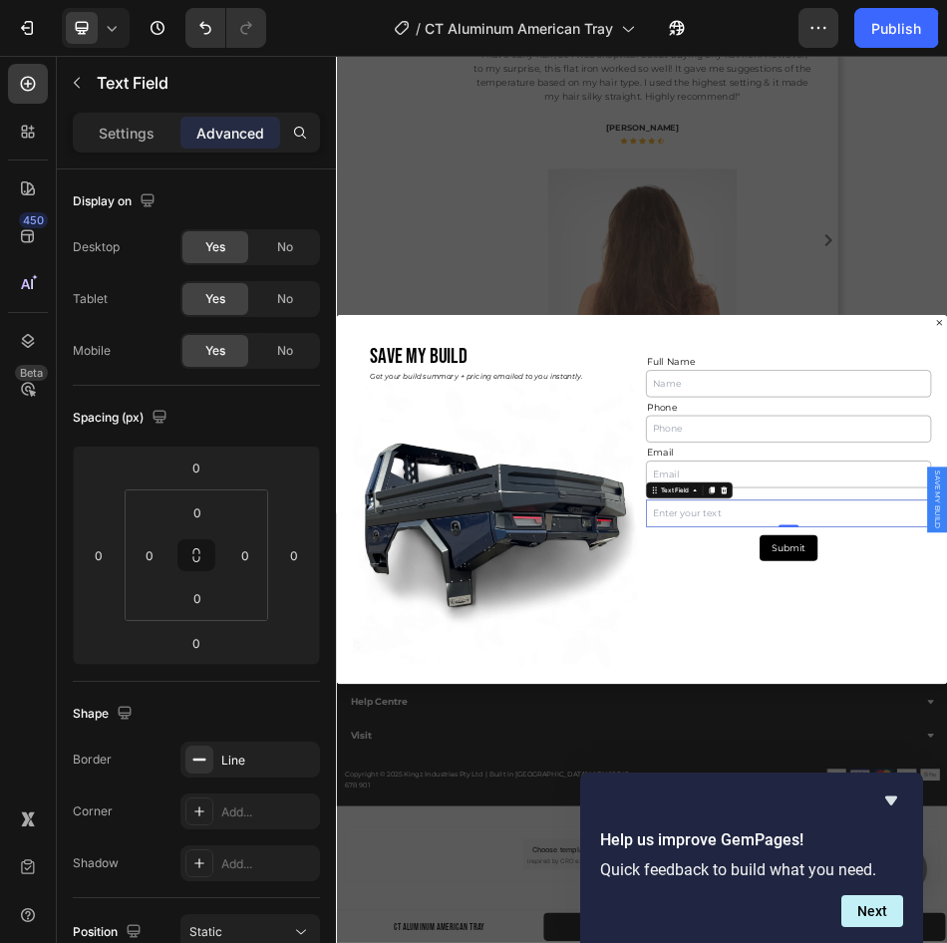
drag, startPoint x: 993, startPoint y: 969, endPoint x: 706, endPoint y: 865, distance: 305.1
click at [125, 134] on p "Settings" at bounding box center [127, 133] width 56 height 21
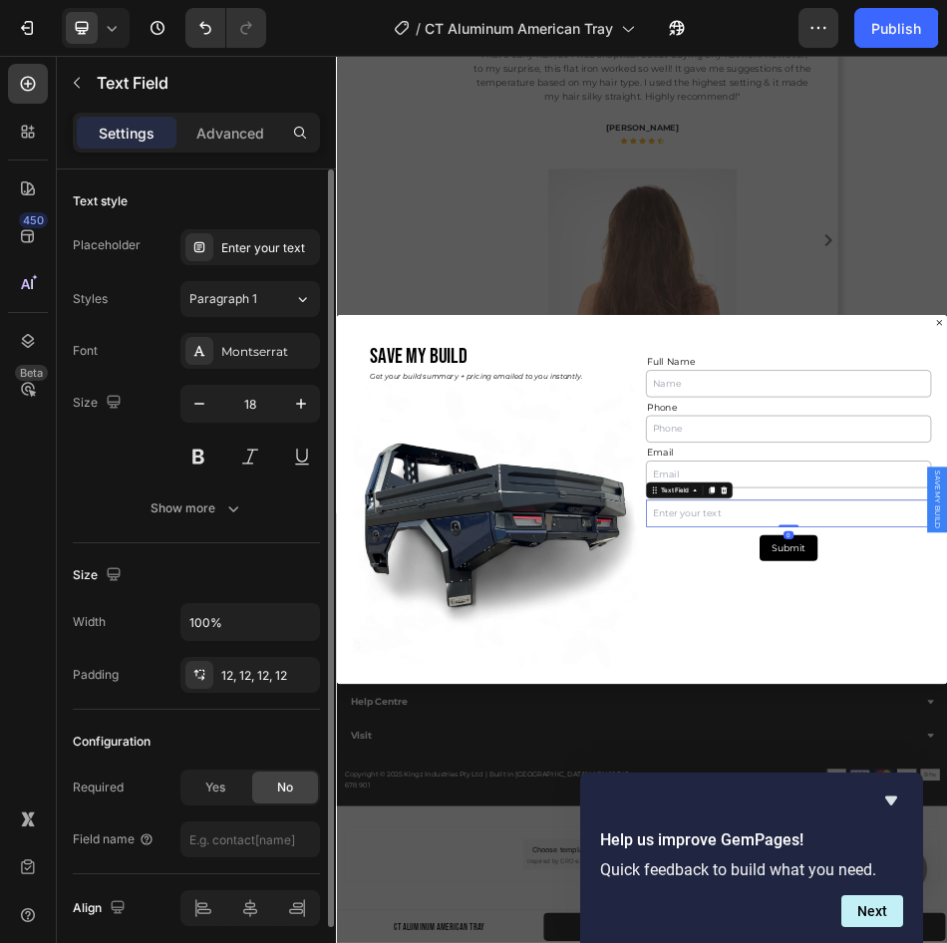
scroll to position [79, 0]
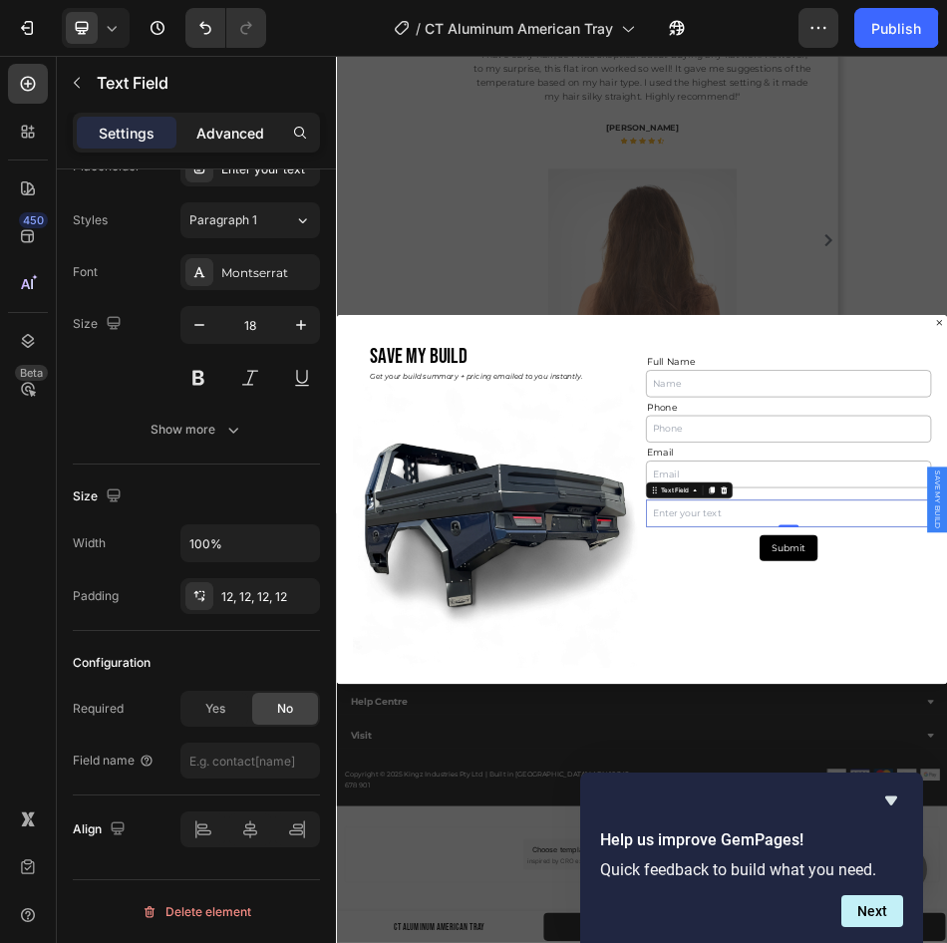
click at [241, 117] on div "Advanced" at bounding box center [230, 133] width 100 height 32
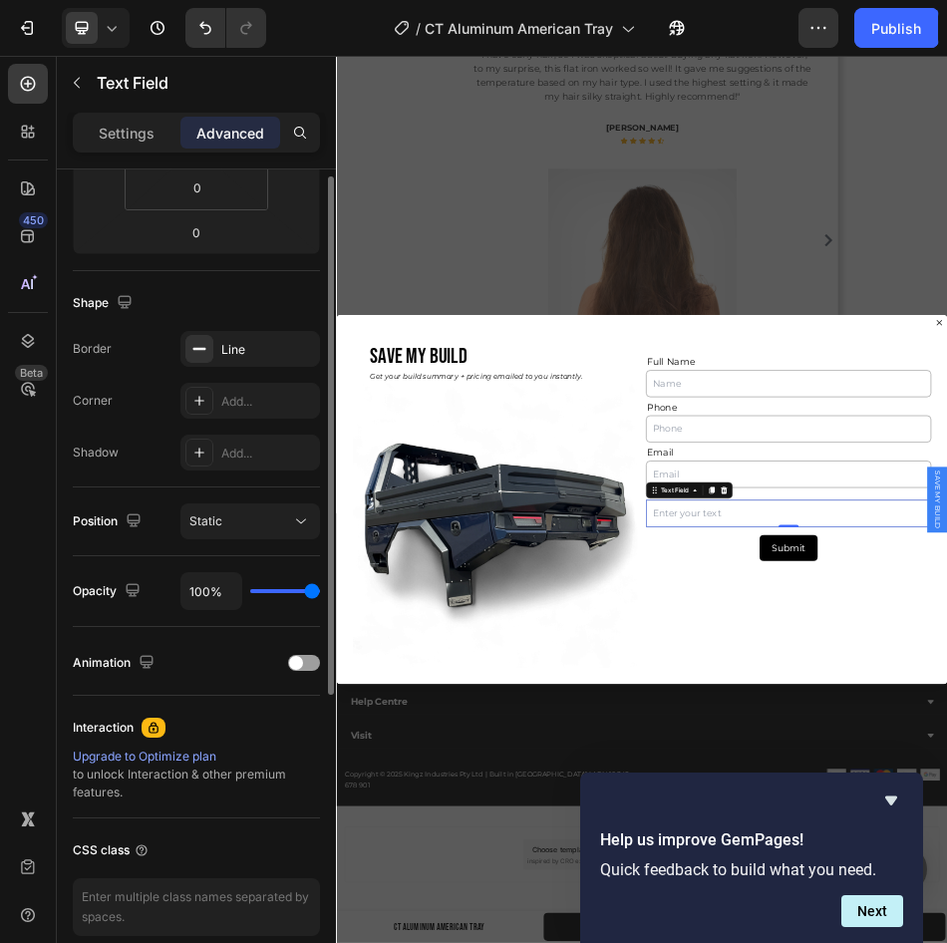
scroll to position [499, 0]
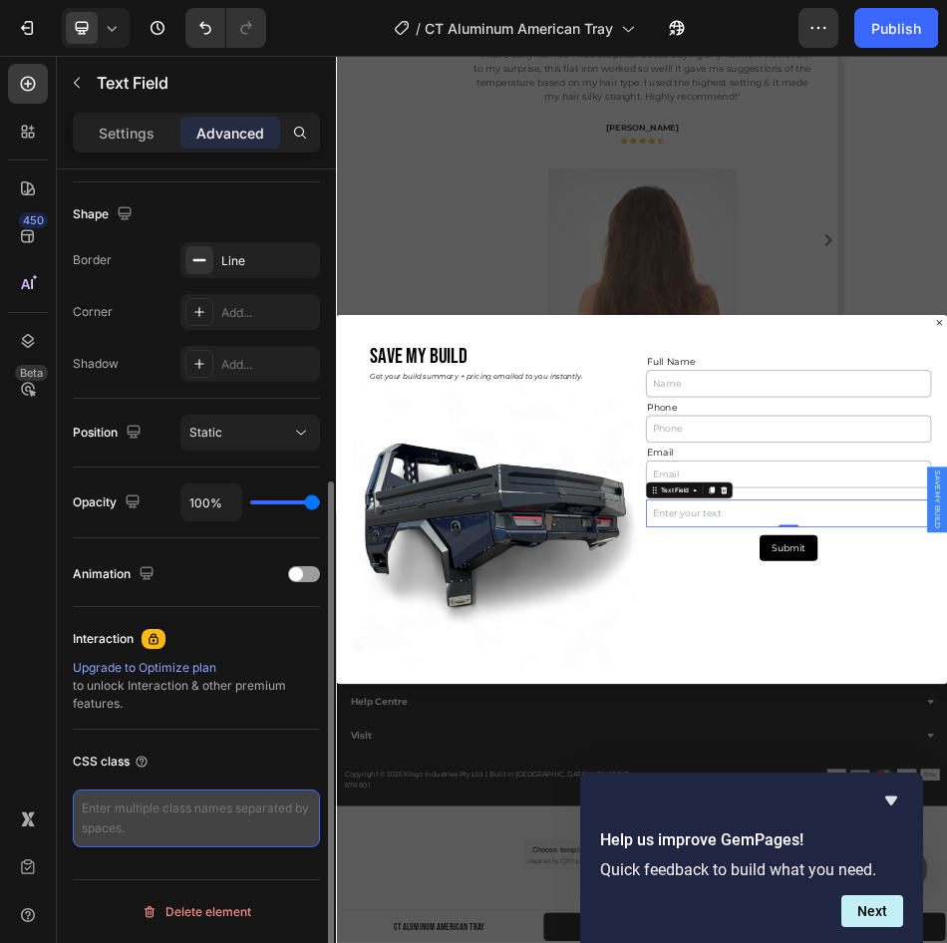
click at [181, 814] on textarea at bounding box center [196, 818] width 247 height 58
click at [124, 808] on textarea at bounding box center [196, 818] width 247 height 58
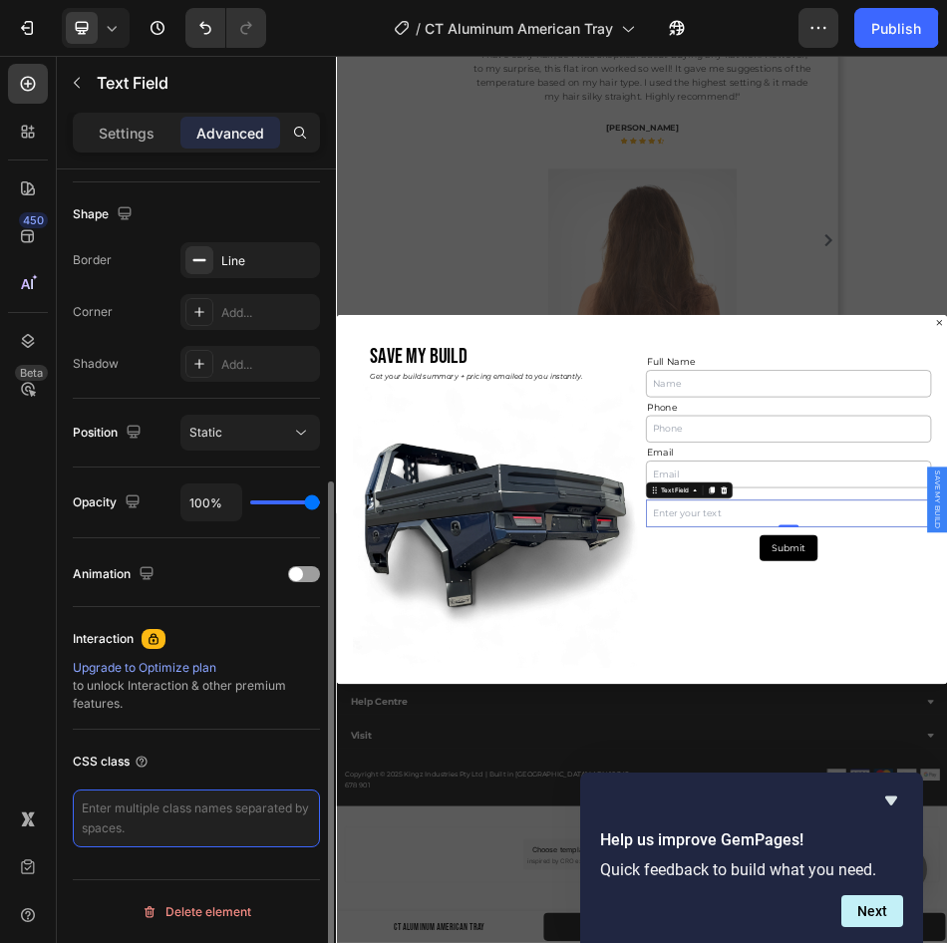
paste textarea ".hidden-field { display: none !important; }"
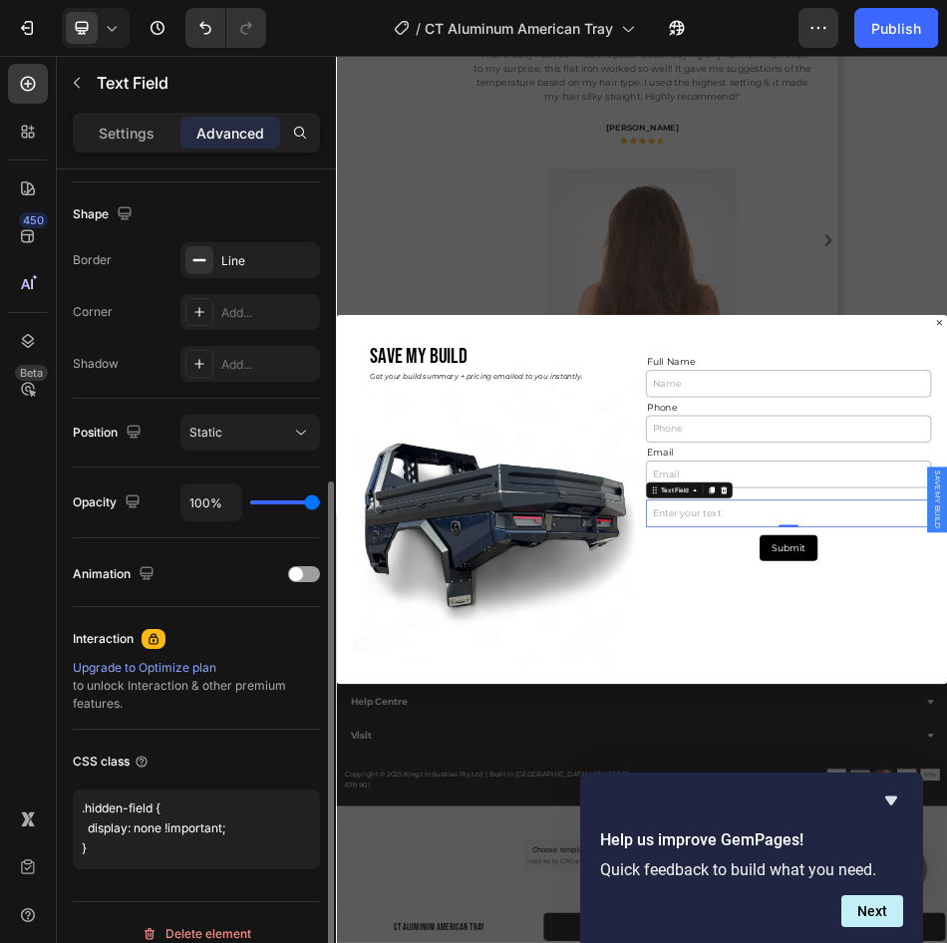
click at [194, 753] on div "CSS class" at bounding box center [196, 761] width 247 height 32
type textarea ".hidden-field { display: none !important; }"
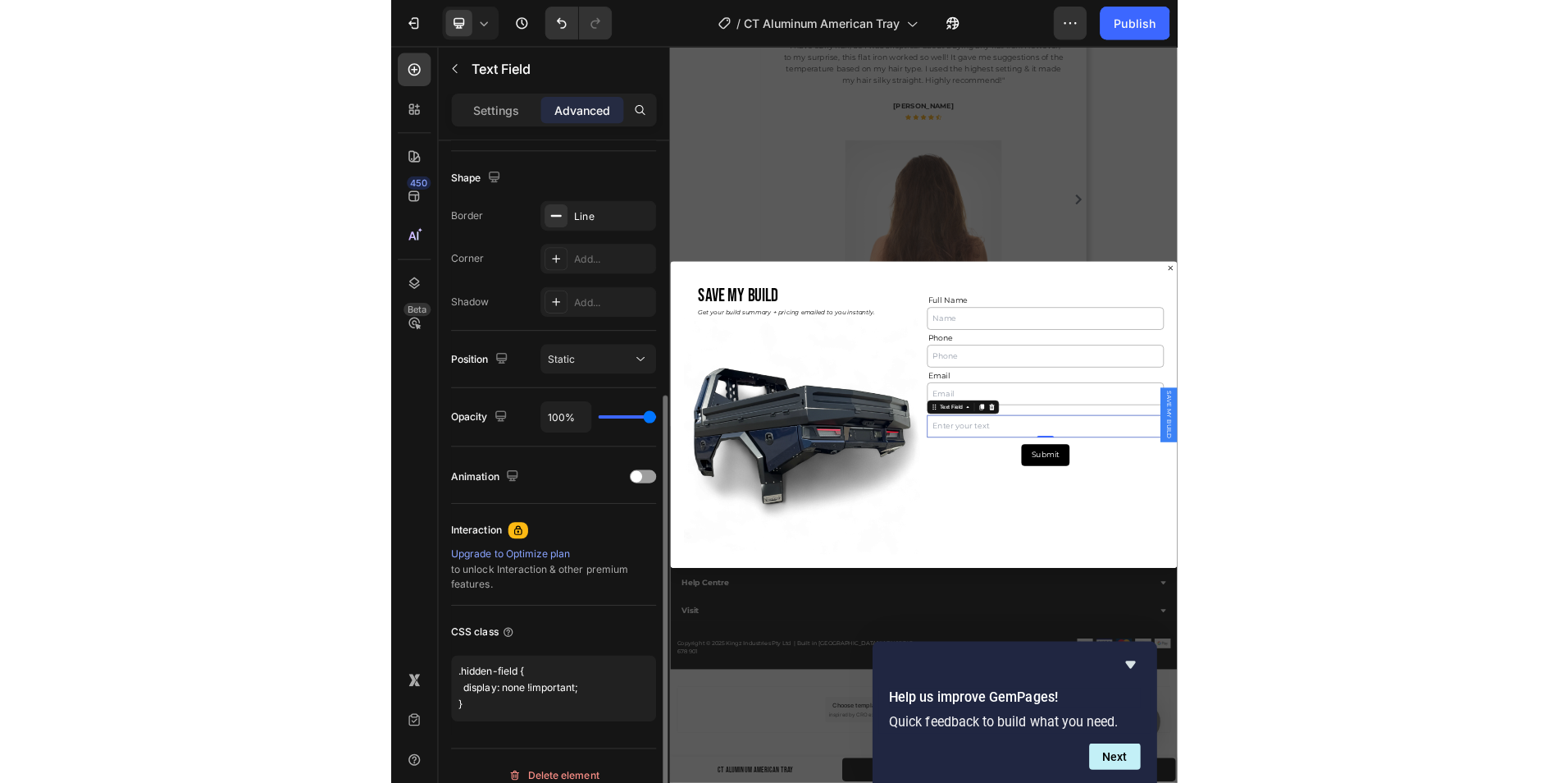
scroll to position [0, 0]
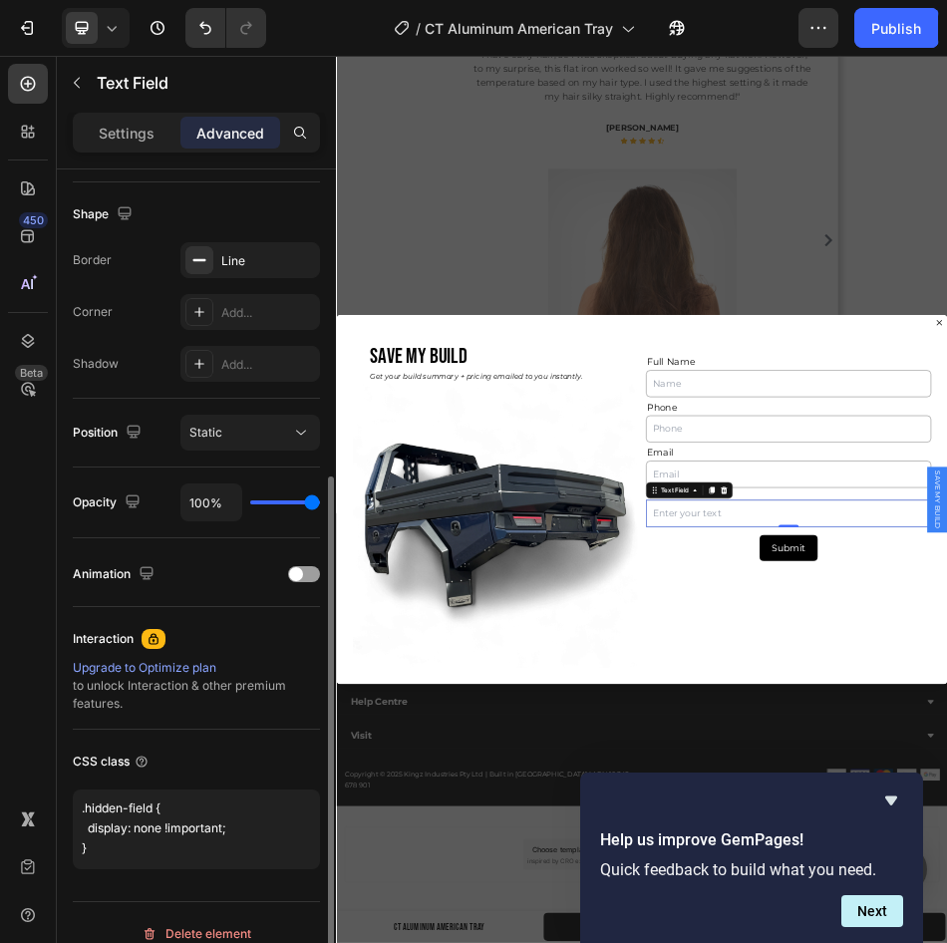
click at [194, 753] on div "CSS class" at bounding box center [196, 761] width 247 height 32
click at [90, 861] on textarea ".hidden-field { display: none !important; }" at bounding box center [196, 829] width 247 height 80
click at [213, 736] on div "CSS class .hidden-field { display: none !important; }" at bounding box center [196, 806] width 247 height 155
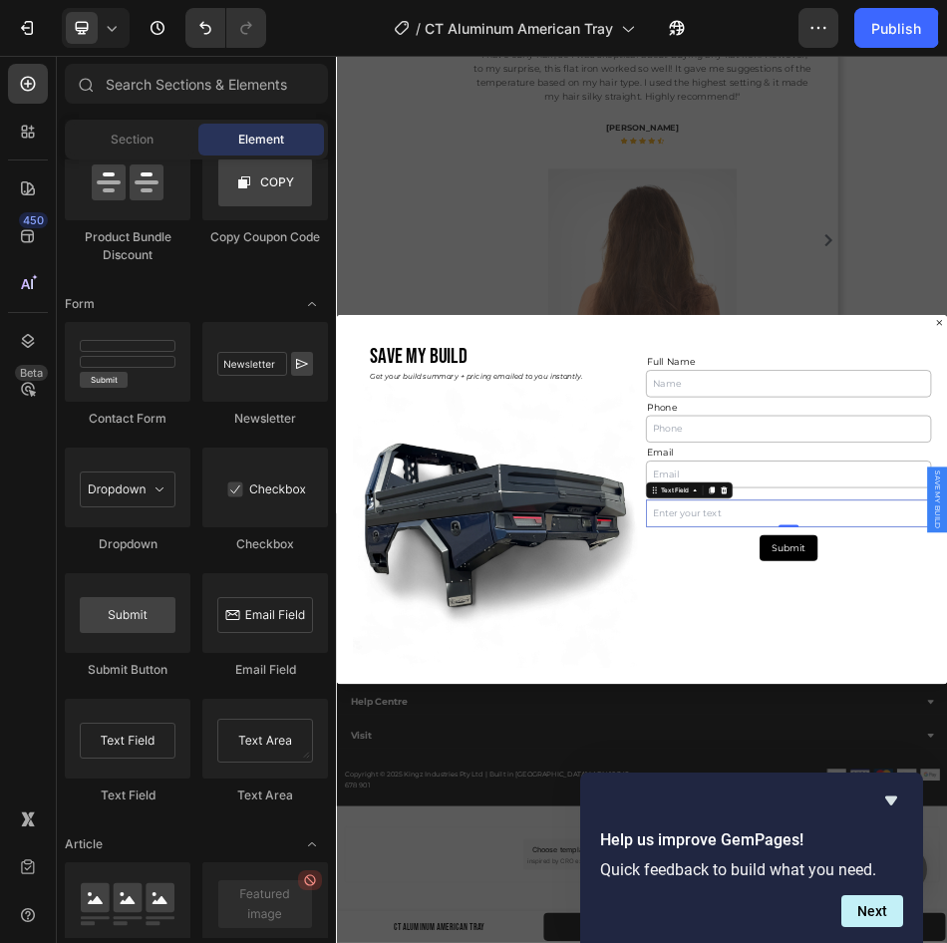
click at [1020, 174] on div "Backdrop" at bounding box center [934, 924] width 1196 height 1736
